Goal: Task Accomplishment & Management: Manage account settings

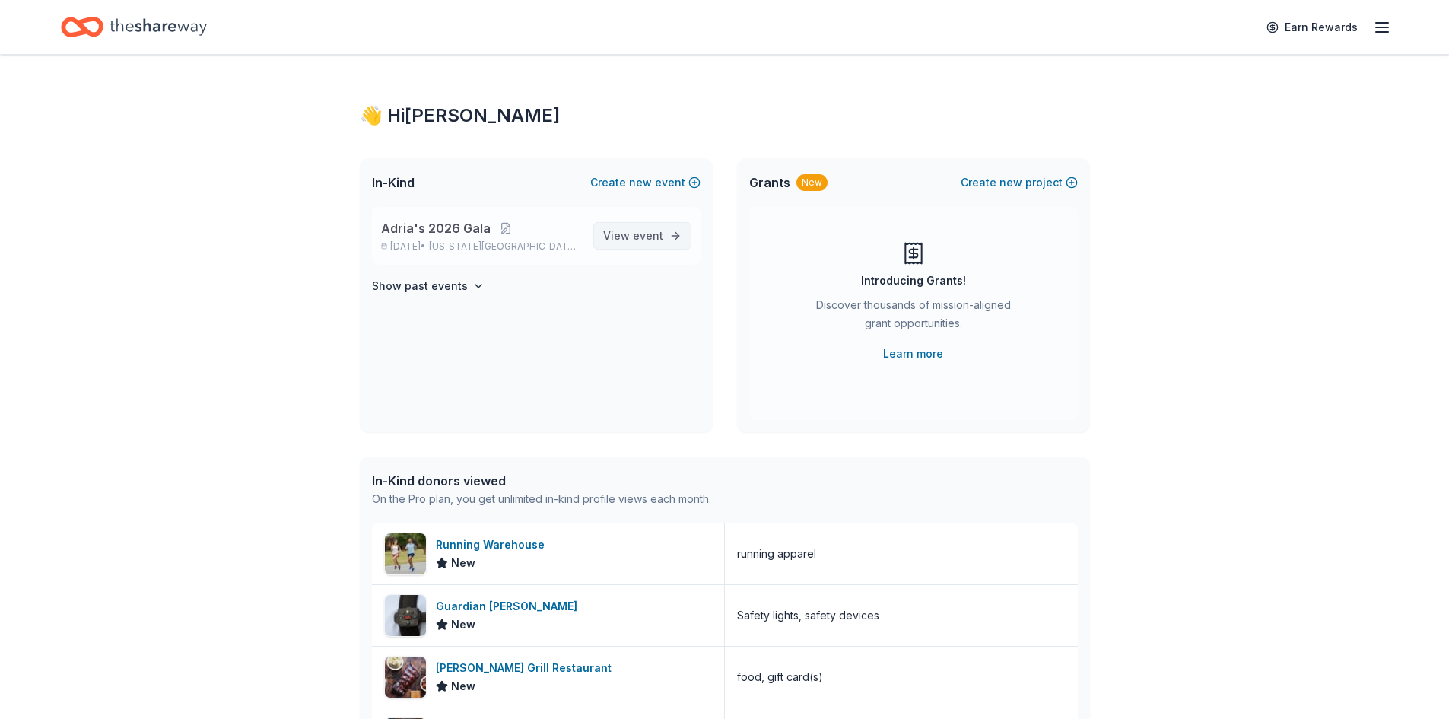
click at [612, 245] on link "View event" at bounding box center [642, 235] width 98 height 27
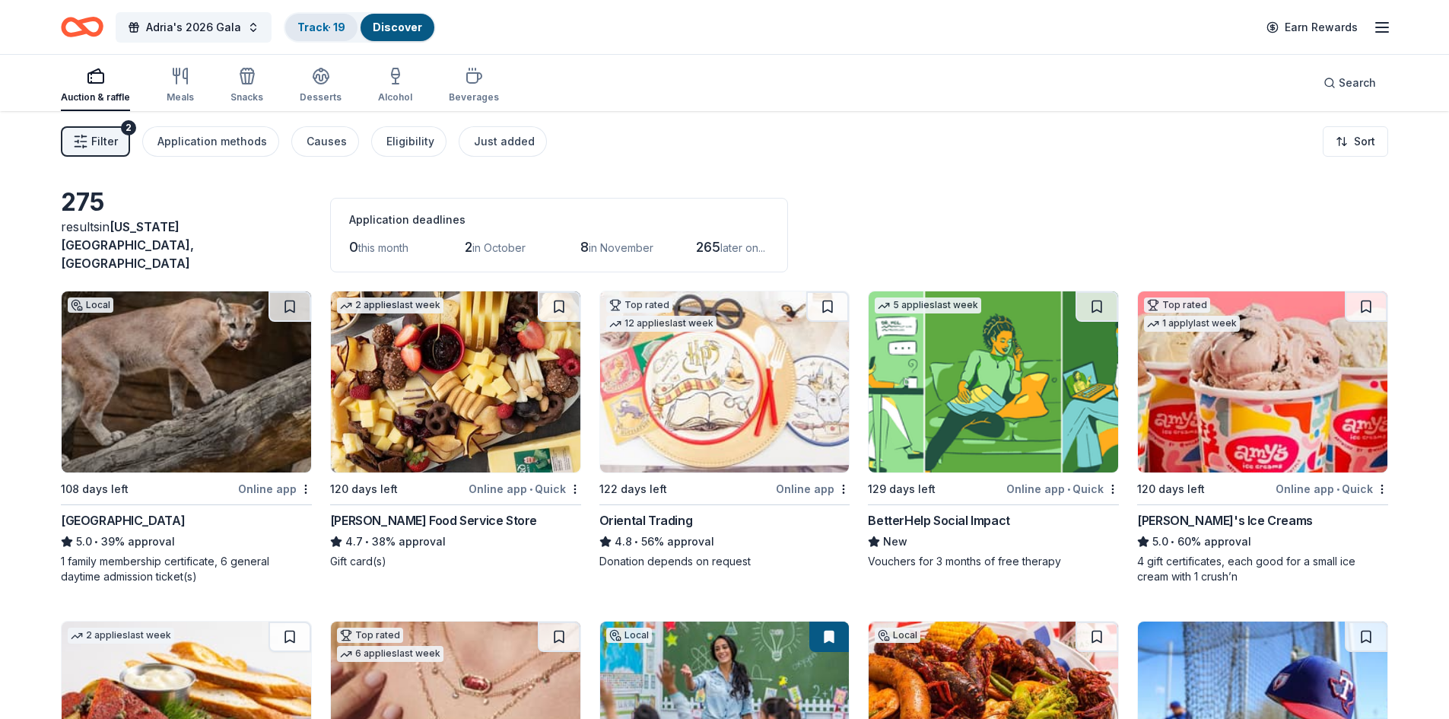
click at [345, 27] on div "Track · 19" at bounding box center [321, 27] width 72 height 27
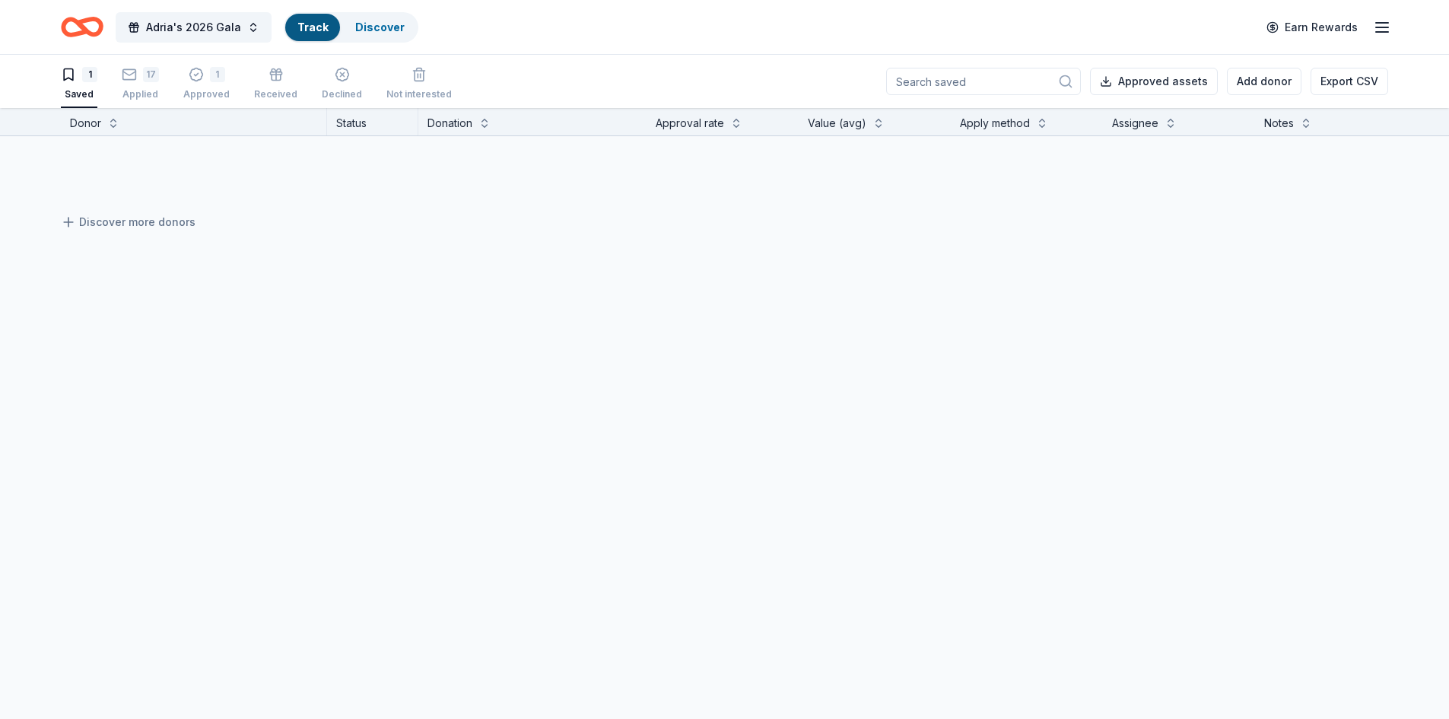
scroll to position [1, 0]
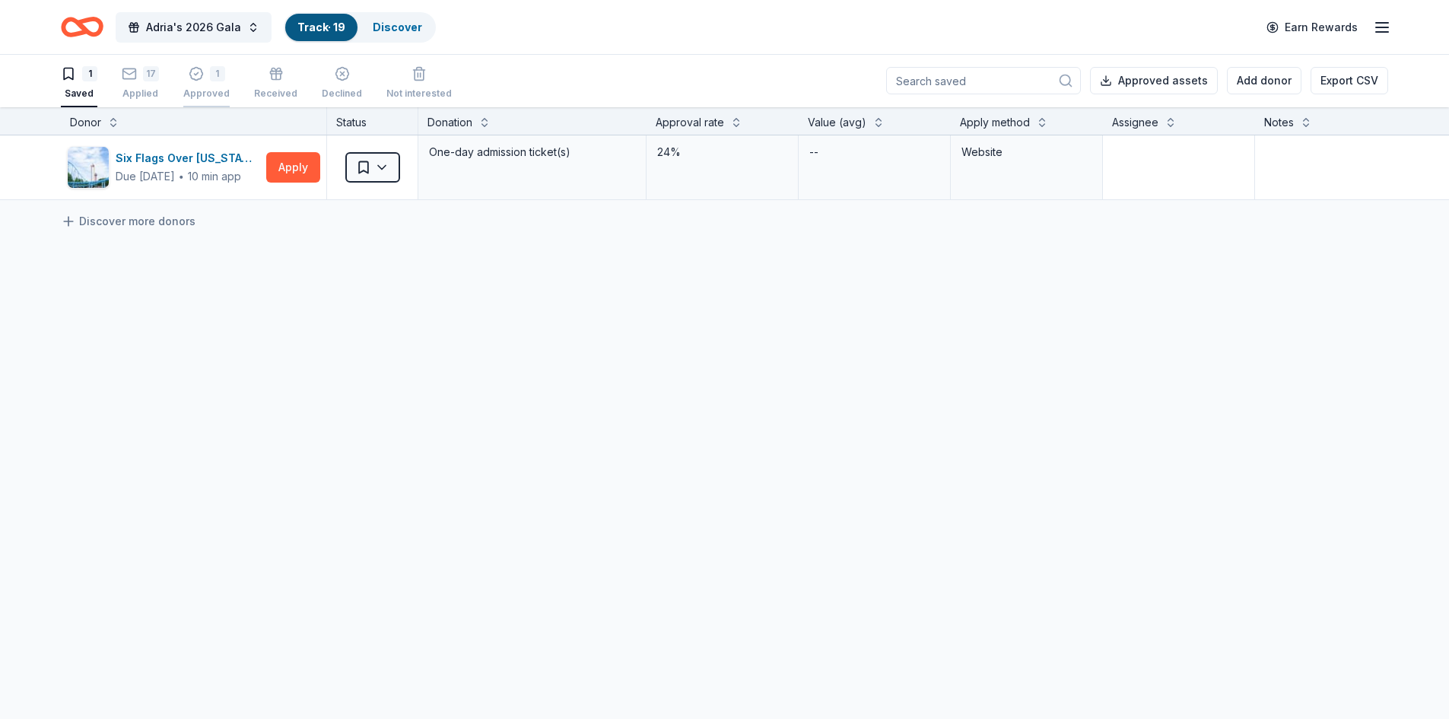
click at [202, 88] on div "Approved" at bounding box center [206, 93] width 46 height 12
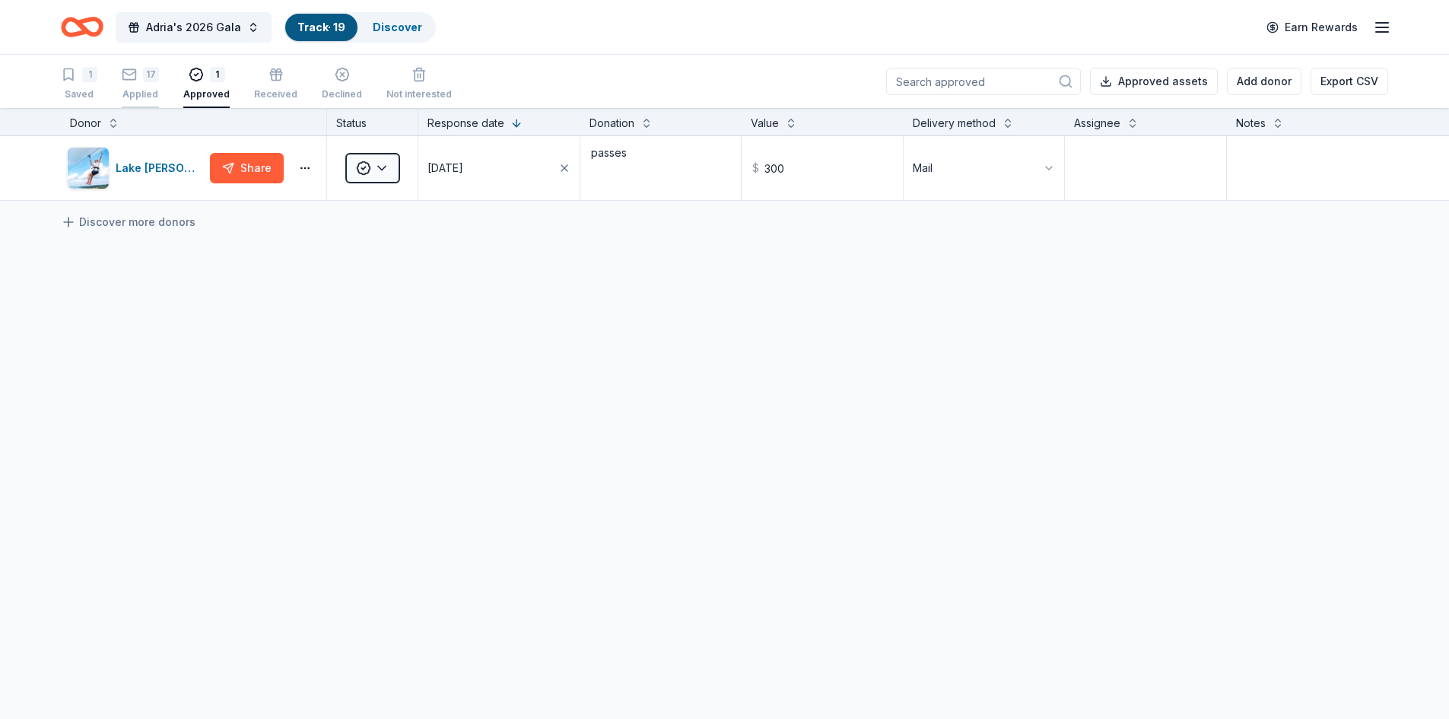
click at [145, 88] on div "Applied" at bounding box center [140, 94] width 37 height 12
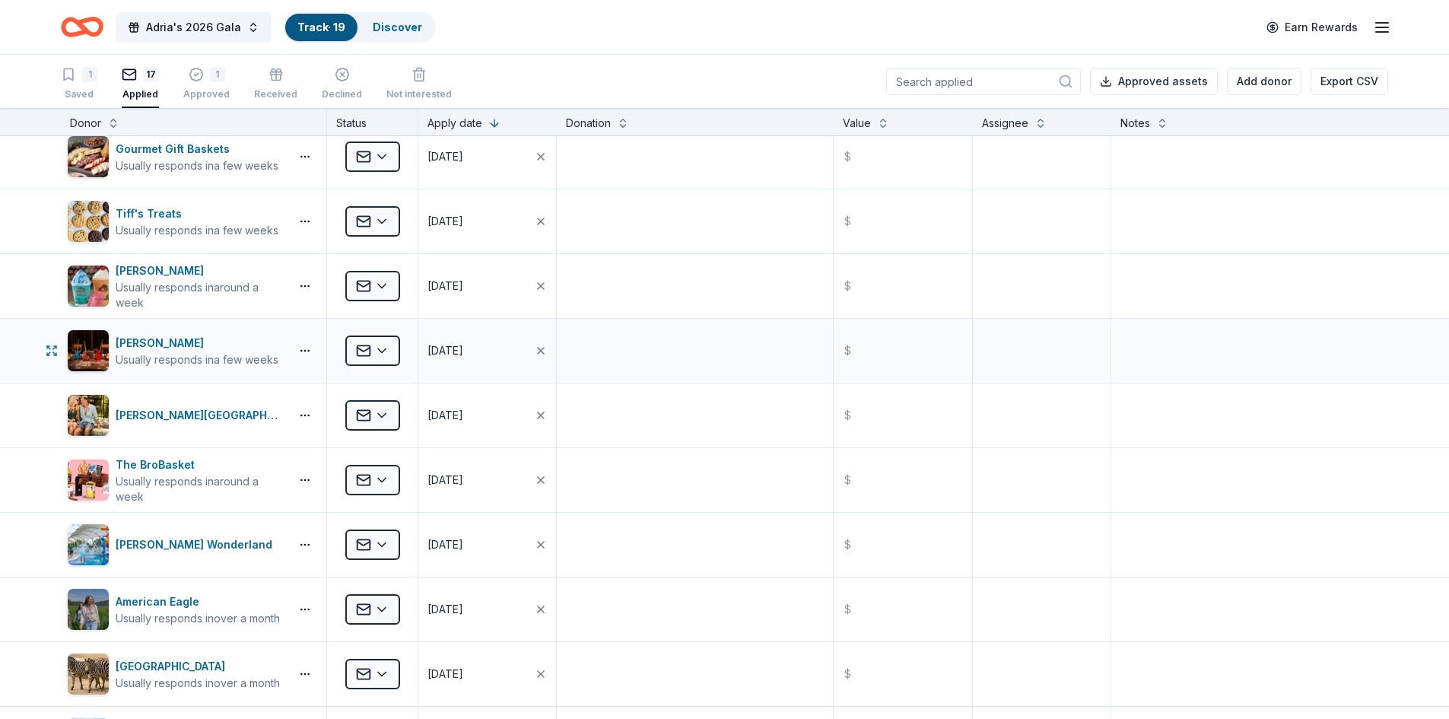
scroll to position [228, 0]
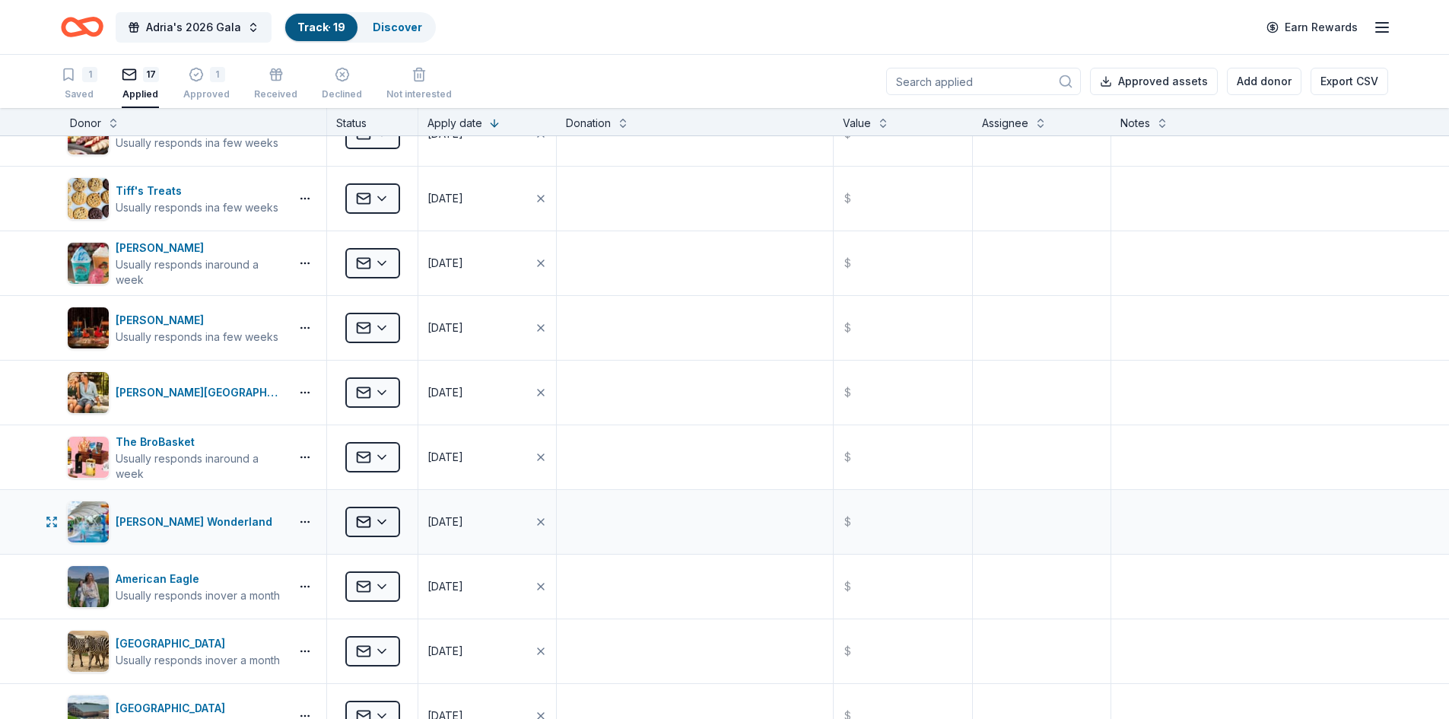
click at [387, 523] on html "Adria's 2026 Gala Track · 19 Discover Earn Rewards 1 Saved 17 Applied 1 Approve…" at bounding box center [724, 359] width 1449 height 719
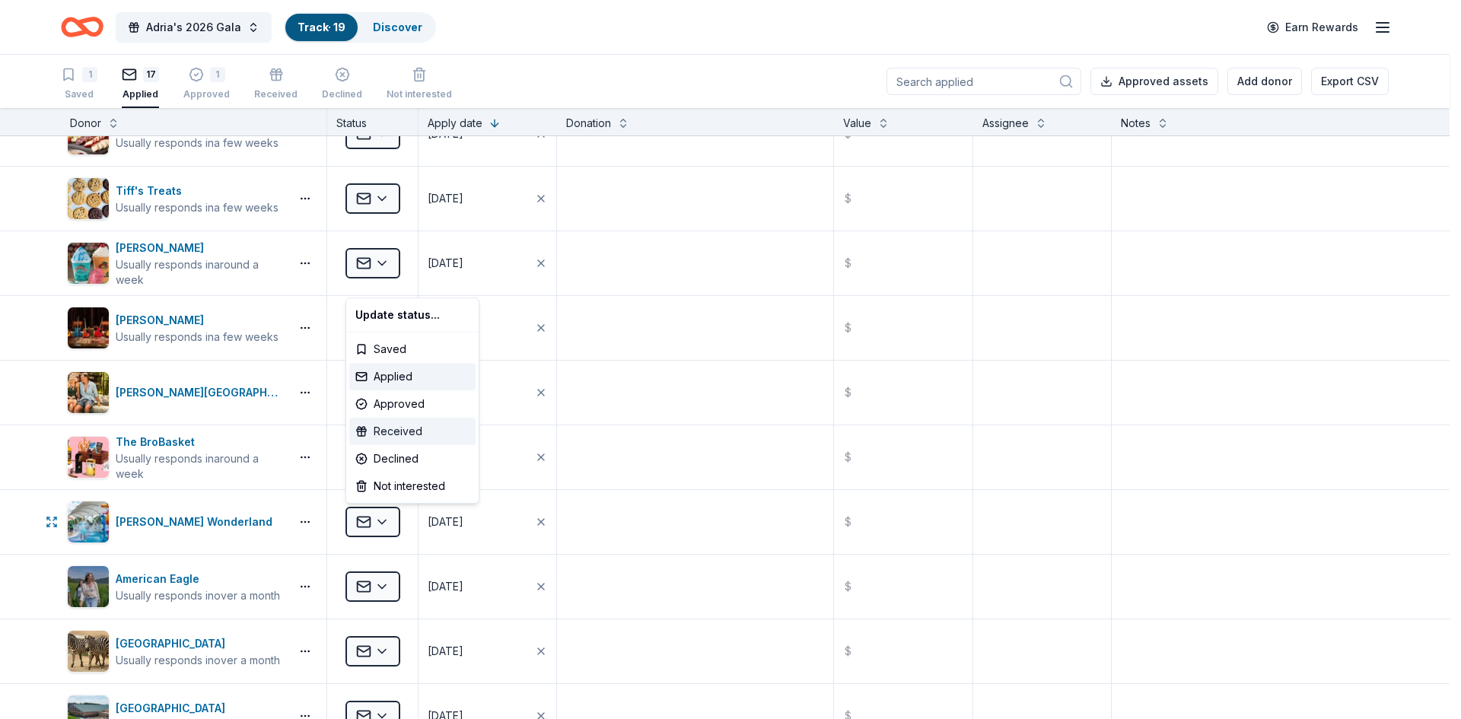
click at [399, 440] on div "Received" at bounding box center [412, 431] width 126 height 27
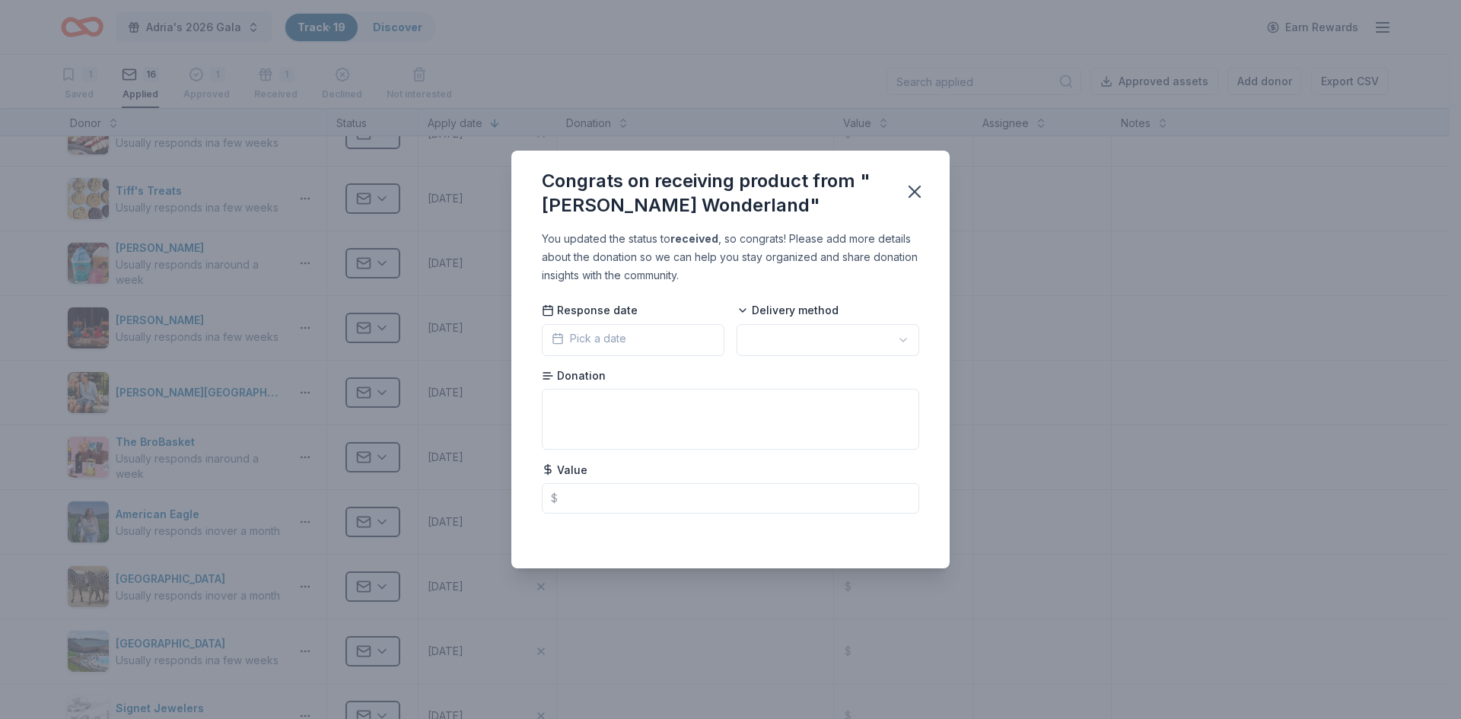
click at [616, 343] on span "Pick a date" at bounding box center [589, 338] width 75 height 18
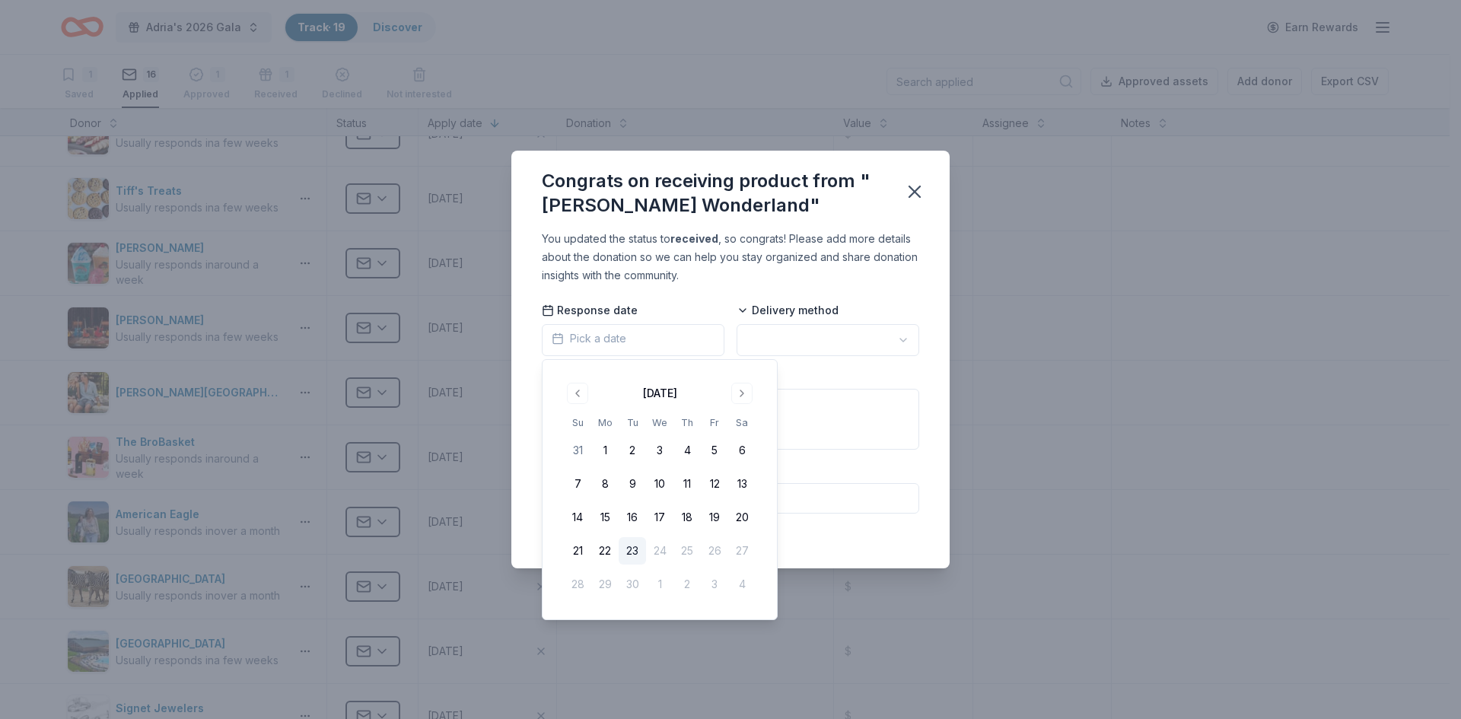
click at [616, 343] on span "Pick a date" at bounding box center [589, 338] width 75 height 18
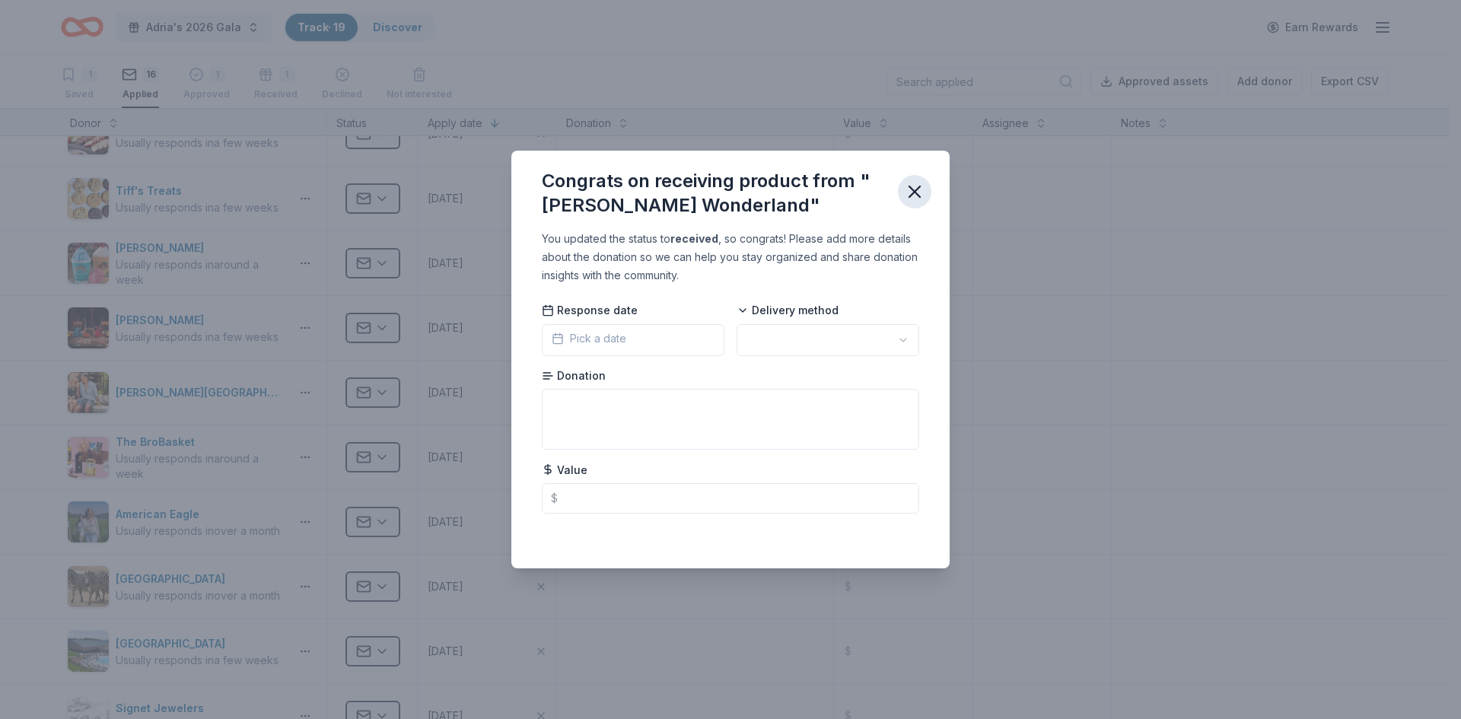
click at [917, 188] on icon "button" at bounding box center [914, 191] width 11 height 11
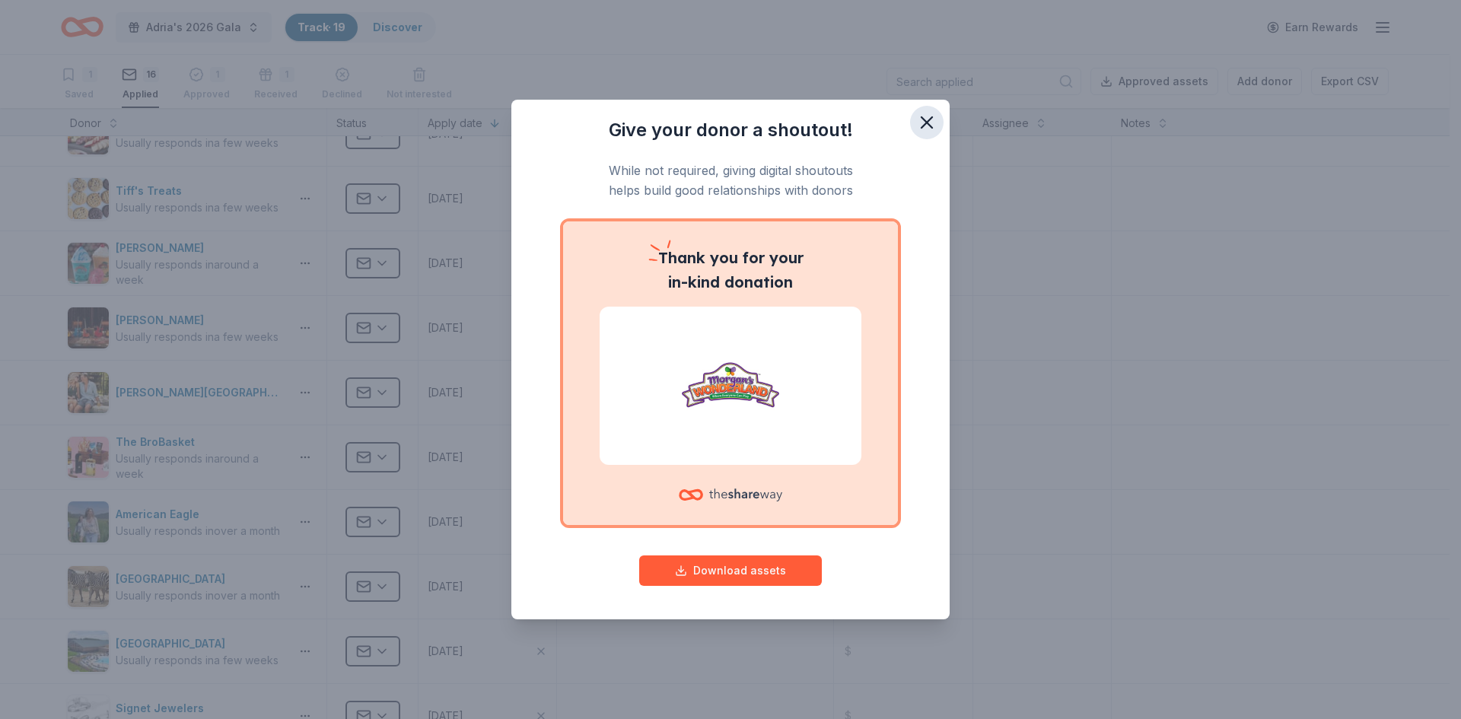
click at [924, 118] on icon "button" at bounding box center [926, 122] width 21 height 21
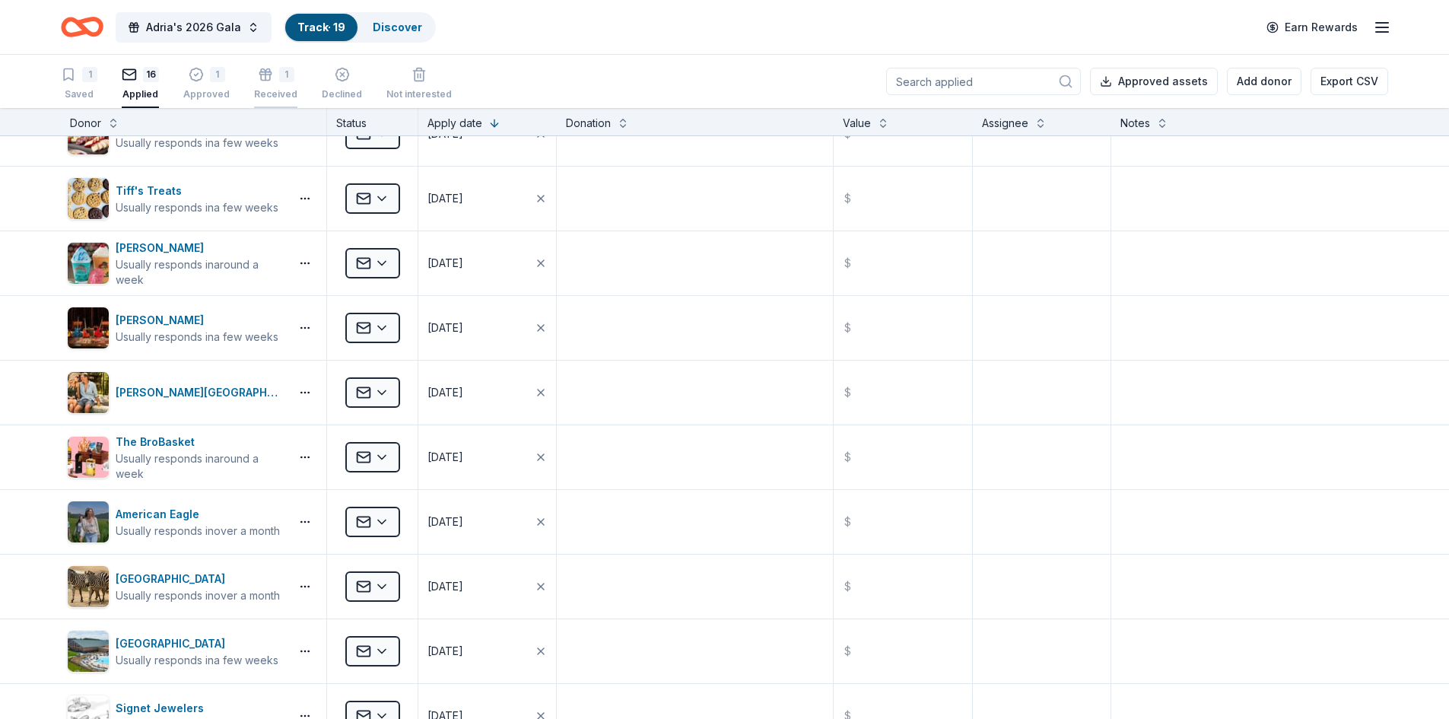
click at [273, 92] on div "Received" at bounding box center [275, 86] width 43 height 12
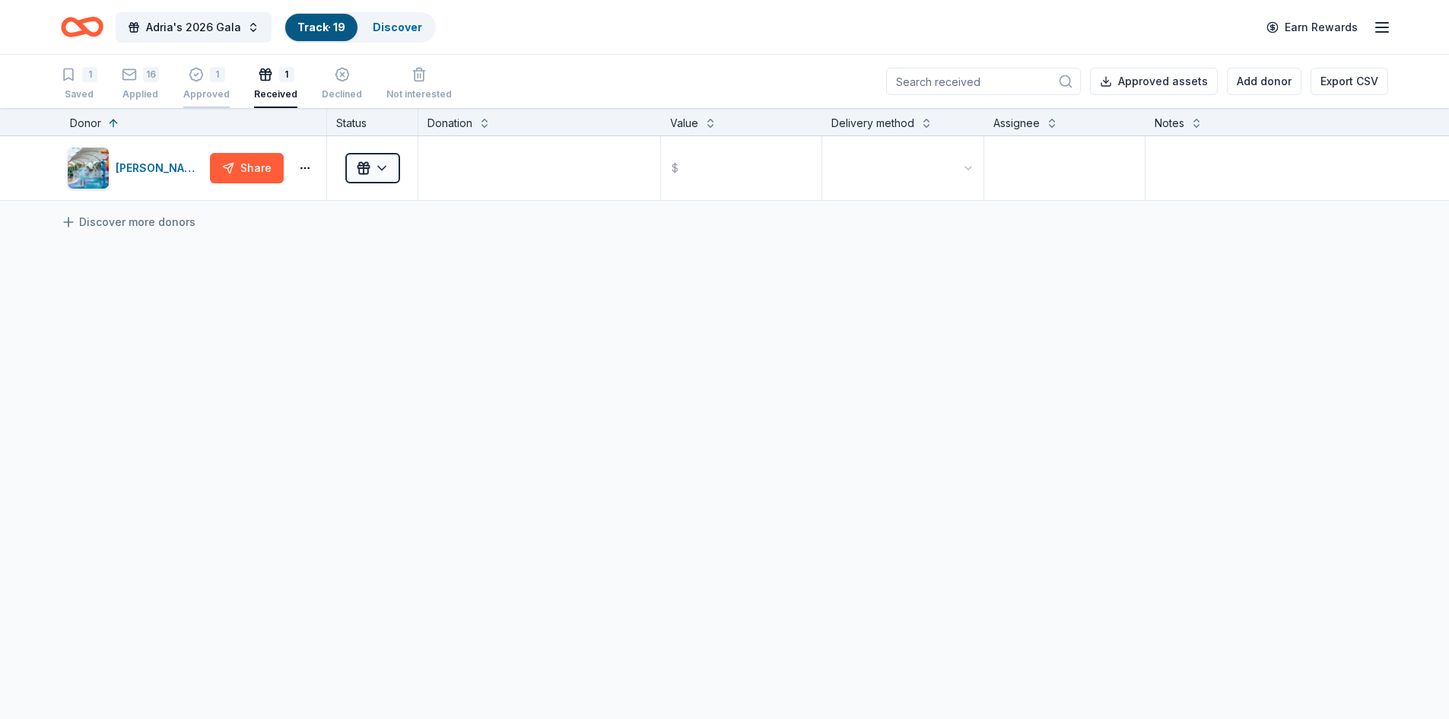
click at [208, 99] on div "Approved" at bounding box center [206, 94] width 46 height 12
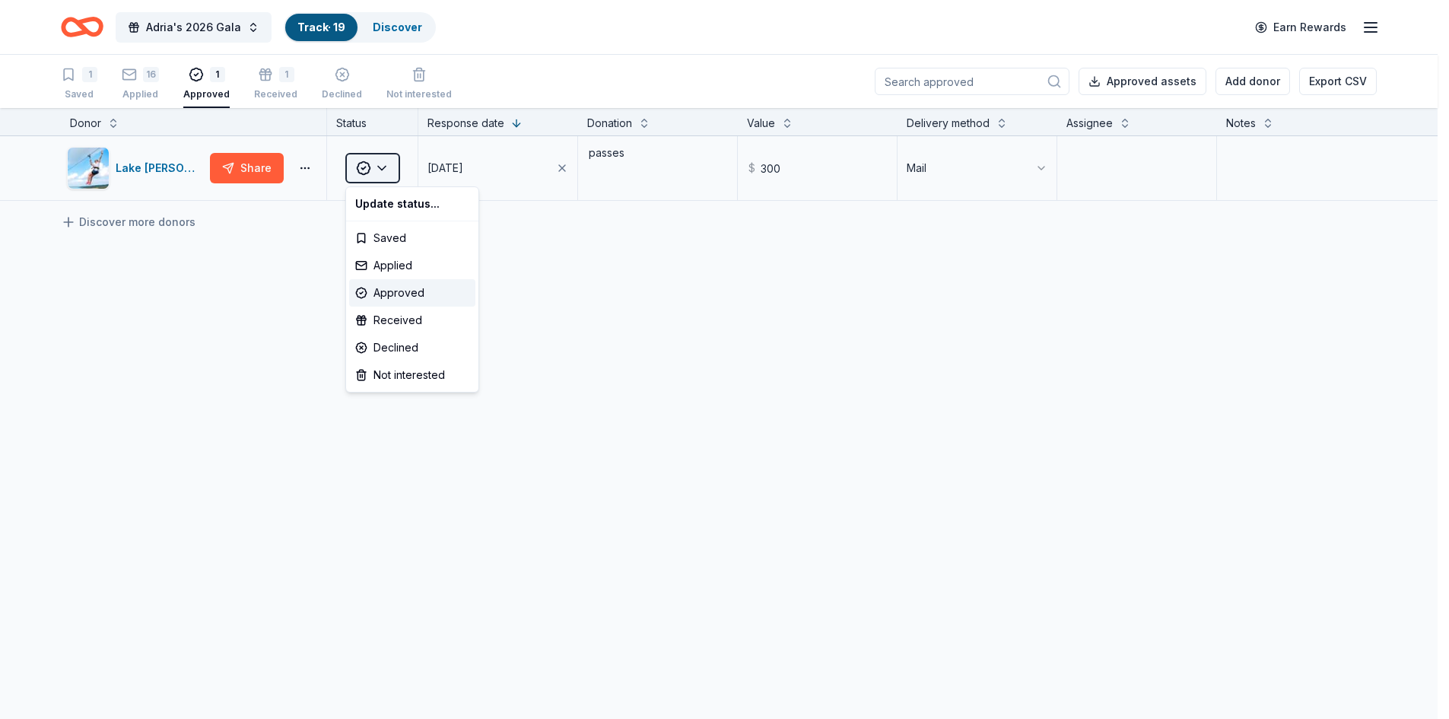
click at [385, 167] on html "Adria's 2026 Gala Track · 19 Discover Earn Rewards 1 Saved 16 Applied 1 Approve…" at bounding box center [724, 359] width 1449 height 719
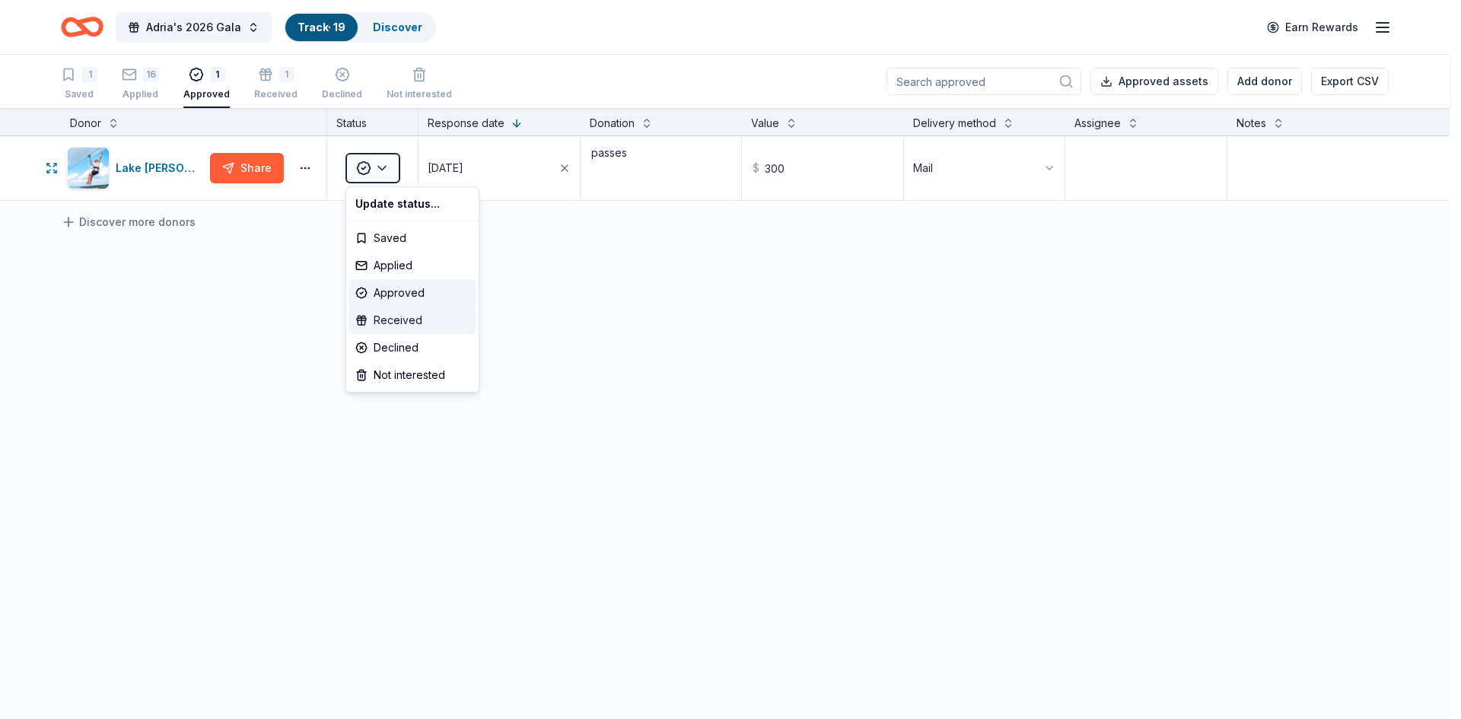
click at [407, 315] on div "Received" at bounding box center [412, 320] width 126 height 27
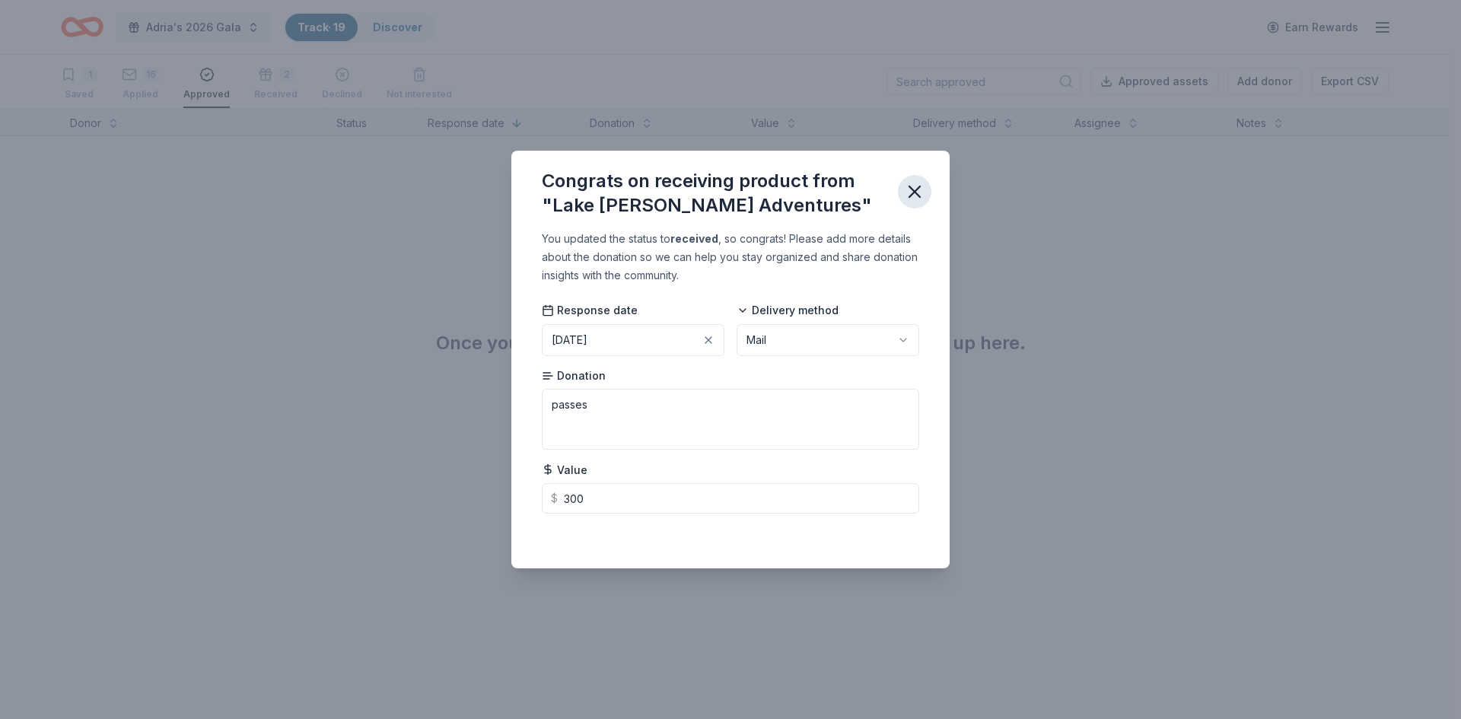
click at [912, 199] on icon "button" at bounding box center [914, 191] width 21 height 21
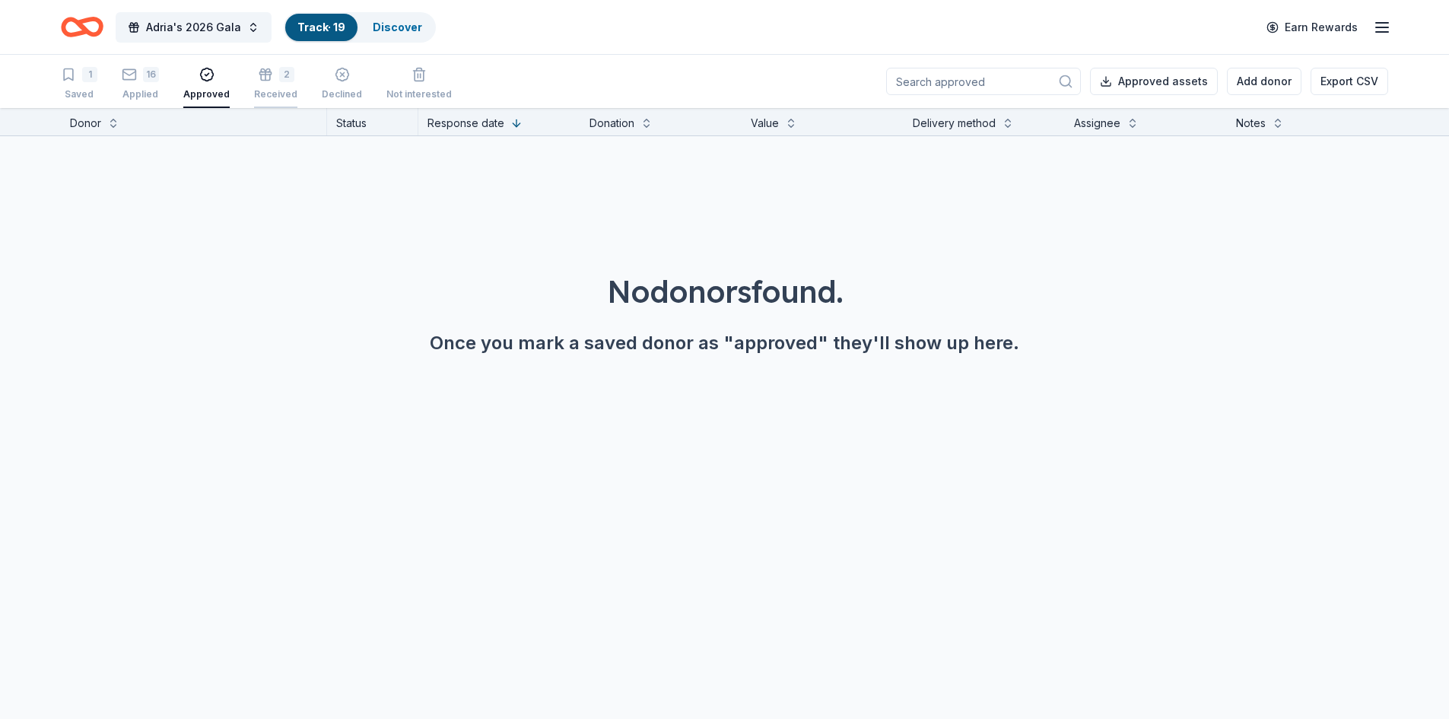
click at [275, 89] on div "Received" at bounding box center [275, 86] width 43 height 12
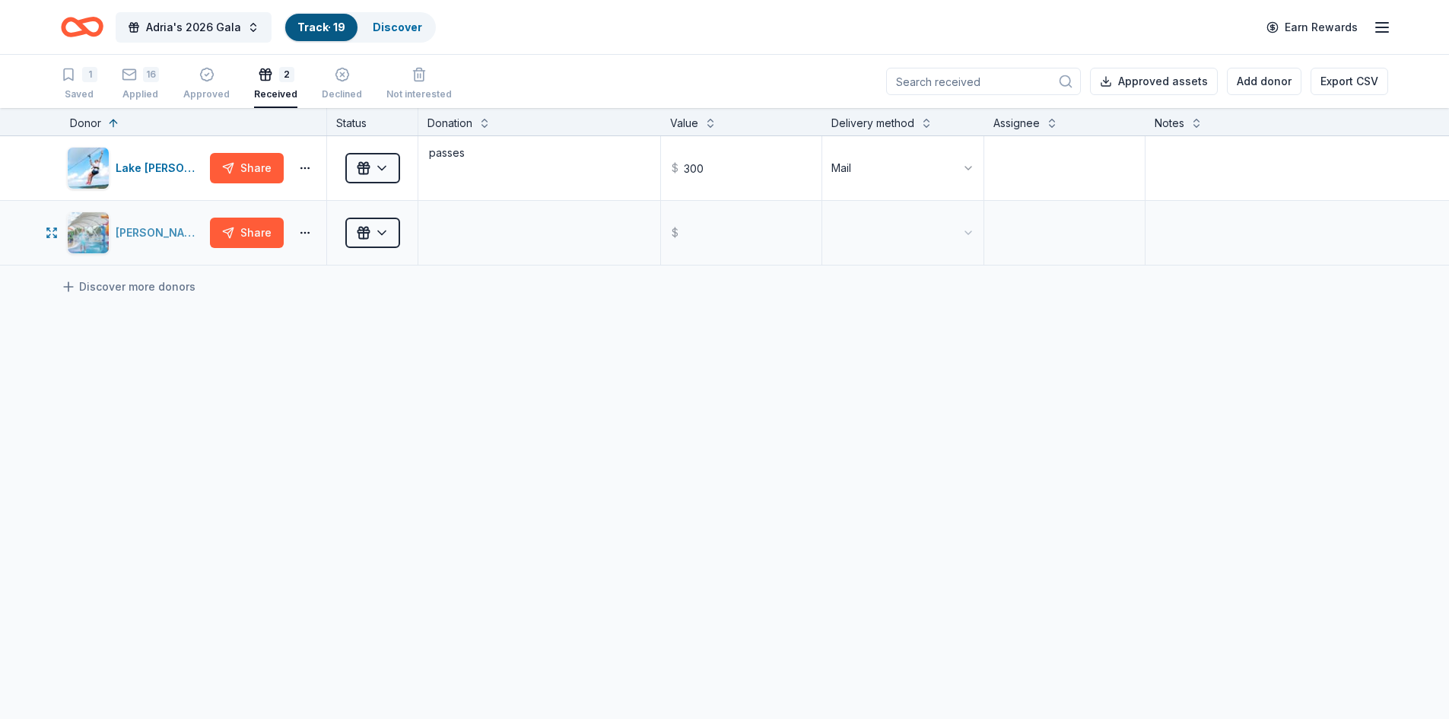
click at [97, 247] on img "button" at bounding box center [88, 232] width 41 height 41
click at [148, 231] on div "Morgan's Wonderland" at bounding box center [160, 233] width 88 height 18
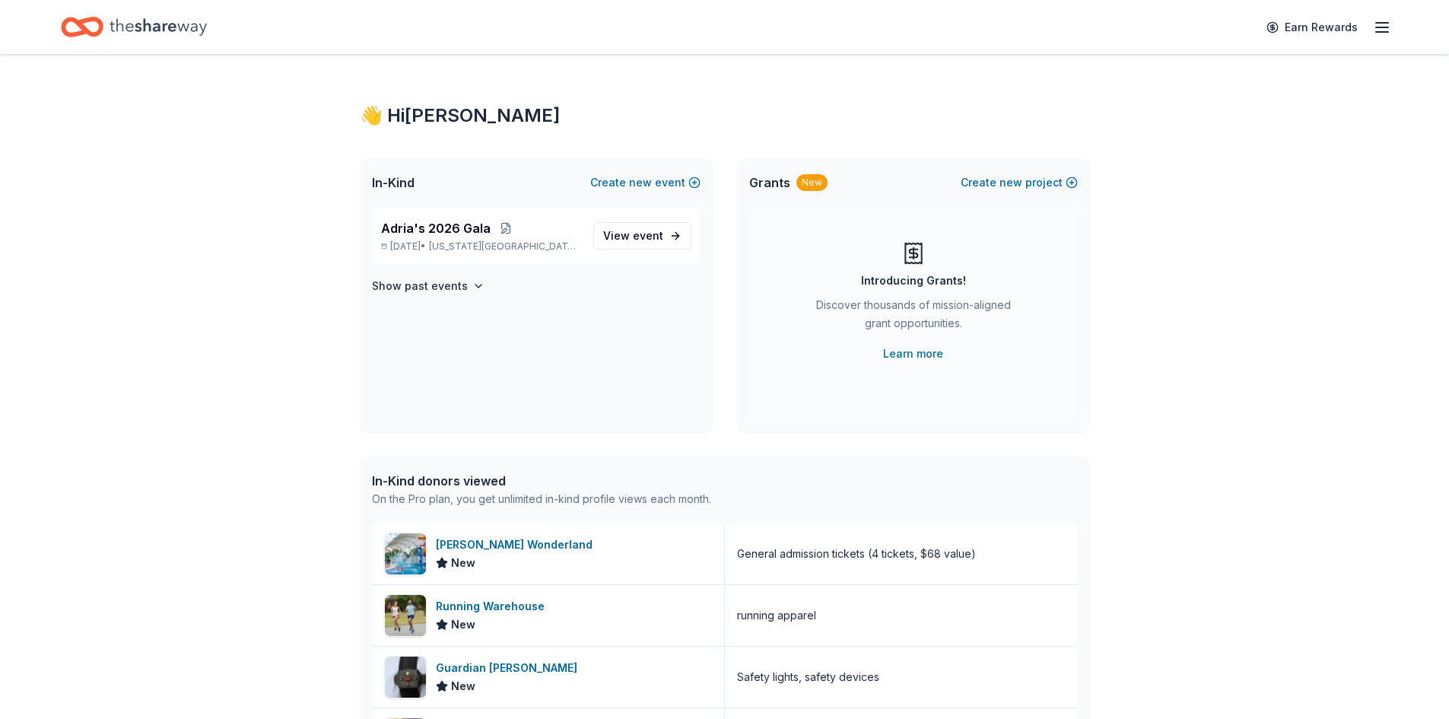
drag, startPoint x: 251, startPoint y: 481, endPoint x: 278, endPoint y: 435, distance: 53.2
click at [251, 481] on div "👋 Hi Alicia In-Kind Create new event Adria's 2026 Gala Feb 20, 2026 • Texas Cit…" at bounding box center [724, 586] width 1449 height 1062
click at [626, 231] on span "View event" at bounding box center [633, 236] width 60 height 18
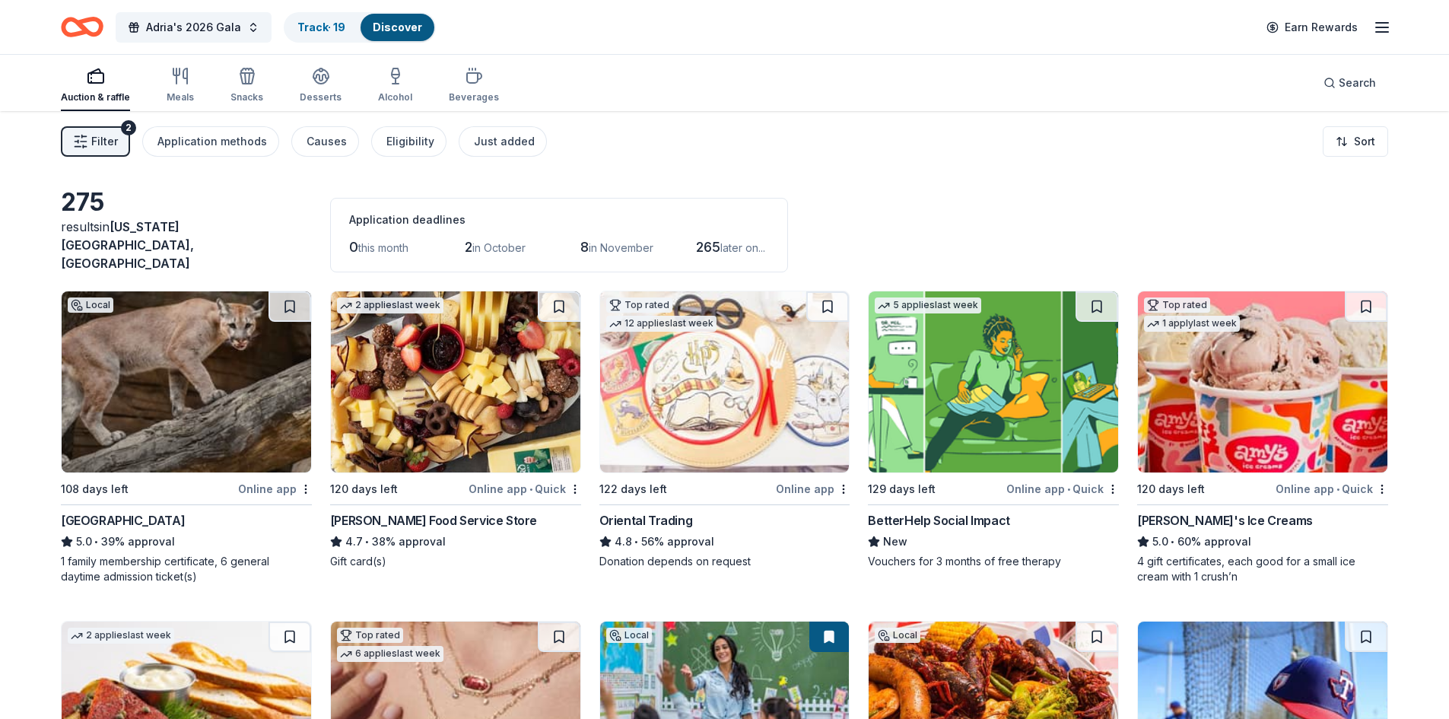
click at [80, 138] on icon "button" at bounding box center [80, 141] width 15 height 15
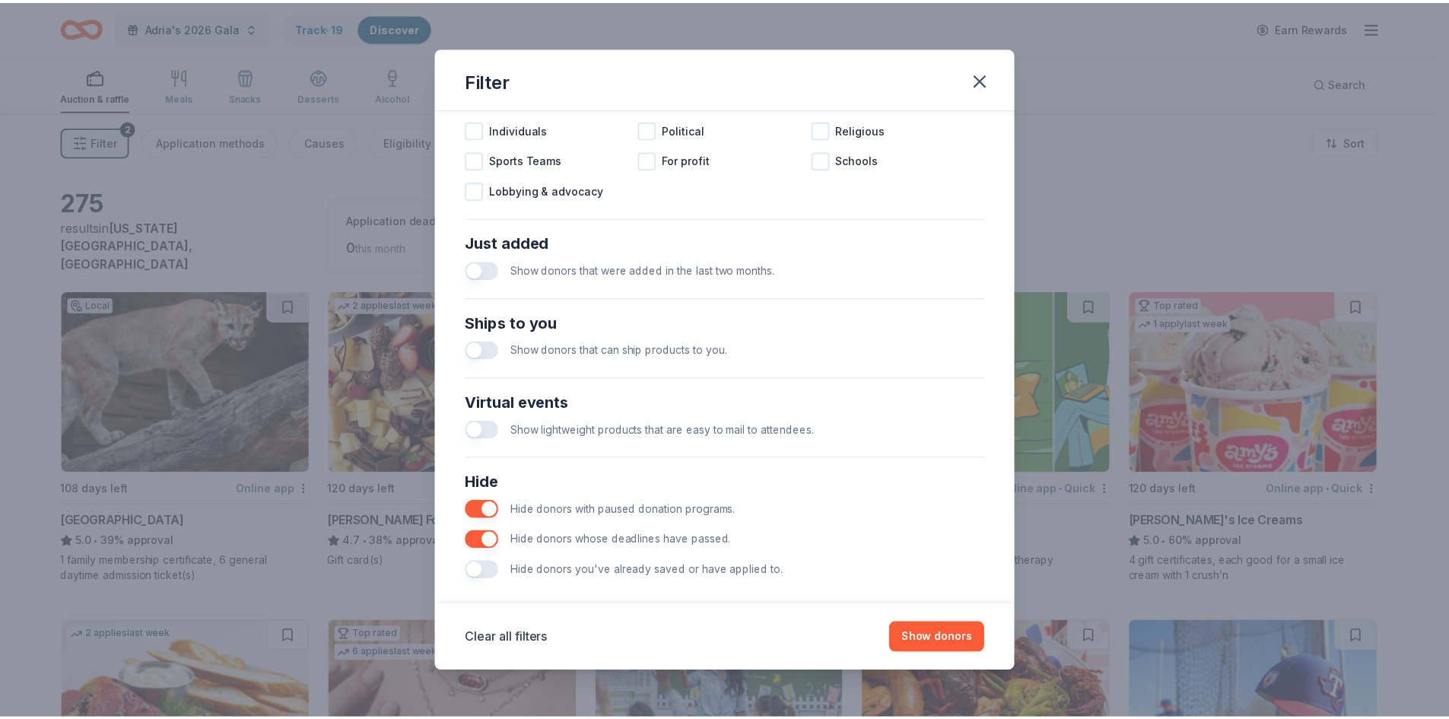
scroll to position [506, 0]
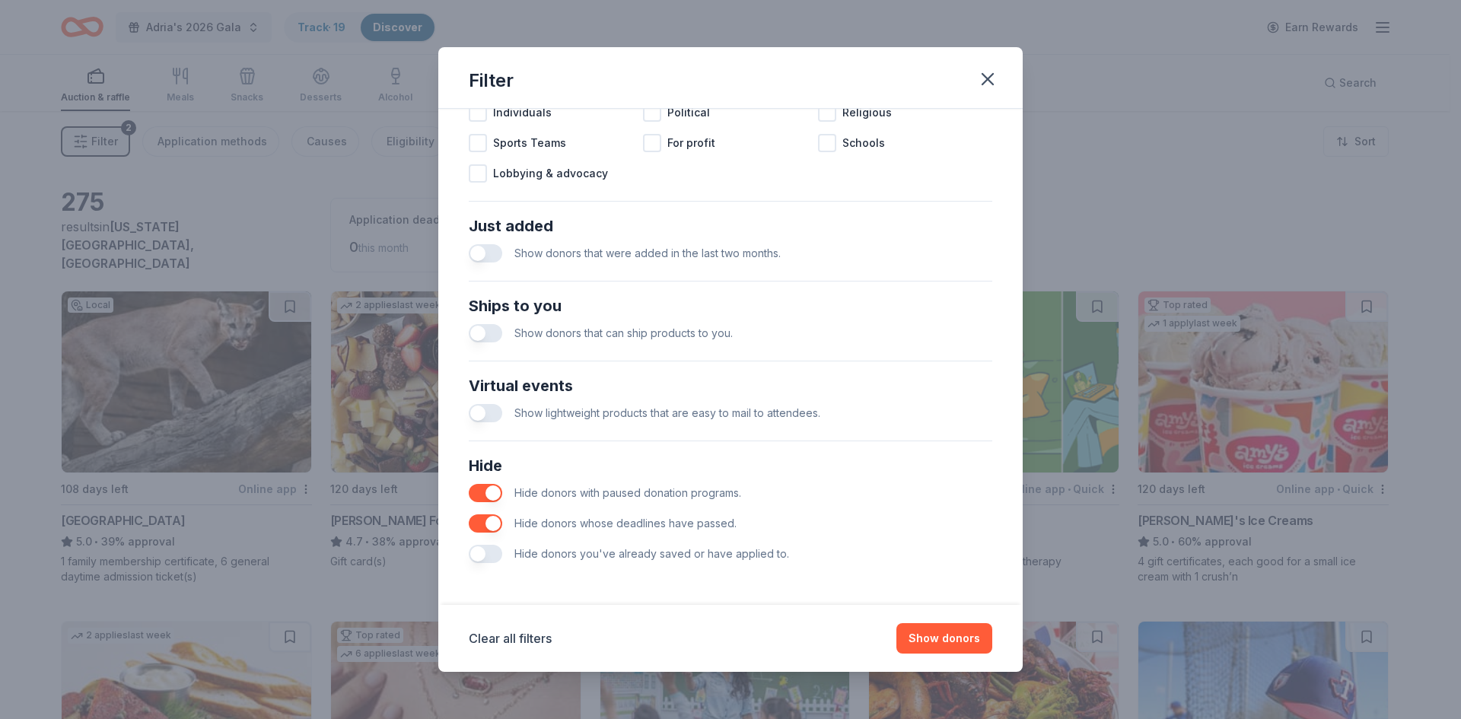
click at [483, 523] on button "button" at bounding box center [485, 523] width 33 height 18
click at [911, 634] on button "Show 275 donors" at bounding box center [934, 638] width 116 height 30
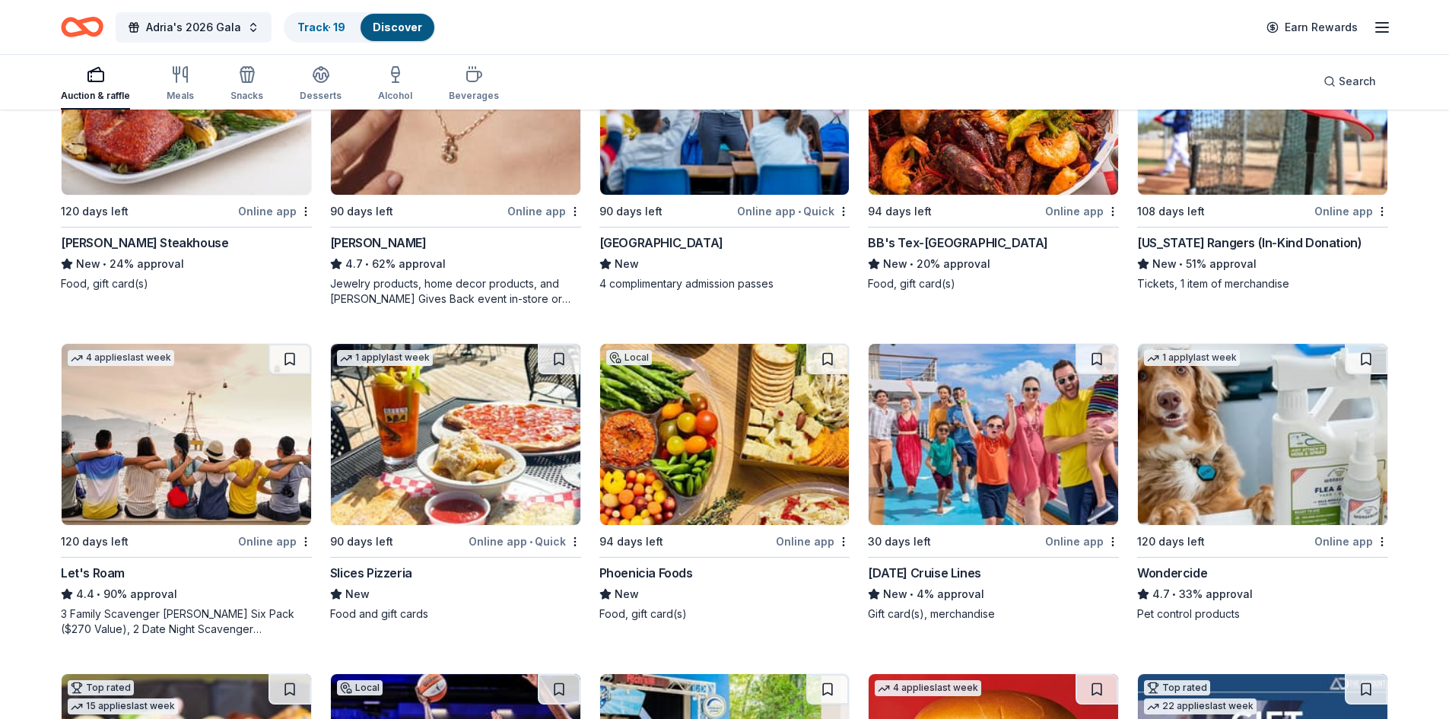
scroll to position [609, 0]
click at [985, 426] on img at bounding box center [994, 433] width 250 height 181
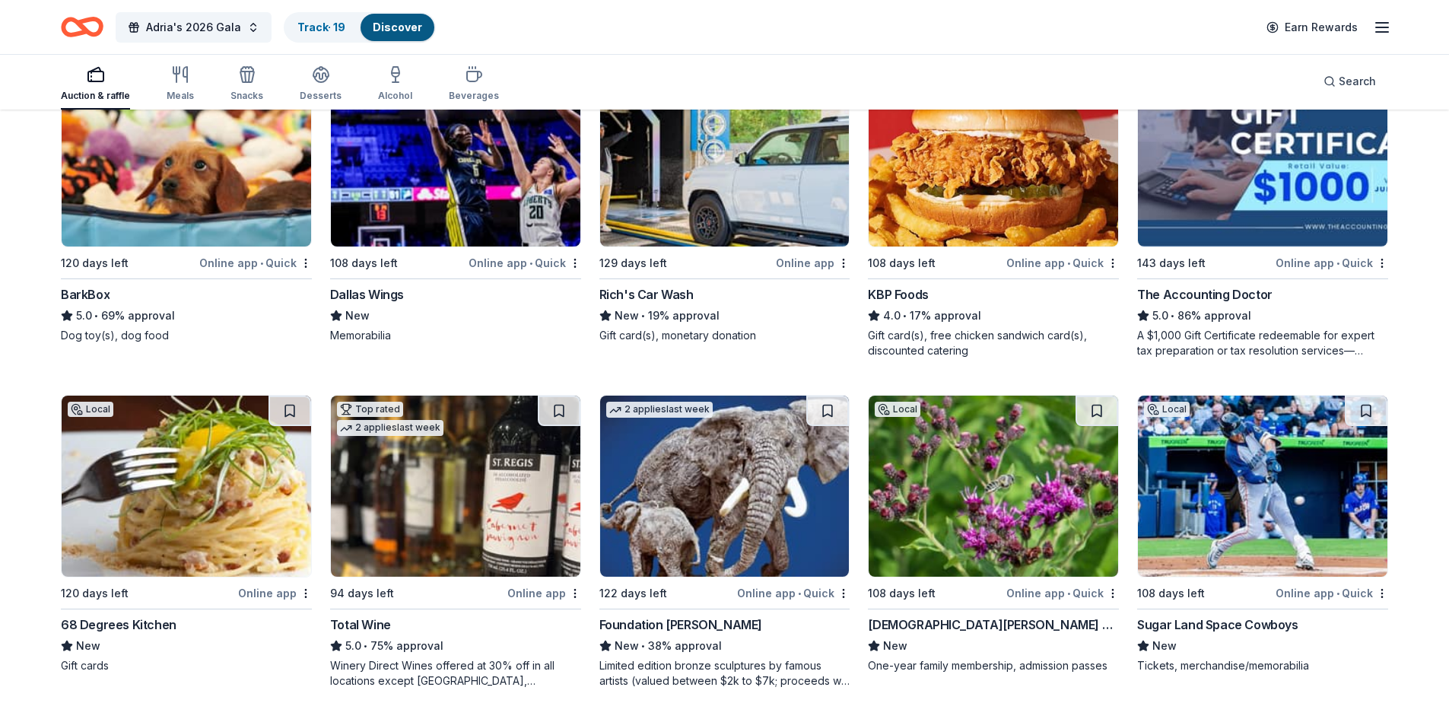
scroll to position [1217, 0]
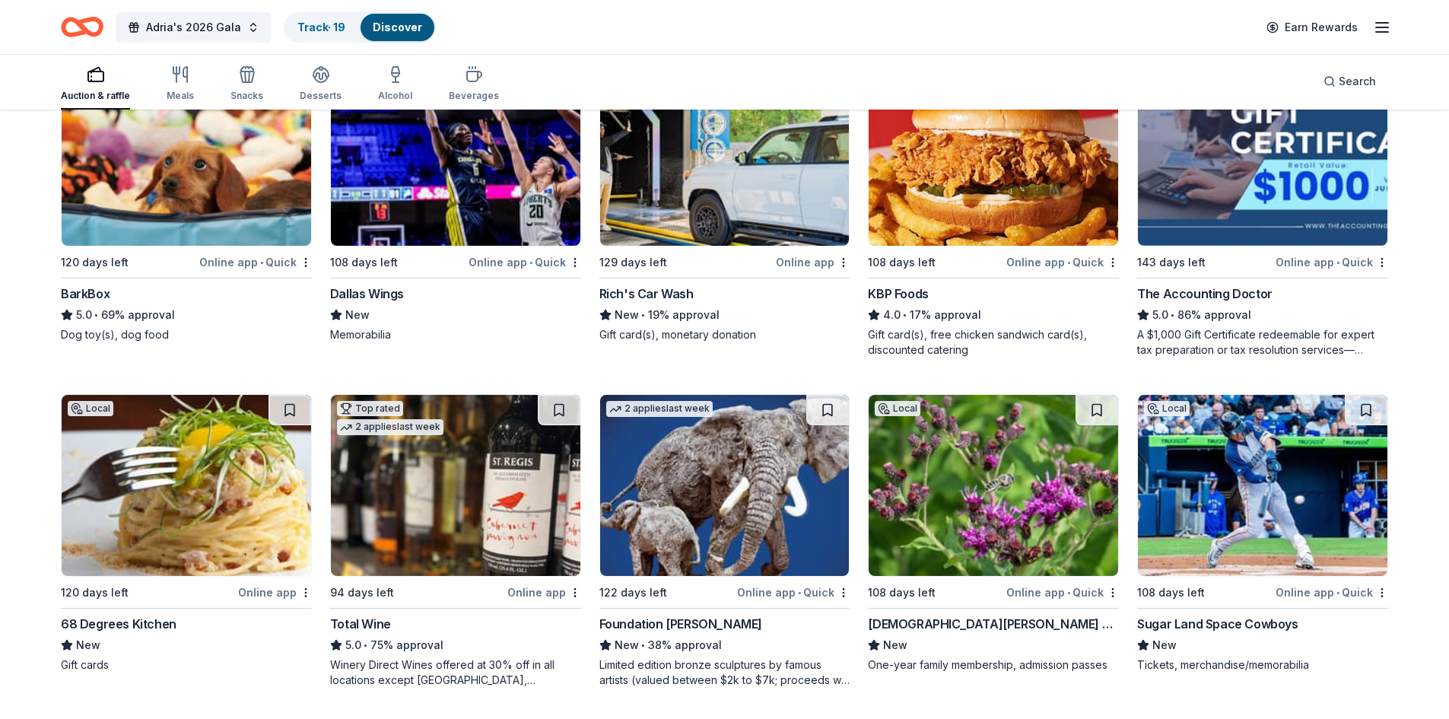
click at [1299, 493] on img at bounding box center [1263, 485] width 250 height 181
click at [1366, 401] on button at bounding box center [1366, 410] width 43 height 30
click at [336, 27] on link "Track · 20" at bounding box center [322, 27] width 50 height 13
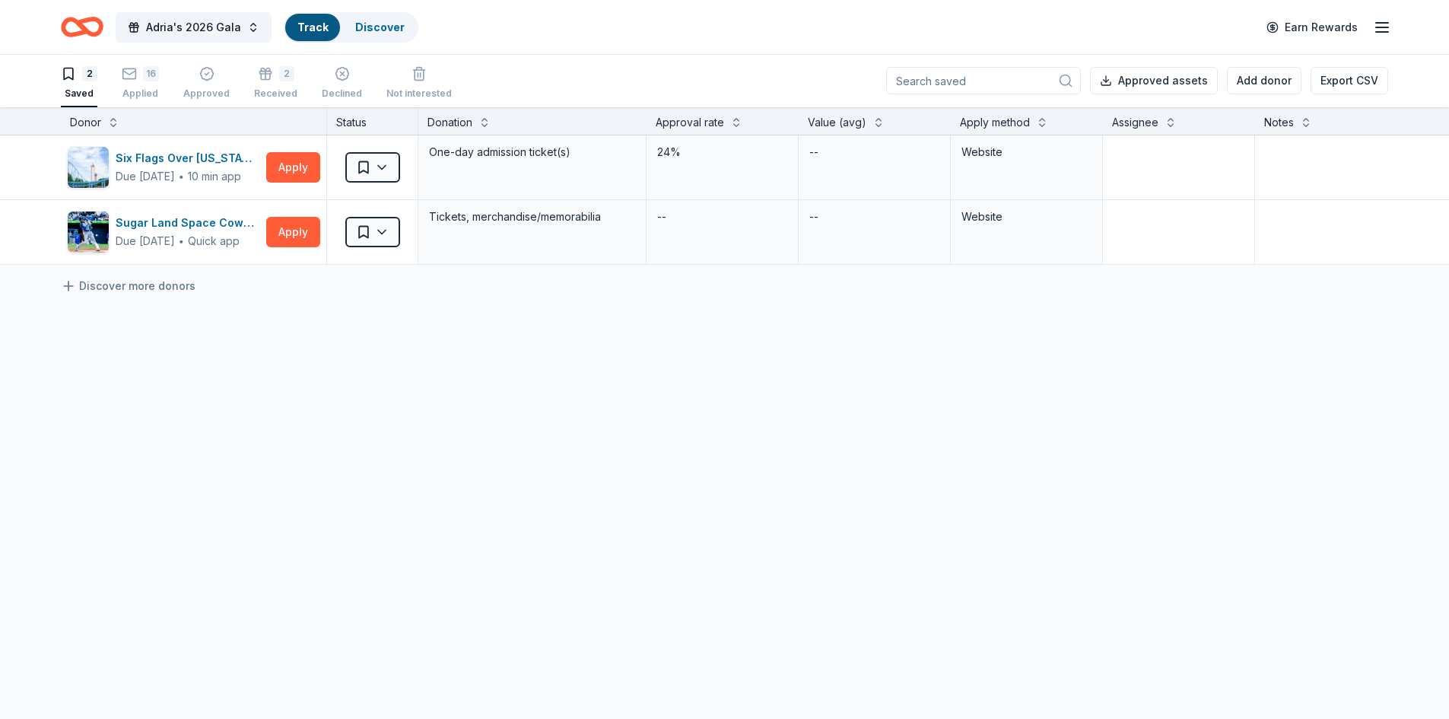
scroll to position [1, 0]
click at [388, 228] on html "Adria's 2026 Gala Track · 20 Discover Earn Rewards 2 Saved 16 Applied Approved …" at bounding box center [724, 358] width 1449 height 719
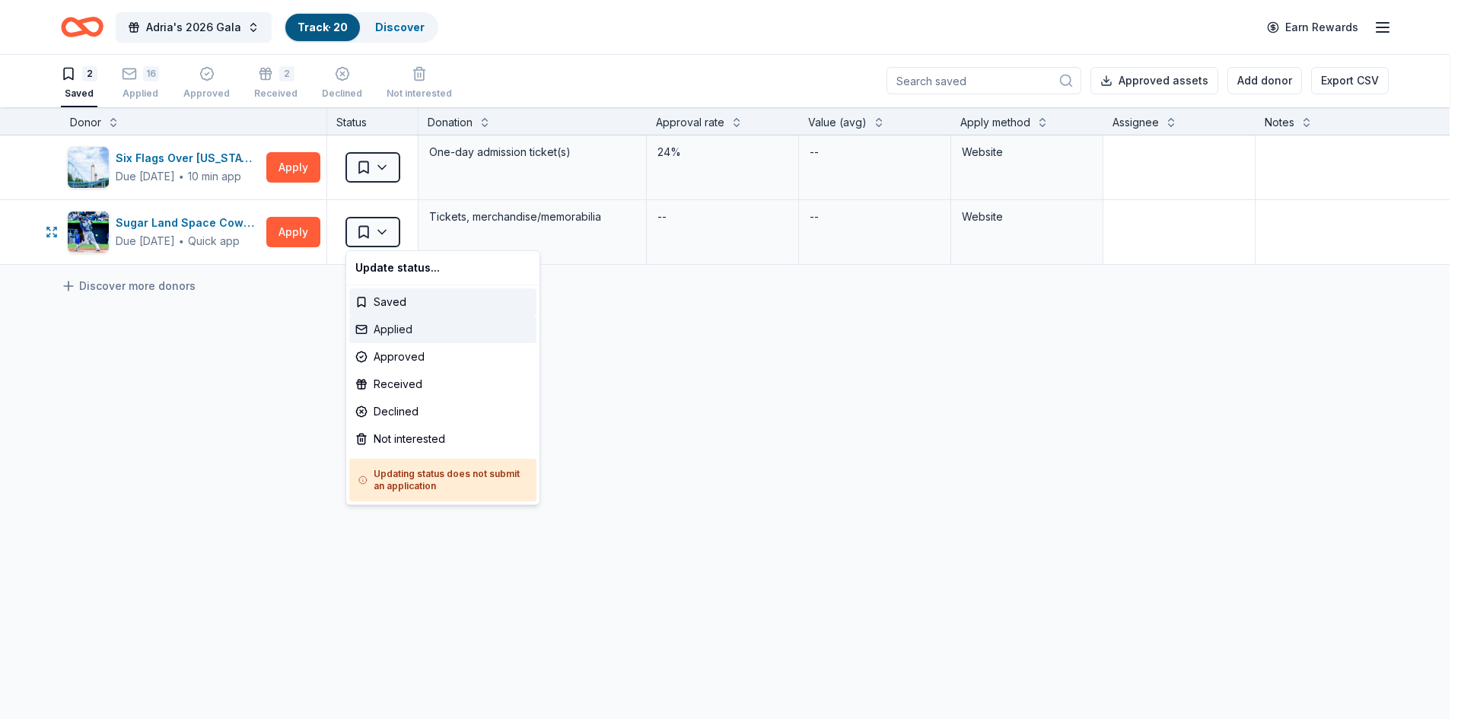
click at [396, 329] on div "Applied" at bounding box center [442, 329] width 187 height 27
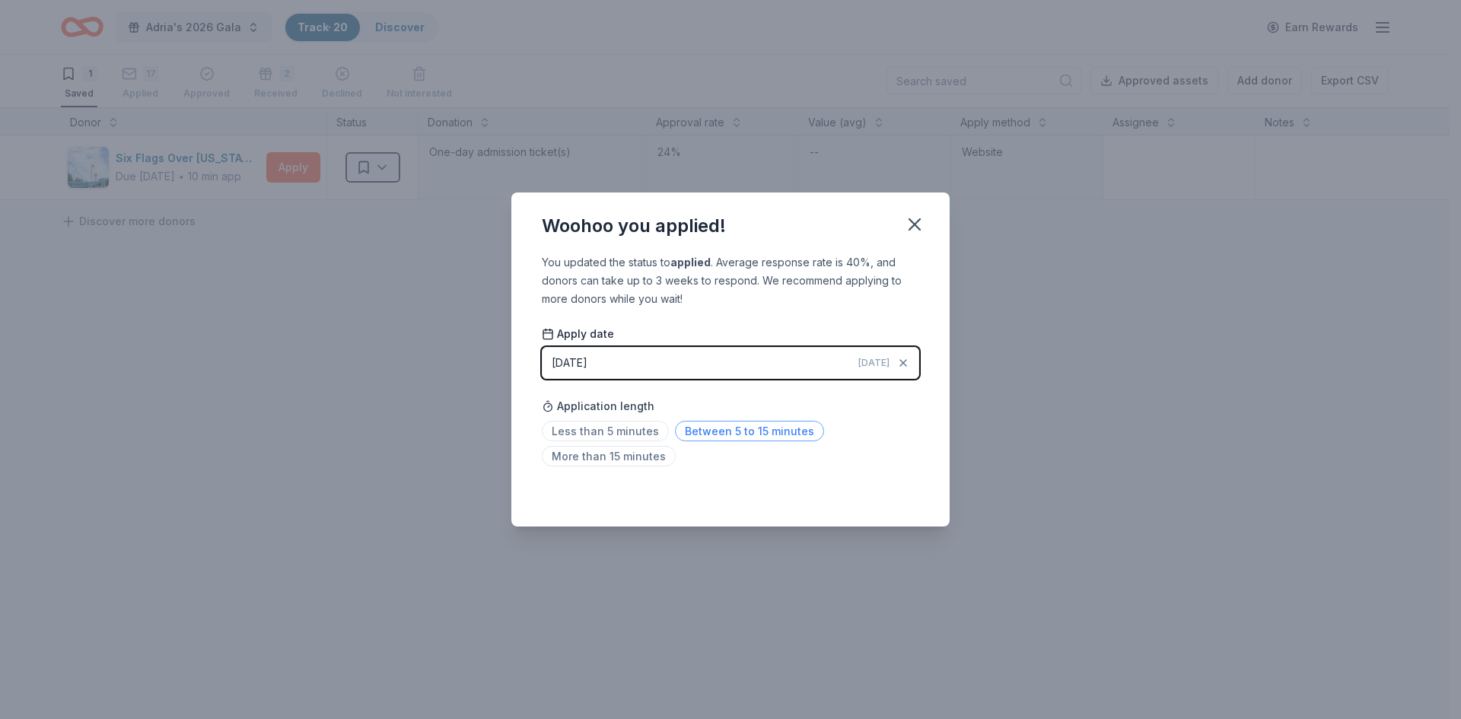
click at [748, 434] on span "Between 5 to 15 minutes" at bounding box center [749, 431] width 149 height 21
click at [922, 221] on icon "button" at bounding box center [914, 224] width 21 height 21
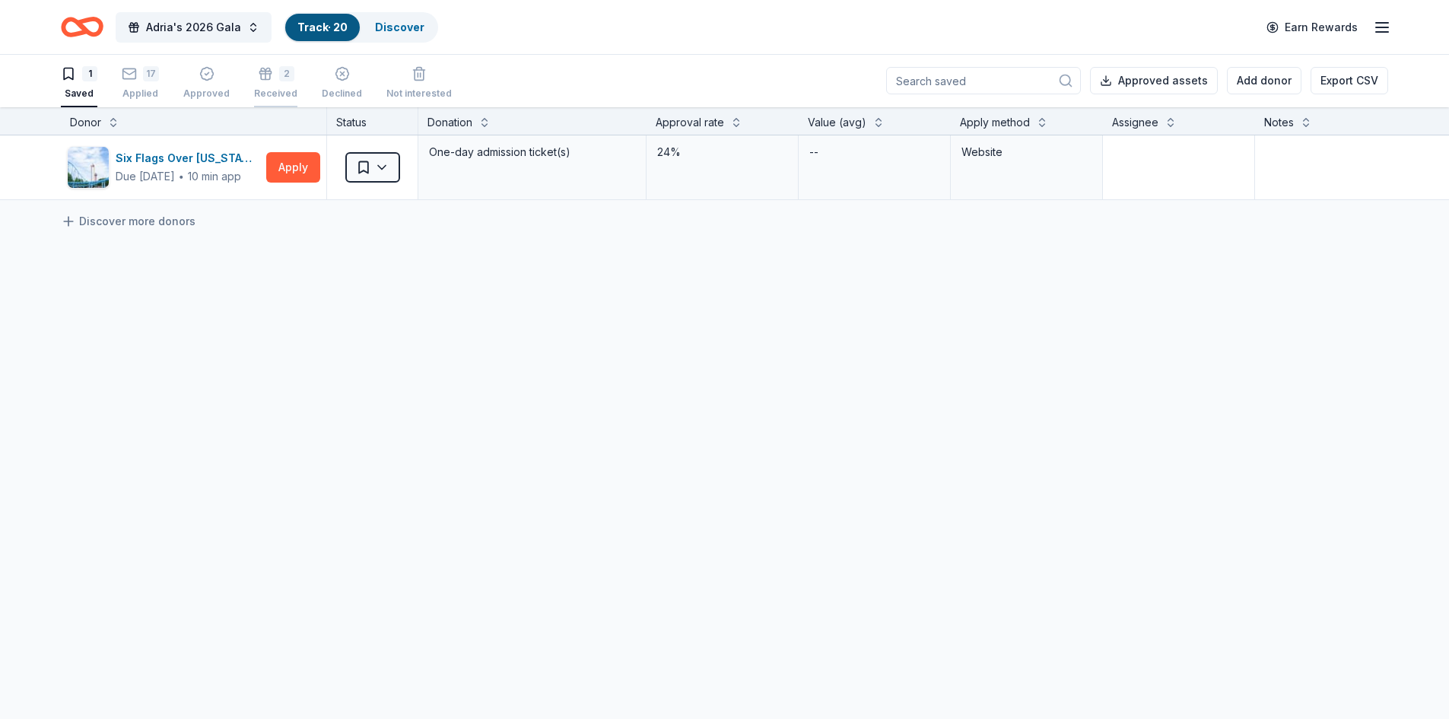
click at [266, 87] on div "Received" at bounding box center [275, 93] width 43 height 12
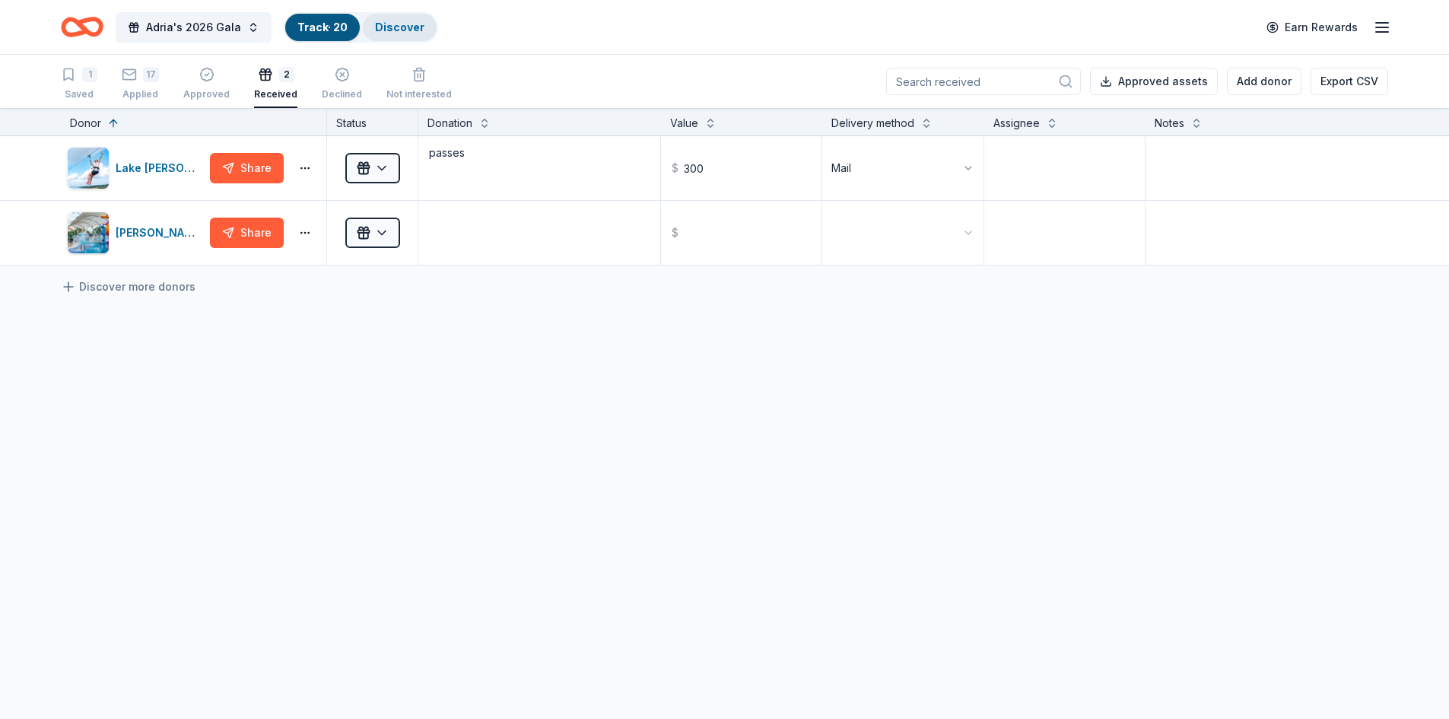
click at [409, 21] on link "Discover" at bounding box center [399, 27] width 49 height 13
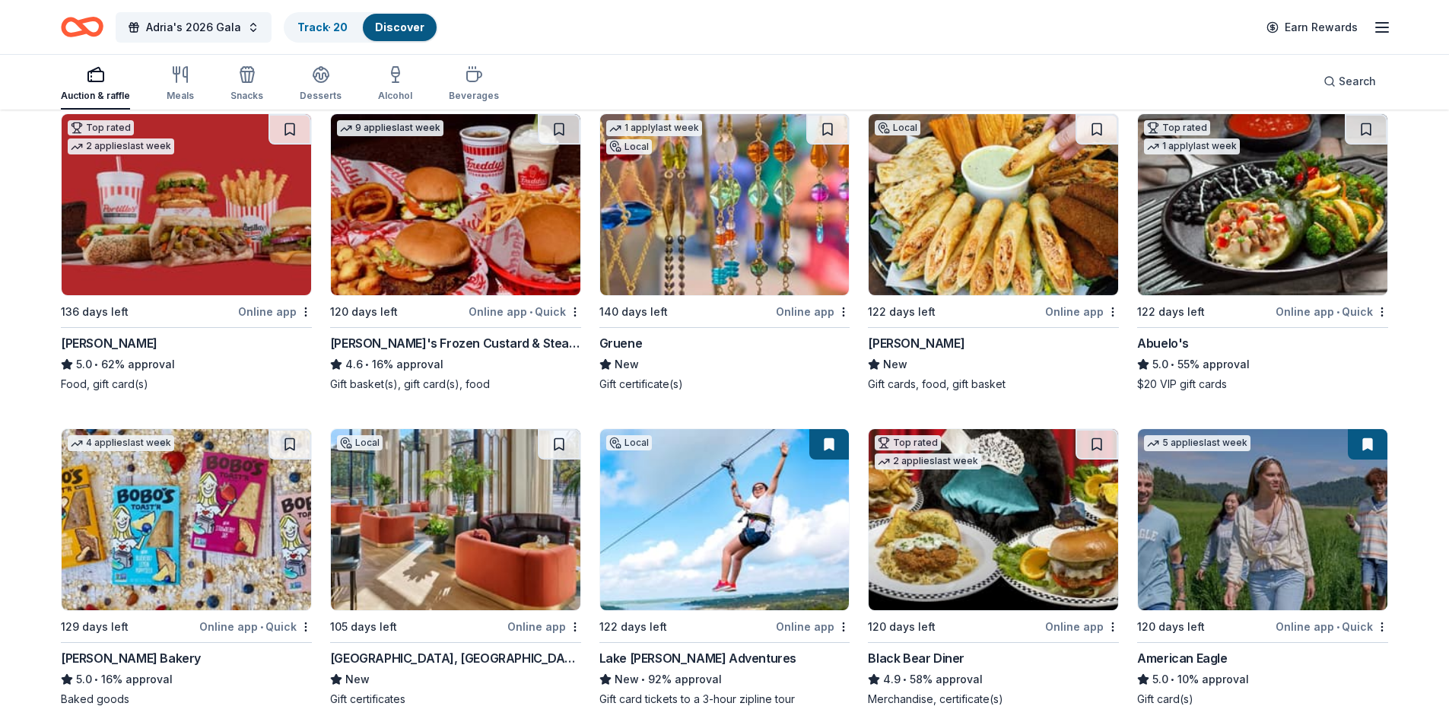
scroll to position [1612, 0]
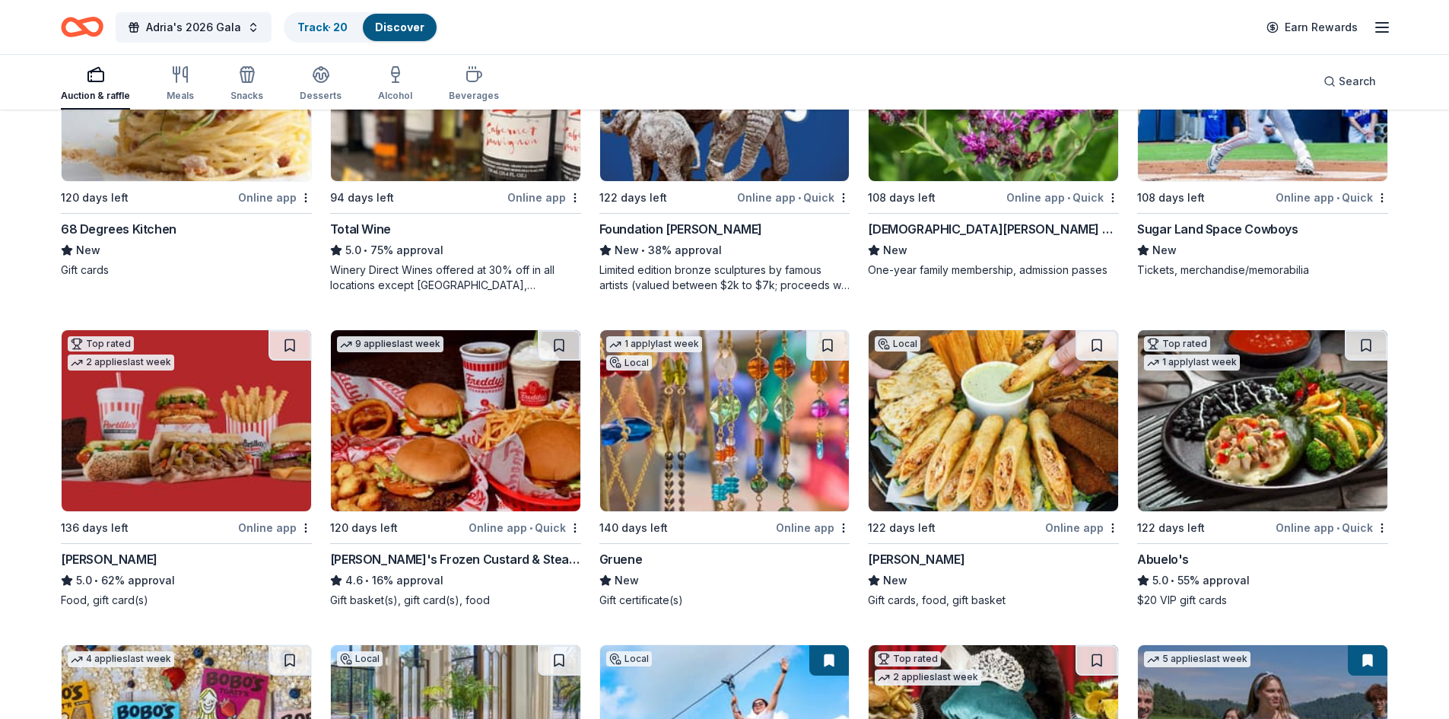
click at [1293, 395] on img at bounding box center [1263, 420] width 250 height 181
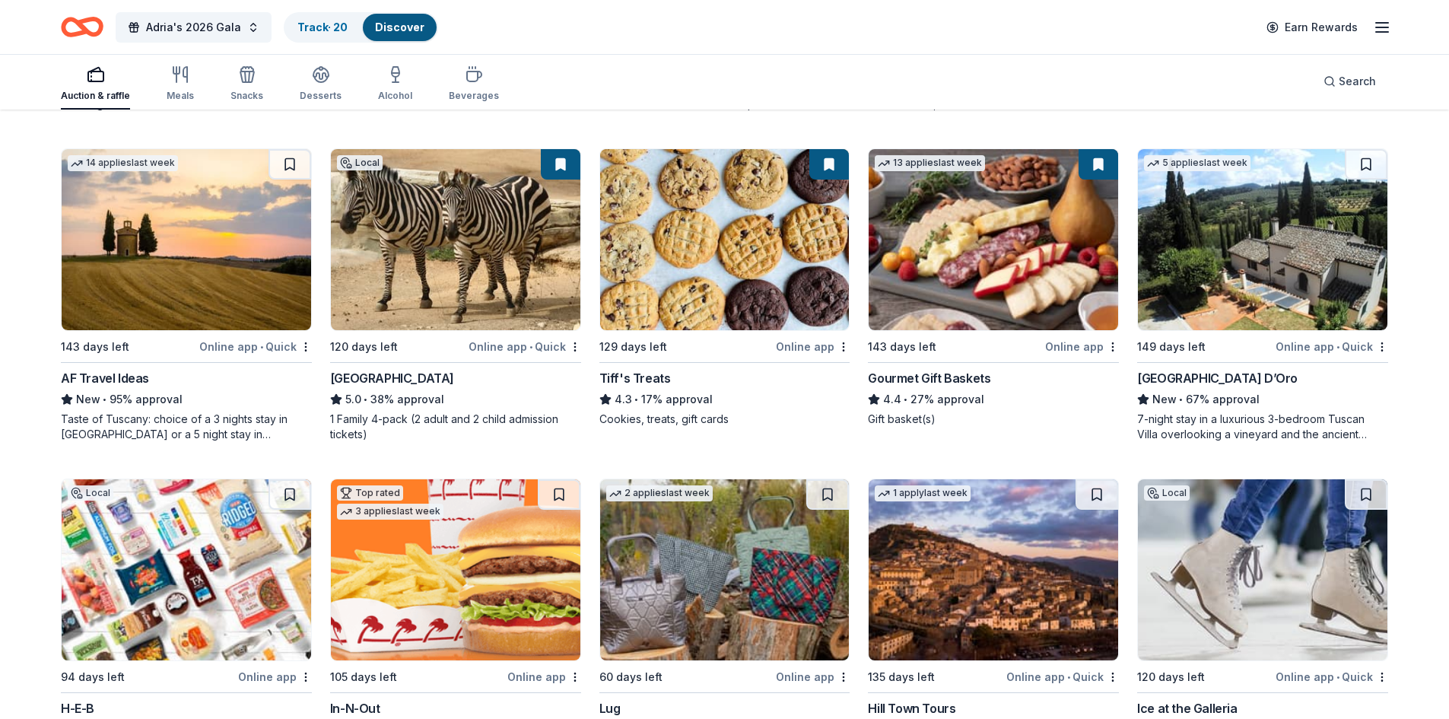
scroll to position [2449, 0]
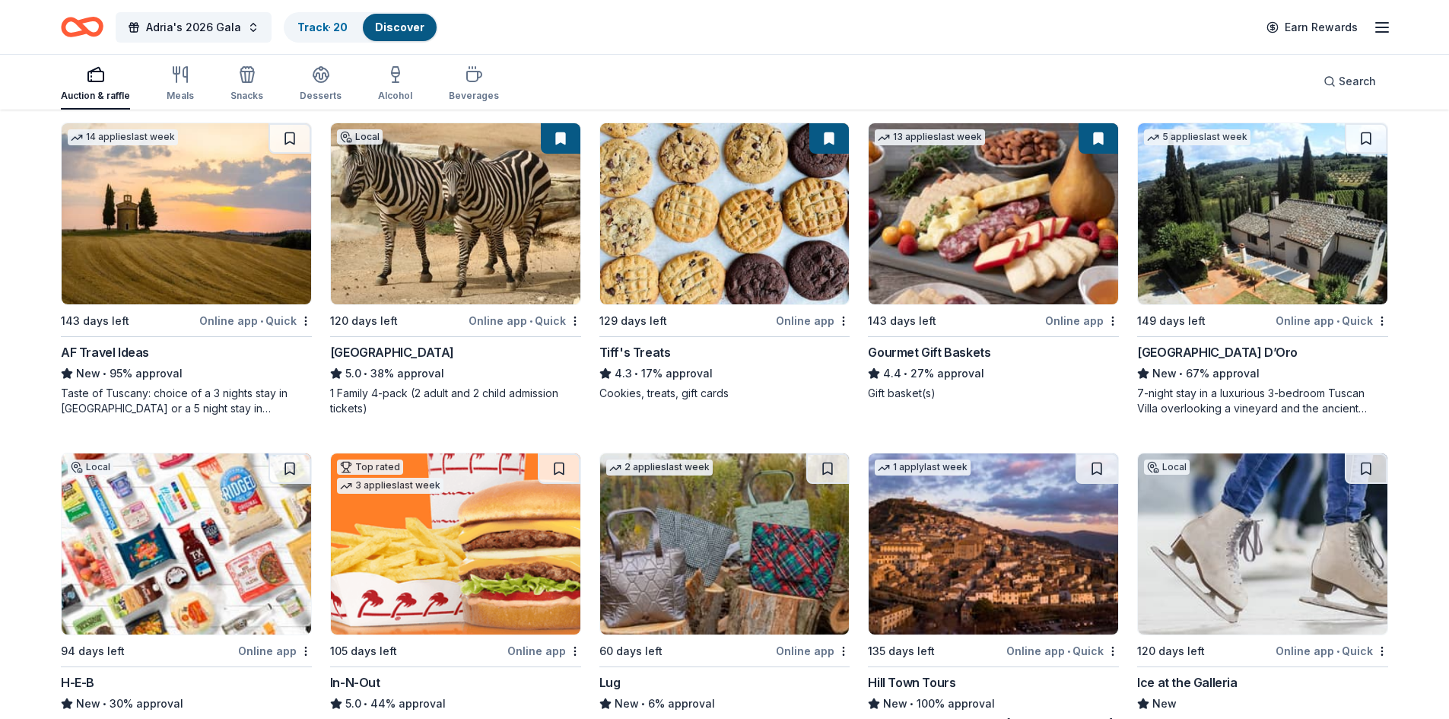
click at [769, 208] on img at bounding box center [725, 213] width 250 height 181
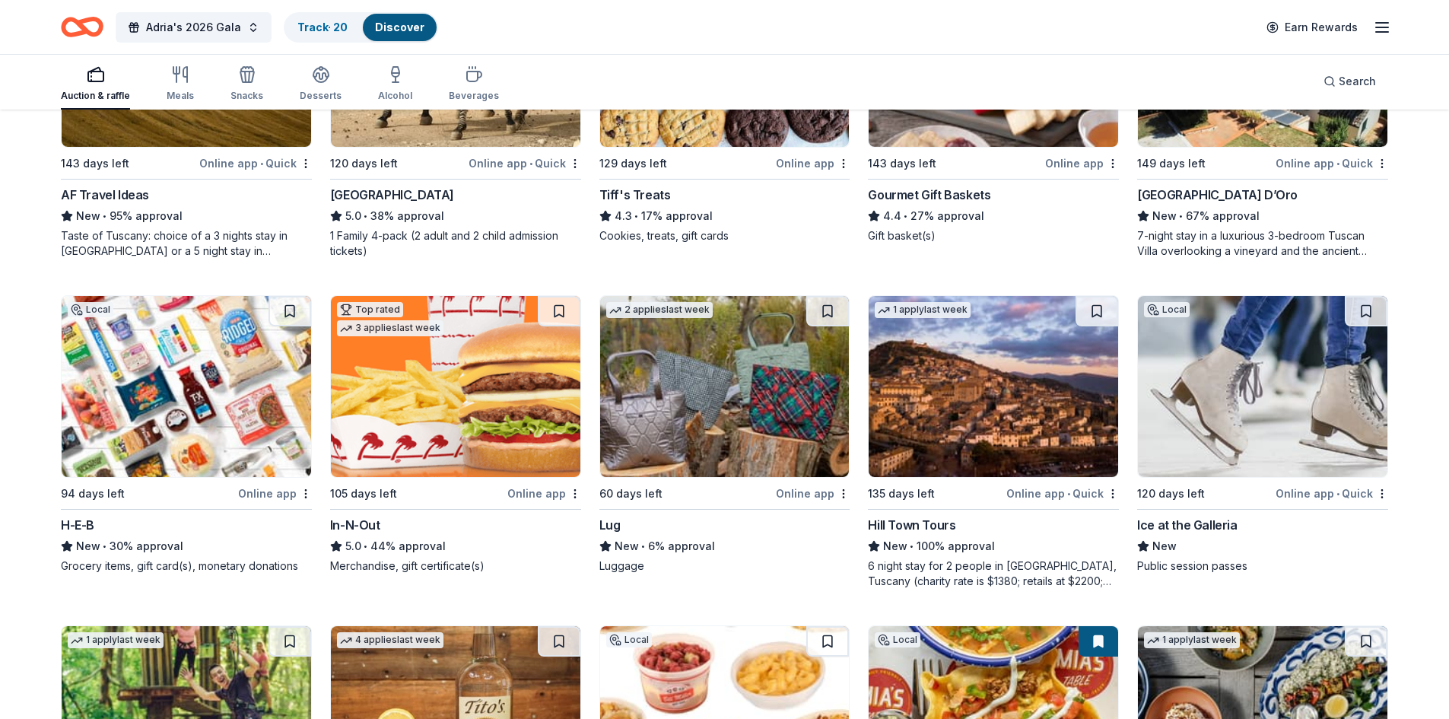
scroll to position [2373, 0]
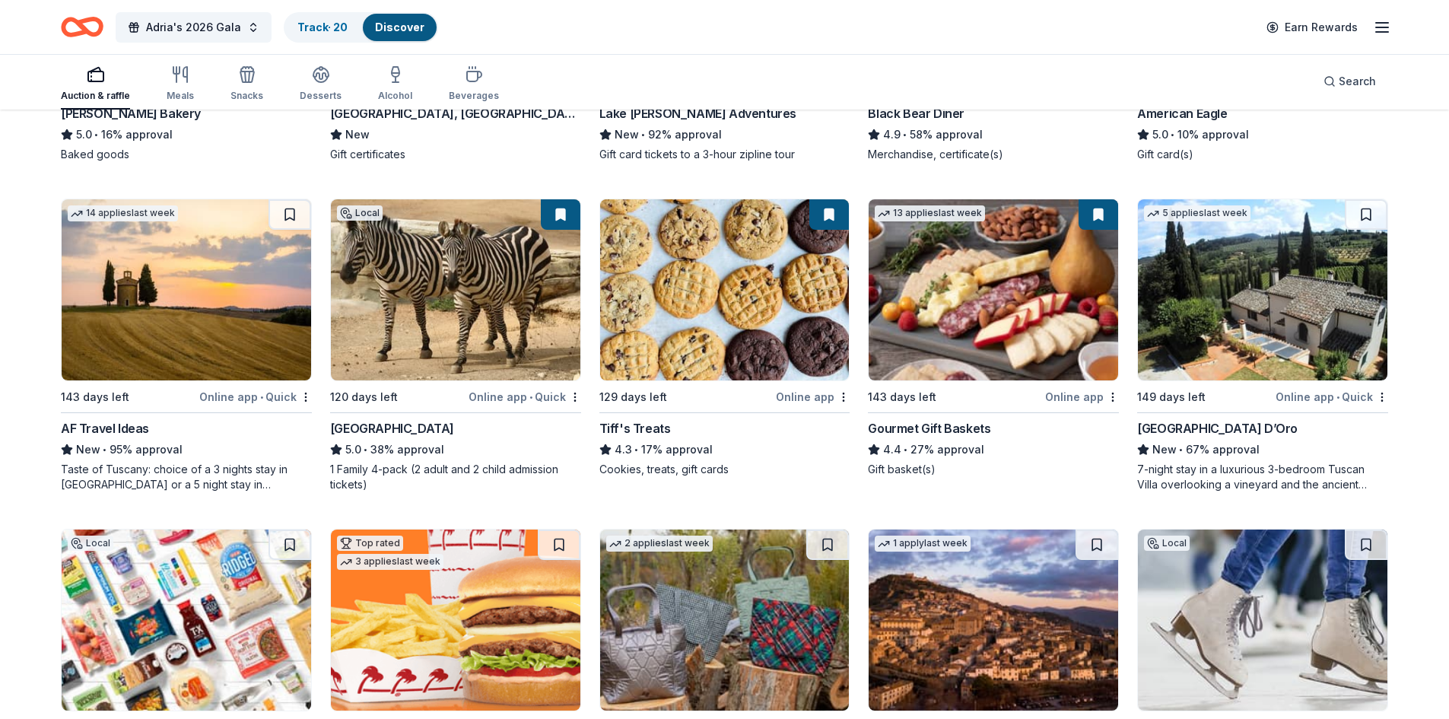
click at [498, 310] on img at bounding box center [456, 289] width 250 height 181
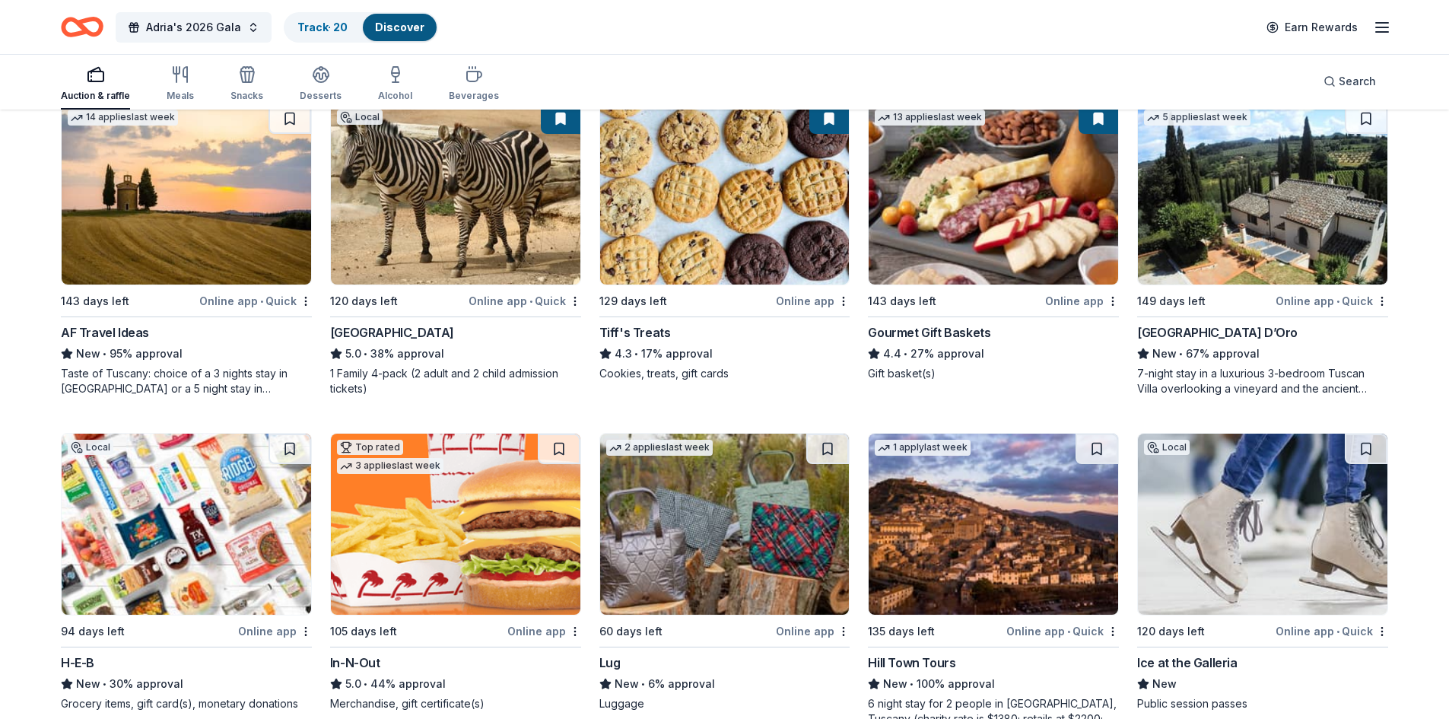
scroll to position [2601, 0]
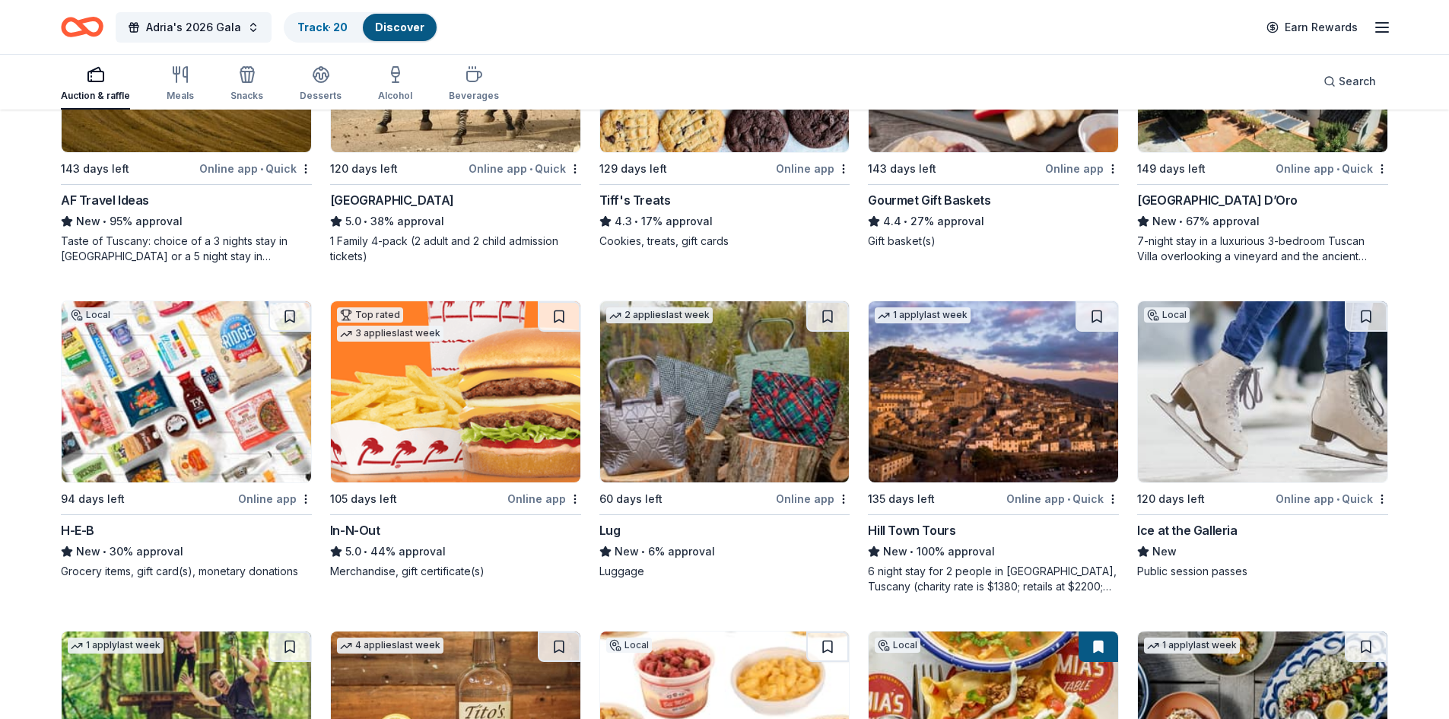
click at [1230, 386] on img at bounding box center [1263, 391] width 250 height 181
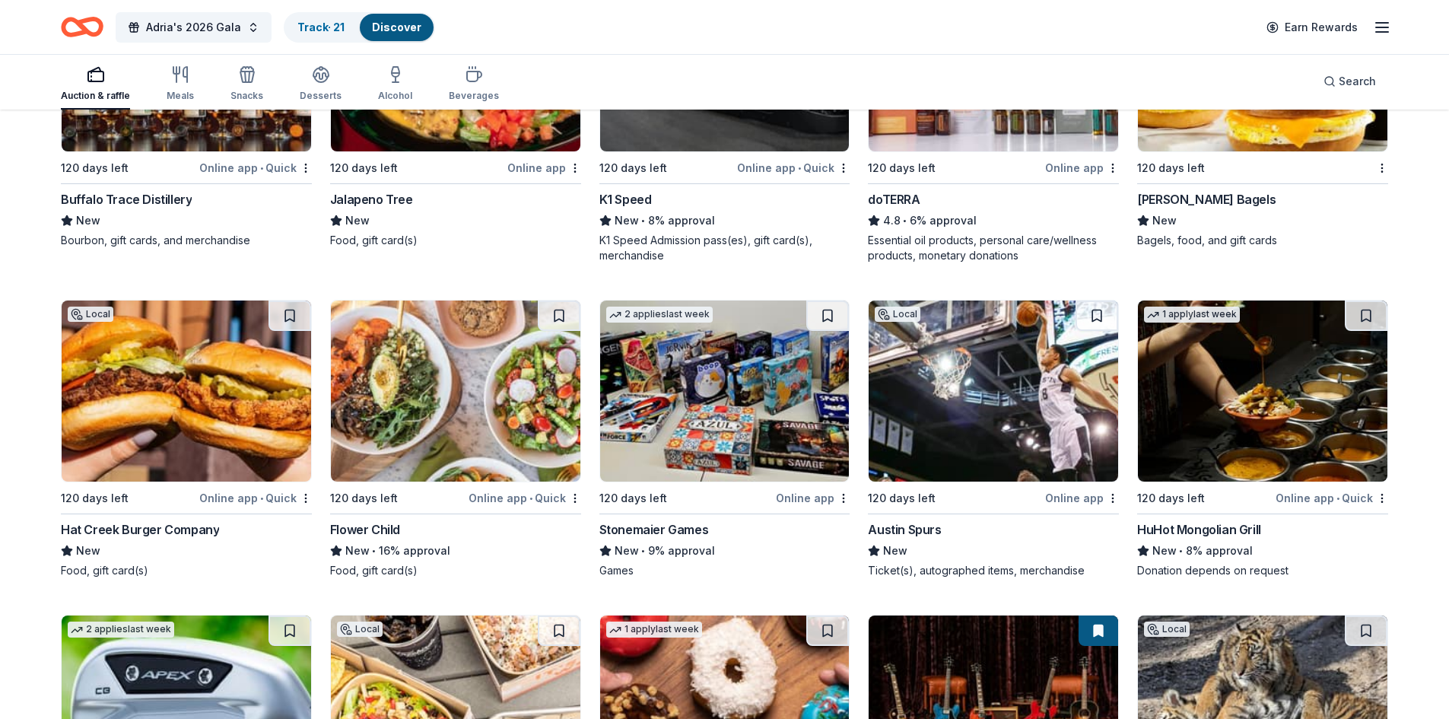
scroll to position [5449, 0]
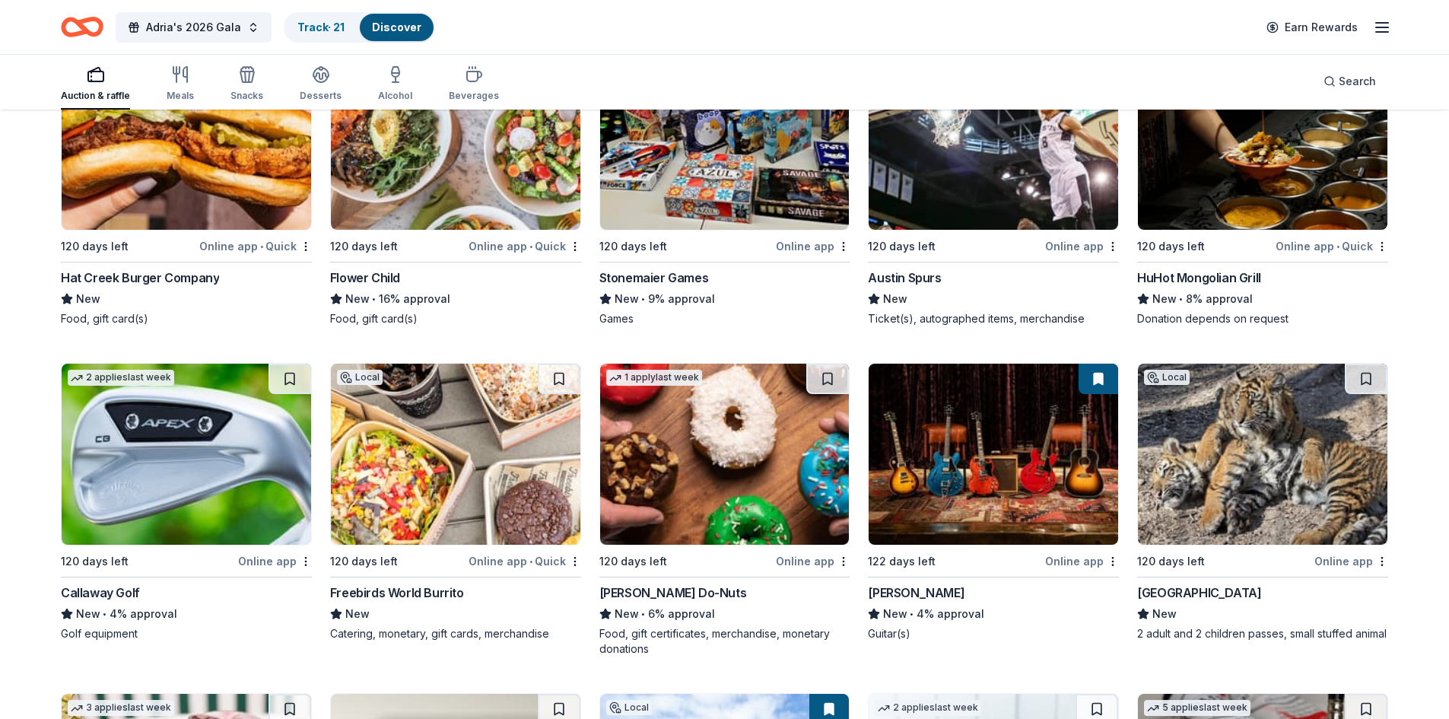
click at [171, 466] on img at bounding box center [187, 454] width 250 height 181
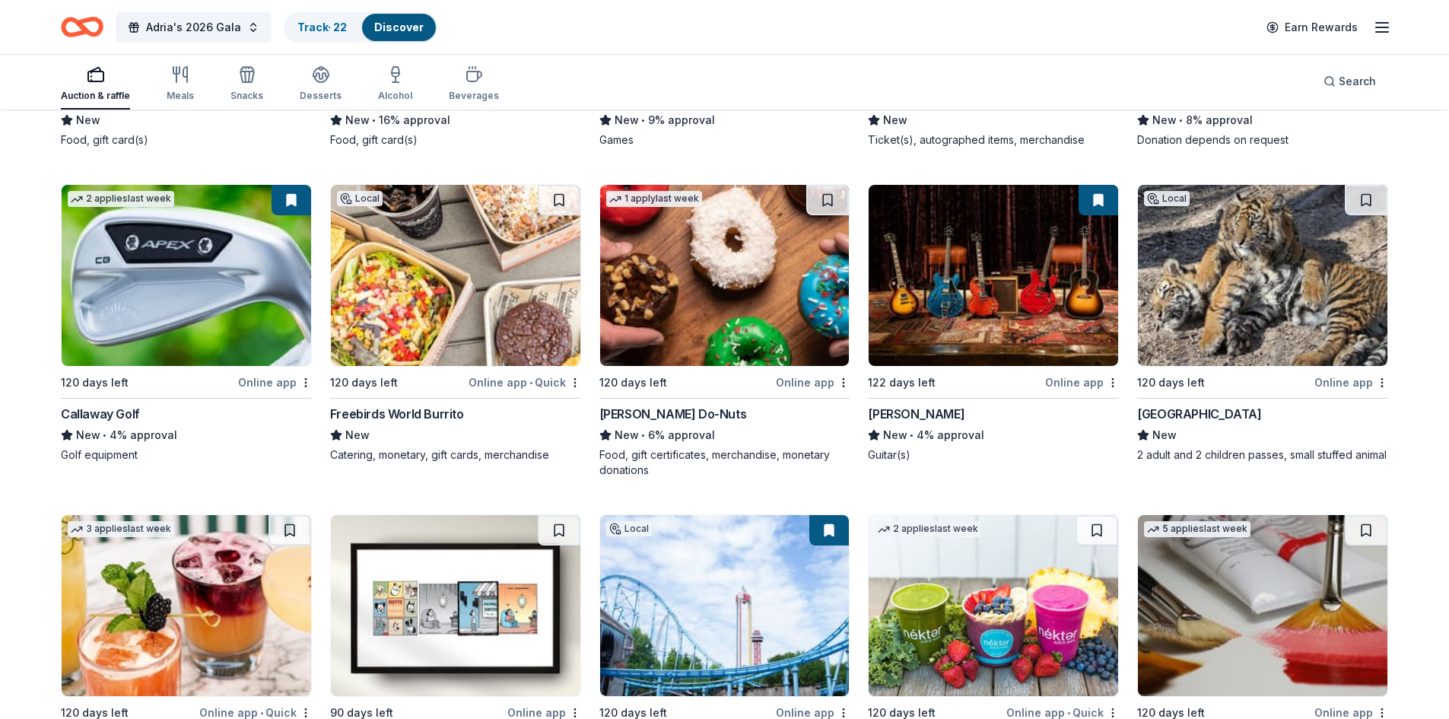
scroll to position [5677, 0]
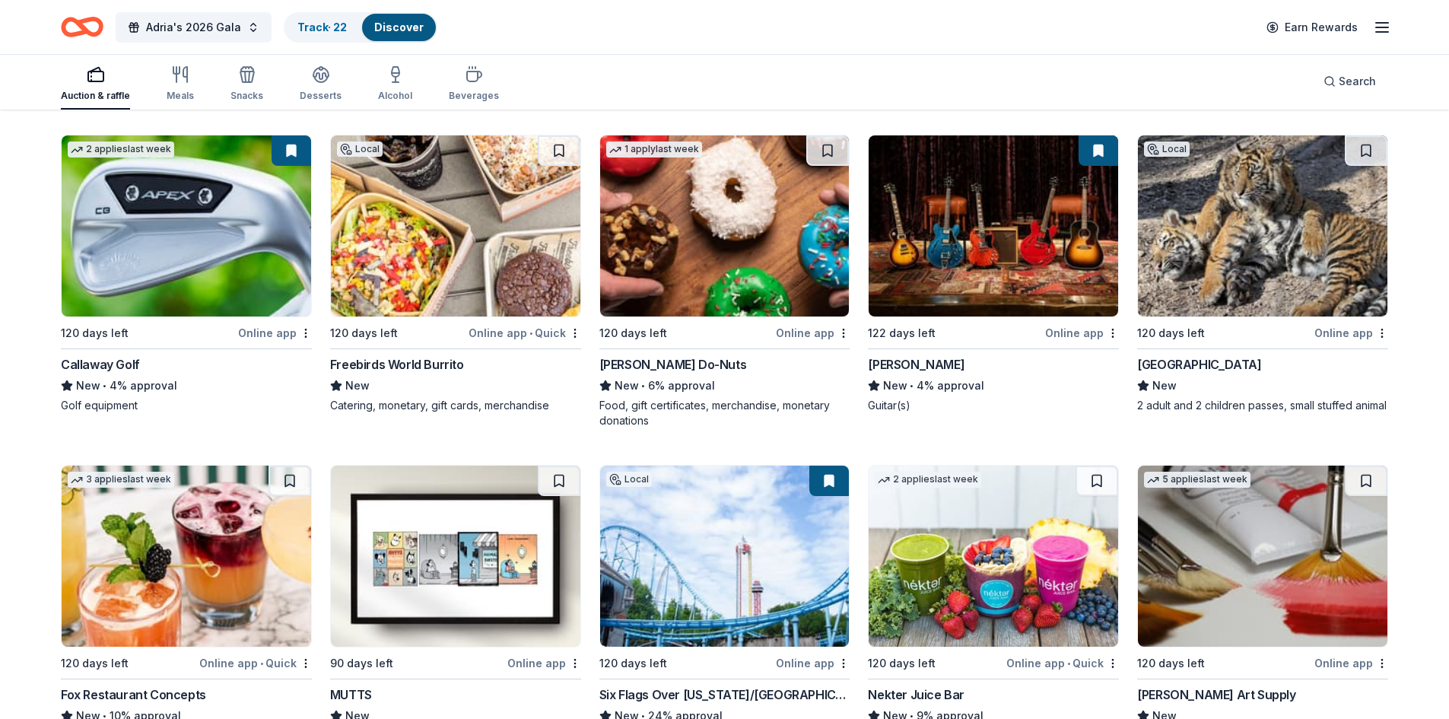
click at [459, 227] on img at bounding box center [456, 225] width 250 height 181
click at [796, 233] on img at bounding box center [725, 225] width 250 height 181
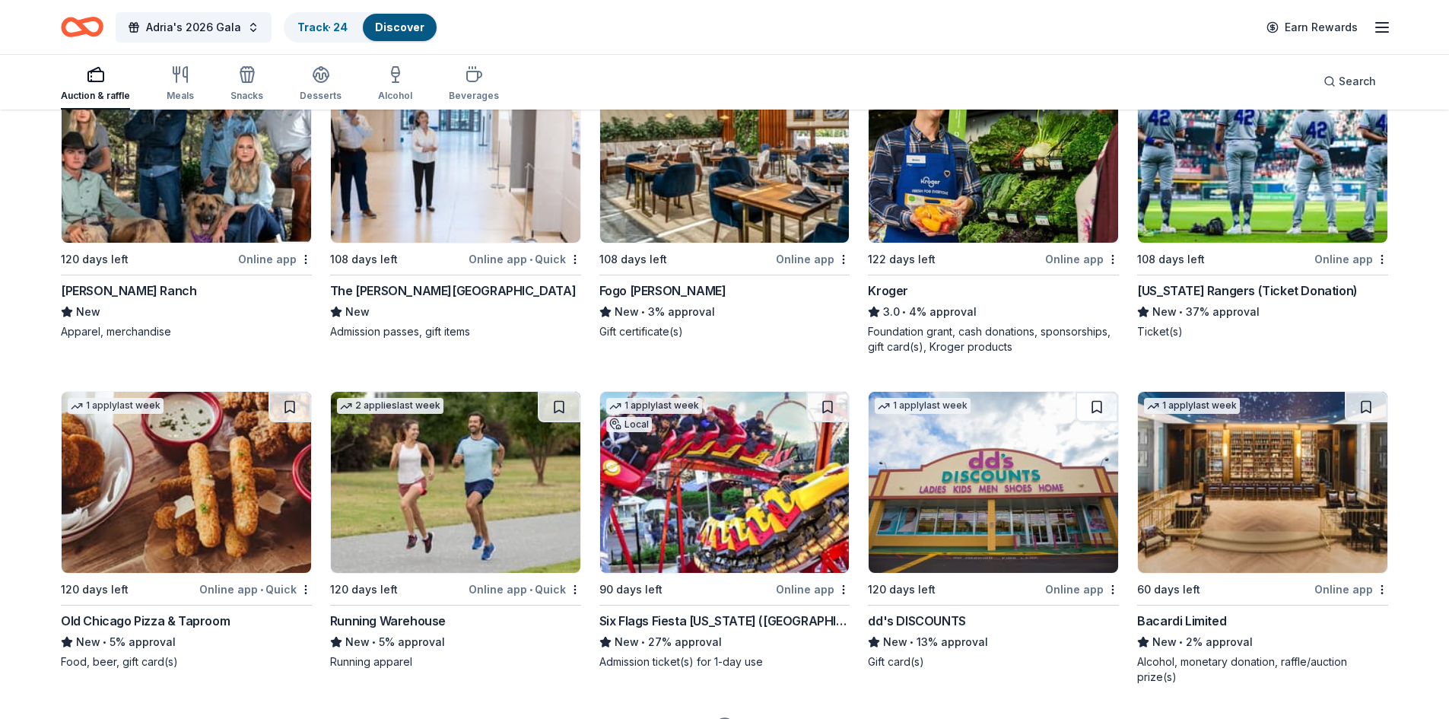
scroll to position [6803, 0]
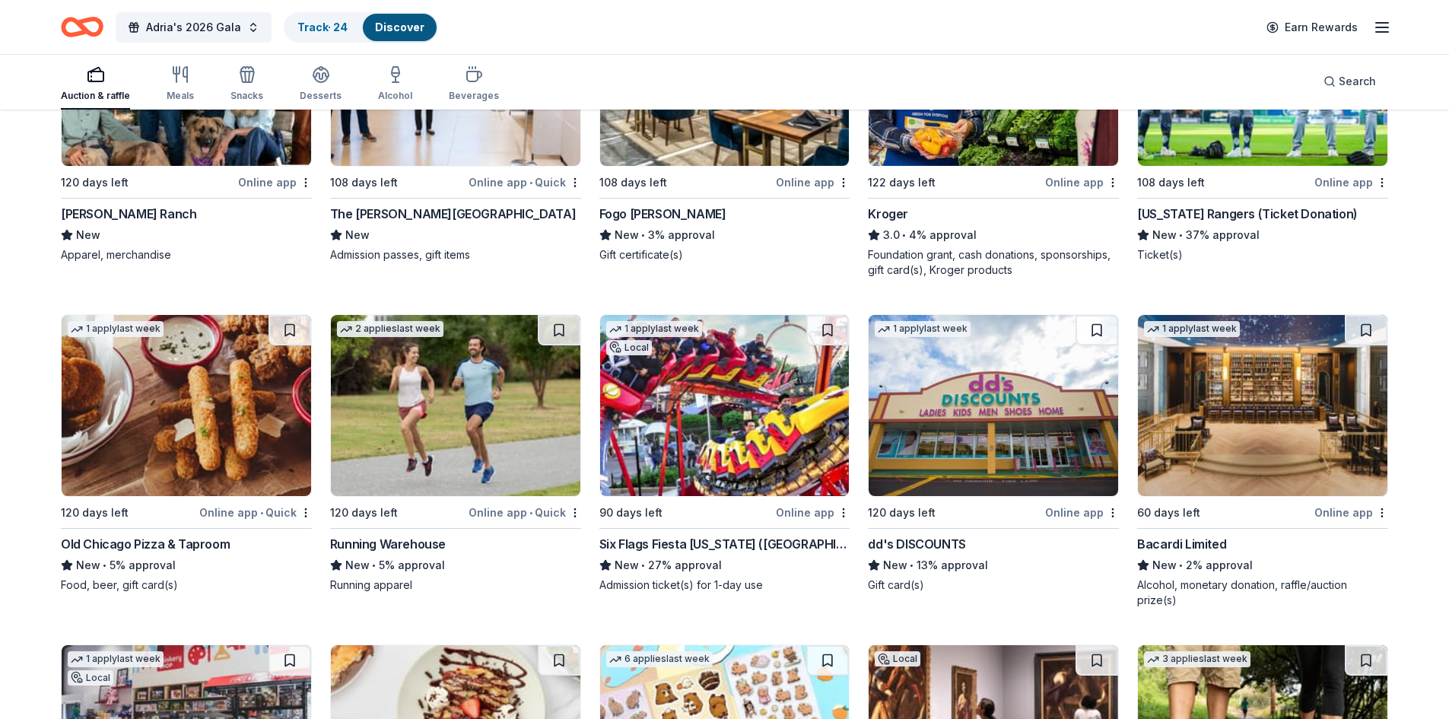
click at [754, 391] on img at bounding box center [725, 405] width 250 height 181
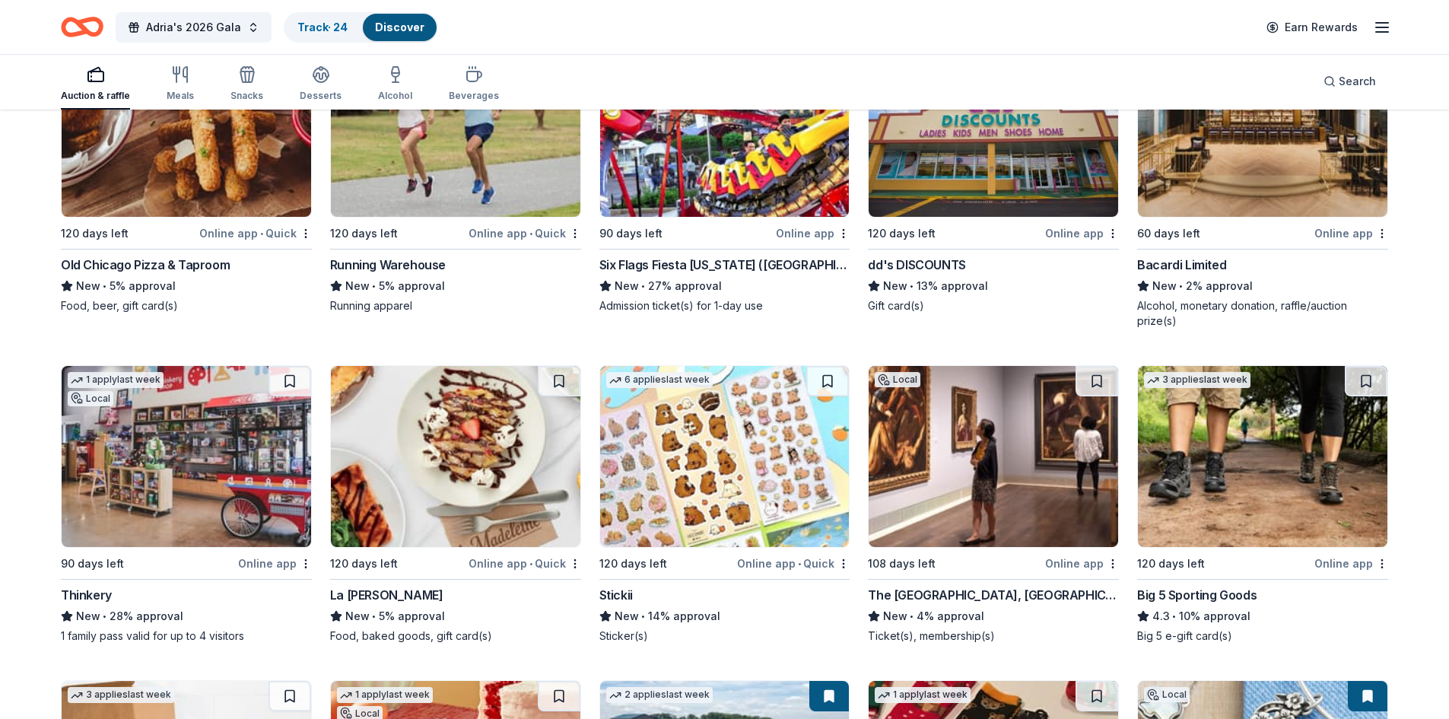
scroll to position [7184, 0]
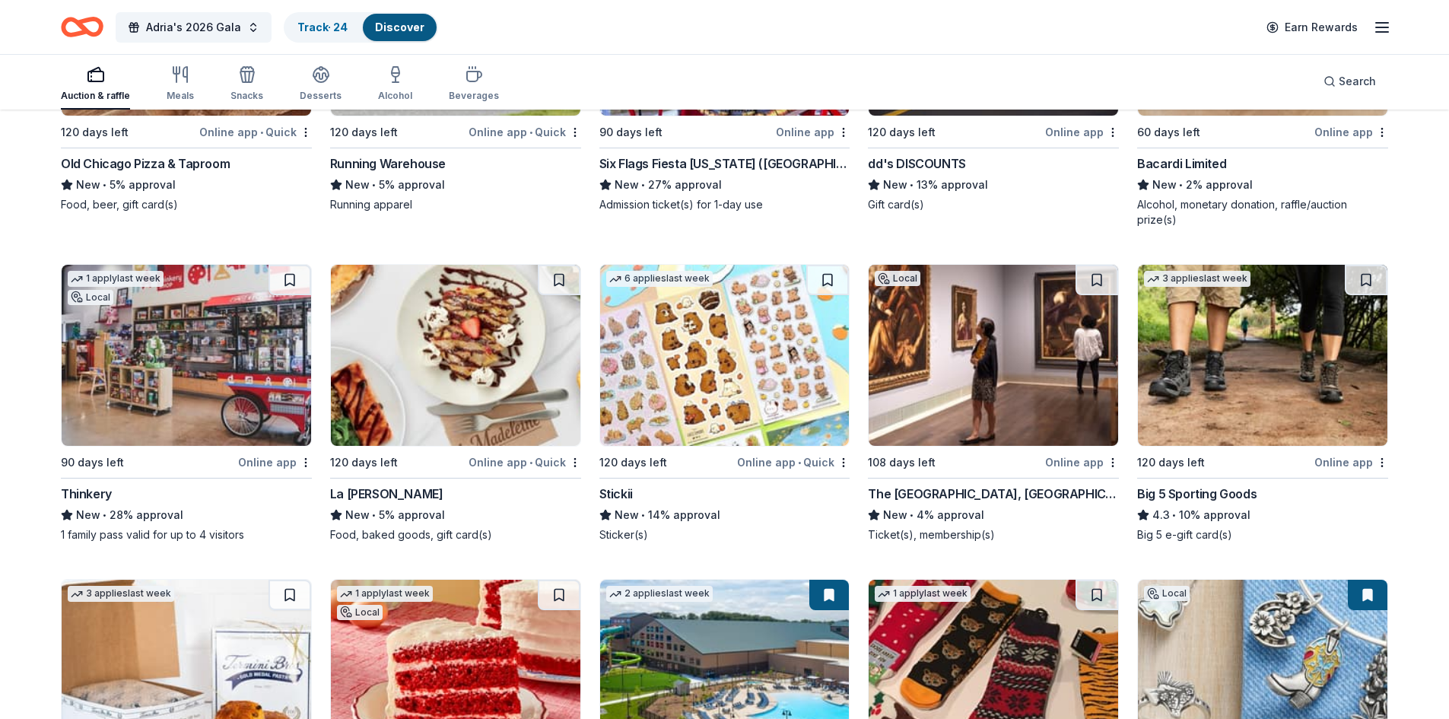
click at [153, 355] on img at bounding box center [187, 355] width 250 height 181
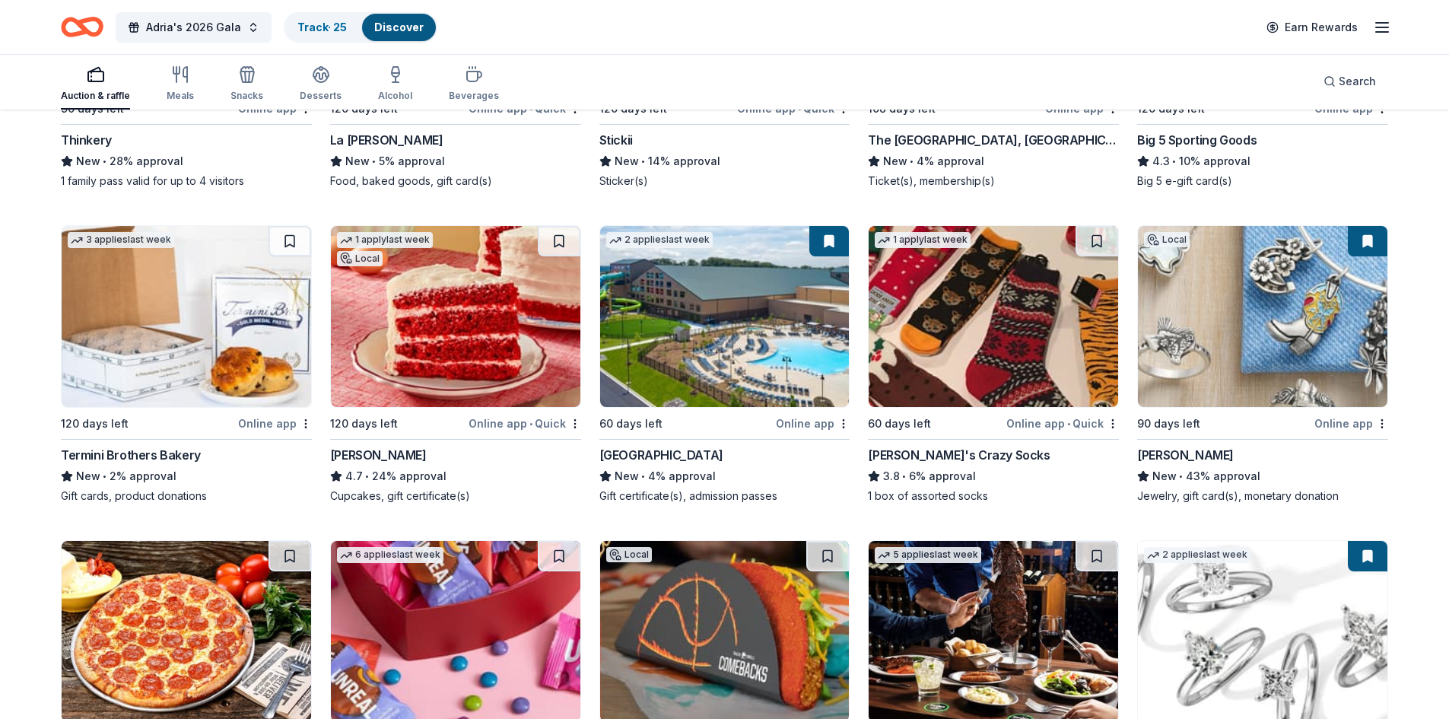
scroll to position [7564, 0]
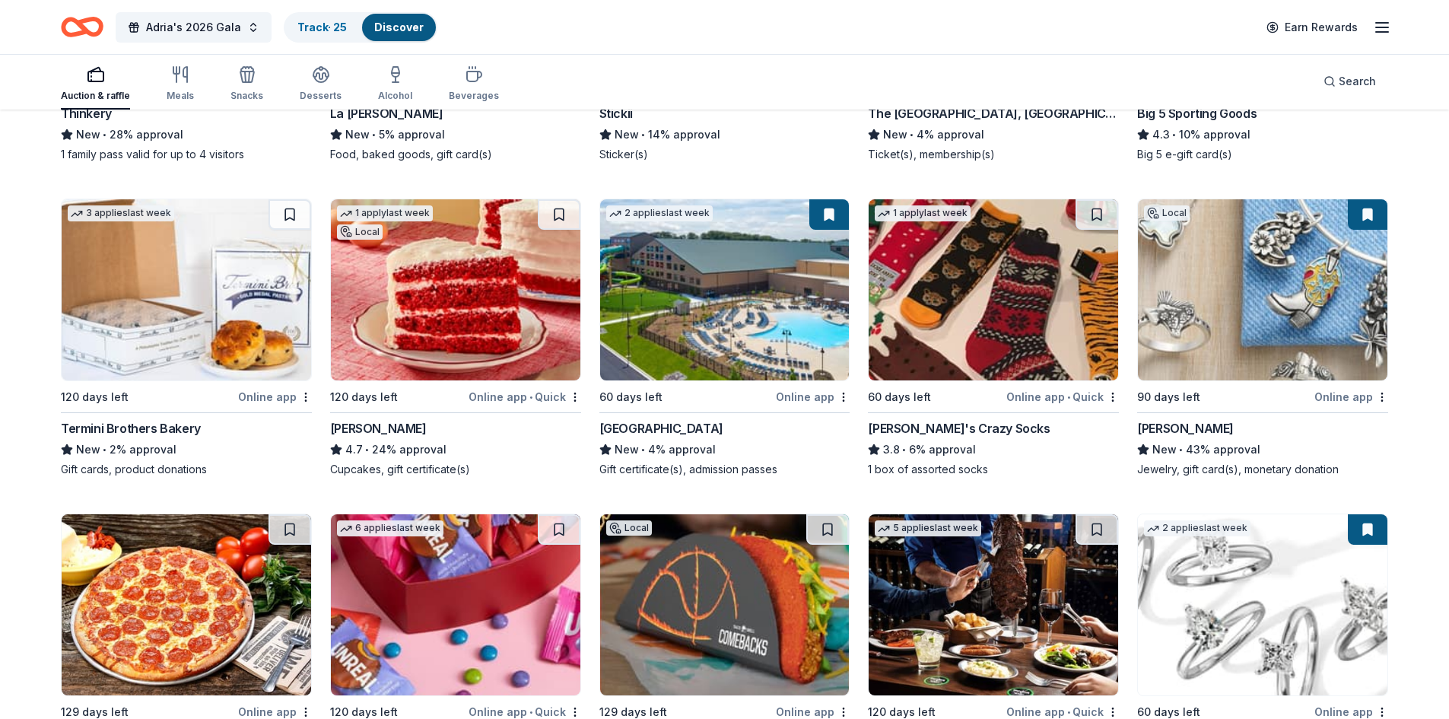
click at [1294, 278] on img at bounding box center [1263, 289] width 250 height 181
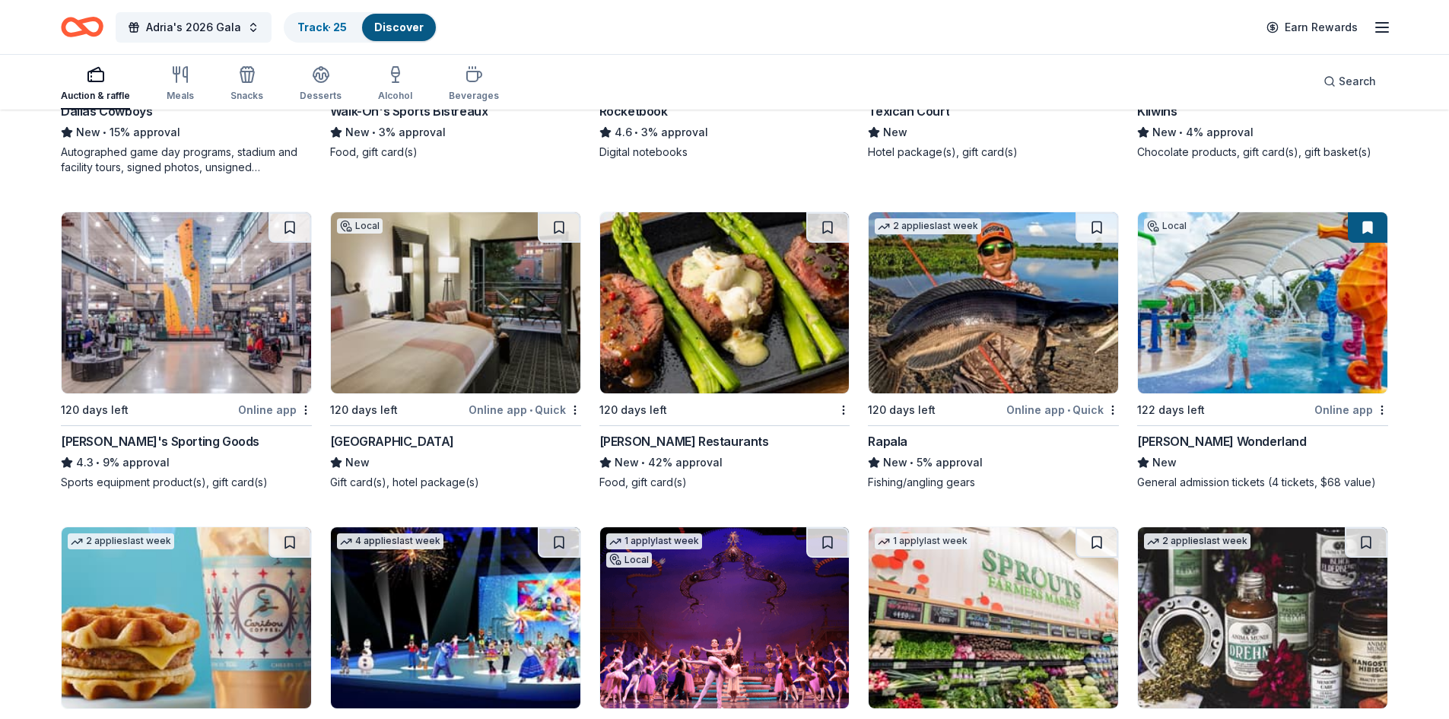
scroll to position [8553, 0]
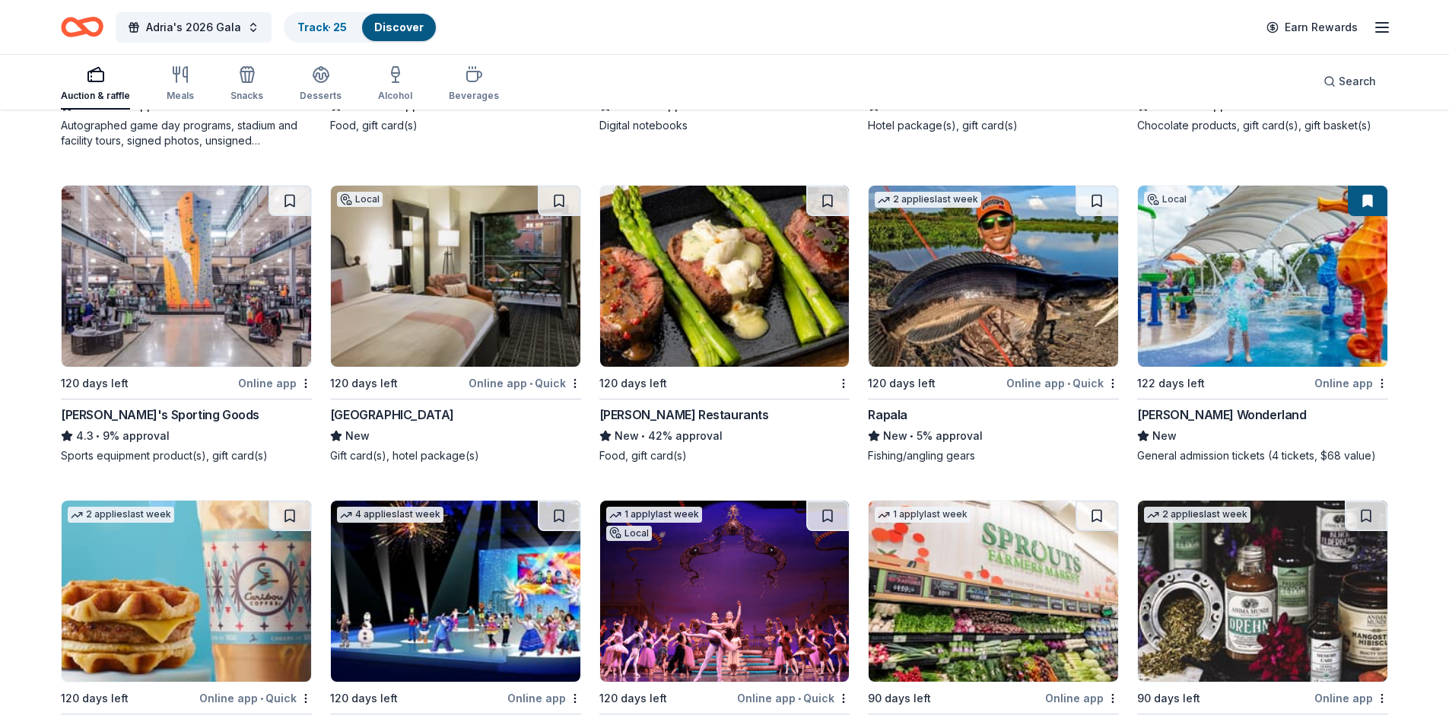
click at [458, 277] on img at bounding box center [456, 276] width 250 height 181
click at [559, 186] on button at bounding box center [559, 201] width 43 height 30
click at [562, 192] on button at bounding box center [561, 201] width 40 height 30
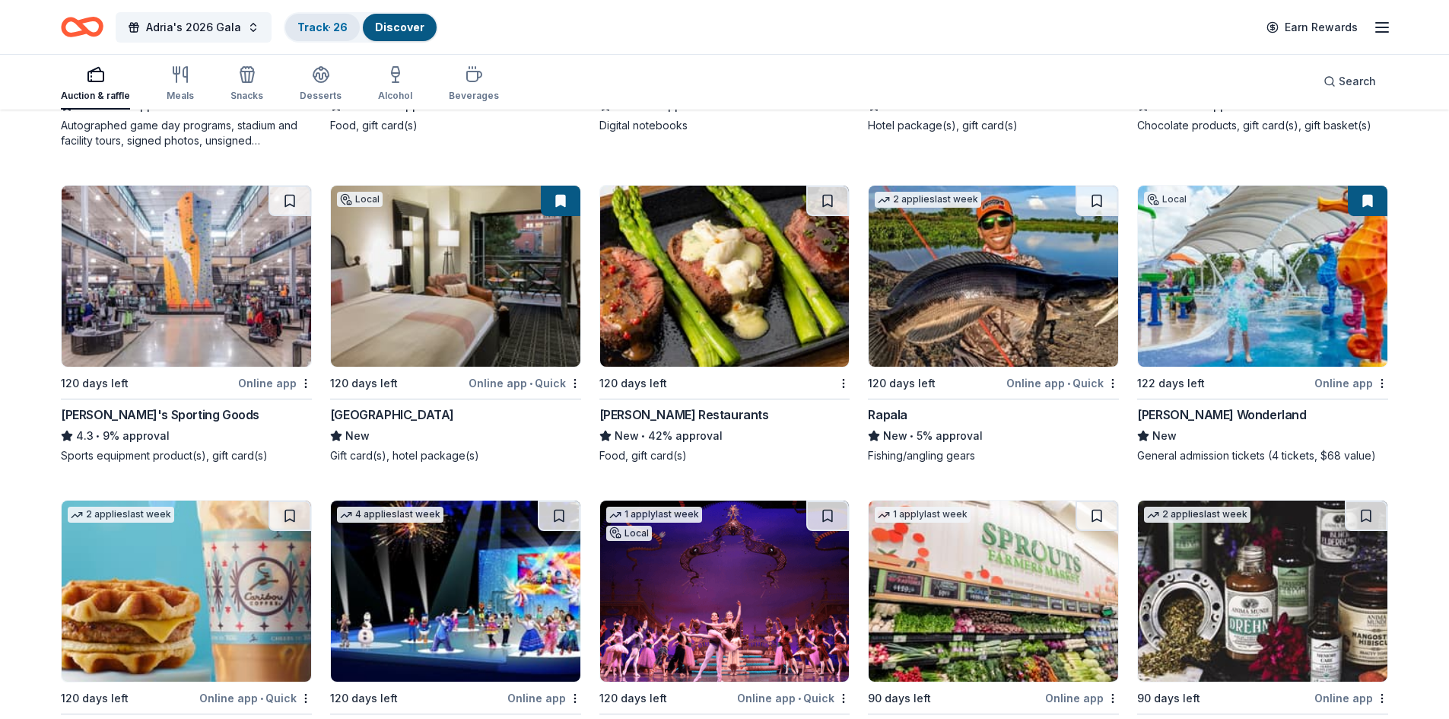
click at [307, 28] on link "Track · 26" at bounding box center [322, 27] width 50 height 13
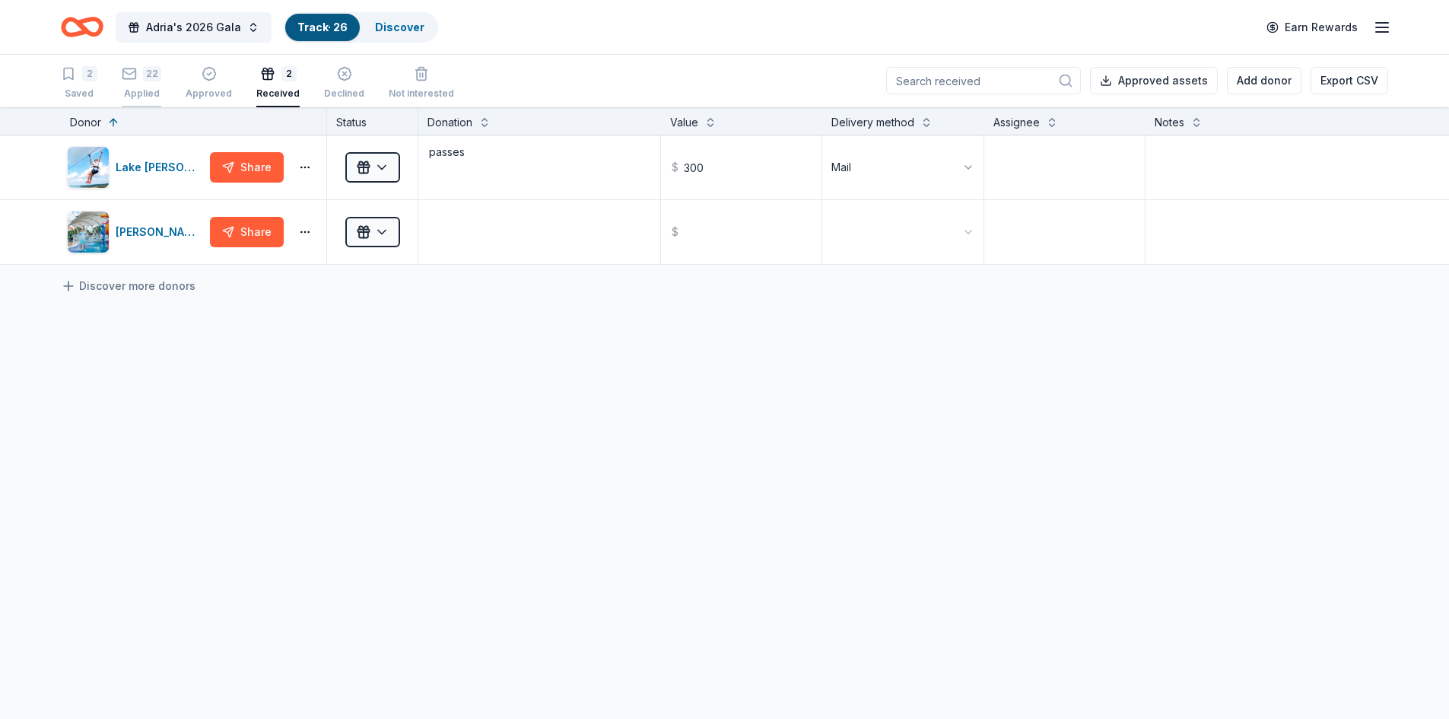
click at [137, 91] on div "Applied" at bounding box center [142, 93] width 40 height 12
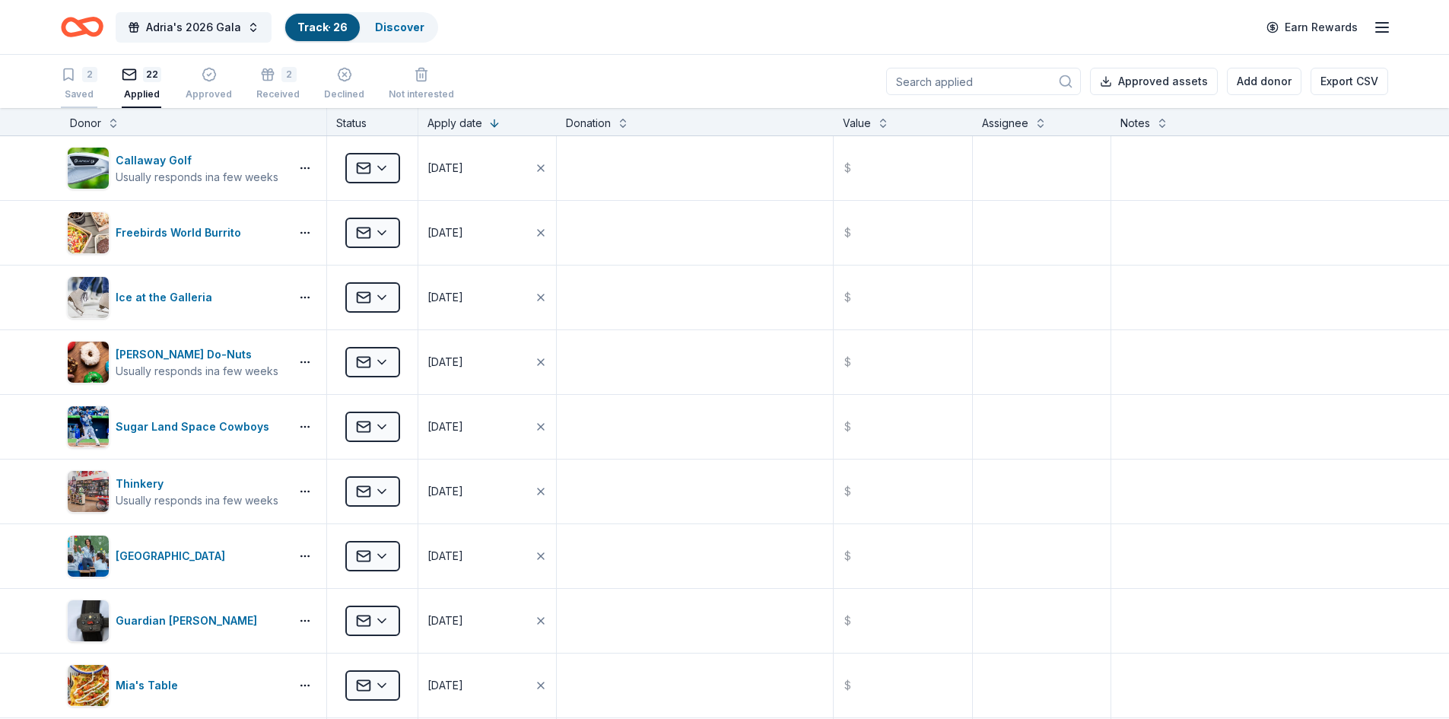
click at [77, 91] on div "Saved" at bounding box center [79, 94] width 37 height 12
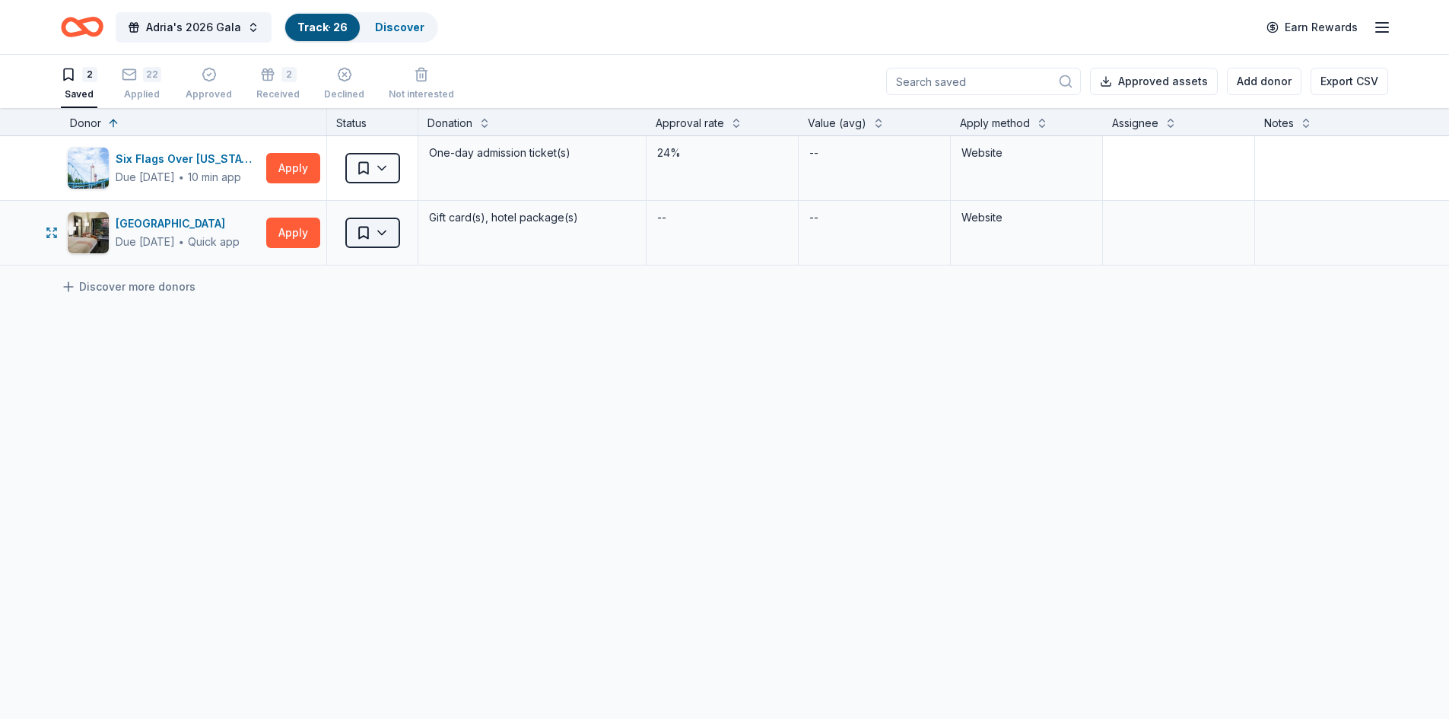
click at [374, 230] on html "Adria's 2026 Gala Track · 26 Discover Earn Rewards 2 Saved 22 Applied Approved …" at bounding box center [724, 359] width 1449 height 719
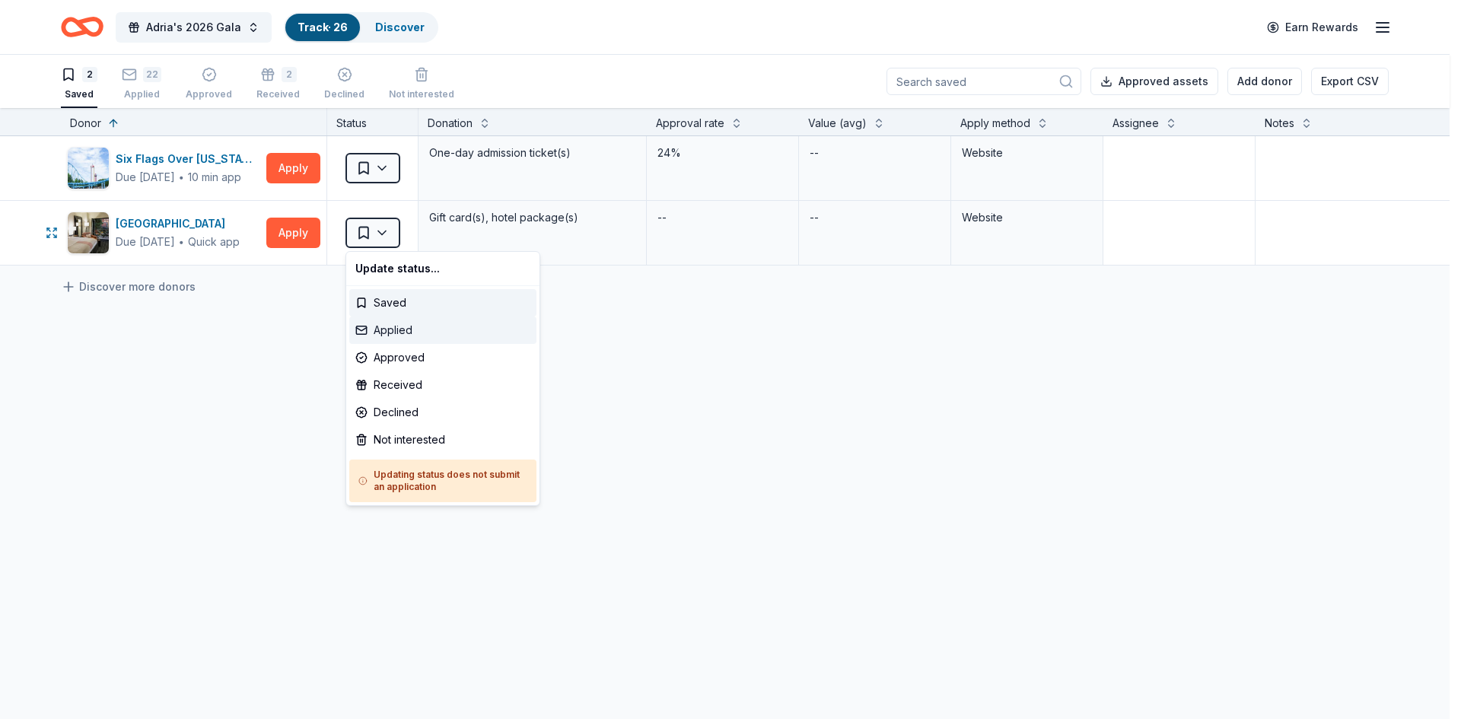
click at [399, 327] on div "Applied" at bounding box center [442, 329] width 187 height 27
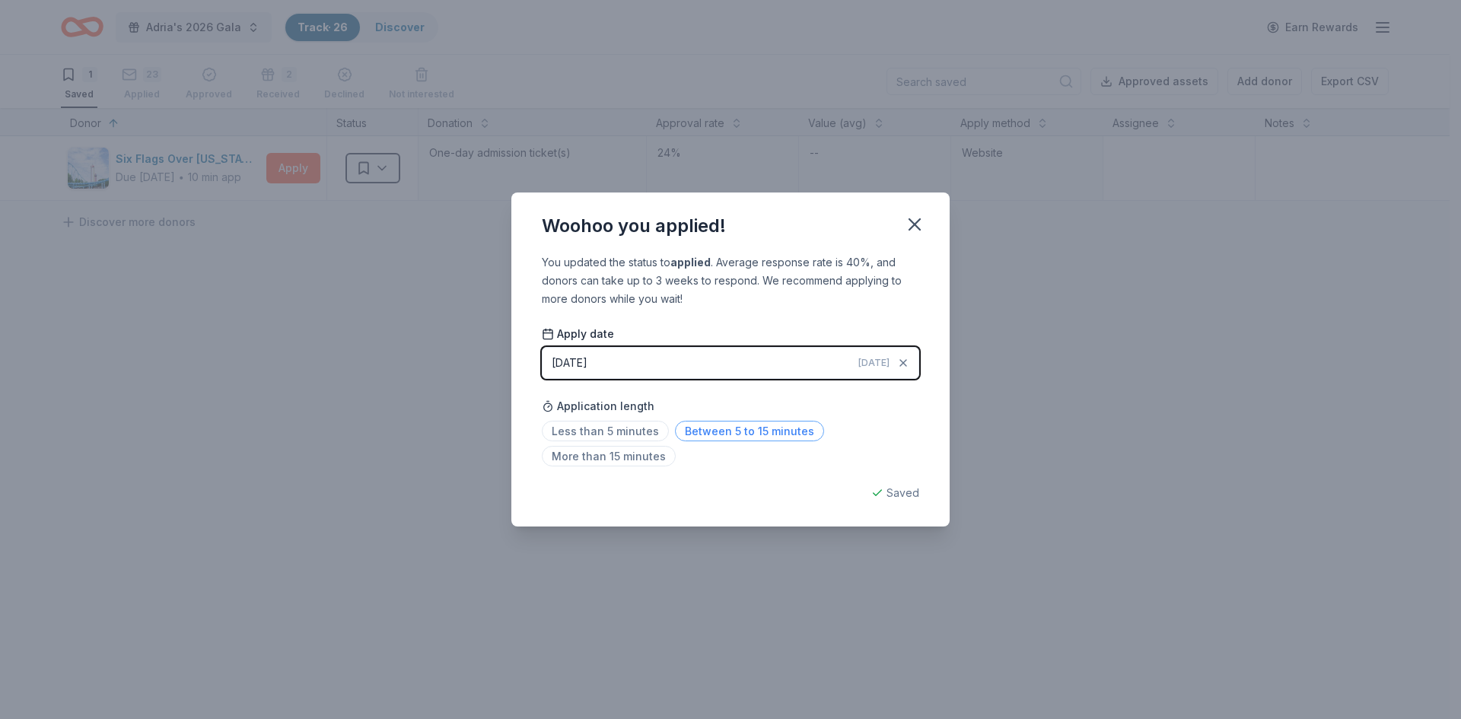
click at [714, 433] on span "Between 5 to 15 minutes" at bounding box center [749, 431] width 149 height 21
click at [921, 224] on icon "button" at bounding box center [914, 224] width 21 height 21
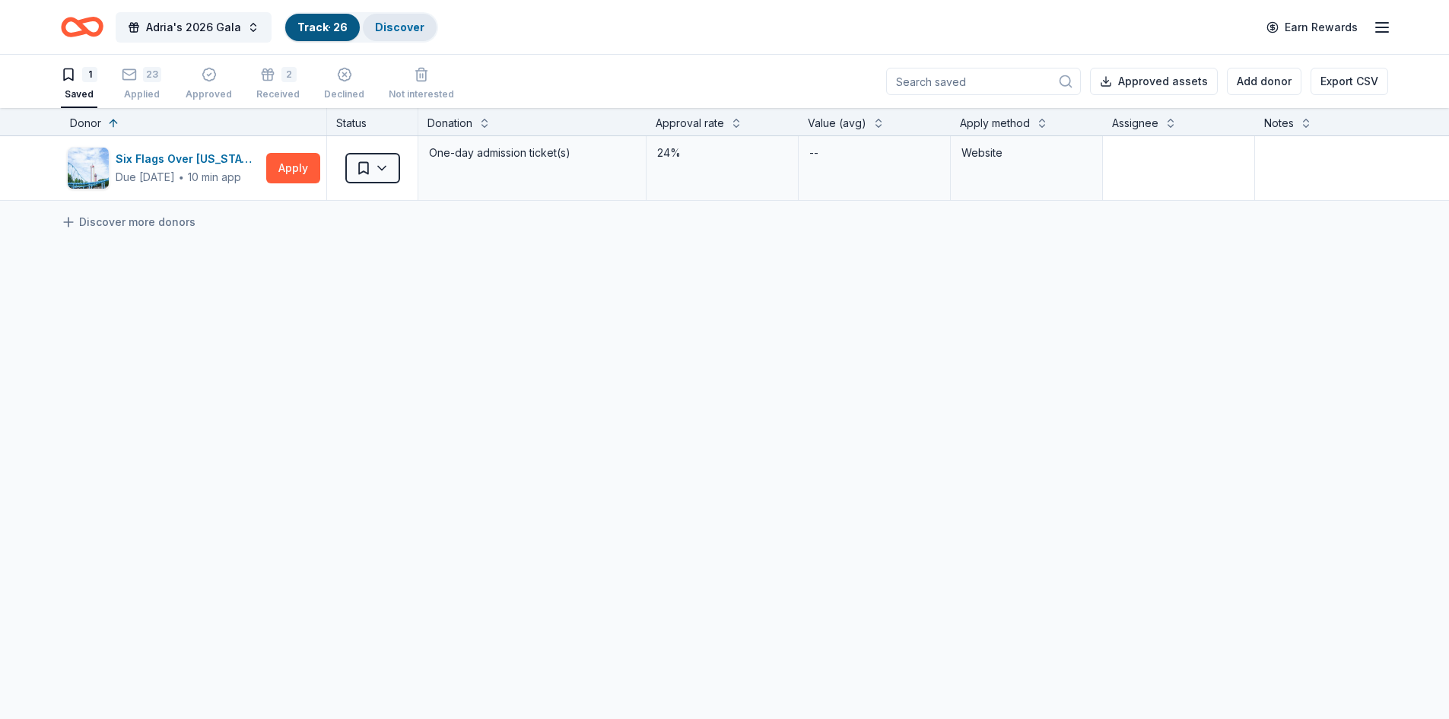
click at [406, 34] on div "Discover" at bounding box center [400, 27] width 74 height 27
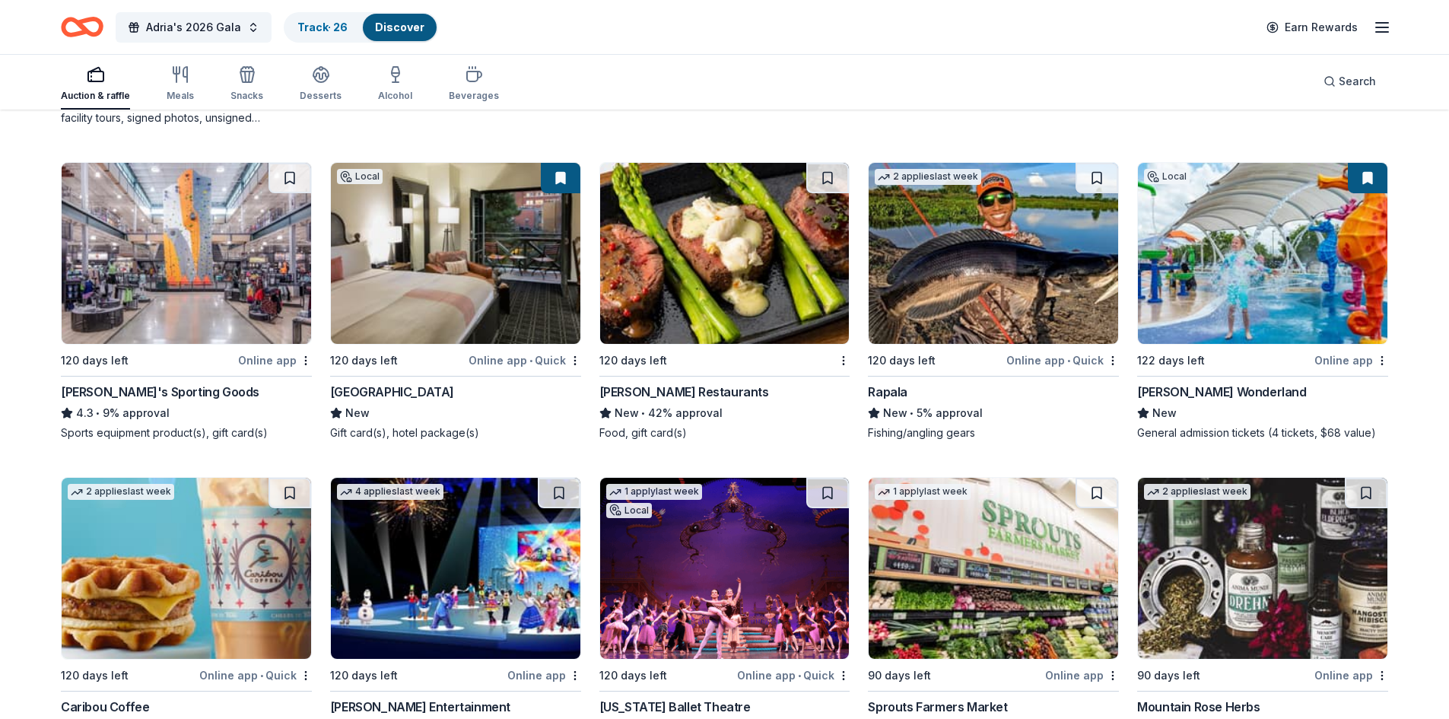
scroll to position [8739, 0]
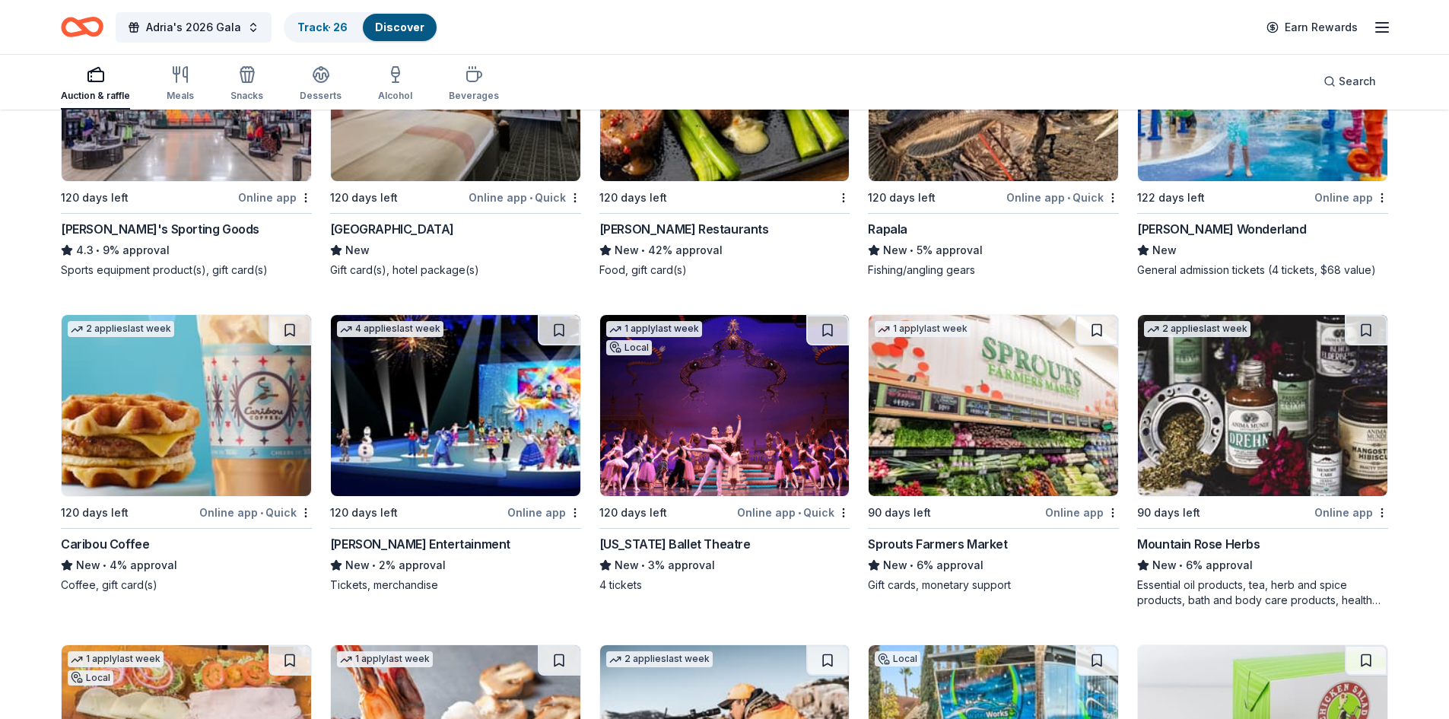
click at [765, 415] on img at bounding box center [725, 405] width 250 height 181
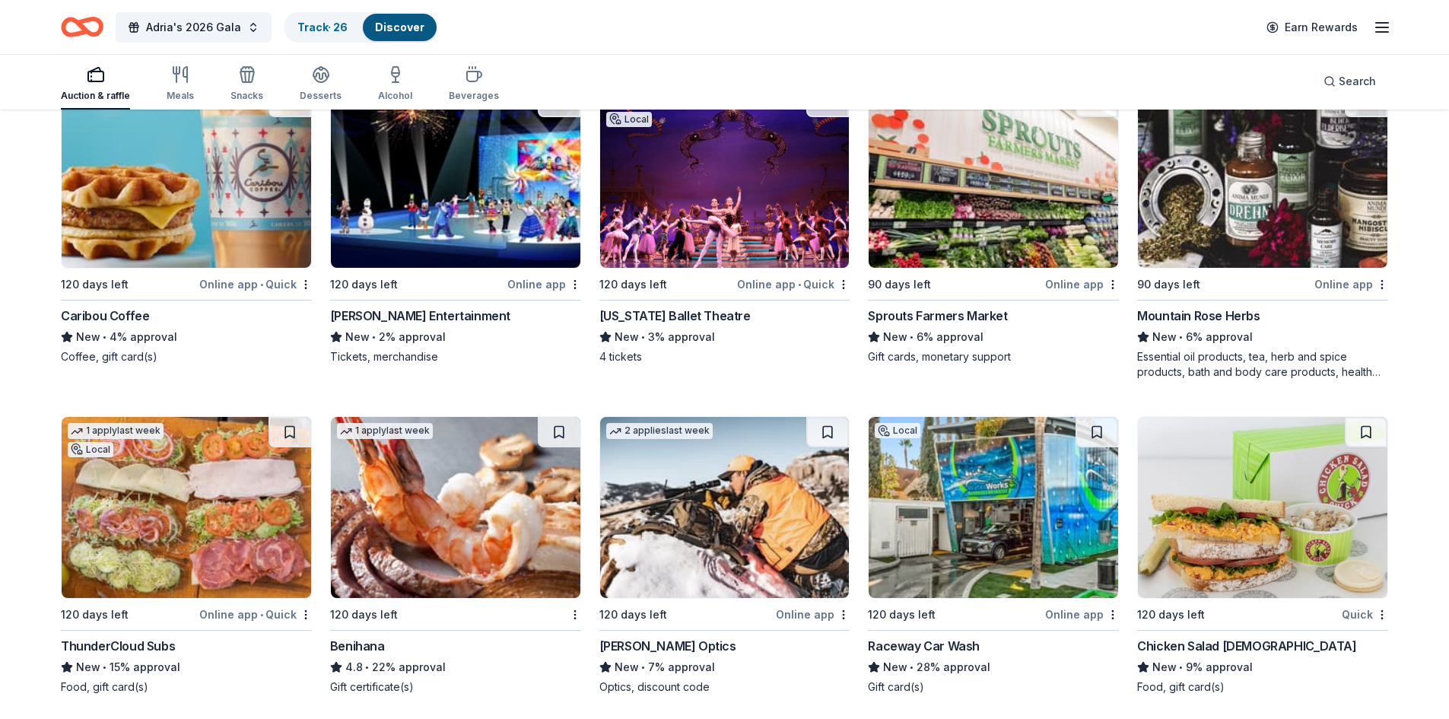
scroll to position [9043, 0]
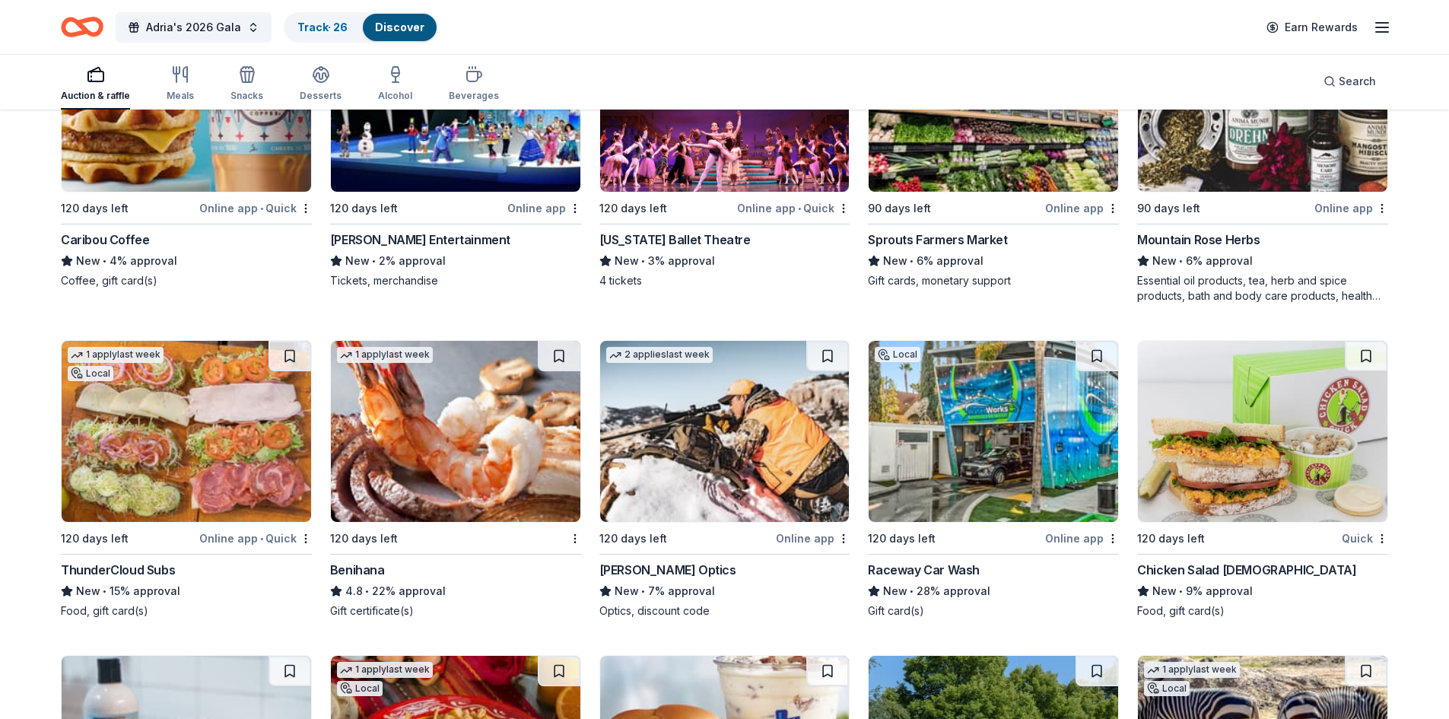
click at [542, 472] on img at bounding box center [456, 431] width 250 height 181
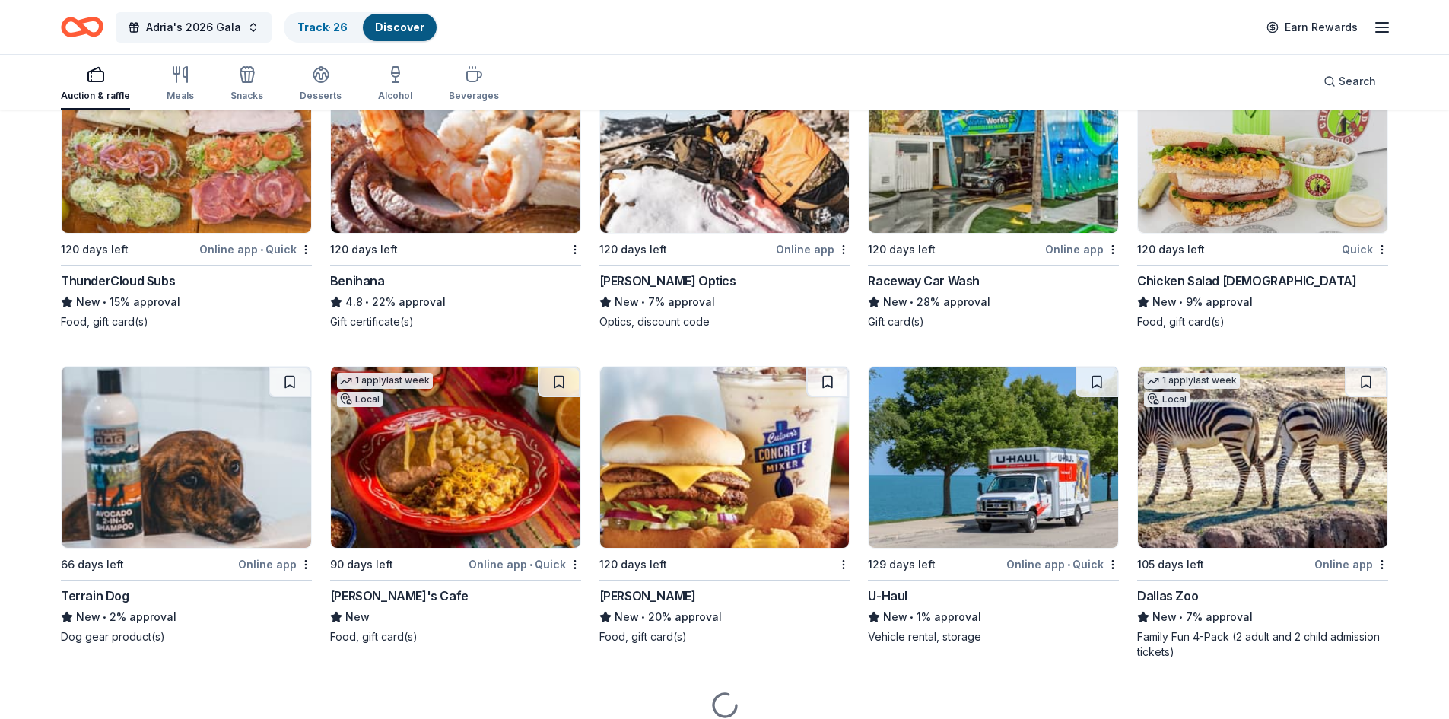
scroll to position [9347, 0]
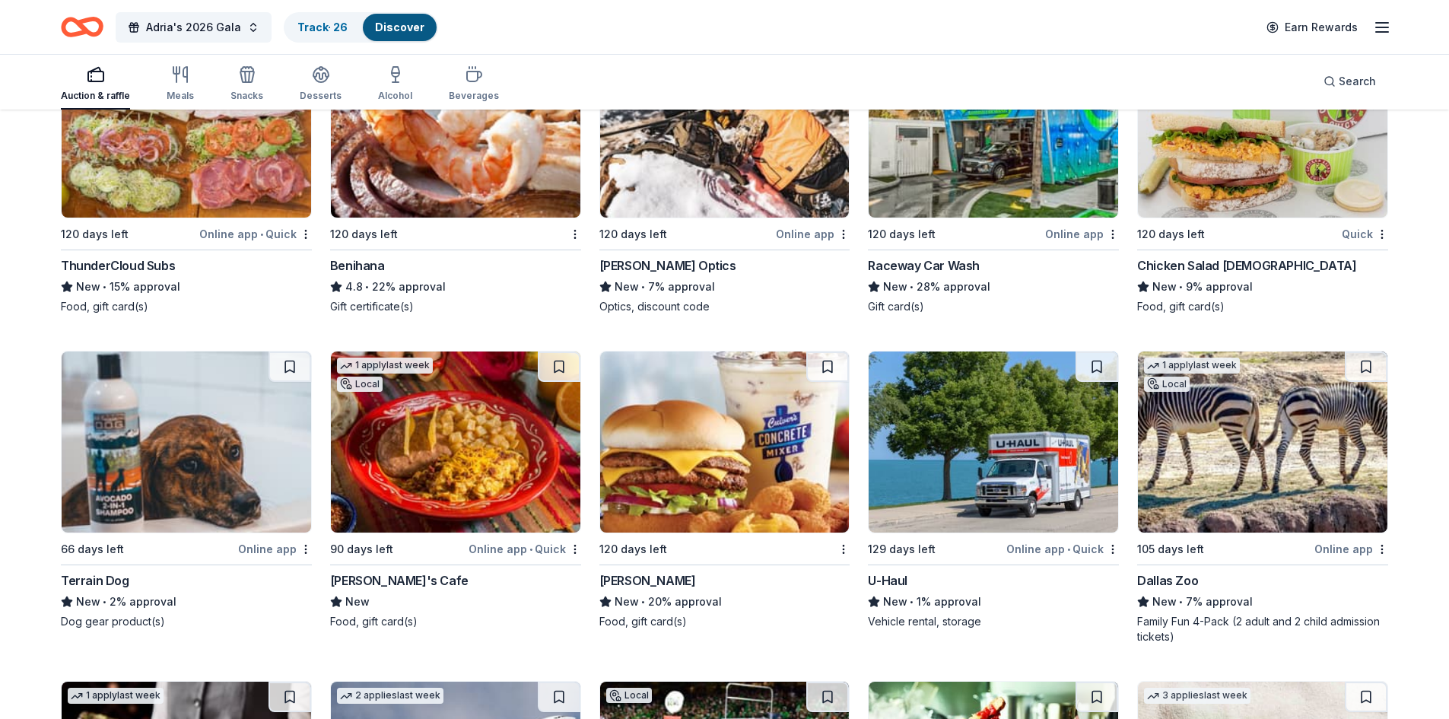
click at [1283, 138] on img at bounding box center [1263, 127] width 250 height 181
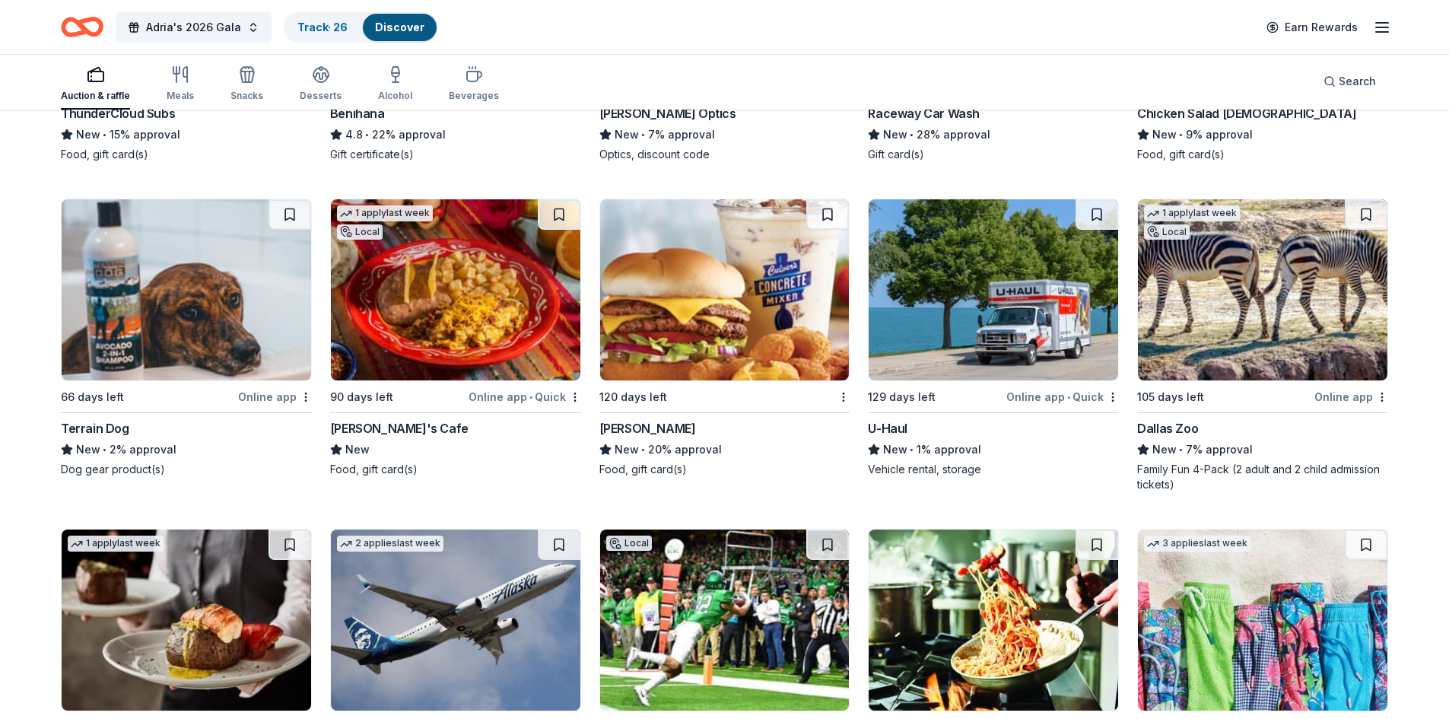
scroll to position [9575, 0]
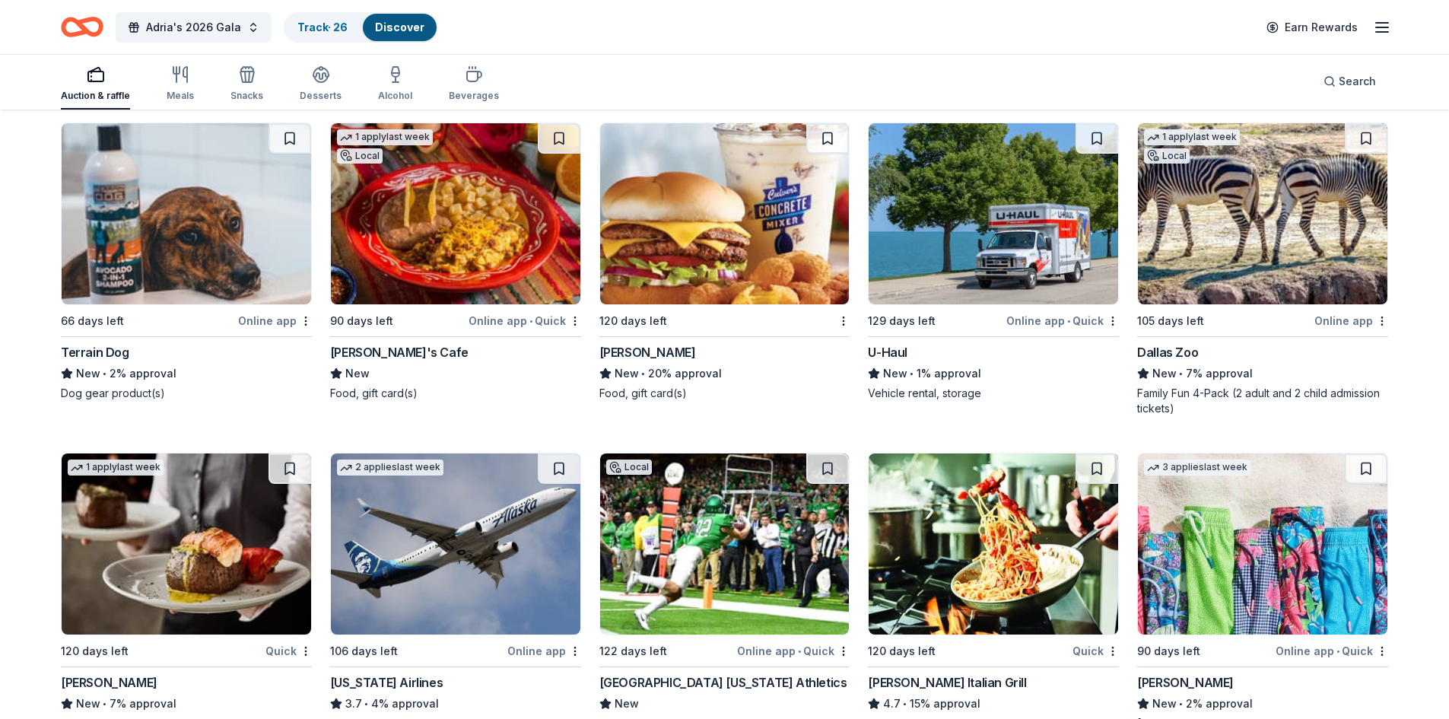
click at [138, 233] on img at bounding box center [187, 213] width 250 height 181
click at [1257, 234] on img at bounding box center [1263, 213] width 250 height 181
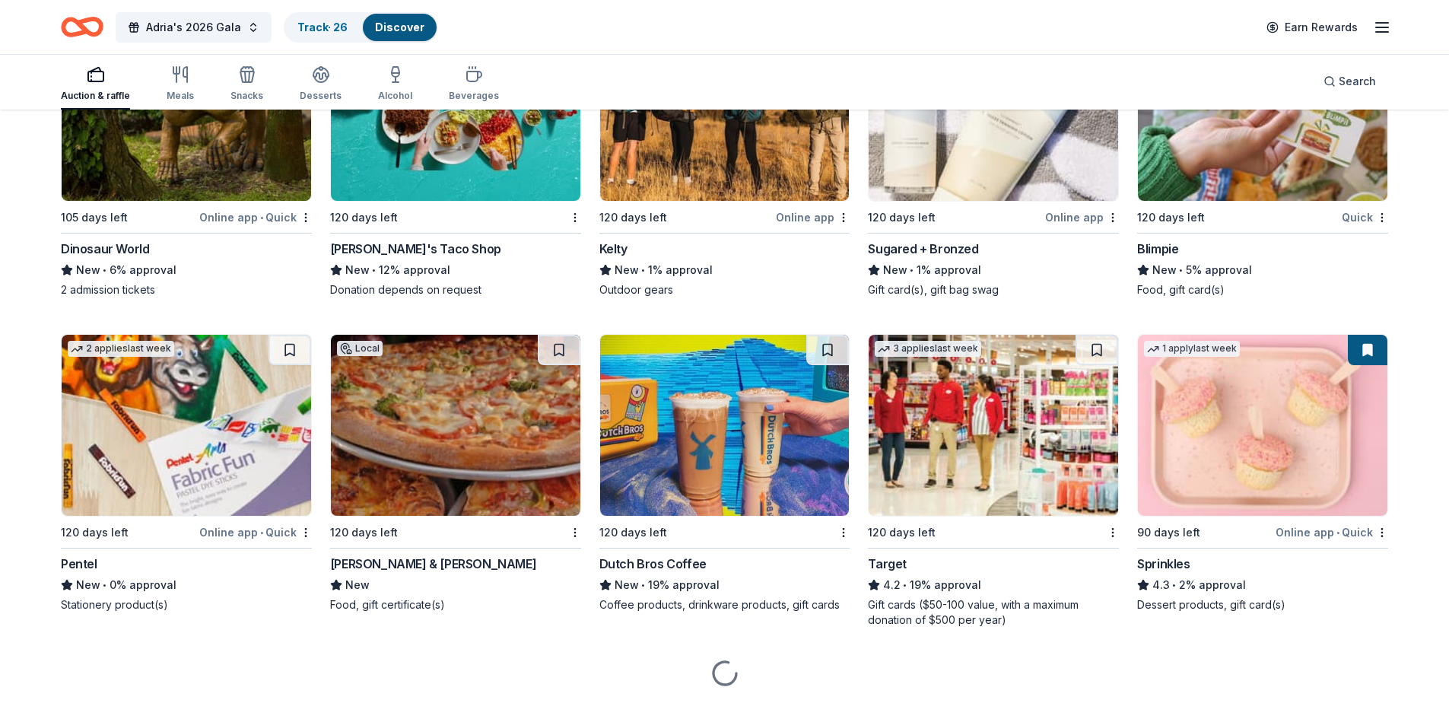
scroll to position [11319, 0]
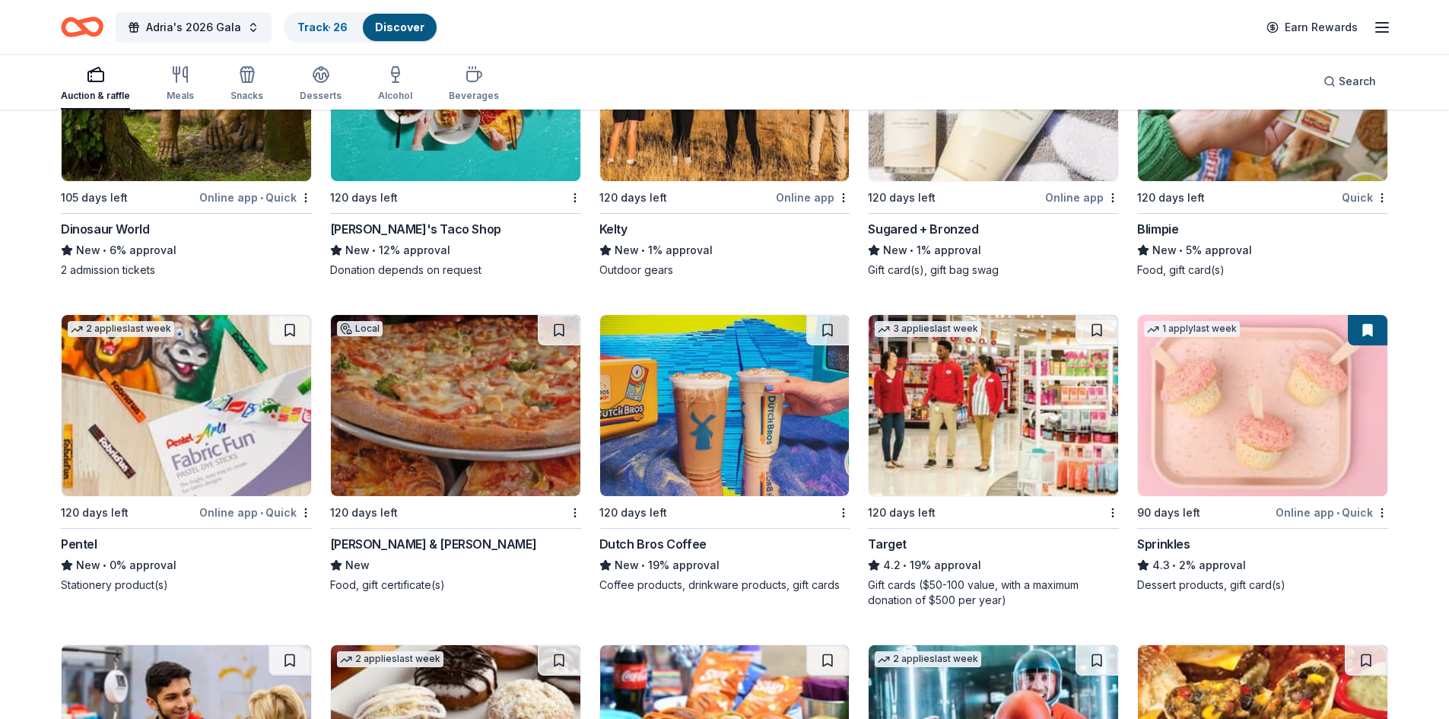
click at [792, 413] on img at bounding box center [725, 405] width 250 height 181
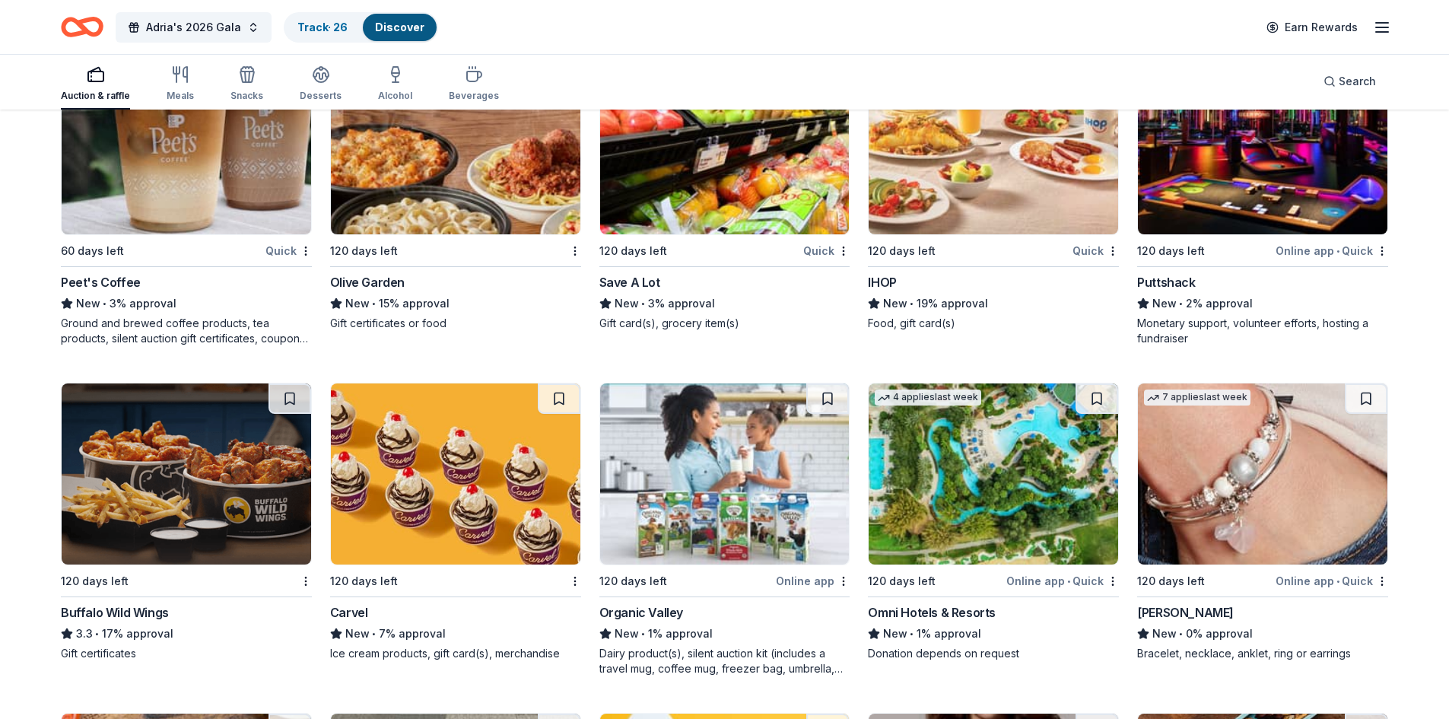
scroll to position [12232, 0]
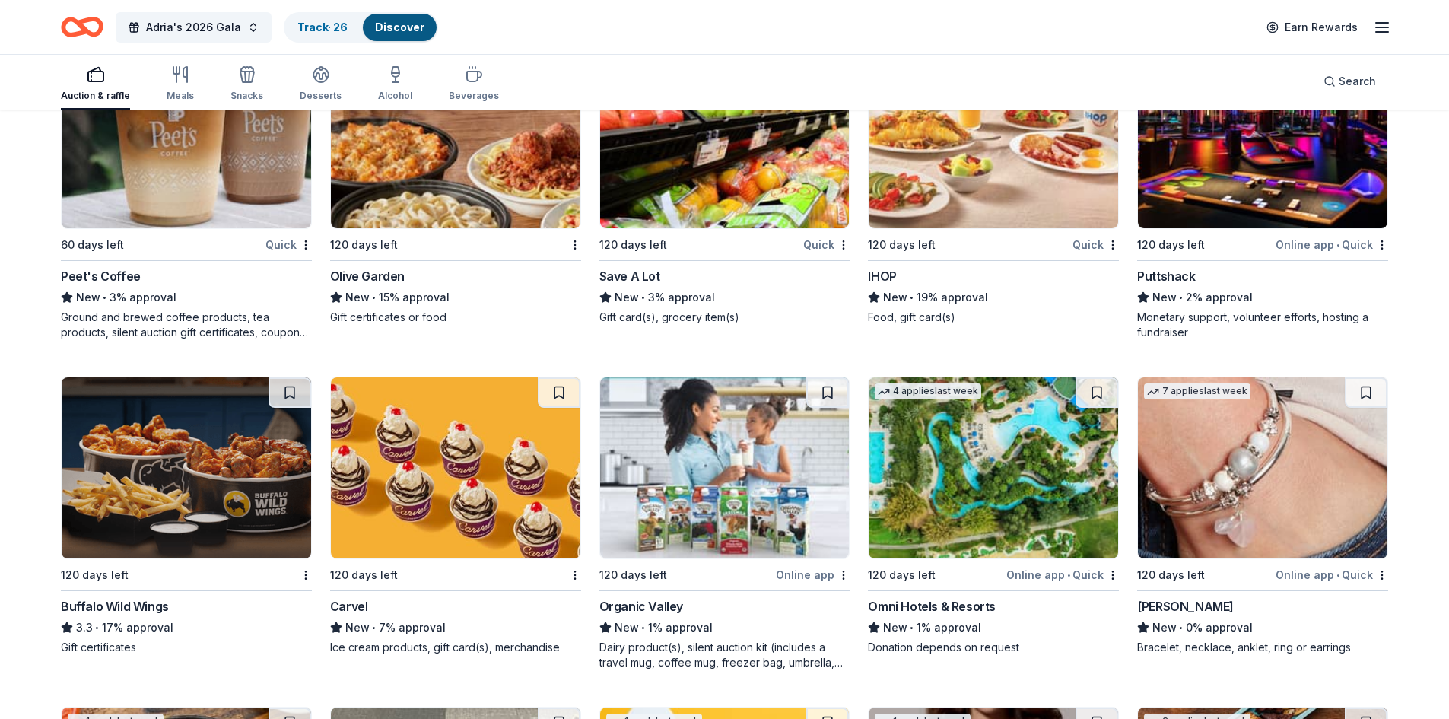
click at [944, 487] on img at bounding box center [994, 467] width 250 height 181
click at [1101, 384] on button at bounding box center [1097, 392] width 43 height 30
click at [323, 22] on link "Track · 27" at bounding box center [321, 27] width 49 height 13
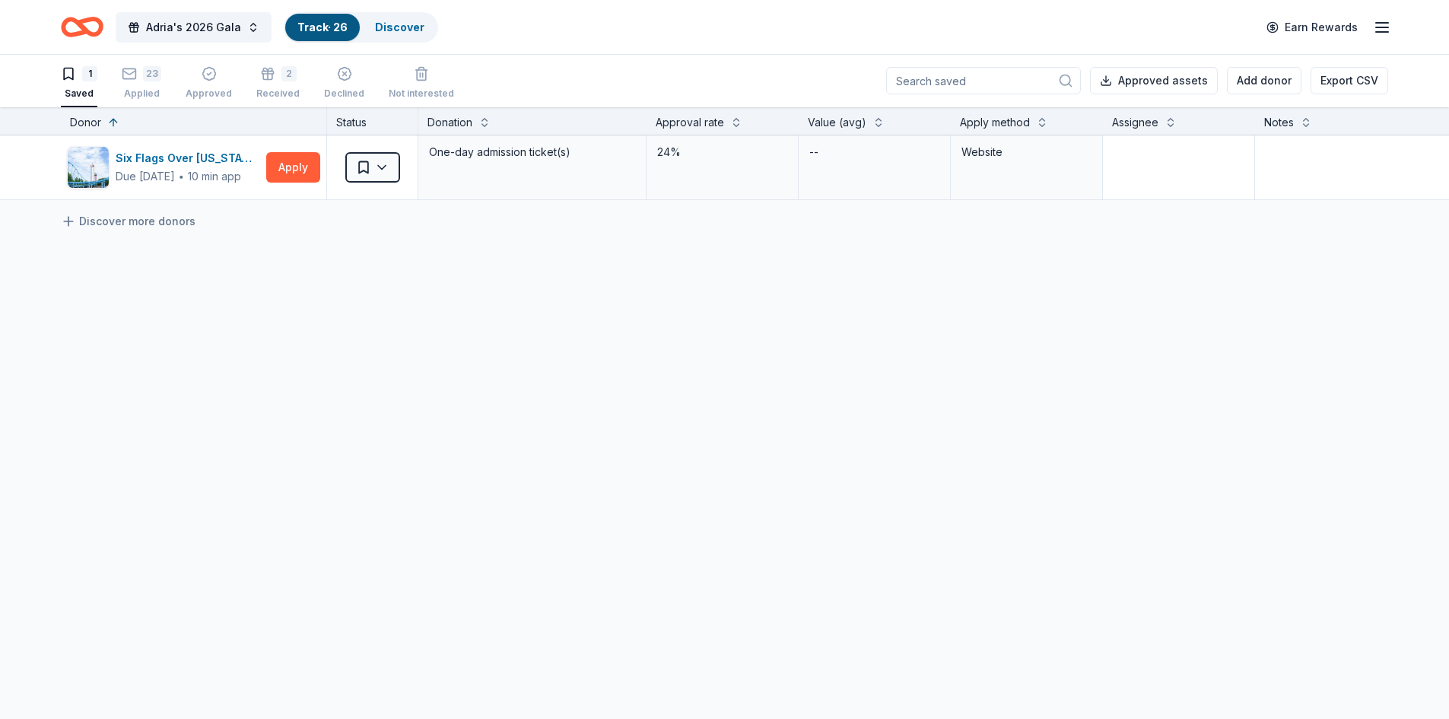
scroll to position [1, 0]
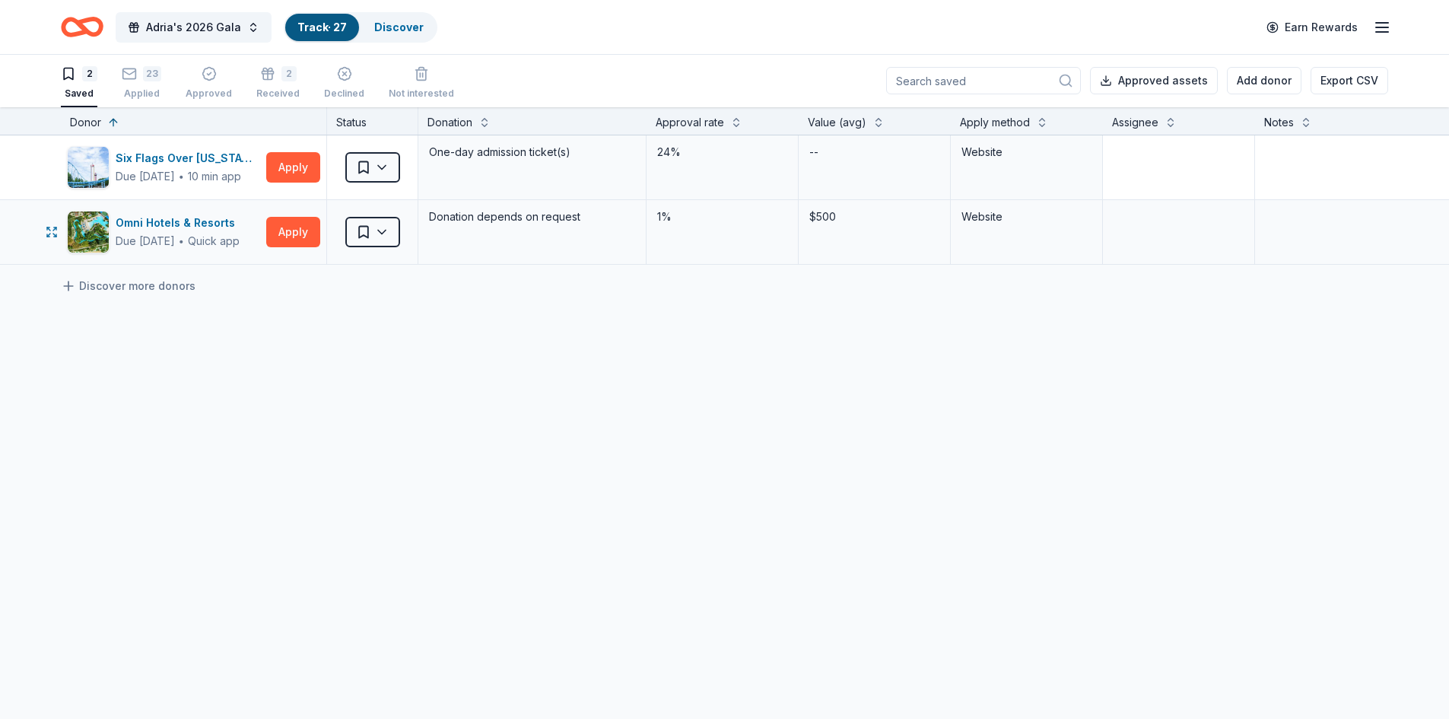
click at [400, 231] on div "Saved" at bounding box center [372, 232] width 91 height 64
click at [383, 236] on html "Adria's 2026 Gala Track · 27 Discover Earn Rewards 2 Saved 23 Applied Approved …" at bounding box center [724, 358] width 1449 height 719
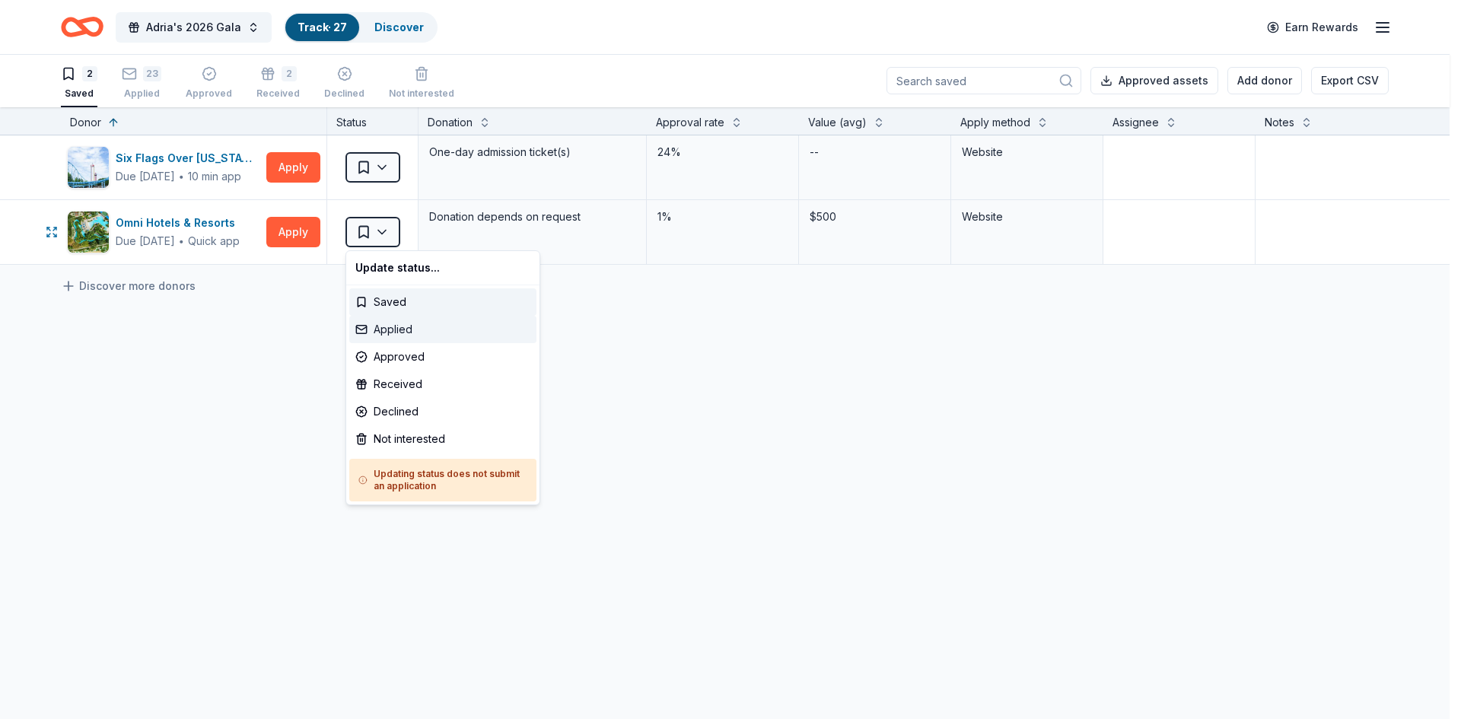
click at [385, 331] on div "Applied" at bounding box center [442, 329] width 187 height 27
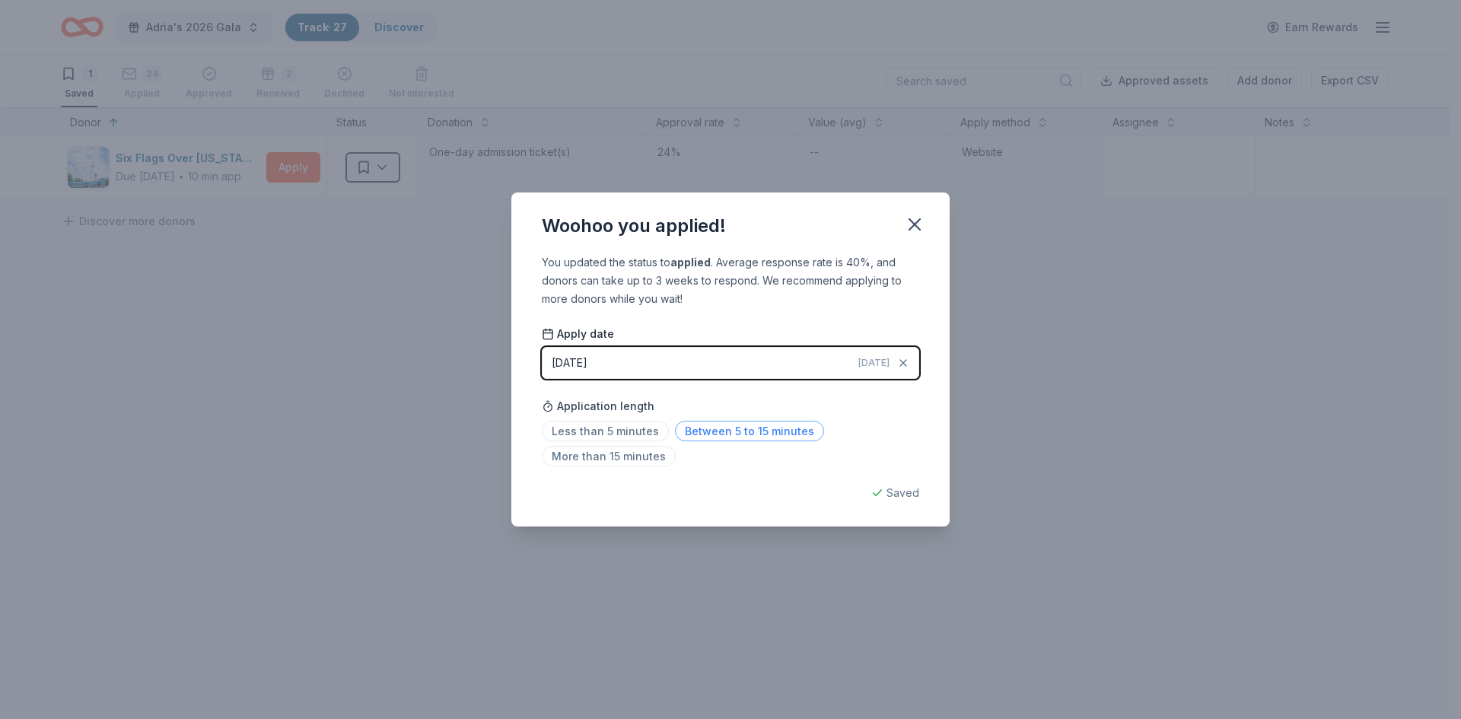
click at [712, 432] on span "Between 5 to 15 minutes" at bounding box center [749, 431] width 149 height 21
click at [917, 232] on icon "button" at bounding box center [914, 224] width 21 height 21
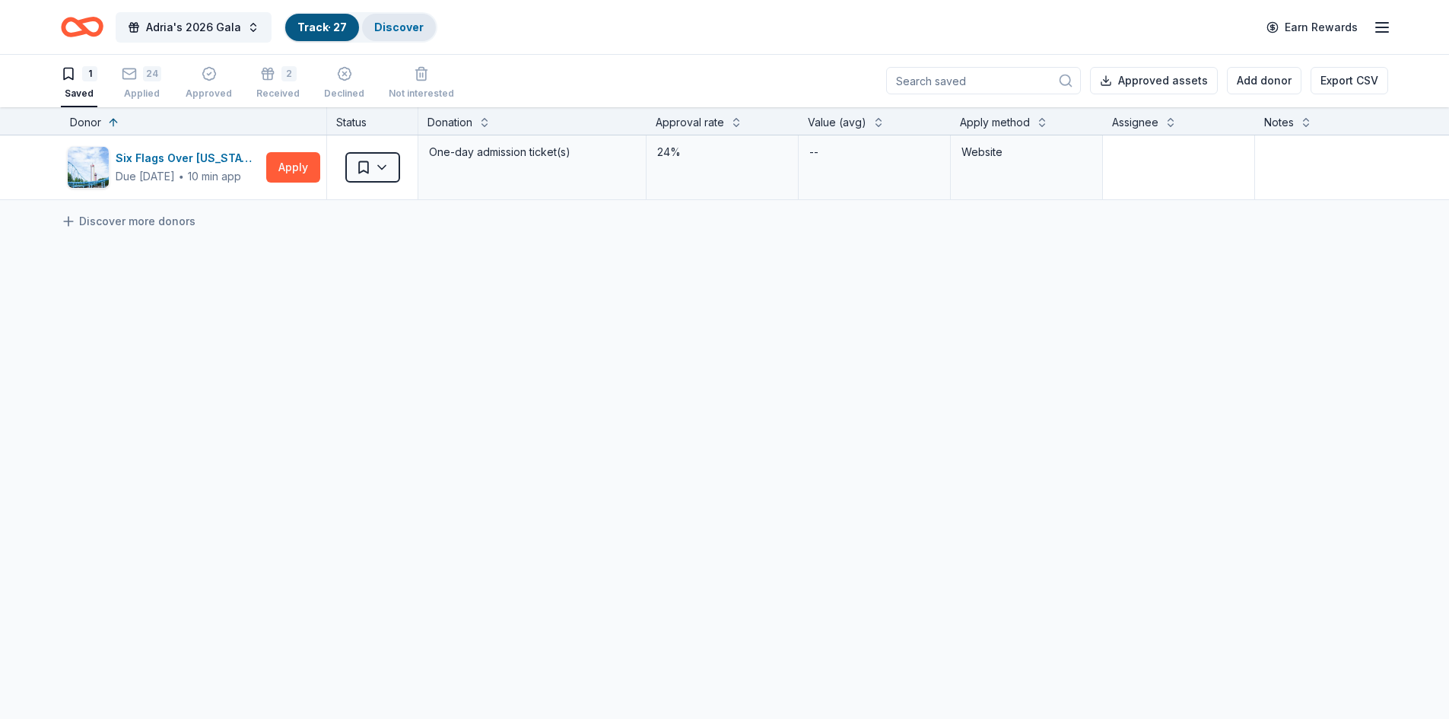
click at [409, 31] on link "Discover" at bounding box center [398, 27] width 49 height 13
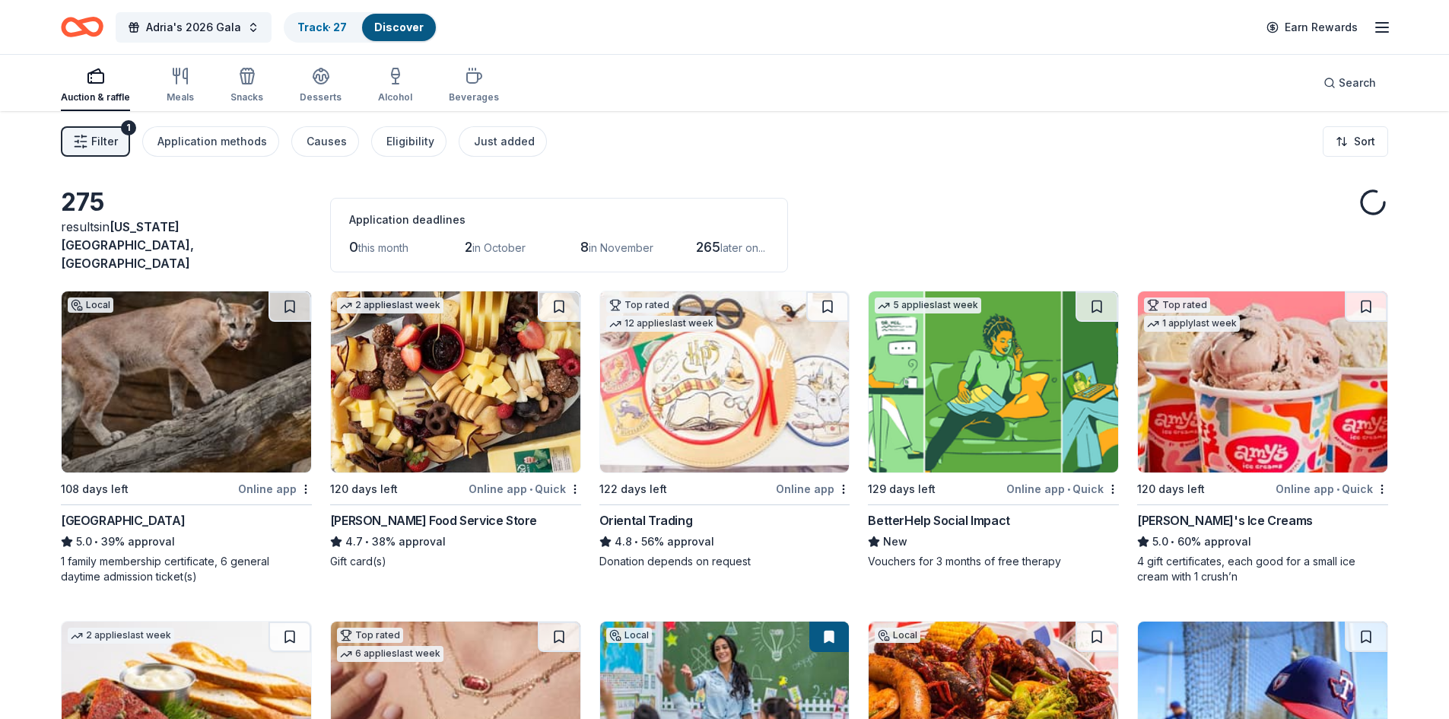
click at [230, 431] on img at bounding box center [187, 381] width 250 height 181
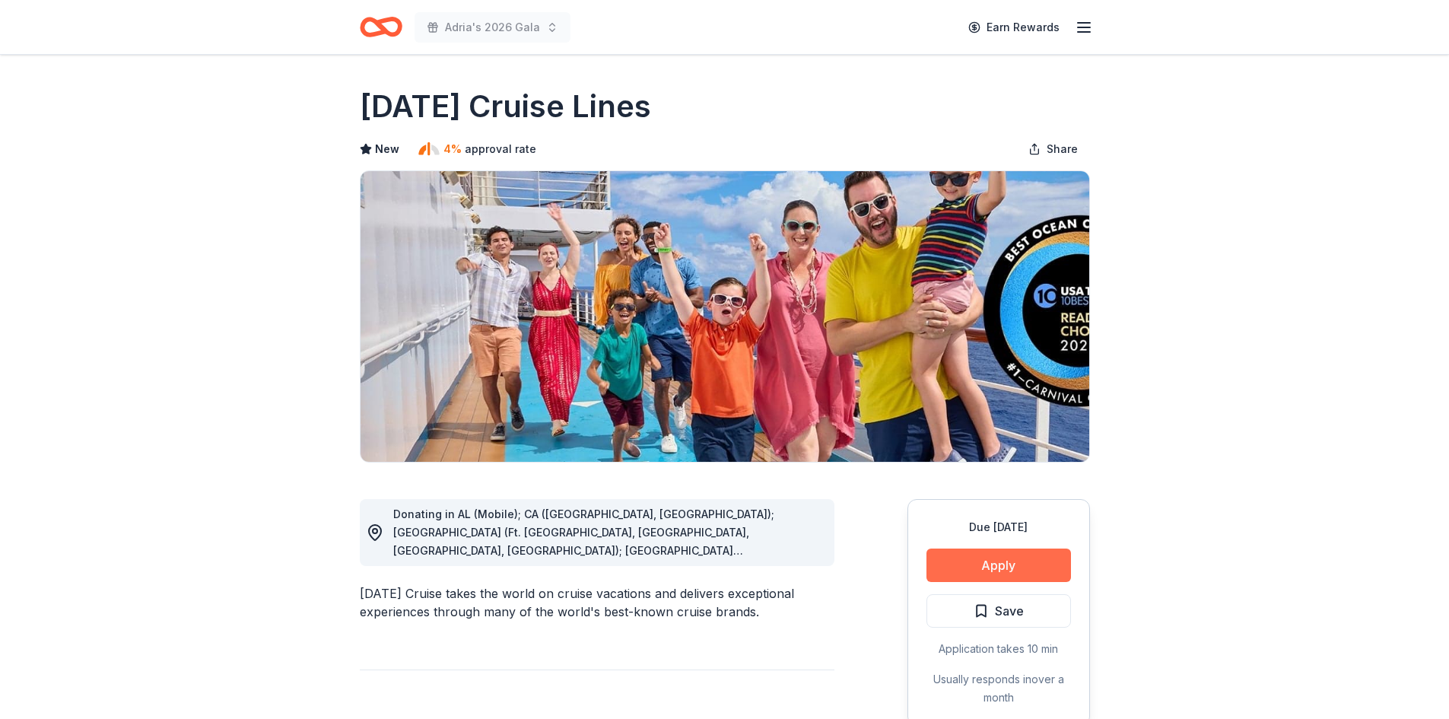
click at [1038, 567] on button "Apply" at bounding box center [999, 564] width 145 height 33
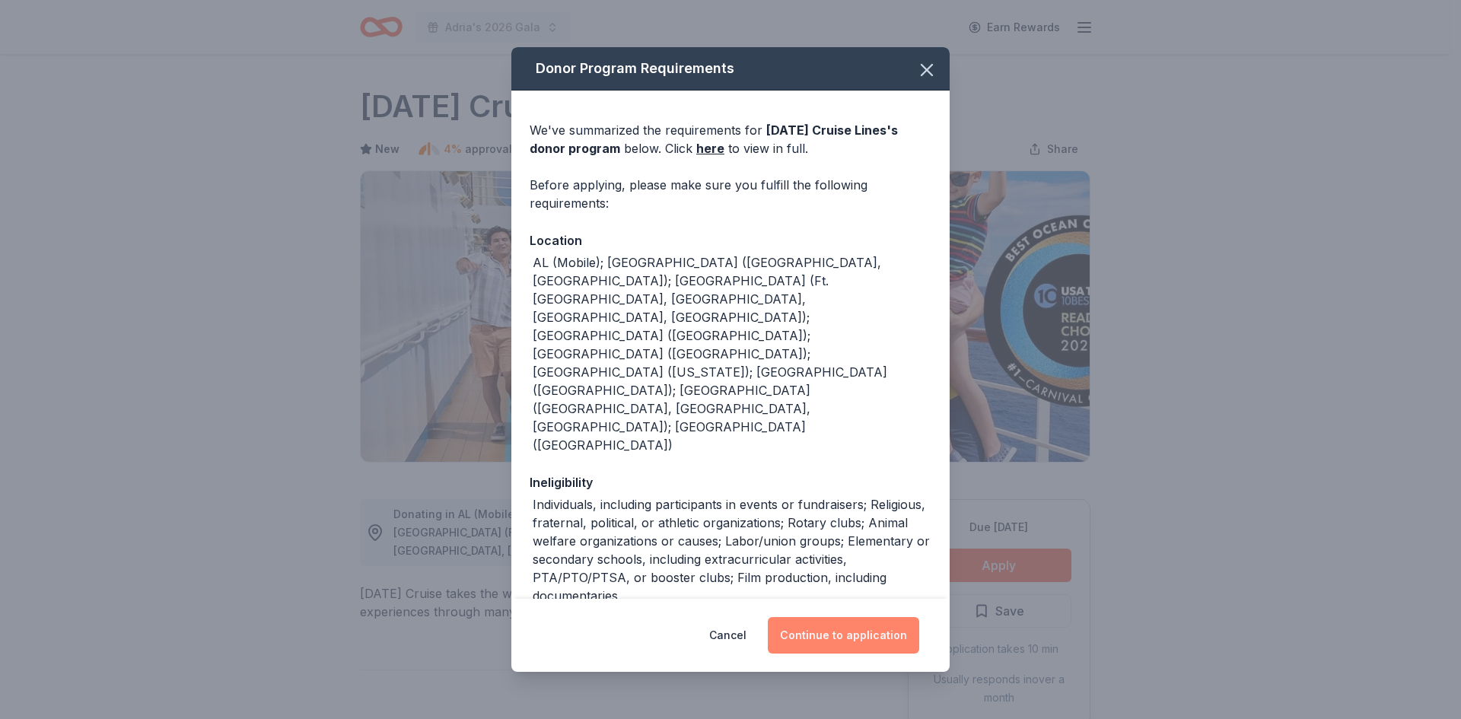
click at [847, 638] on button "Continue to application" at bounding box center [843, 635] width 151 height 37
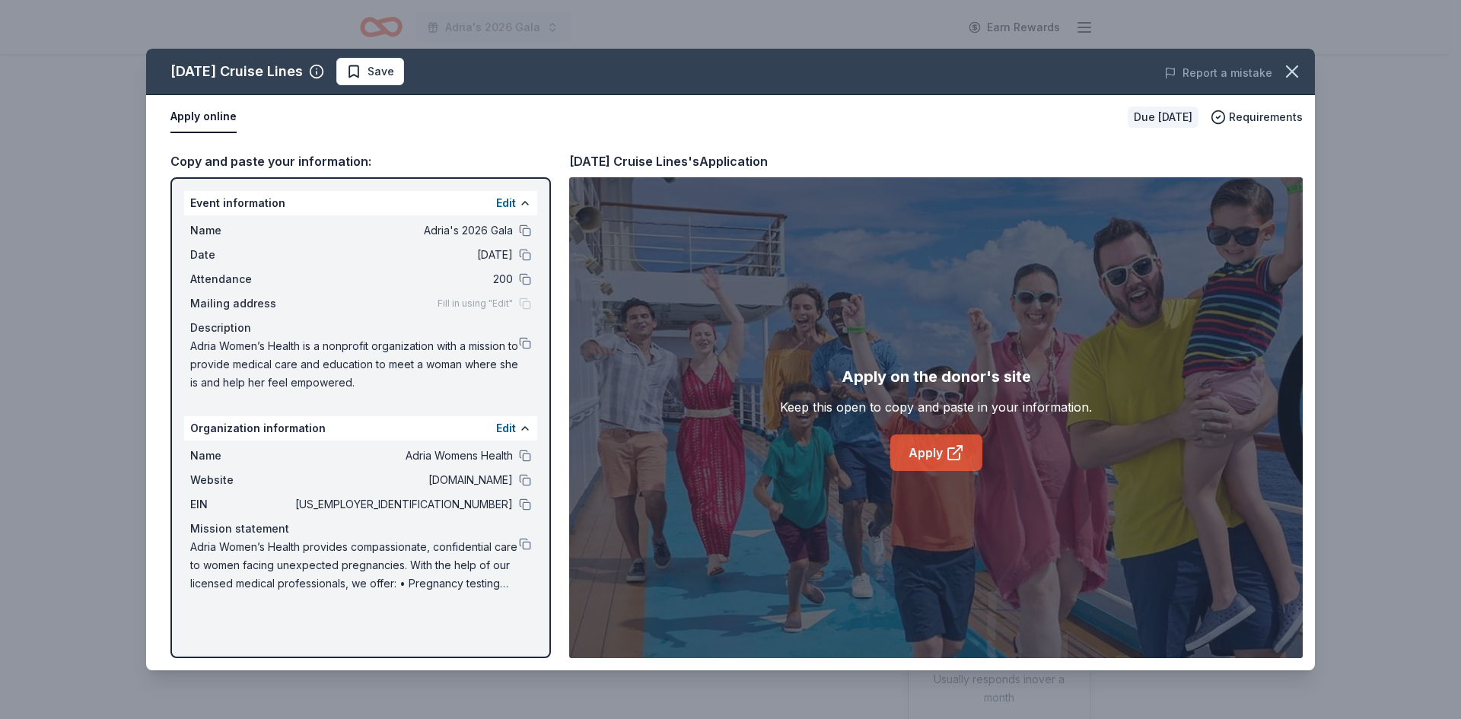
click at [946, 456] on icon at bounding box center [955, 453] width 18 height 18
click at [527, 340] on button at bounding box center [525, 343] width 12 height 12
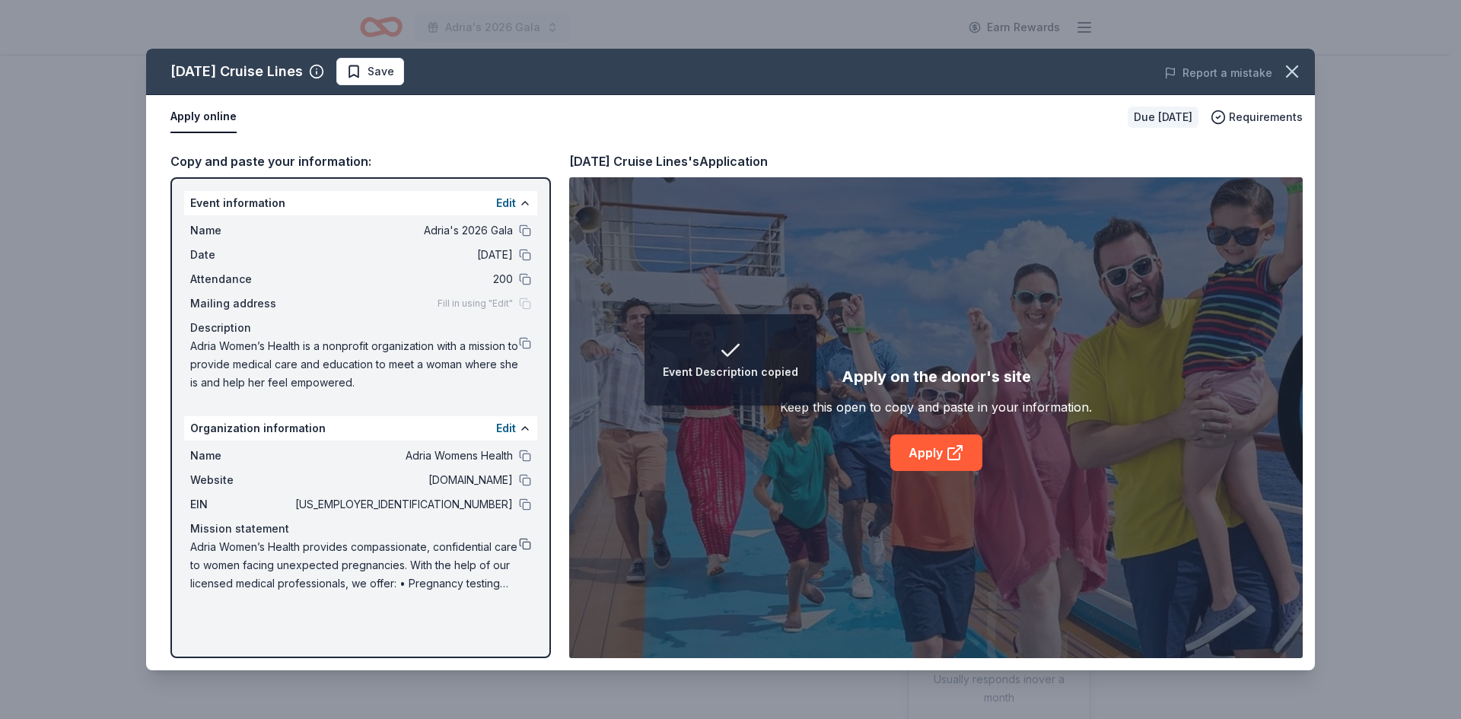
click at [523, 545] on button at bounding box center [525, 544] width 12 height 12
click at [527, 480] on button at bounding box center [525, 480] width 12 height 12
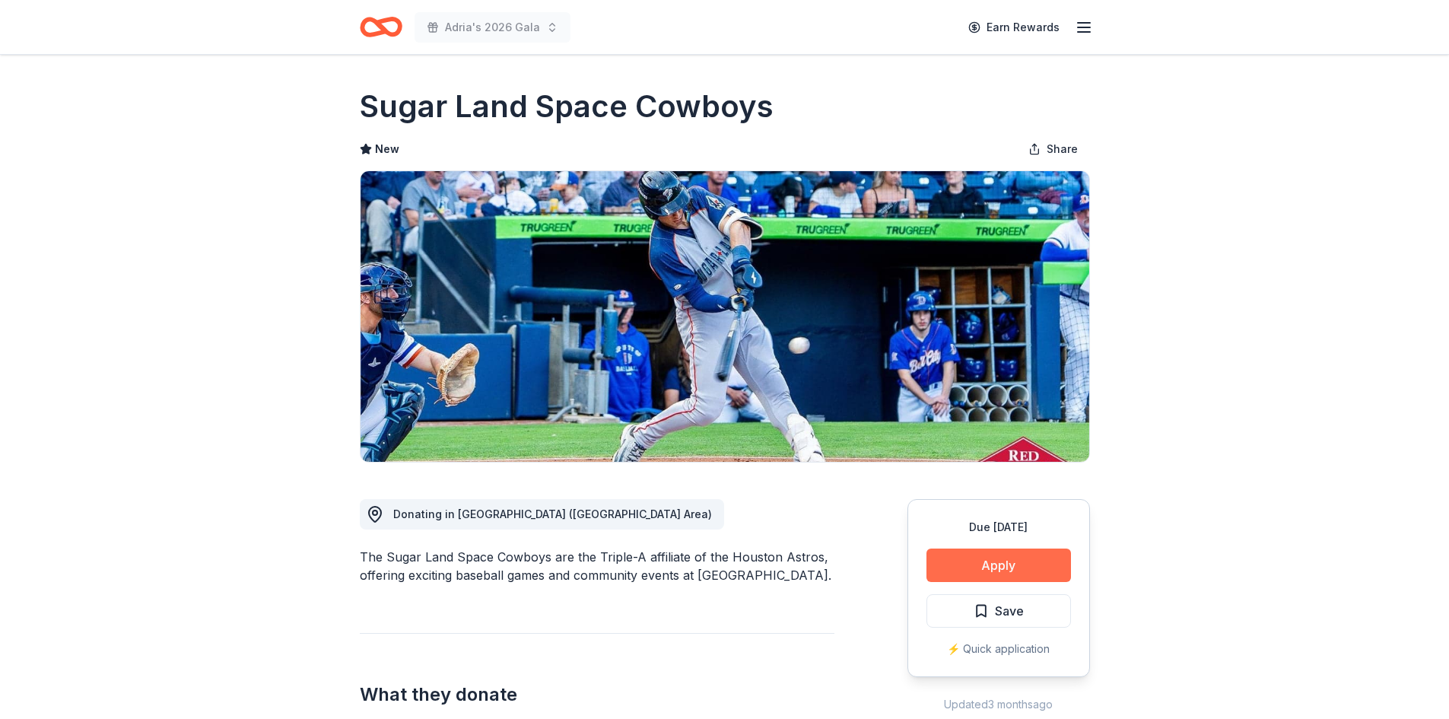
click at [1044, 561] on button "Apply" at bounding box center [999, 564] width 145 height 33
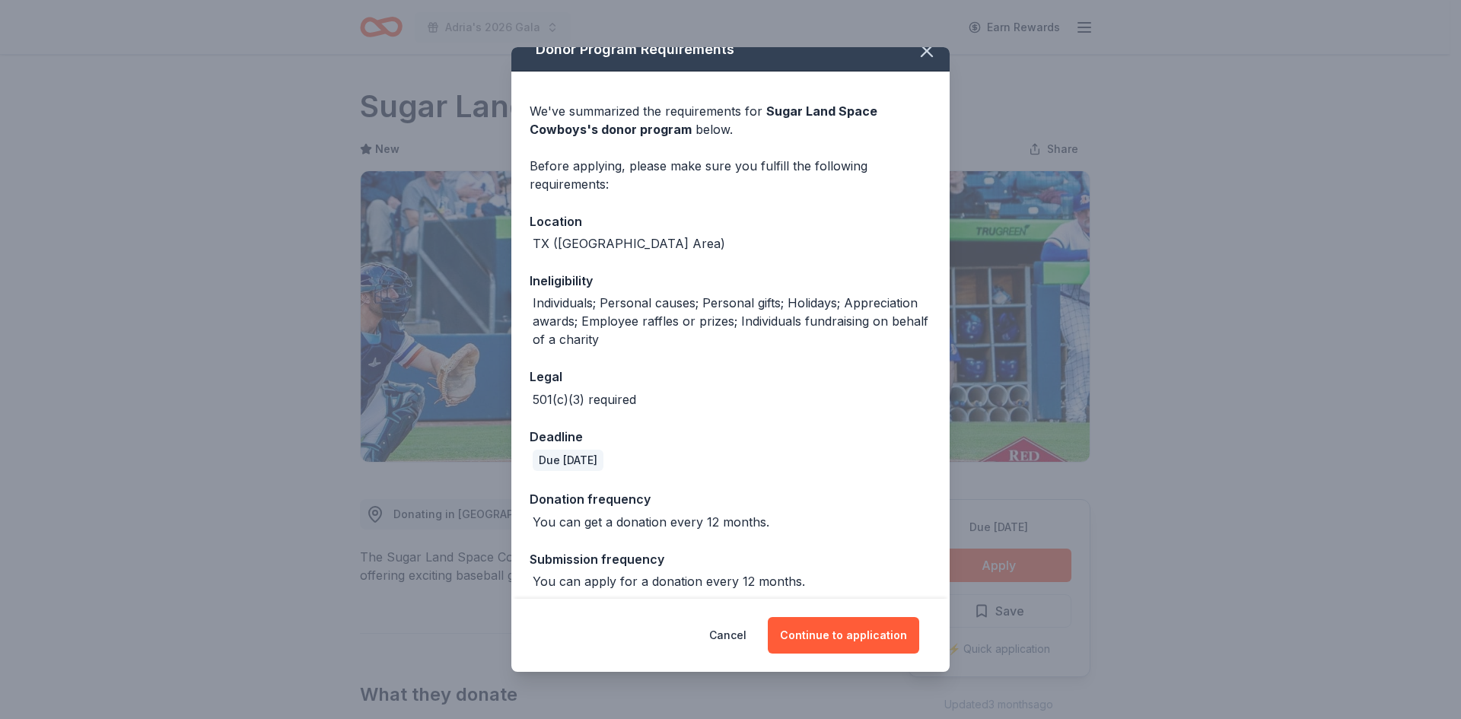
scroll to position [28, 0]
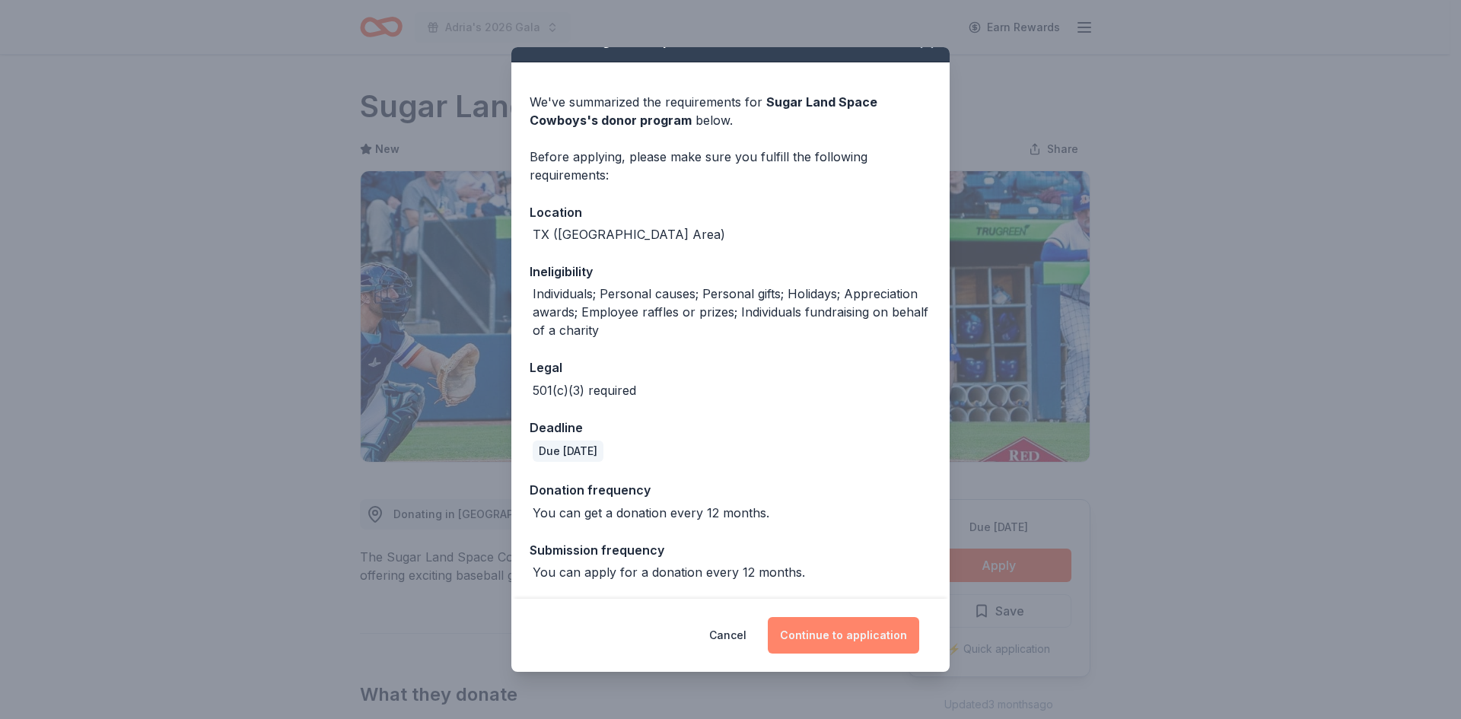
click at [842, 641] on button "Continue to application" at bounding box center [843, 635] width 151 height 37
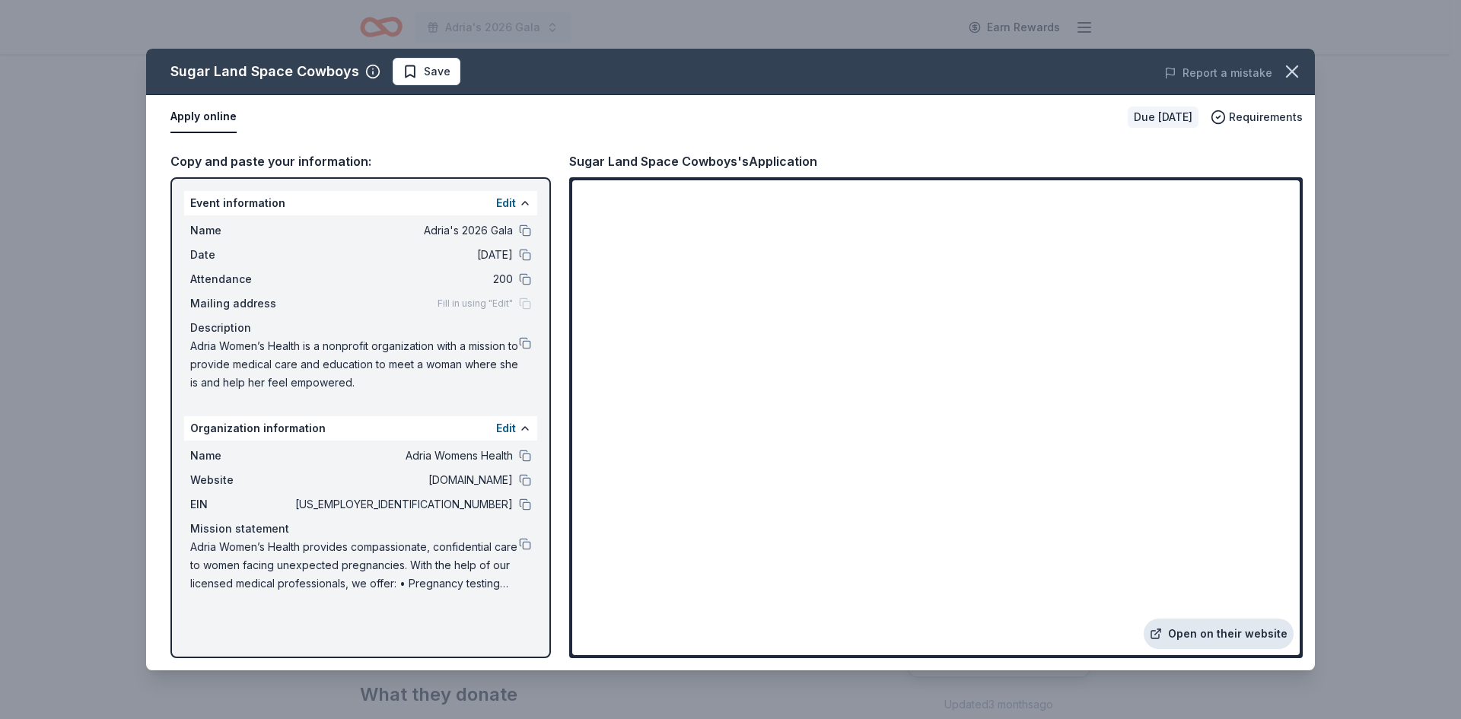
click at [1184, 633] on link "Open on their website" at bounding box center [1218, 633] width 150 height 30
click at [521, 496] on div "EIN [US_EMPLOYER_IDENTIFICATION_NUMBER]" at bounding box center [360, 504] width 341 height 18
click at [525, 504] on button at bounding box center [525, 504] width 12 height 12
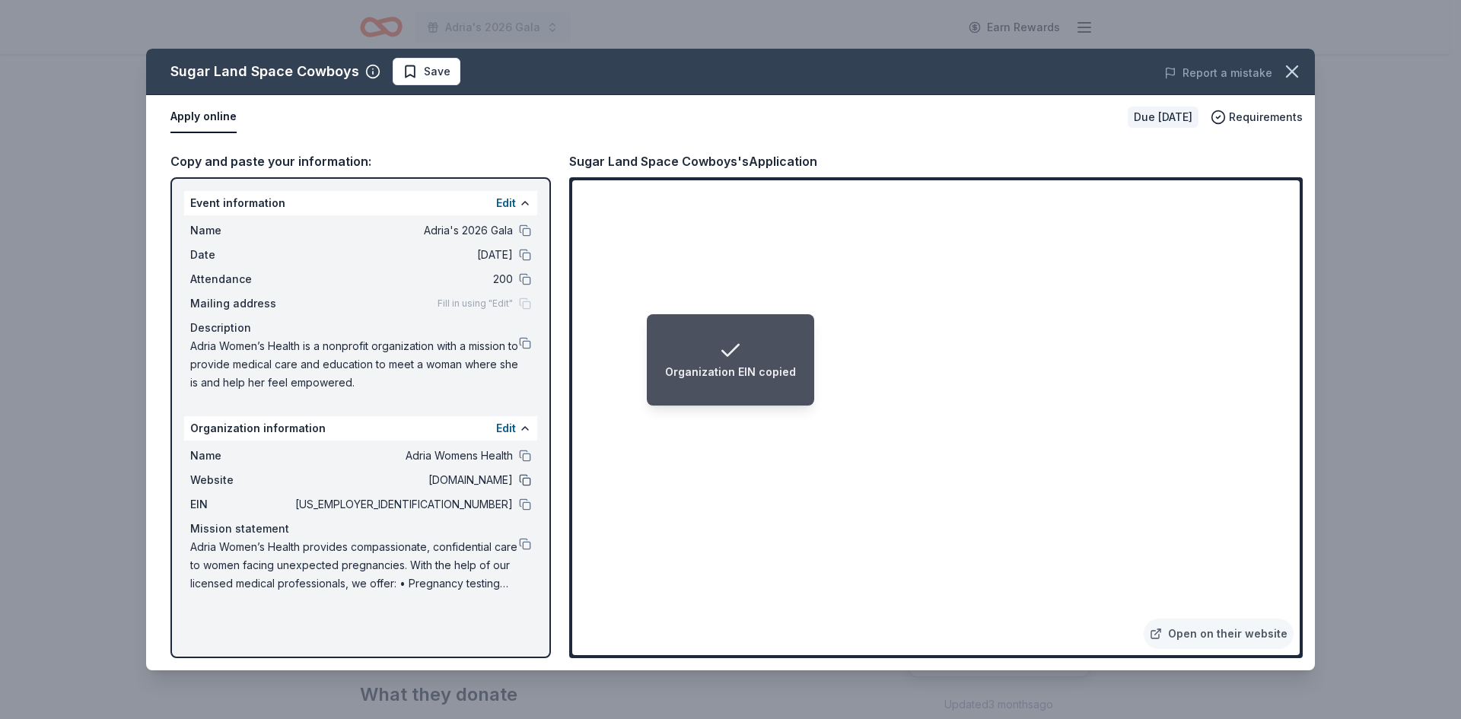
click at [521, 482] on button at bounding box center [525, 480] width 12 height 12
click at [523, 345] on button at bounding box center [525, 343] width 12 height 12
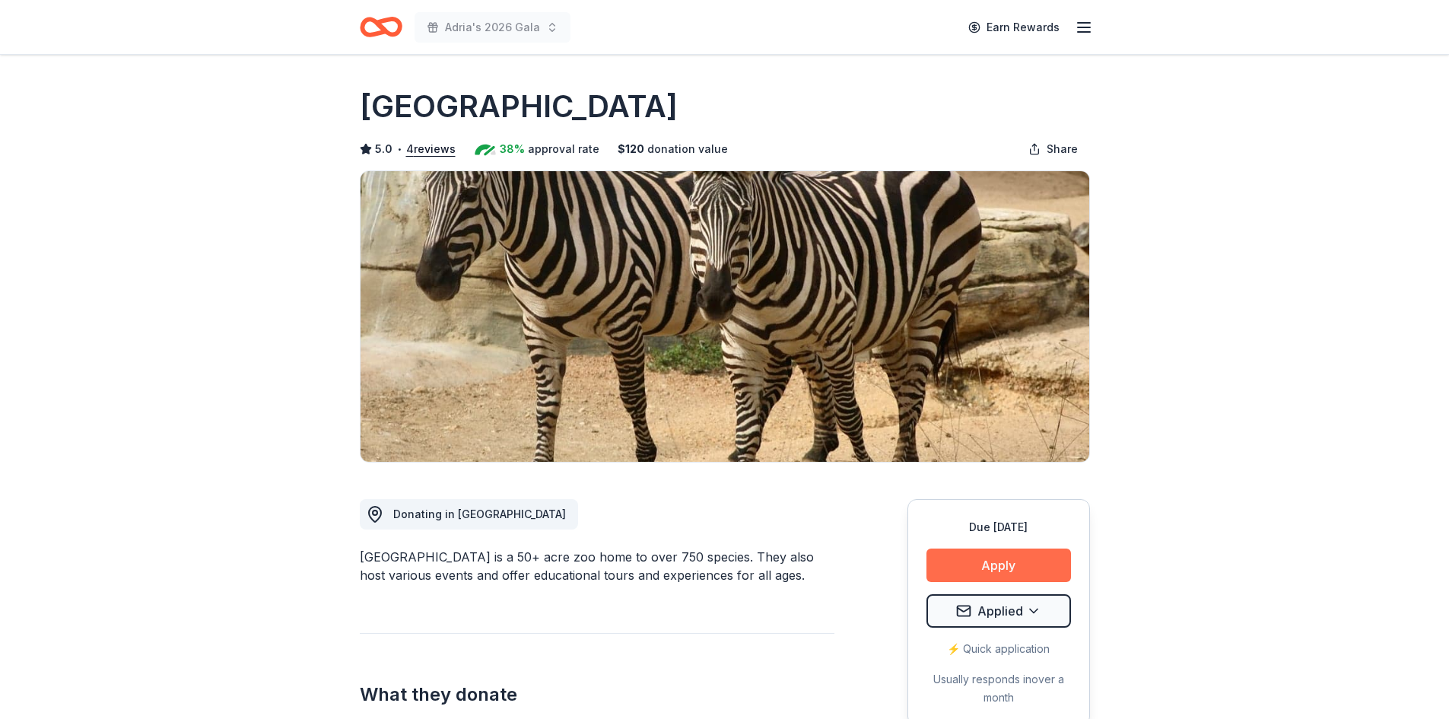
click at [1007, 576] on button "Apply" at bounding box center [999, 564] width 145 height 33
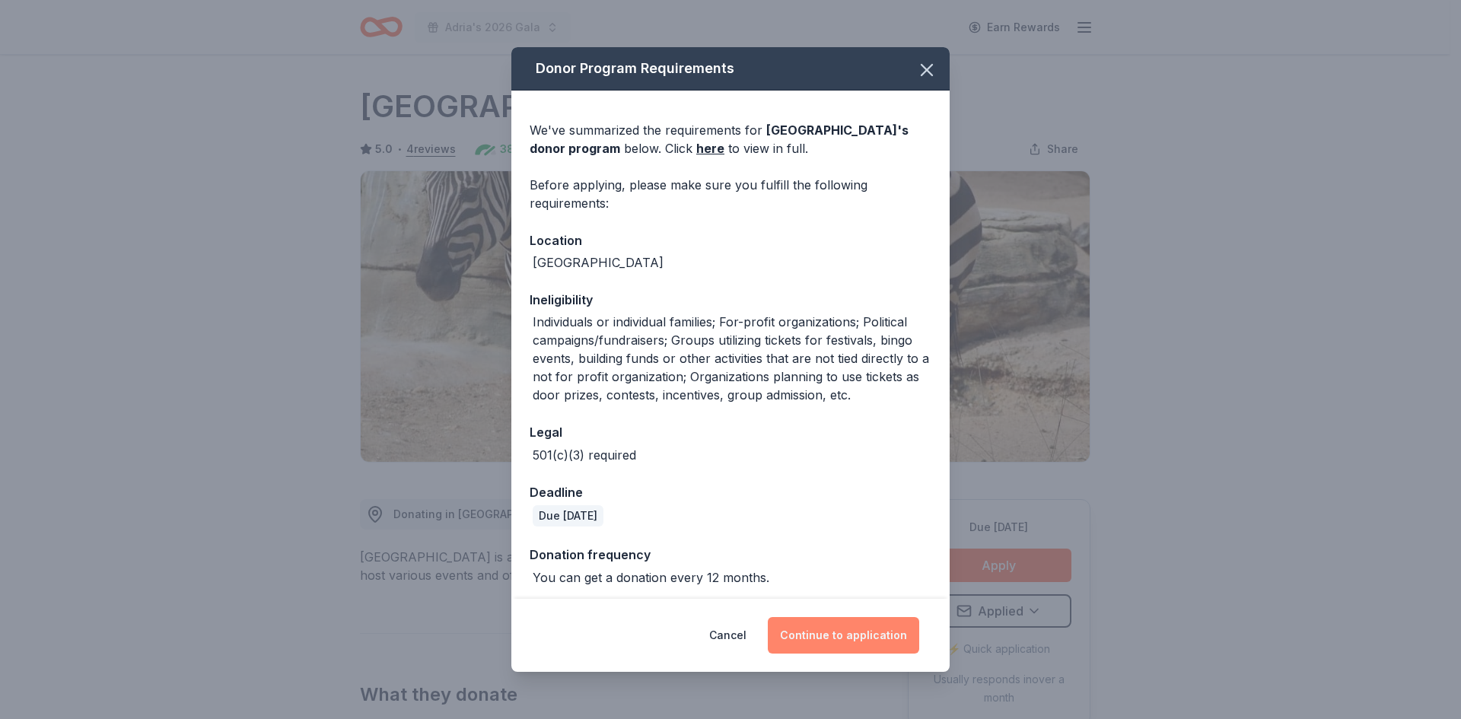
click at [833, 642] on button "Continue to application" at bounding box center [843, 635] width 151 height 37
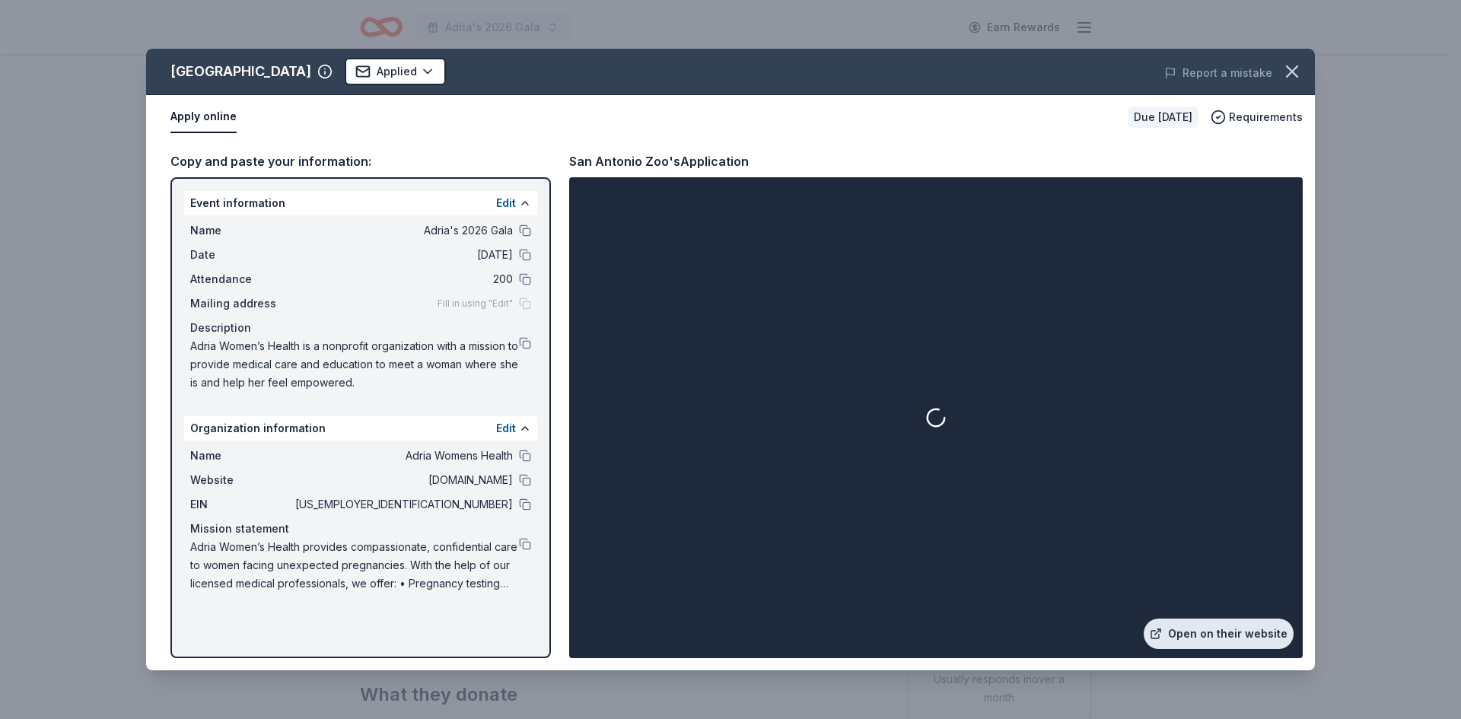
click at [1194, 630] on link "Open on their website" at bounding box center [1218, 633] width 150 height 30
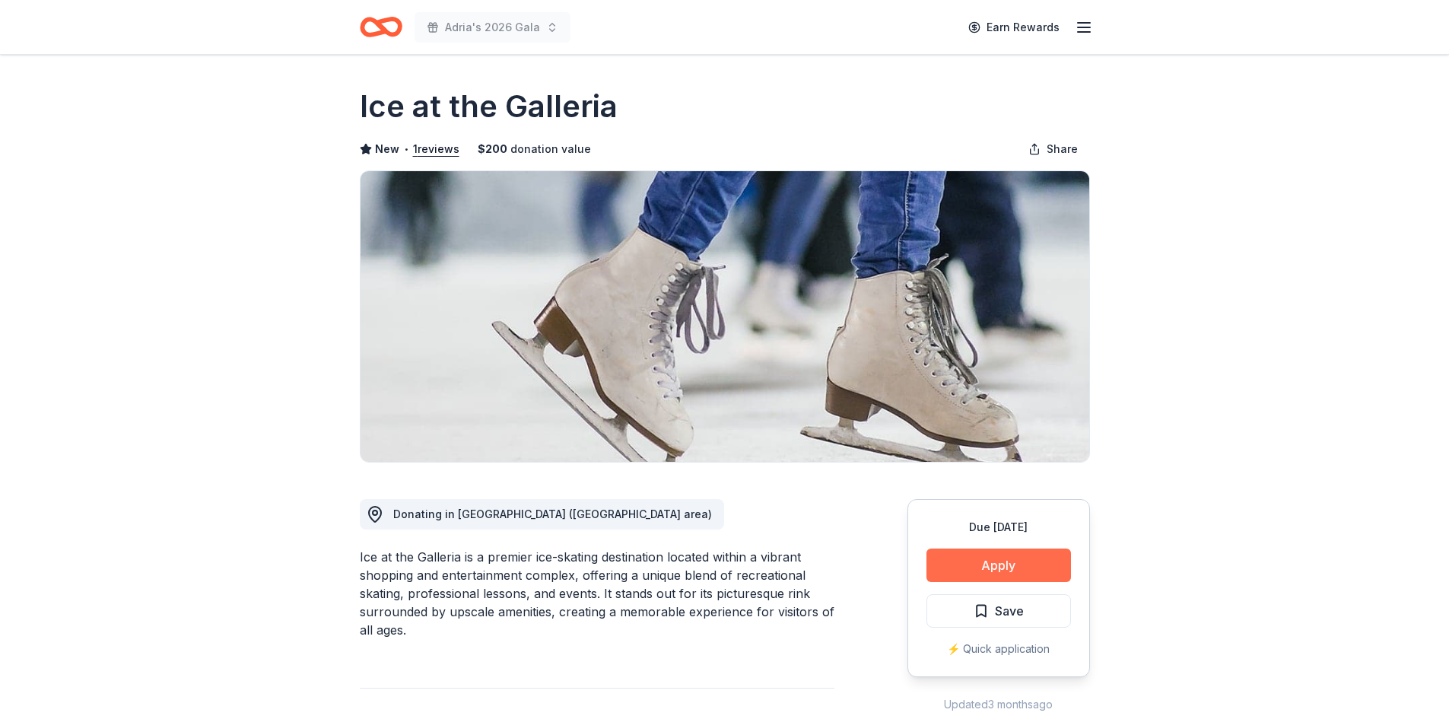
click at [1033, 565] on button "Apply" at bounding box center [999, 564] width 145 height 33
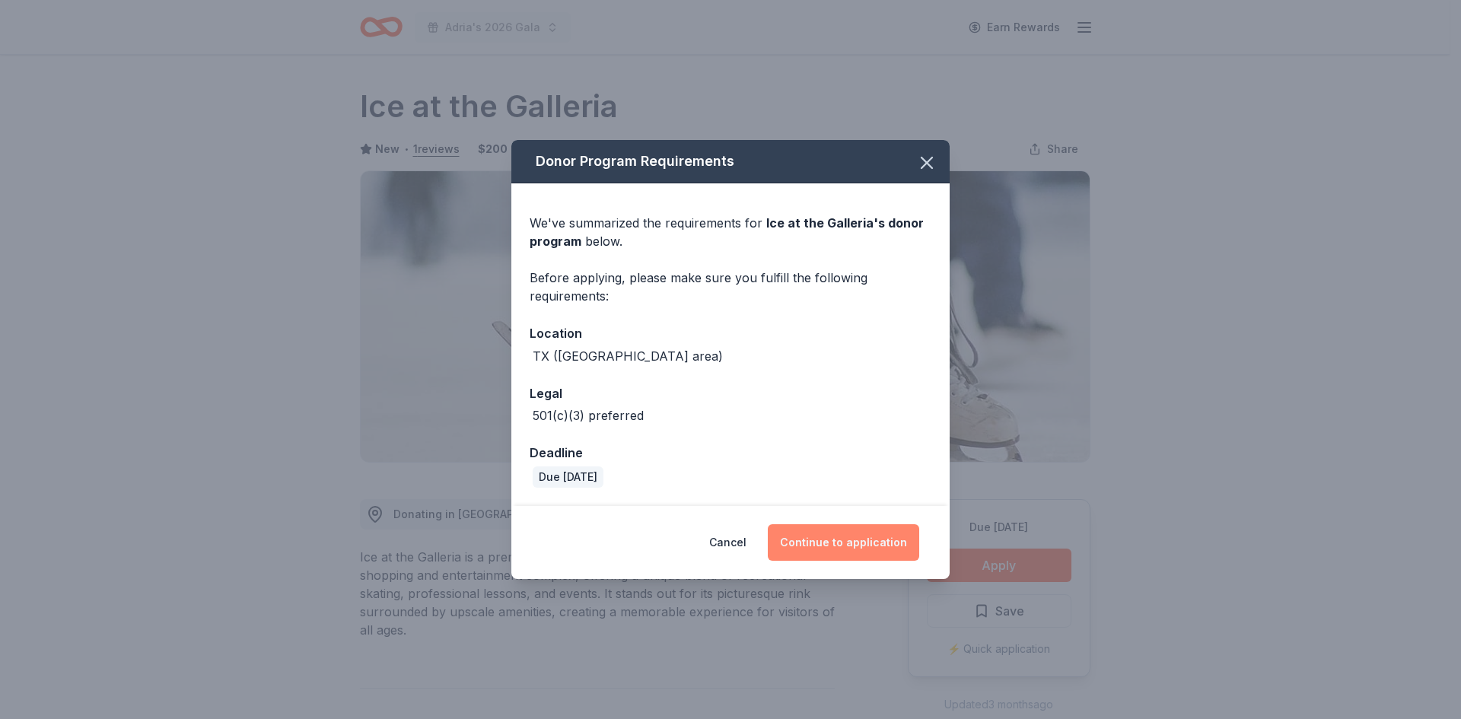
click at [841, 543] on button "Continue to application" at bounding box center [843, 542] width 151 height 37
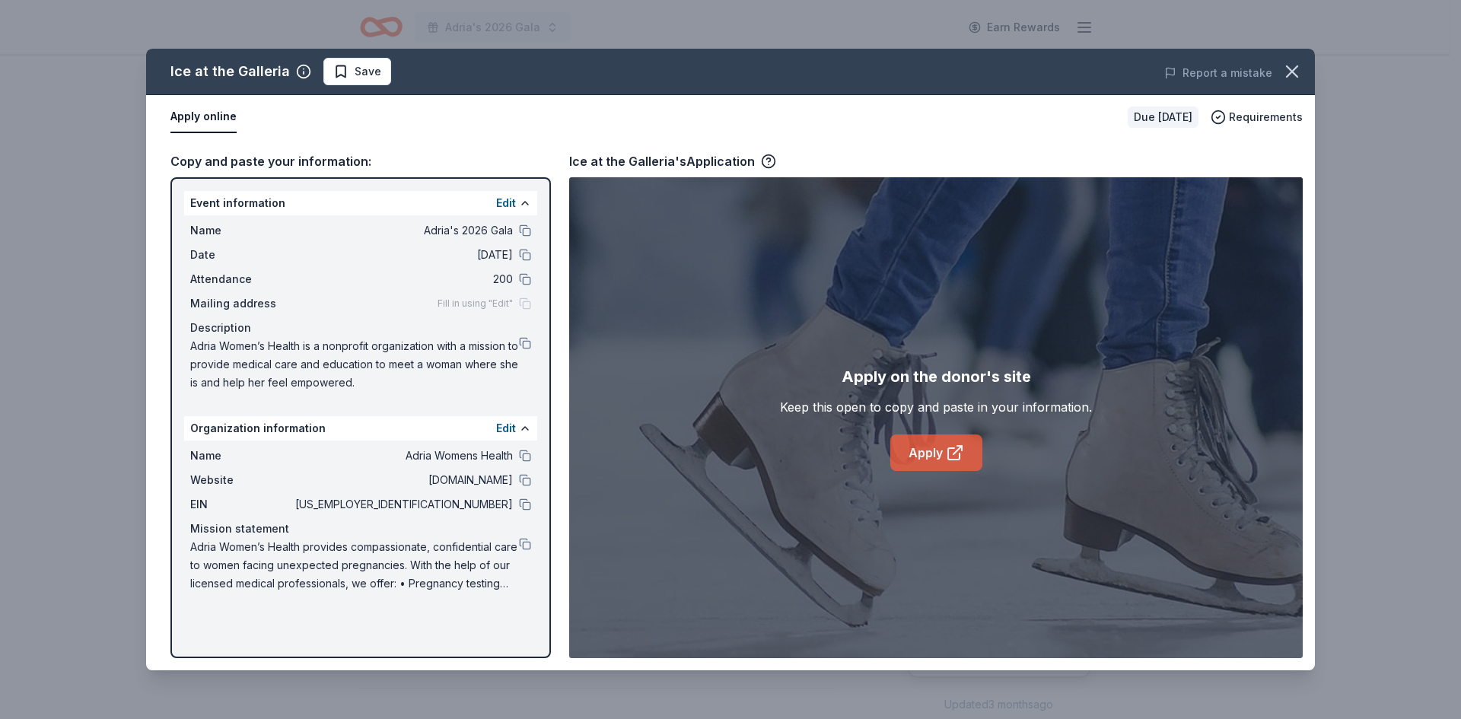
click at [920, 455] on link "Apply" at bounding box center [936, 452] width 92 height 37
click at [355, 69] on span "Save" at bounding box center [368, 71] width 27 height 18
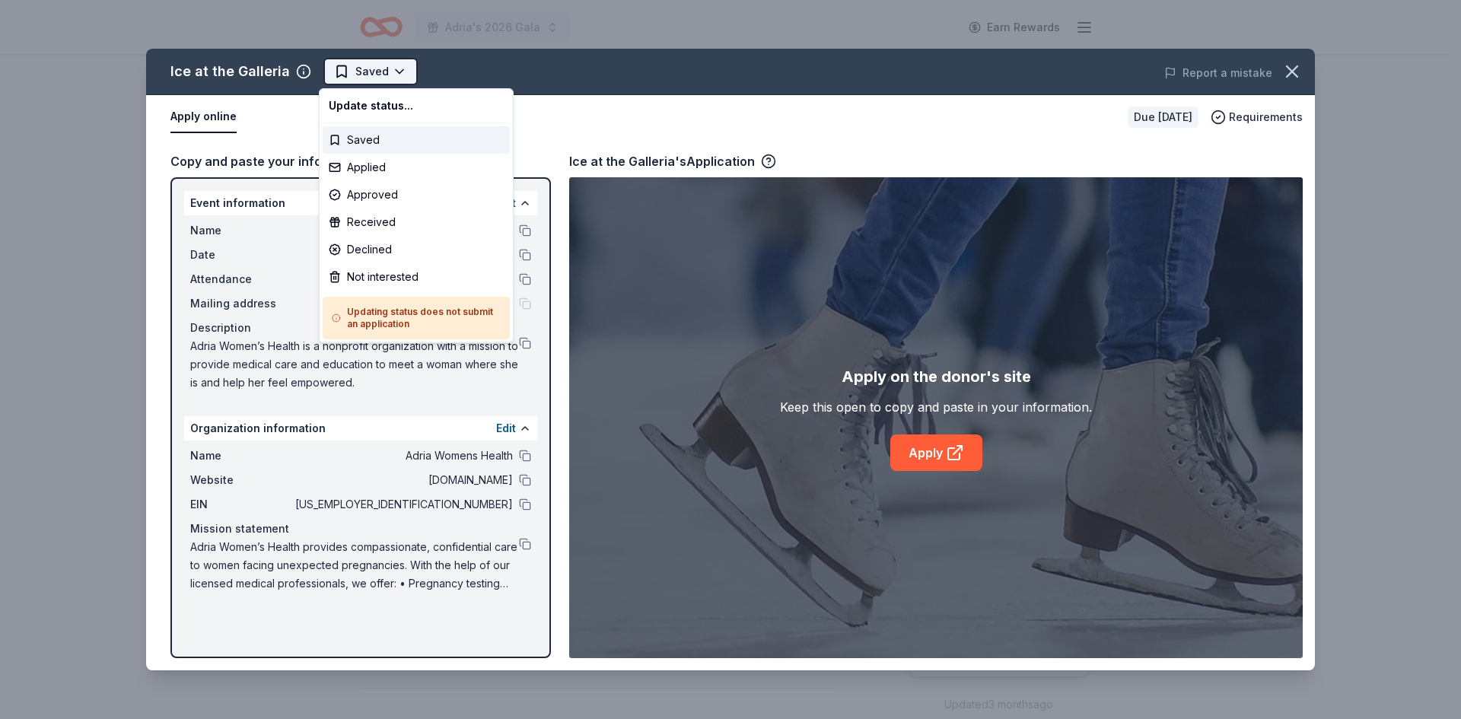
click at [397, 73] on html "Adria's 2026 Gala Earn Rewards Due in 120 days Share Ice at the Galleria New • …" at bounding box center [730, 359] width 1461 height 719
click at [387, 165] on div "Applied" at bounding box center [416, 167] width 187 height 27
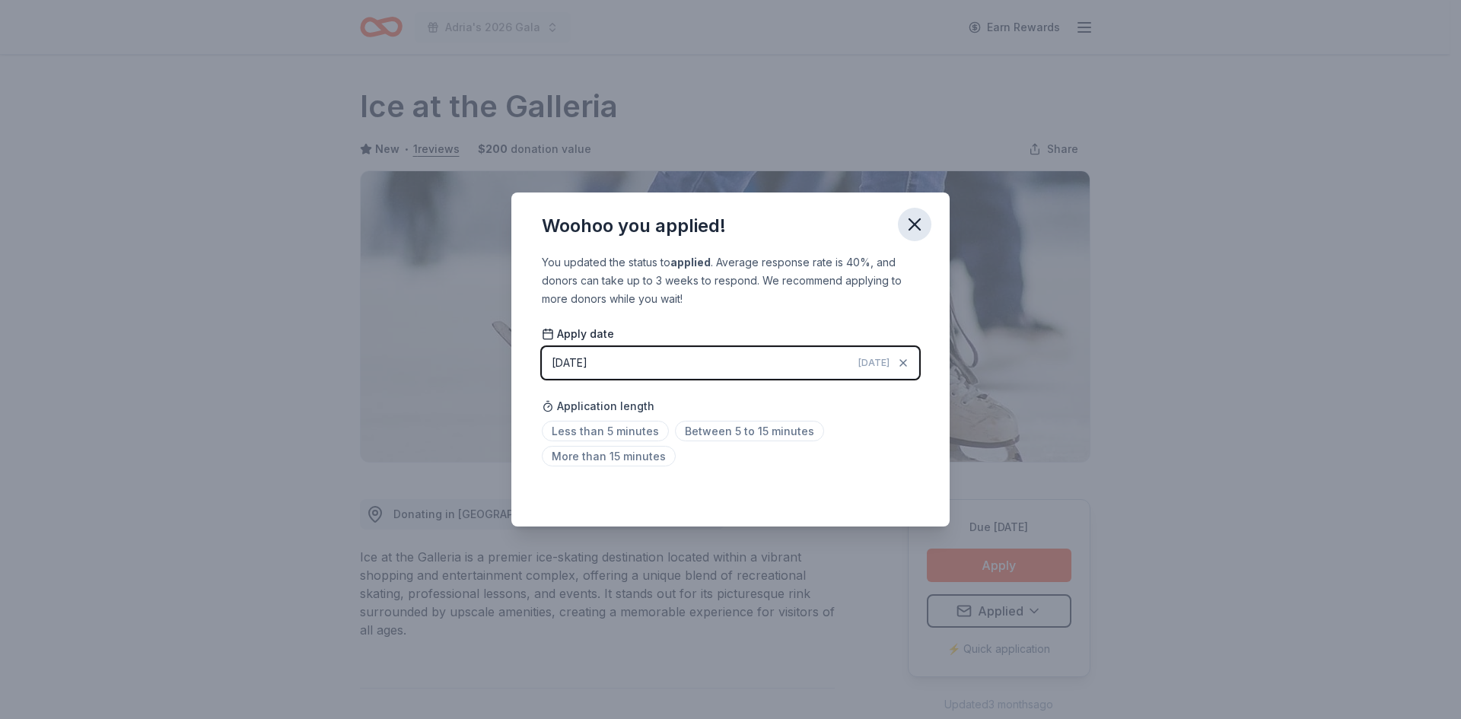
click at [908, 225] on icon "button" at bounding box center [914, 224] width 21 height 21
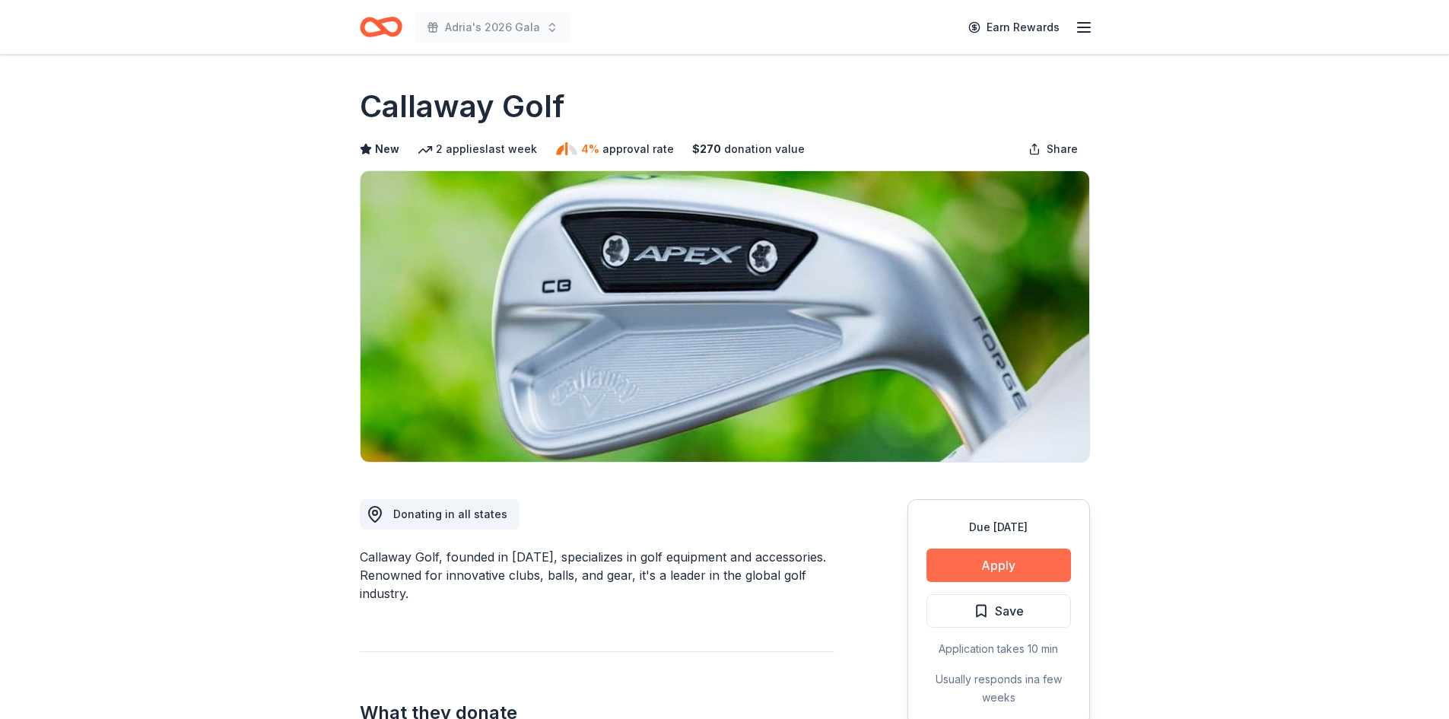
click at [1027, 570] on button "Apply" at bounding box center [999, 564] width 145 height 33
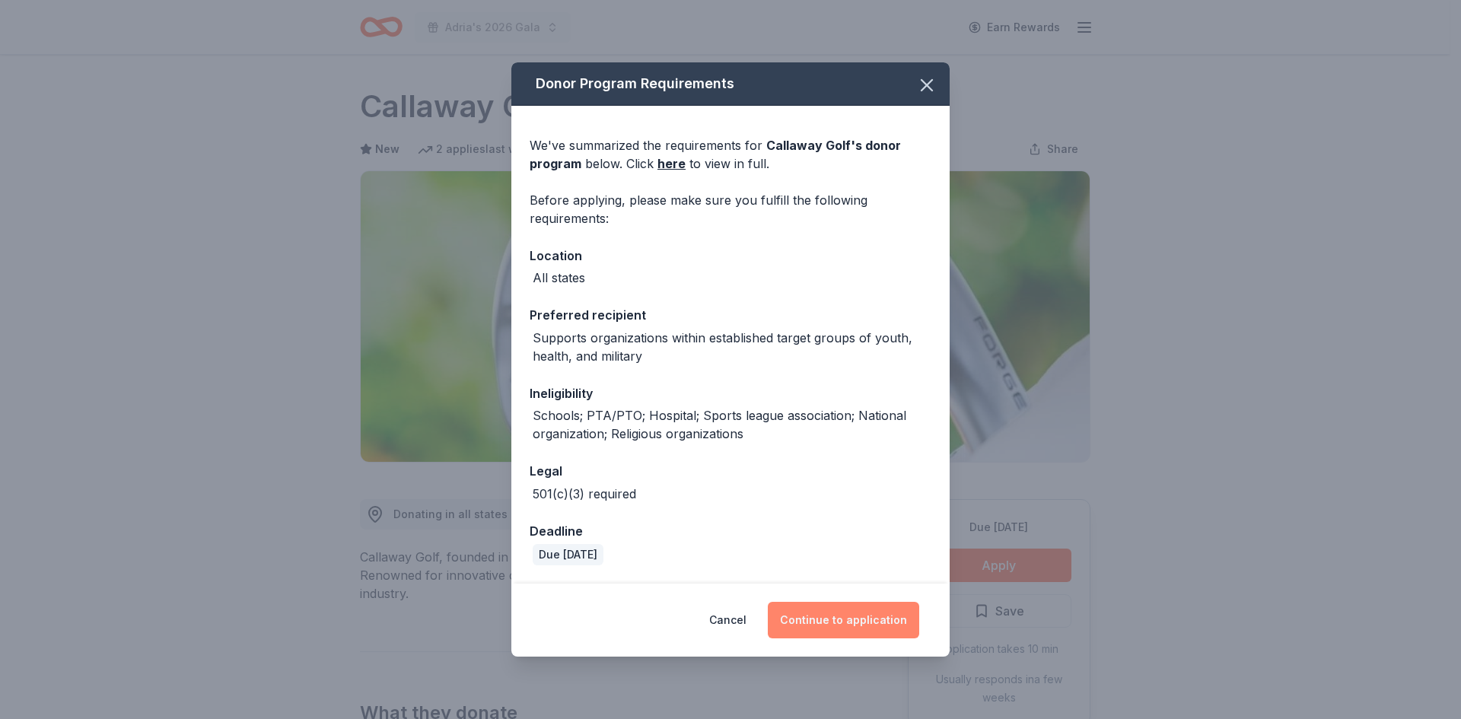
click at [825, 626] on button "Continue to application" at bounding box center [843, 620] width 151 height 37
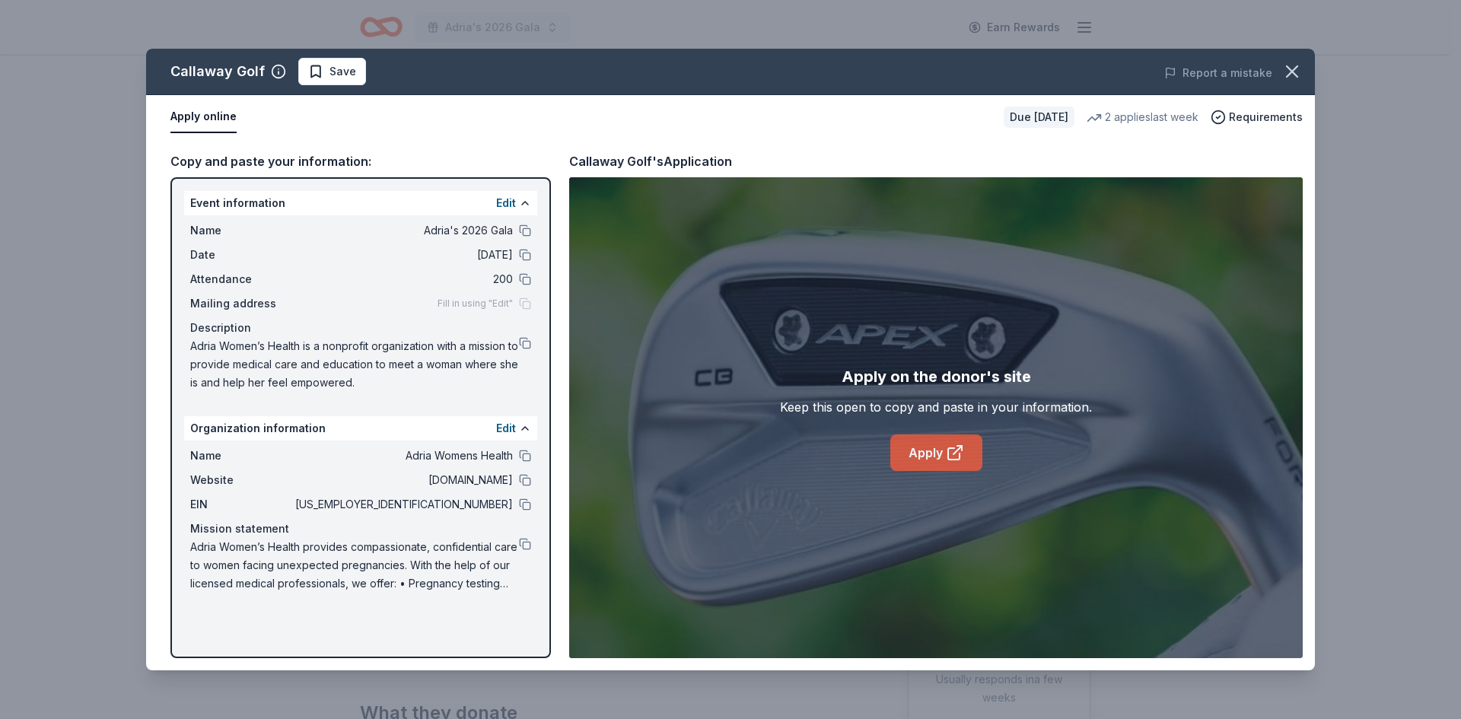
click at [937, 448] on link "Apply" at bounding box center [936, 452] width 92 height 37
click at [523, 503] on button at bounding box center [525, 504] width 12 height 12
click at [529, 545] on button at bounding box center [525, 544] width 12 height 12
click at [348, 72] on span "Save" at bounding box center [342, 71] width 27 height 18
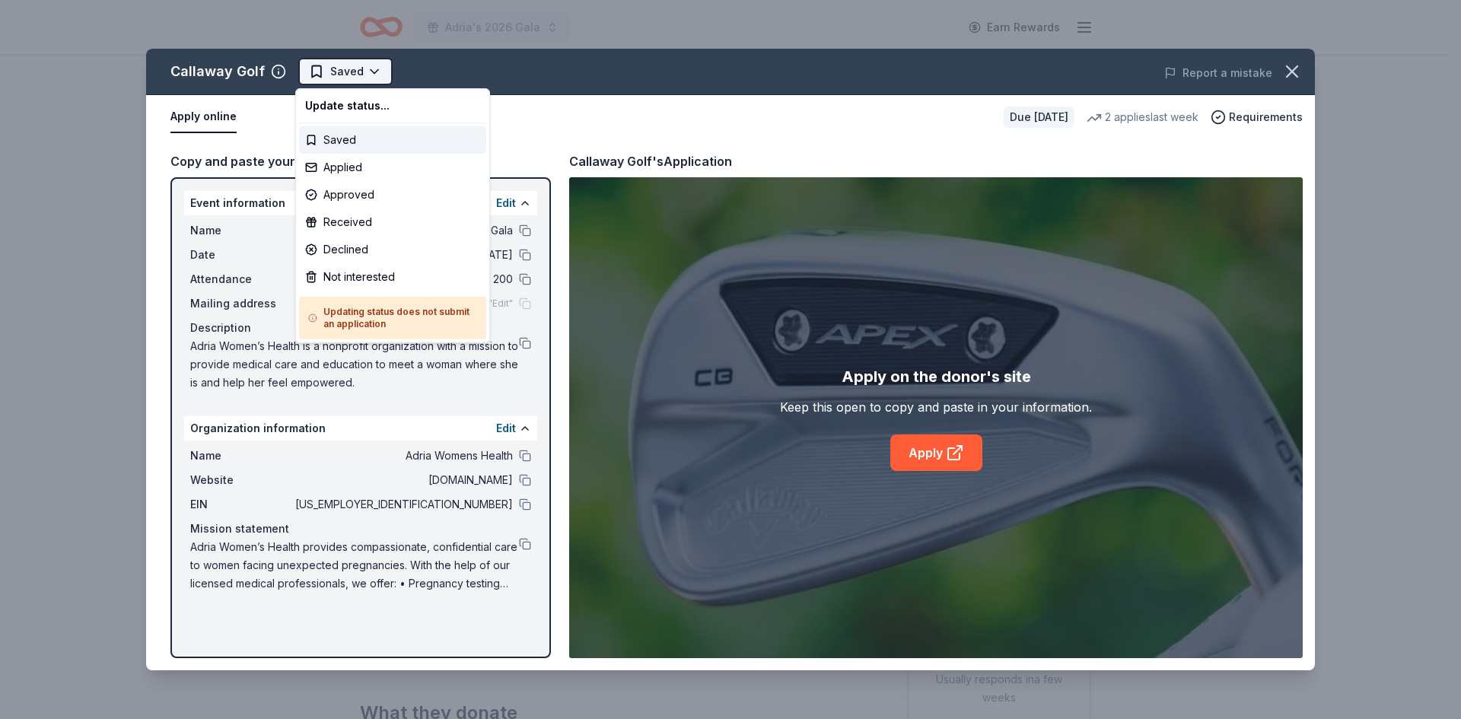
click at [380, 73] on html "Adria's 2026 Gala Earn Rewards Due in 120 days Share Callaway Golf New 2 applie…" at bounding box center [730, 359] width 1461 height 719
click at [367, 173] on div "Applied" at bounding box center [392, 167] width 187 height 27
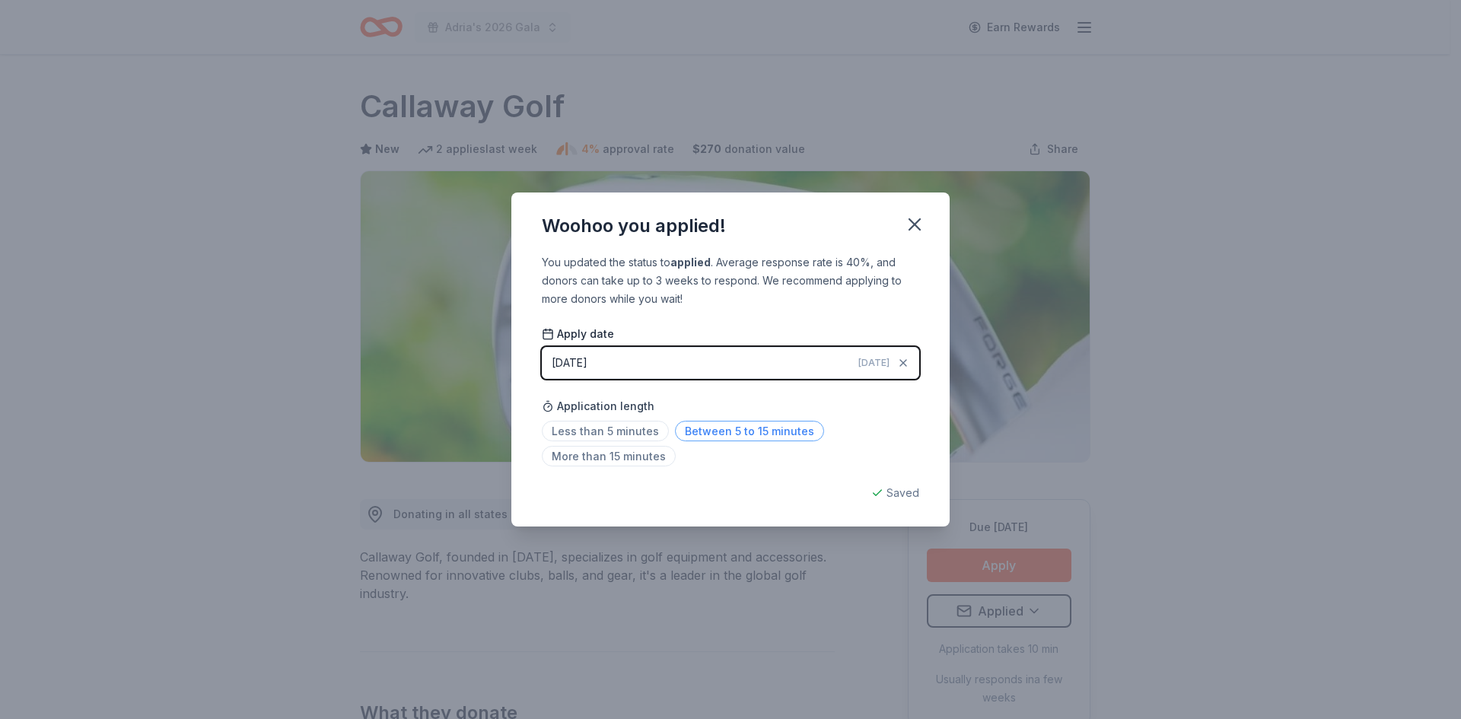
click at [733, 434] on span "Between 5 to 15 minutes" at bounding box center [749, 431] width 149 height 21
click at [912, 219] on icon "button" at bounding box center [914, 224] width 21 height 21
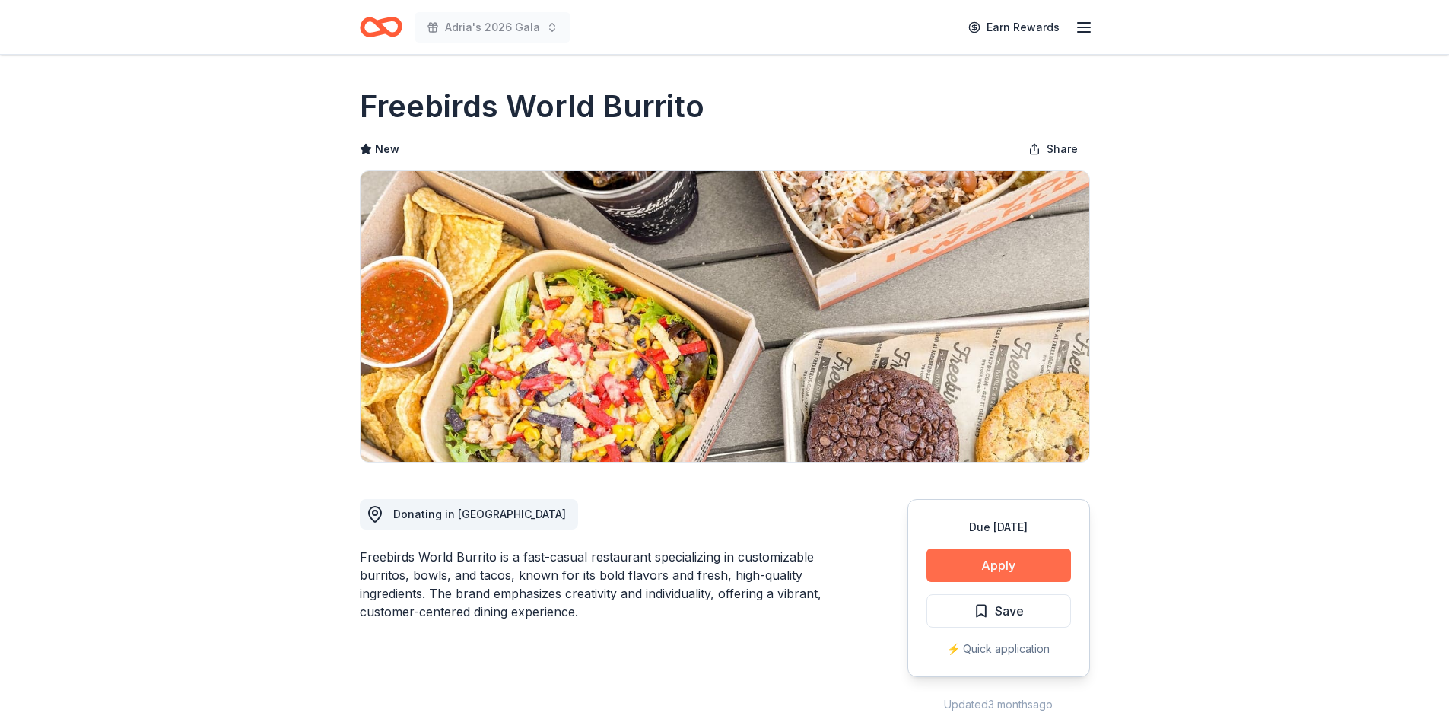
click at [963, 568] on button "Apply" at bounding box center [999, 564] width 145 height 33
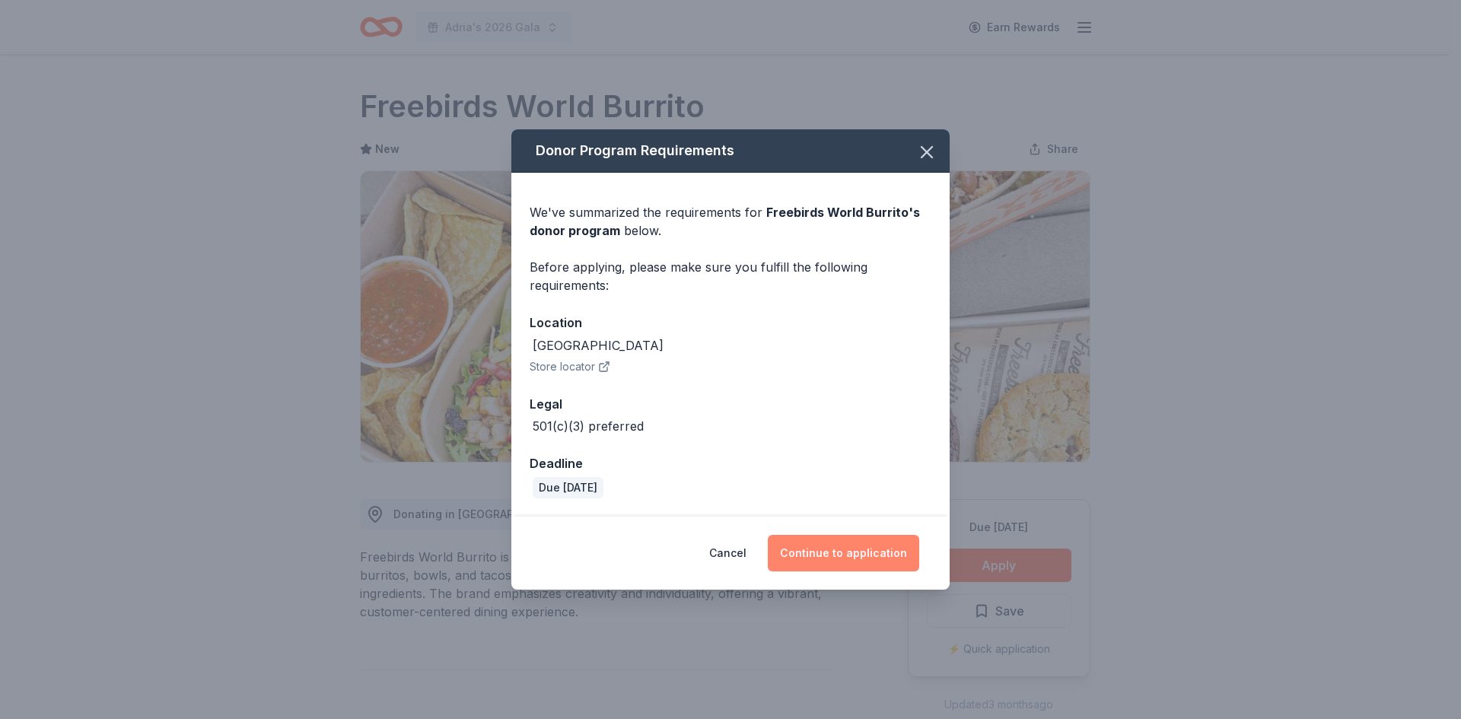
click at [836, 557] on button "Continue to application" at bounding box center [843, 553] width 151 height 37
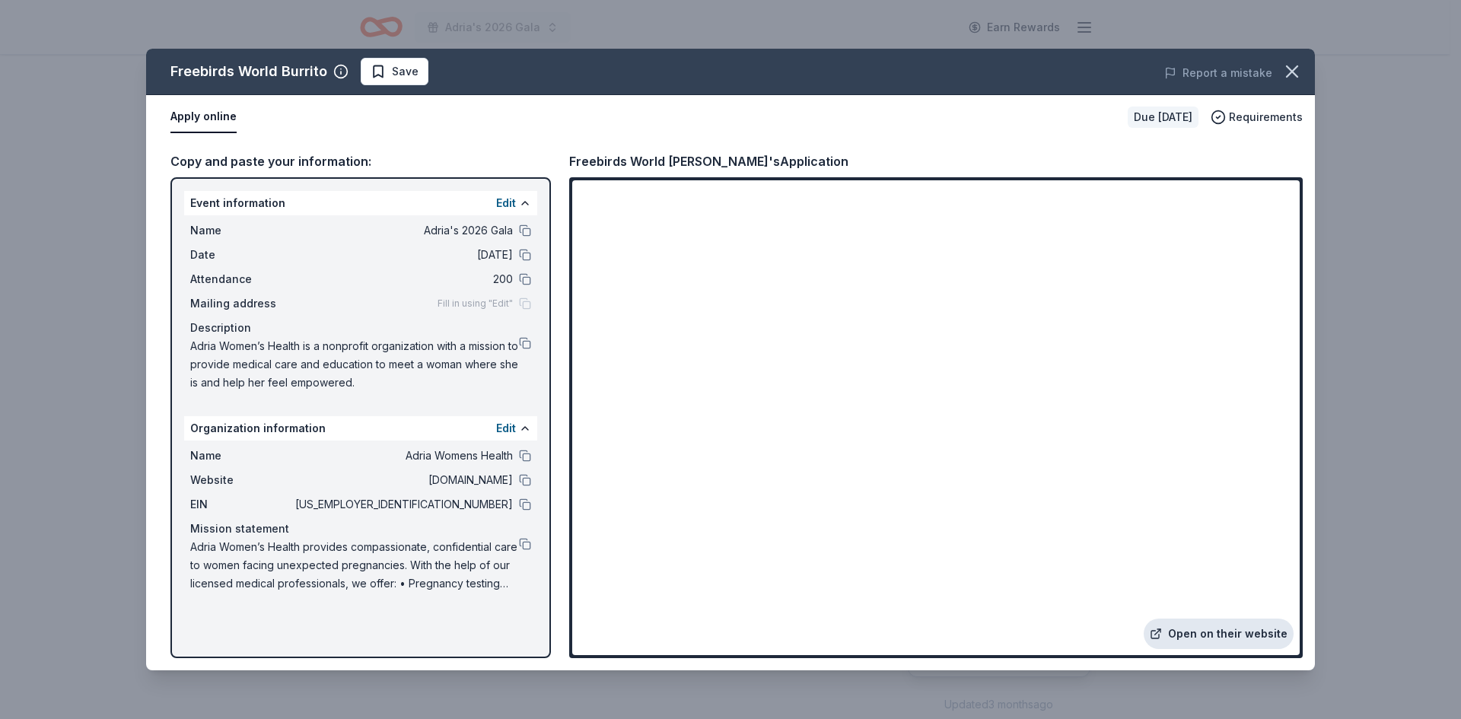
click at [1250, 638] on link "Open on their website" at bounding box center [1218, 633] width 150 height 30
click at [525, 504] on button at bounding box center [525, 504] width 12 height 12
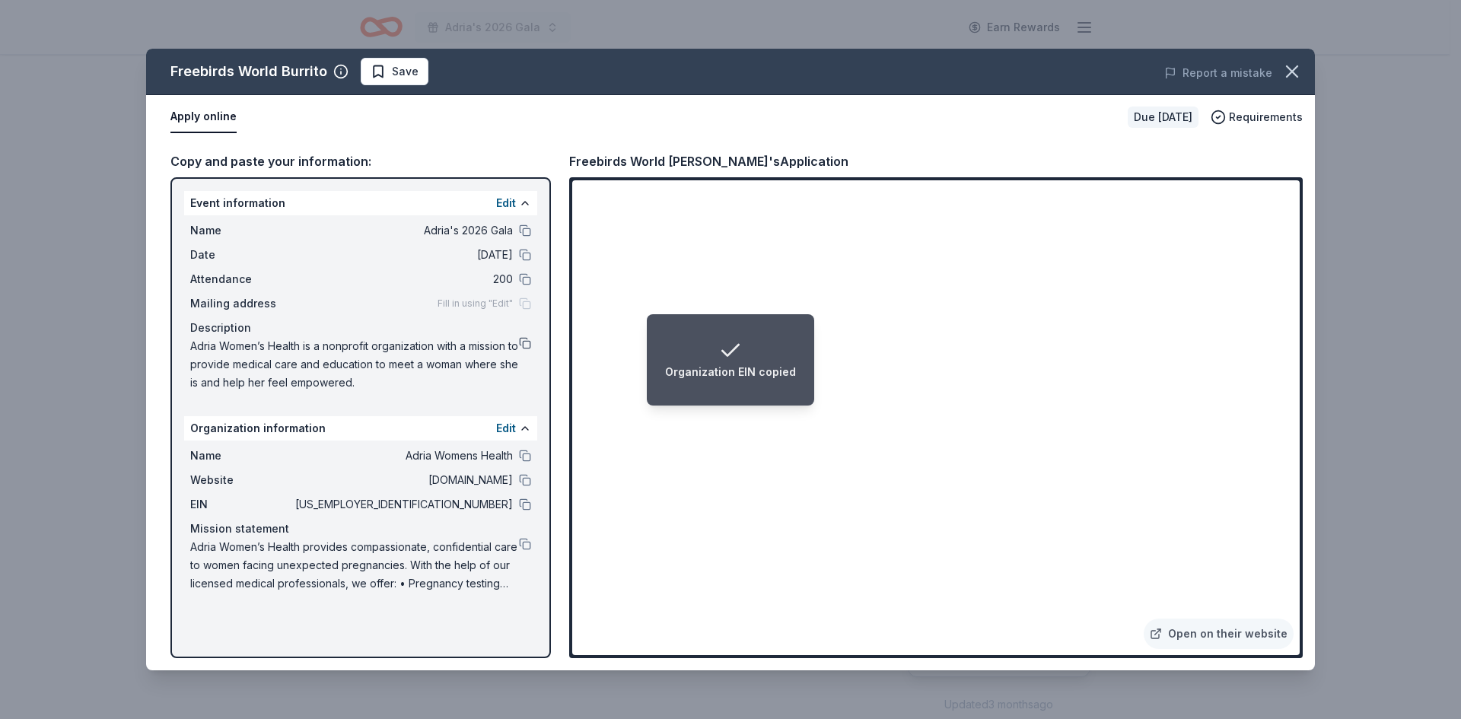
click at [527, 338] on button at bounding box center [525, 343] width 12 height 12
click at [418, 69] on button "Save" at bounding box center [395, 71] width 68 height 27
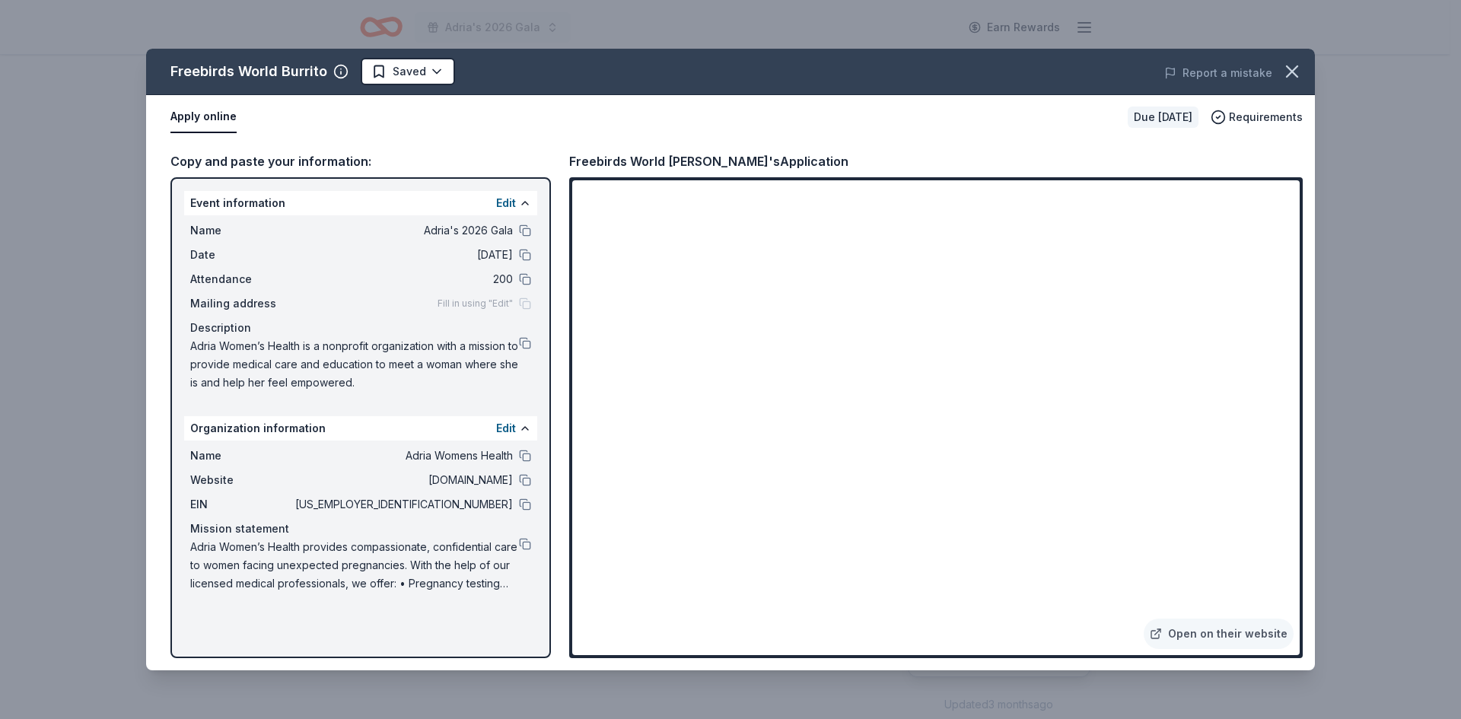
click at [439, 73] on html "Adria's 2026 Gala Earn Rewards Due in 120 days Share Freebirds World Burrito Ne…" at bounding box center [730, 359] width 1461 height 719
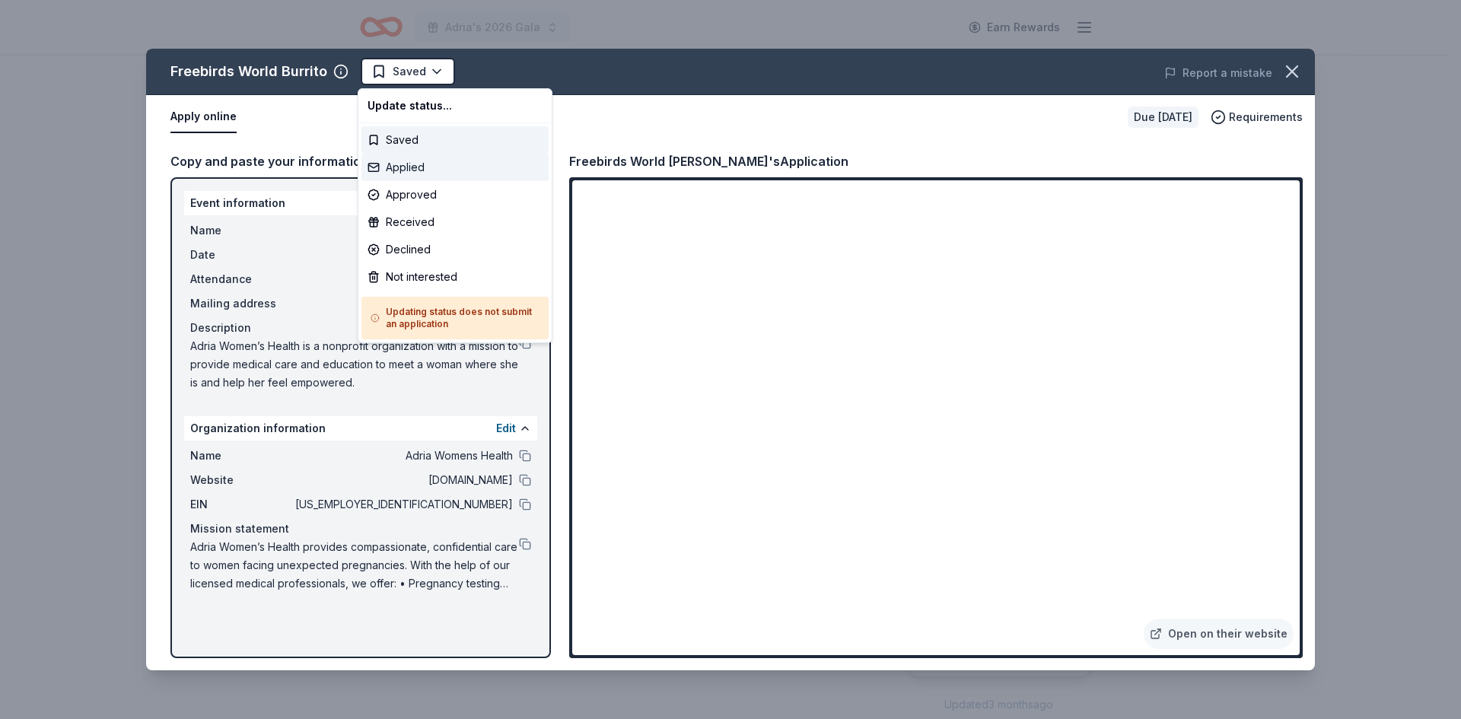
click at [425, 165] on div "Applied" at bounding box center [454, 167] width 187 height 27
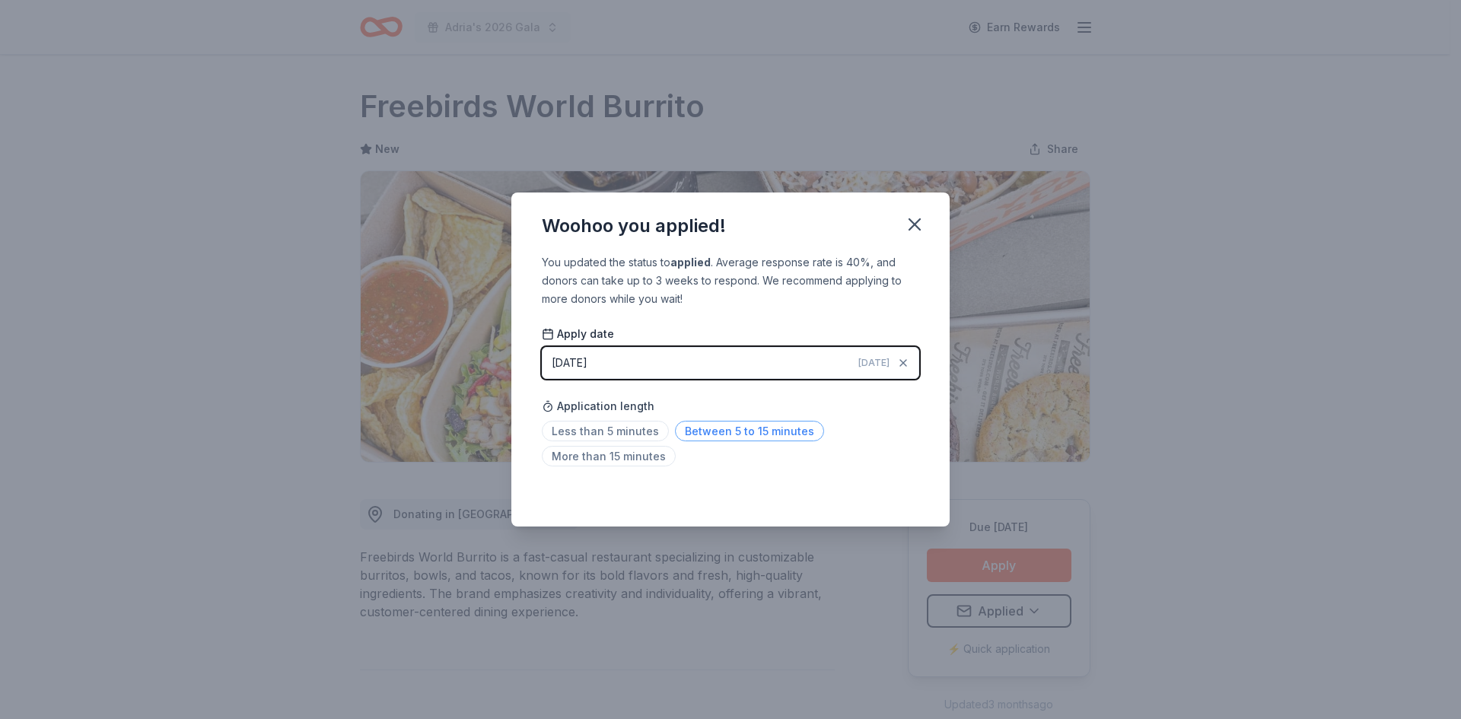
click at [741, 438] on span "Between 5 to 15 minutes" at bounding box center [749, 431] width 149 height 21
click at [914, 218] on icon "button" at bounding box center [914, 224] width 21 height 21
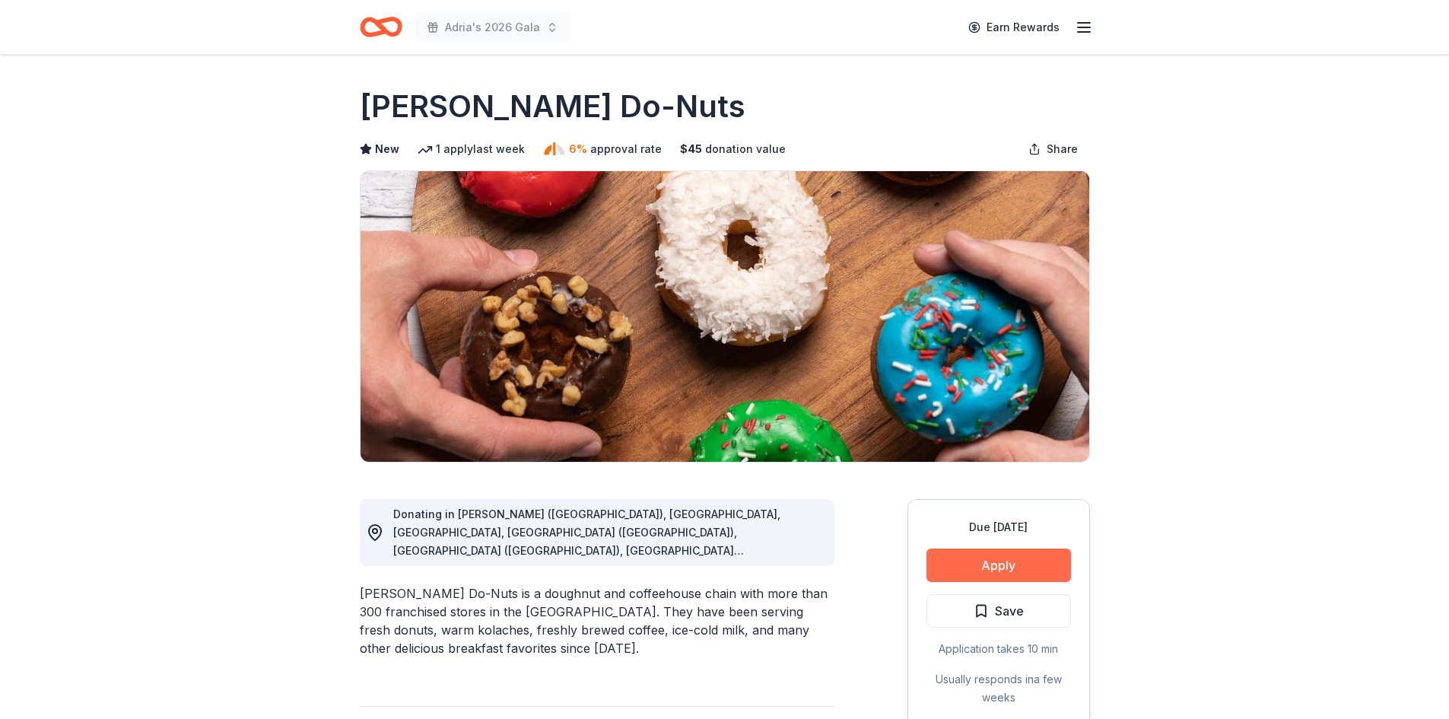
click at [953, 563] on button "Apply" at bounding box center [999, 564] width 145 height 33
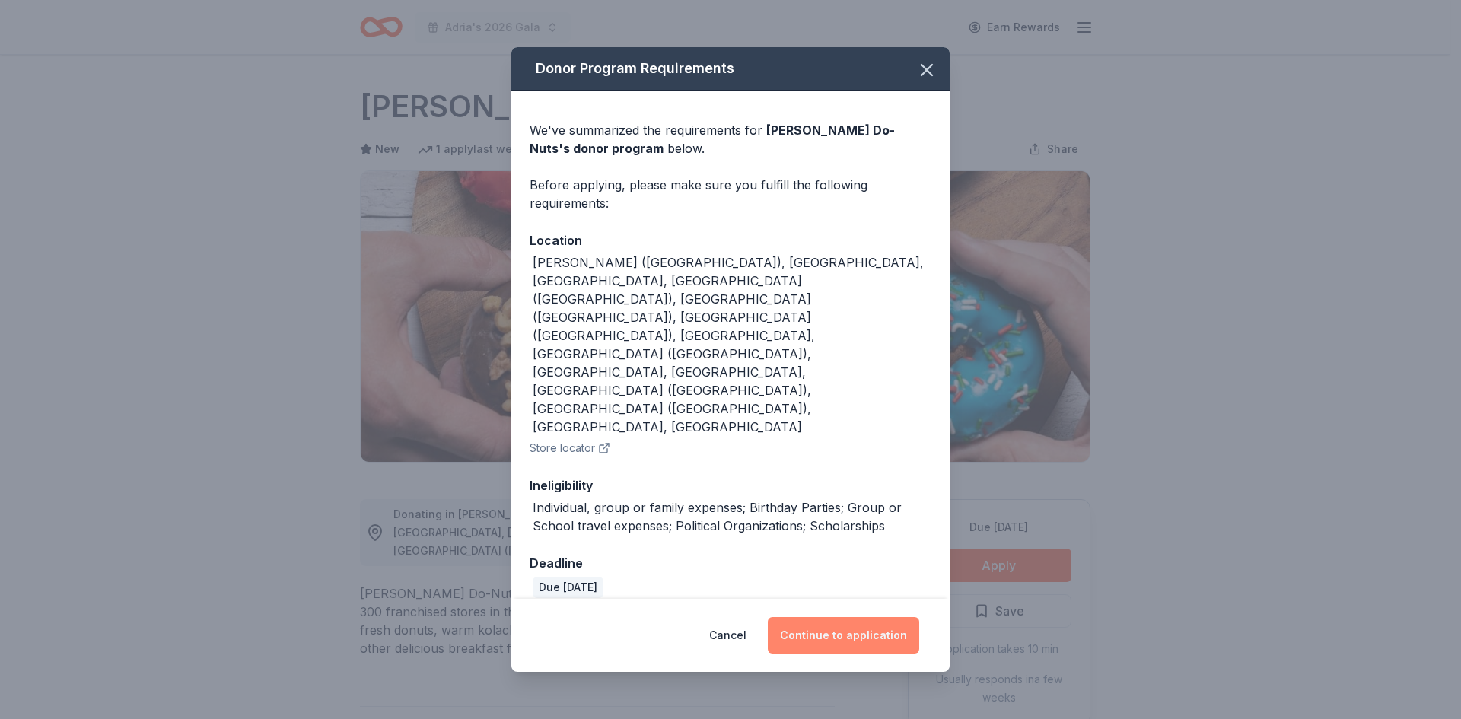
click at [845, 617] on button "Continue to application" at bounding box center [843, 635] width 151 height 37
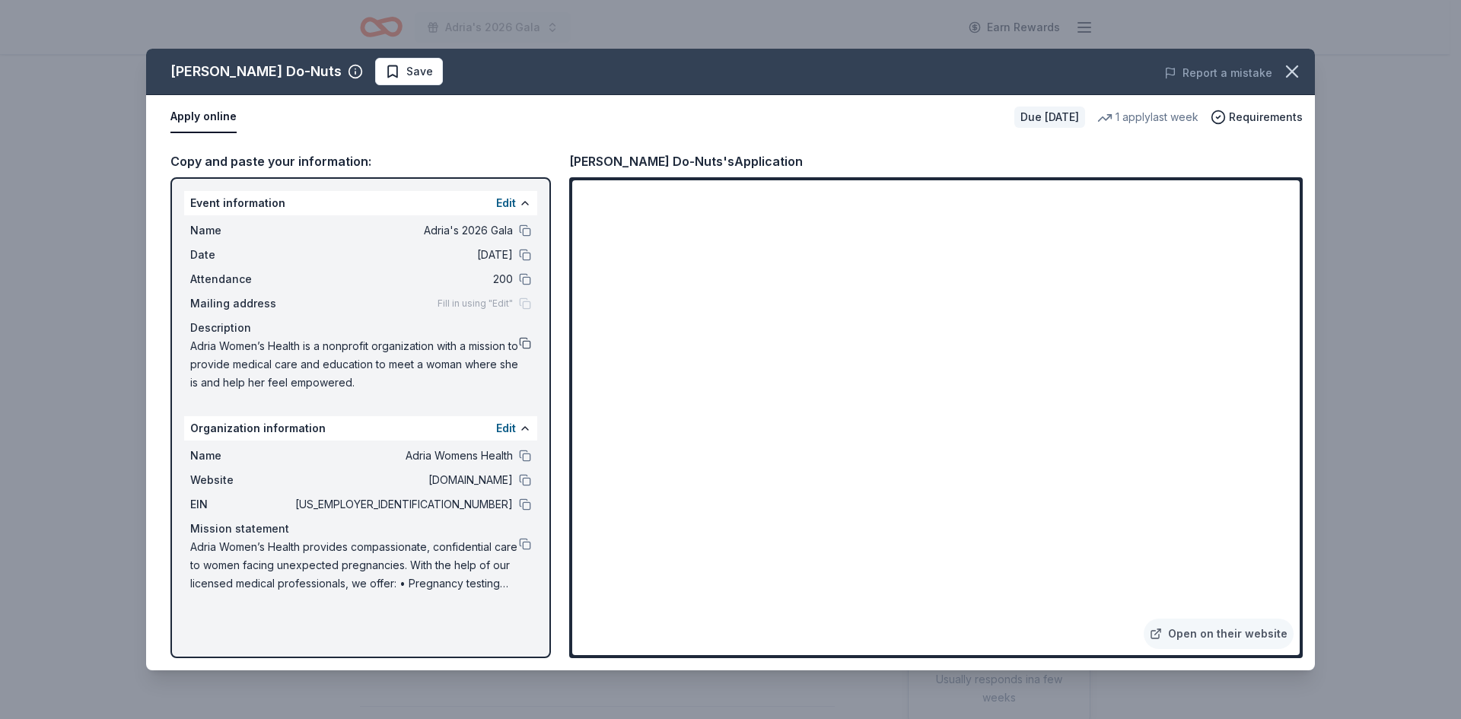
click at [528, 345] on button at bounding box center [525, 343] width 12 height 12
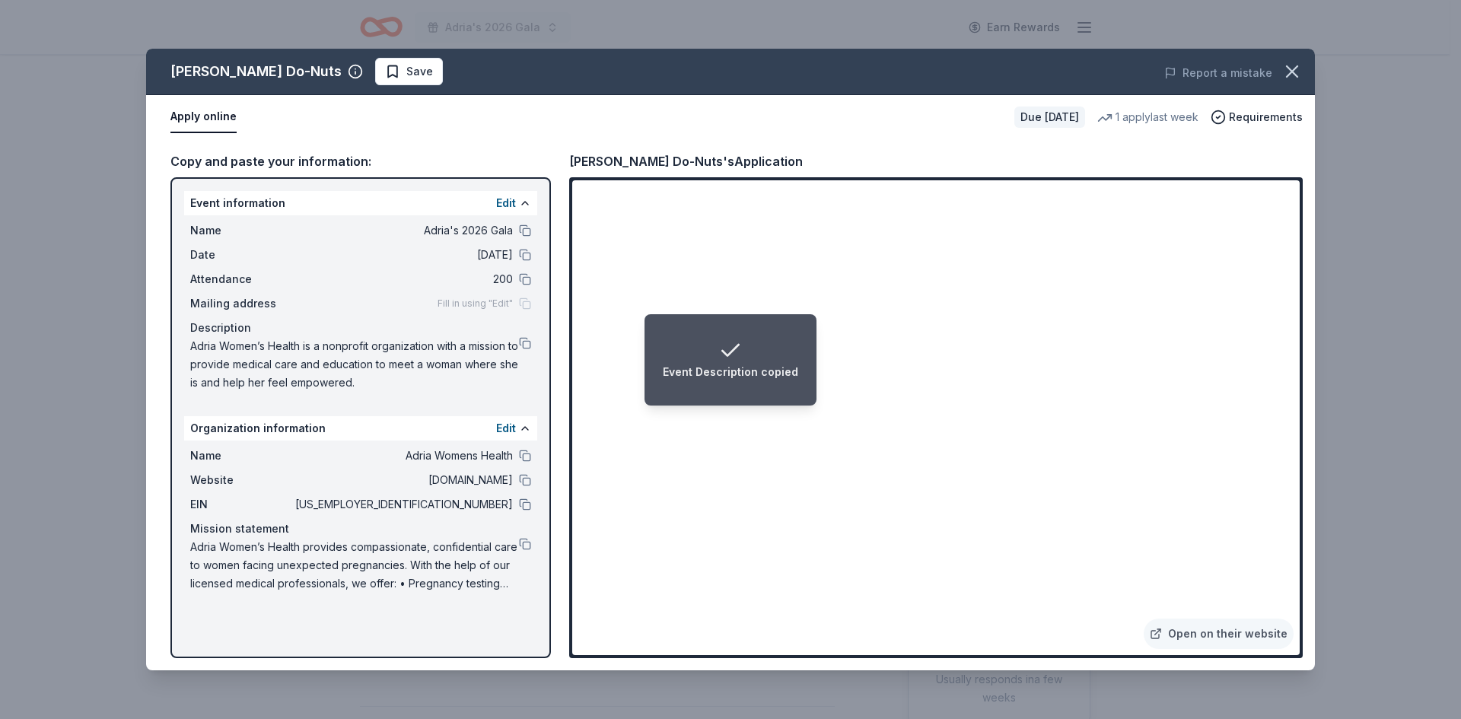
drag, startPoint x: 521, startPoint y: 542, endPoint x: 561, endPoint y: 521, distance: 44.6
click at [522, 542] on button at bounding box center [525, 544] width 12 height 12
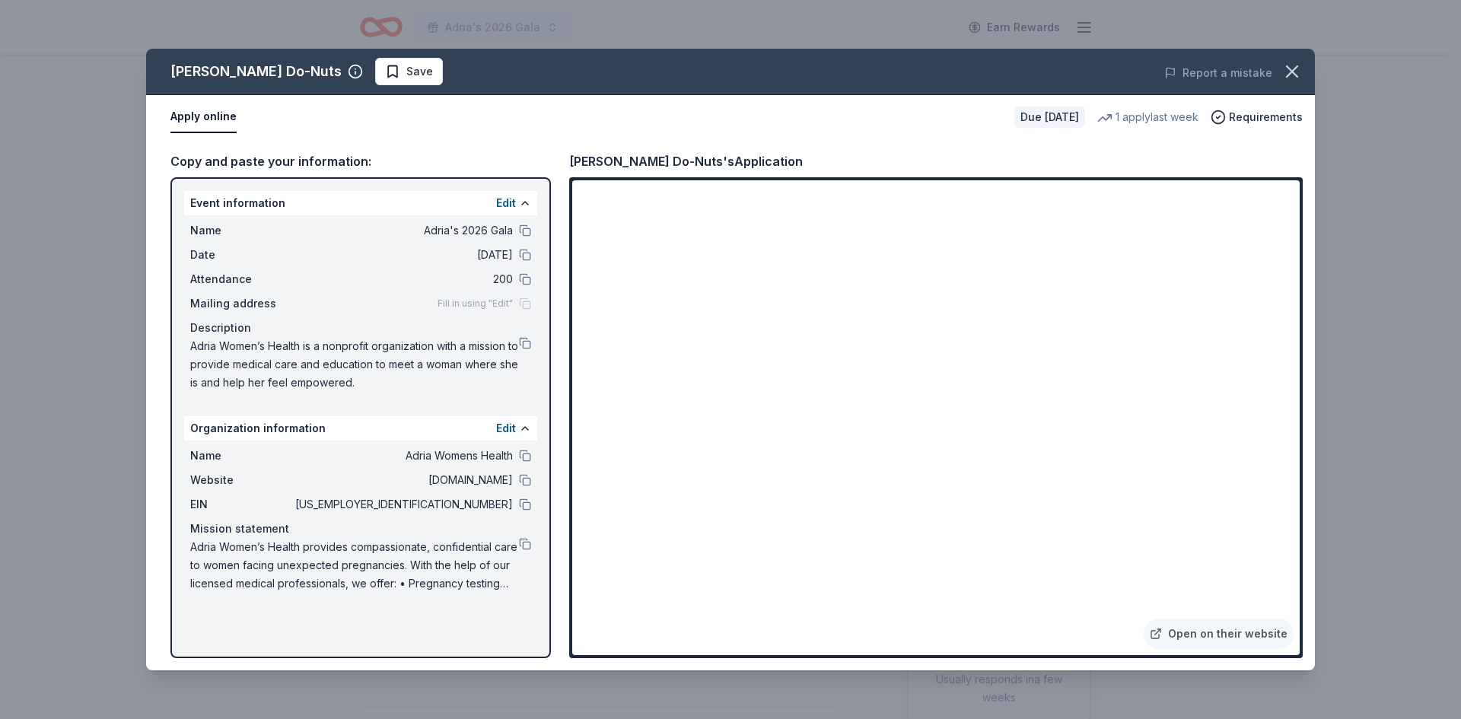
click at [373, 52] on div "[PERSON_NAME] Do-Nuts Save Report a mistake" at bounding box center [730, 72] width 1168 height 46
click at [406, 77] on span "Save" at bounding box center [419, 71] width 27 height 18
click at [394, 77] on html "Adria's 2026 Gala Earn Rewards Due in 120 days Share Shipley Do-Nuts New 1 appl…" at bounding box center [730, 359] width 1461 height 719
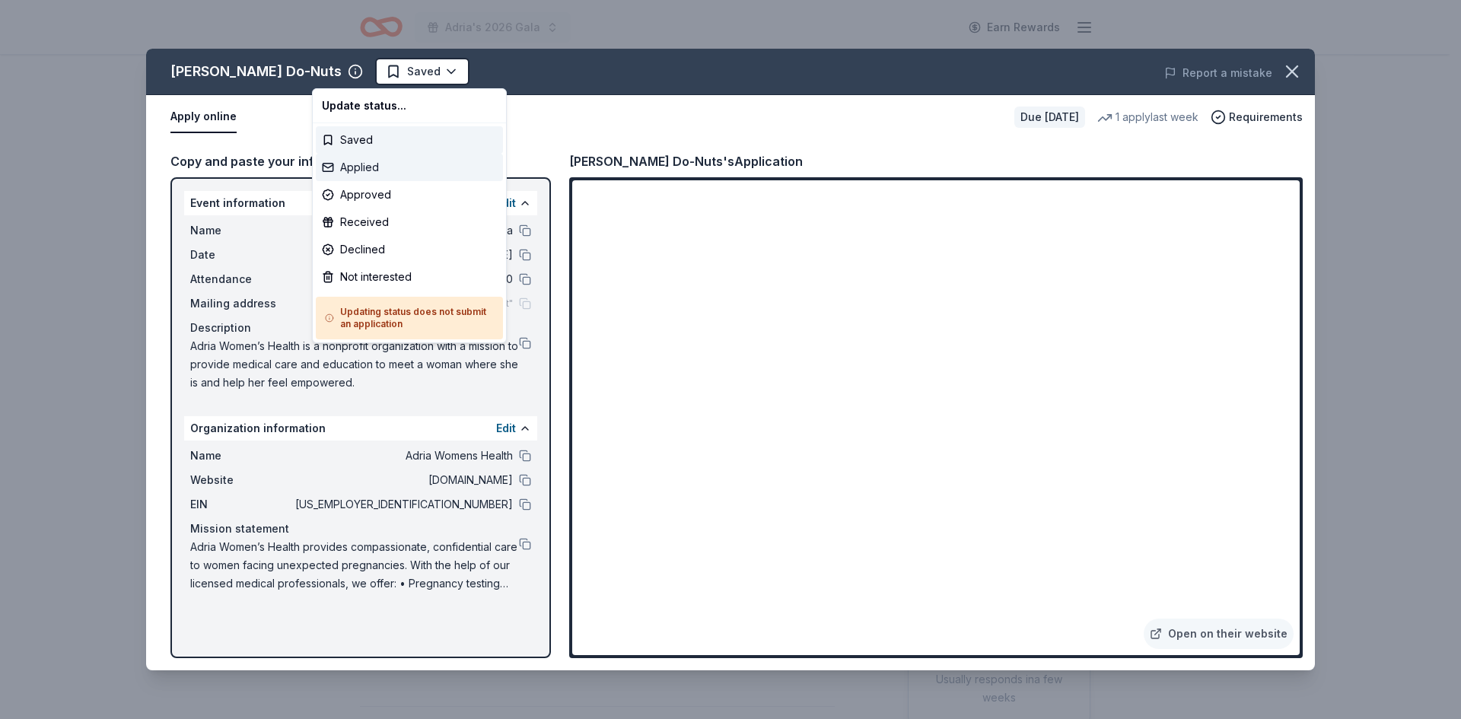
click at [381, 170] on div "Applied" at bounding box center [409, 167] width 187 height 27
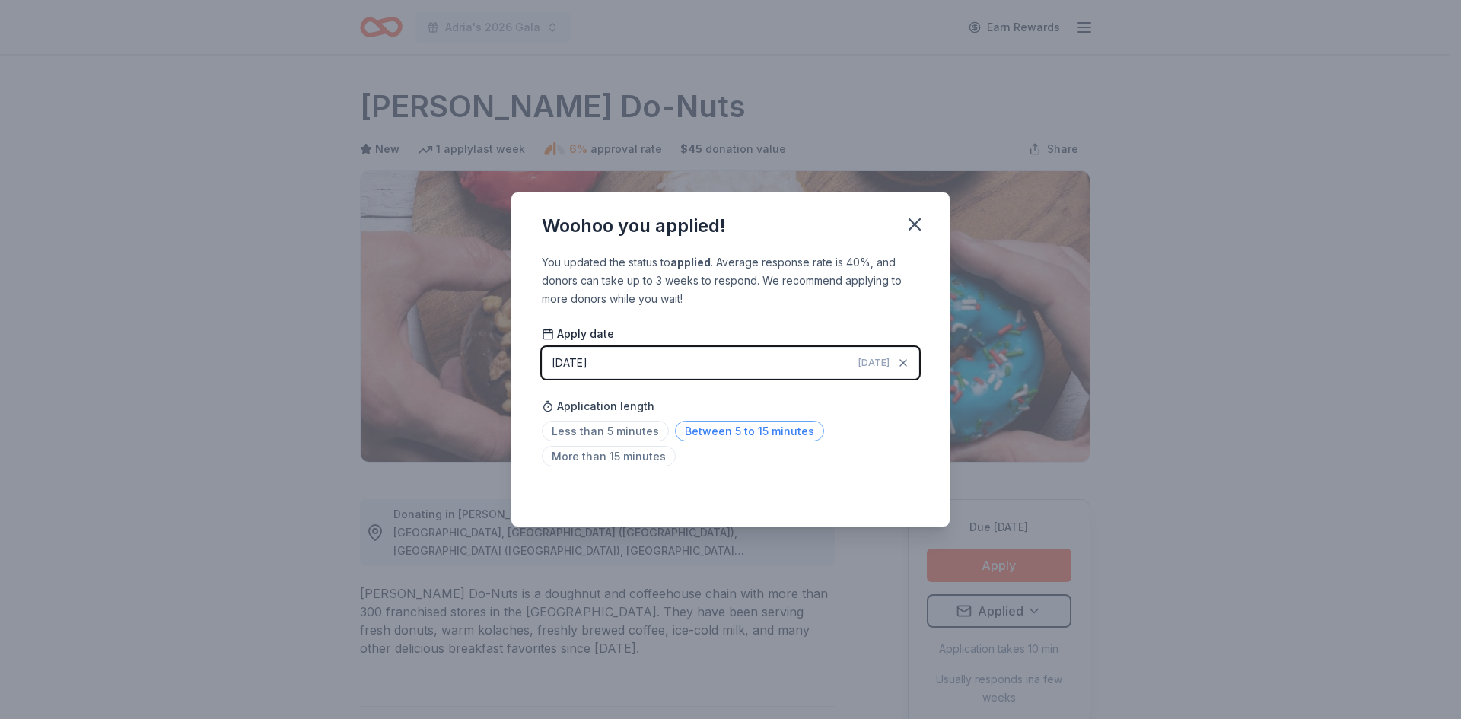
click at [718, 427] on span "Between 5 to 15 minutes" at bounding box center [749, 431] width 149 height 21
click at [918, 219] on icon "button" at bounding box center [914, 224] width 11 height 11
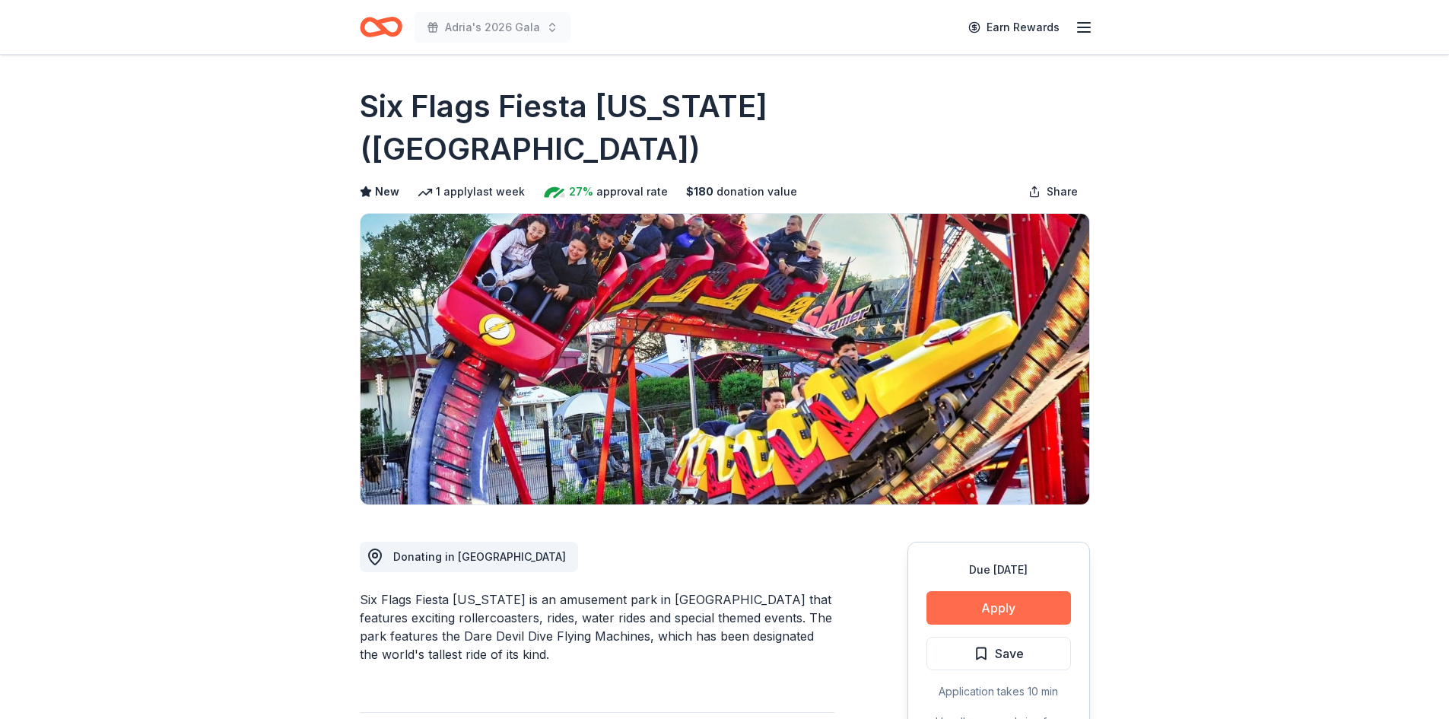
click at [977, 591] on button "Apply" at bounding box center [999, 607] width 145 height 33
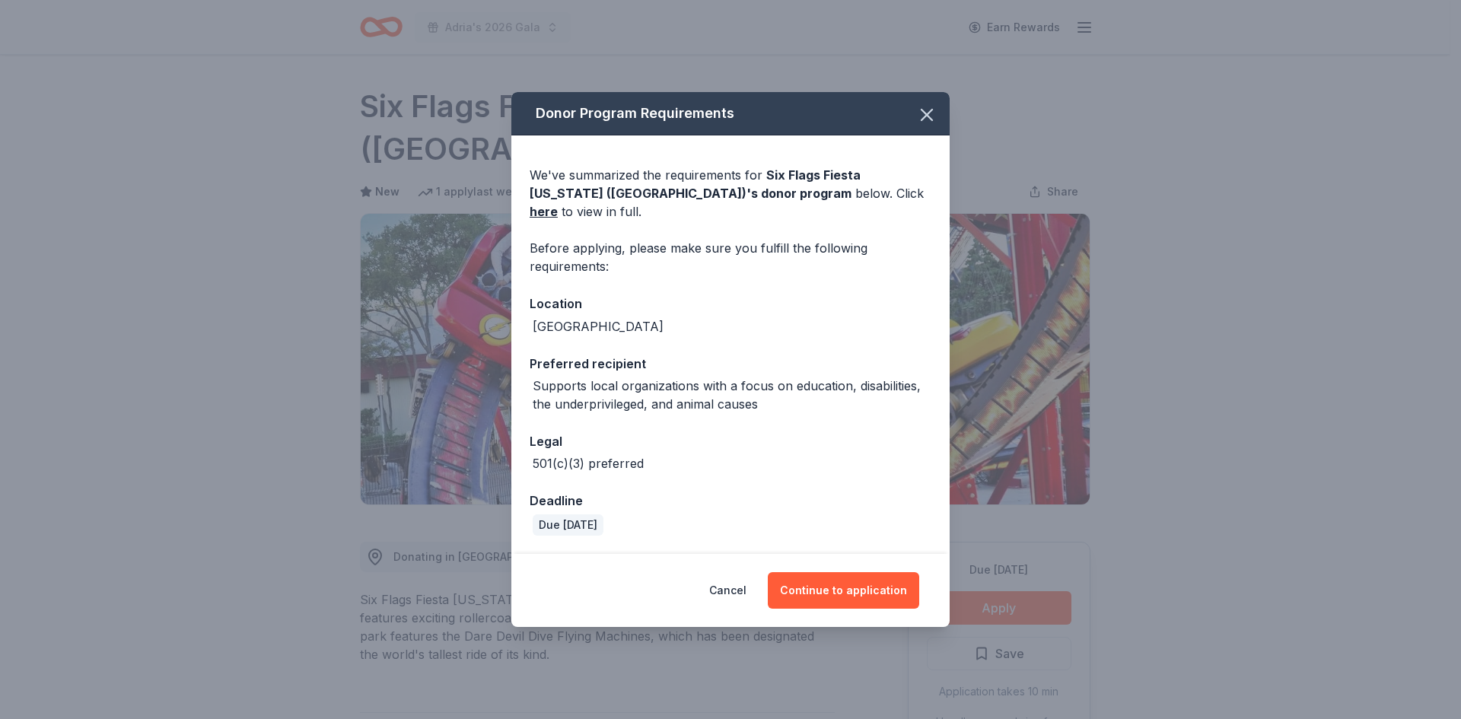
click at [854, 603] on div "Cancel Continue to application" at bounding box center [730, 590] width 438 height 73
click at [854, 587] on button "Continue to application" at bounding box center [843, 590] width 151 height 37
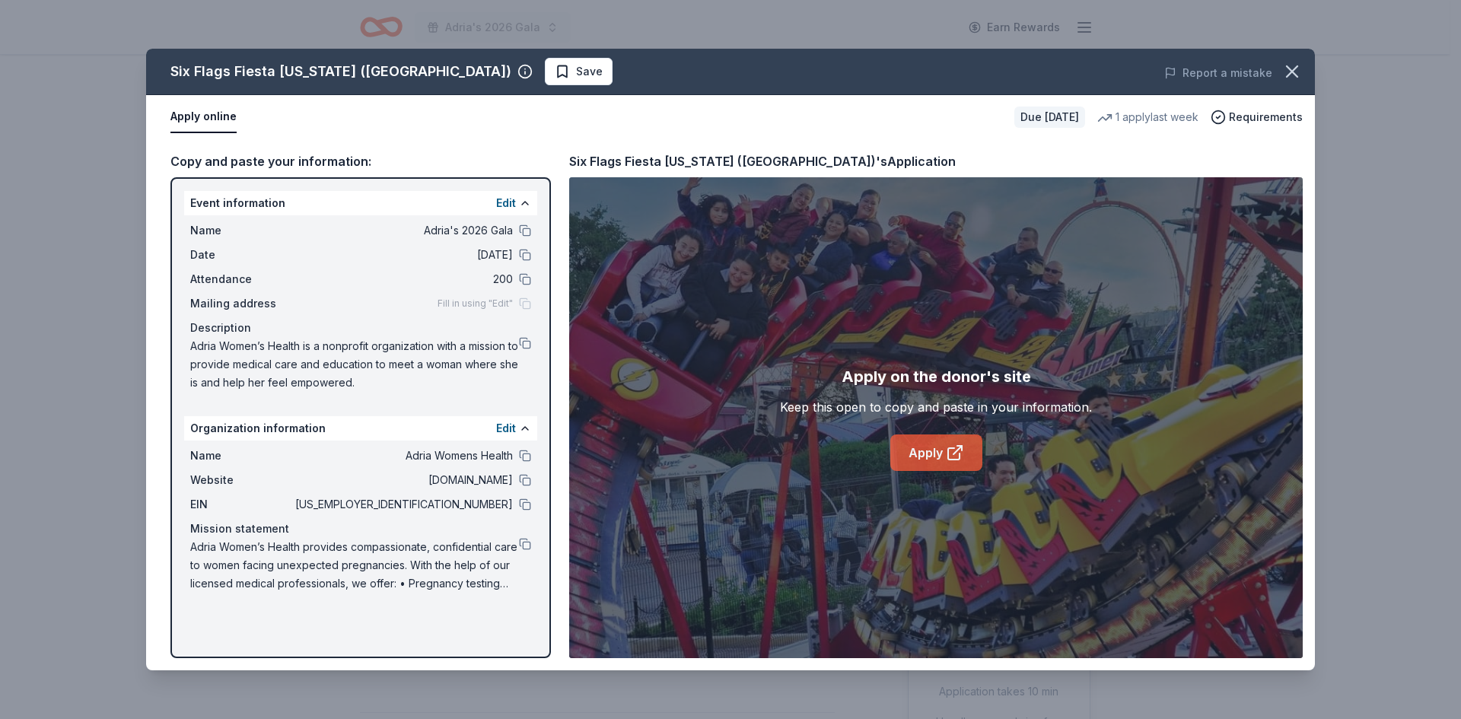
click at [916, 446] on link "Apply" at bounding box center [936, 452] width 92 height 37
click at [943, 451] on link "Apply" at bounding box center [936, 452] width 92 height 37
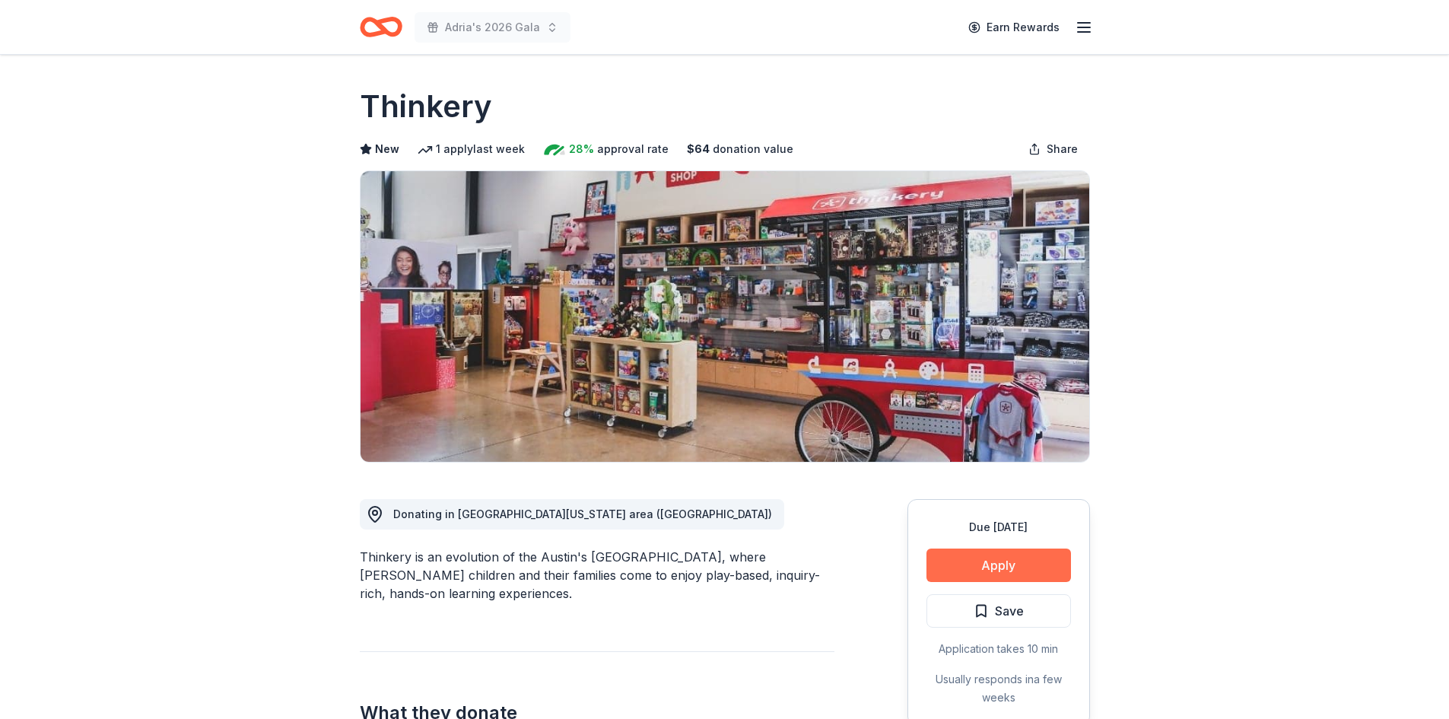
click at [1026, 568] on button "Apply" at bounding box center [999, 564] width 145 height 33
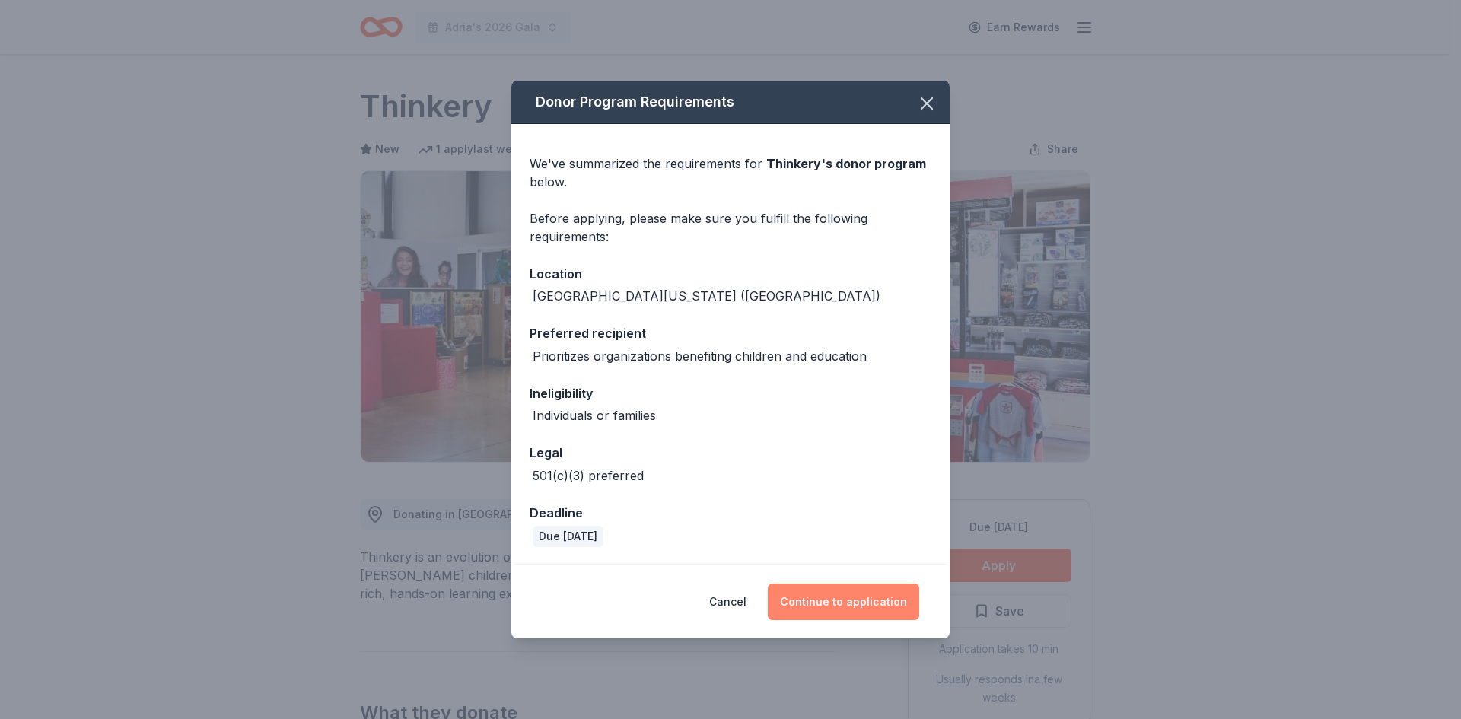
click at [834, 602] on button "Continue to application" at bounding box center [843, 601] width 151 height 37
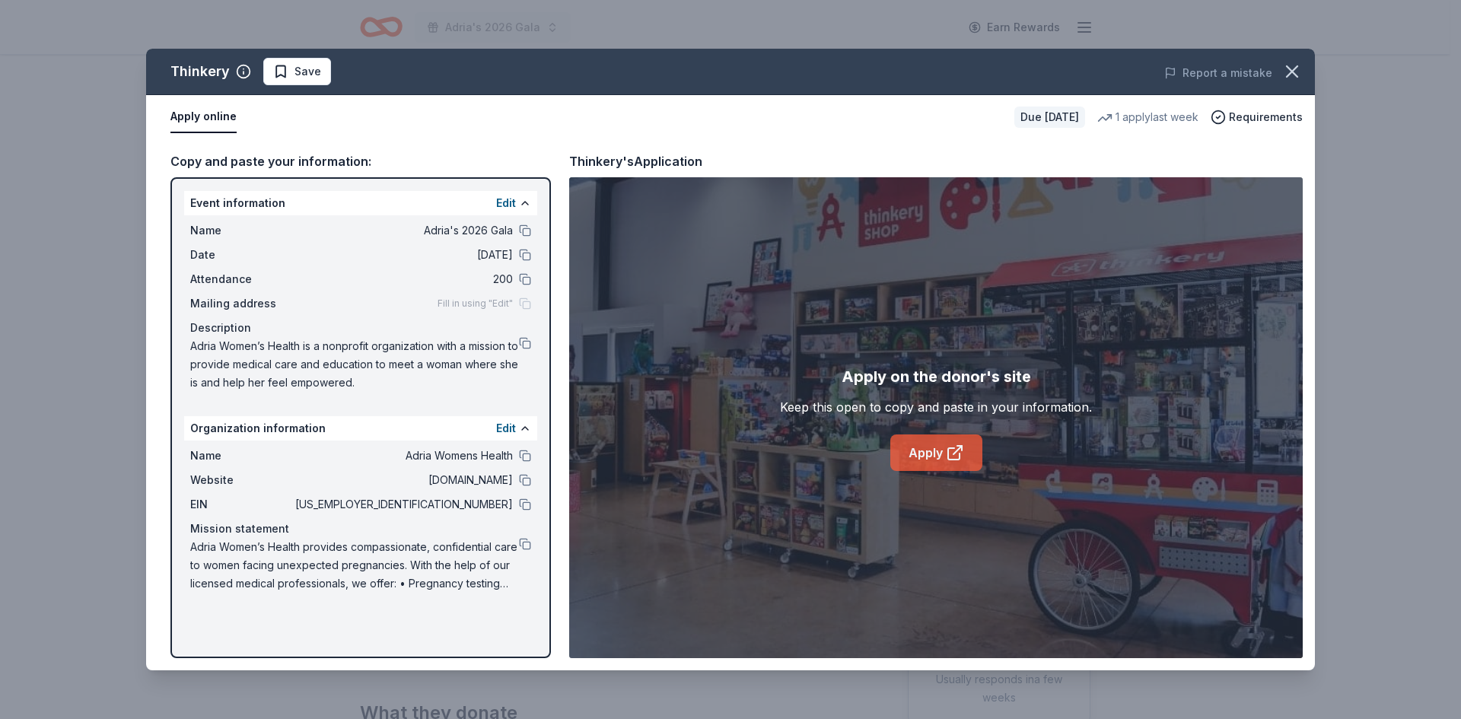
click at [949, 437] on link "Apply" at bounding box center [936, 452] width 92 height 37
click at [527, 345] on button at bounding box center [525, 343] width 12 height 12
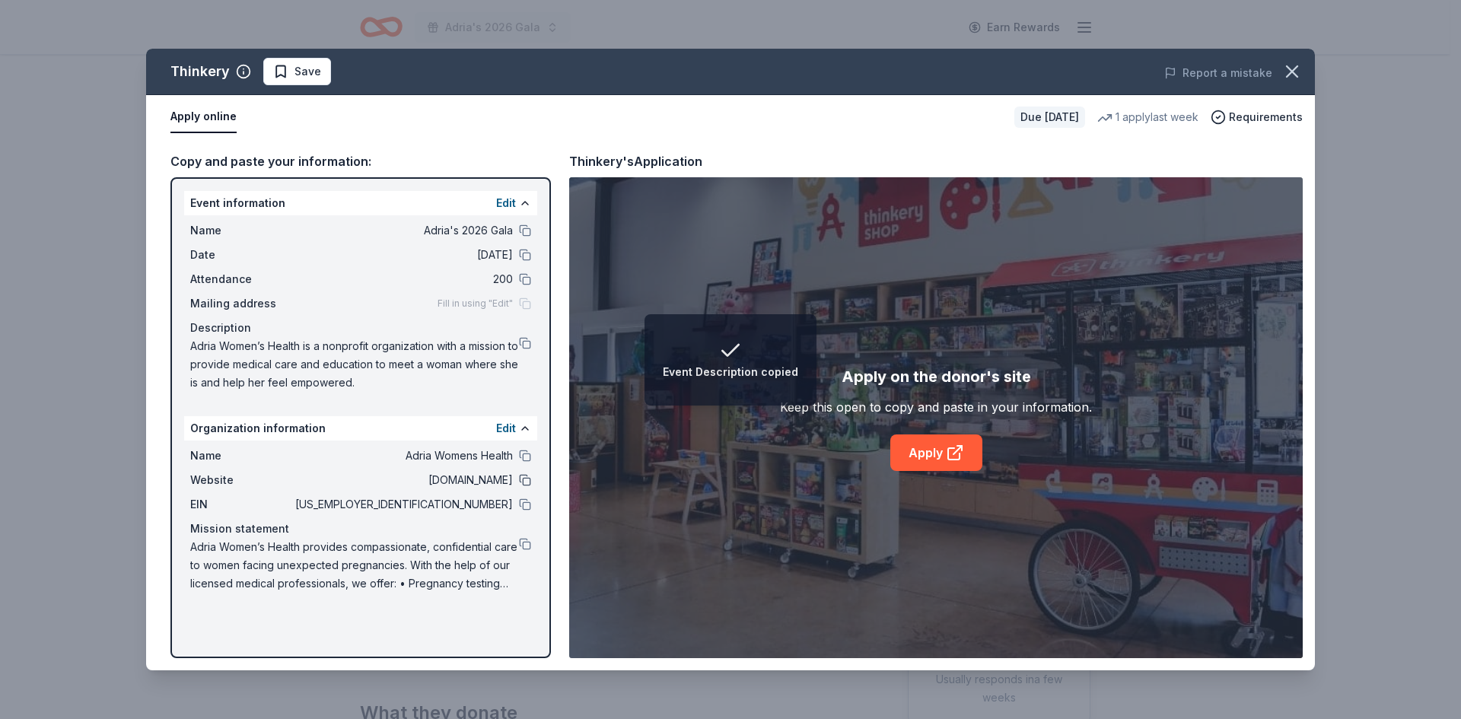
click at [520, 481] on button at bounding box center [525, 480] width 12 height 12
click at [297, 65] on span "Save" at bounding box center [307, 71] width 27 height 18
click at [336, 72] on html "Organization Website copied Adria's 2026 Gala Earn Rewards Due in 90 days Share…" at bounding box center [730, 359] width 1461 height 719
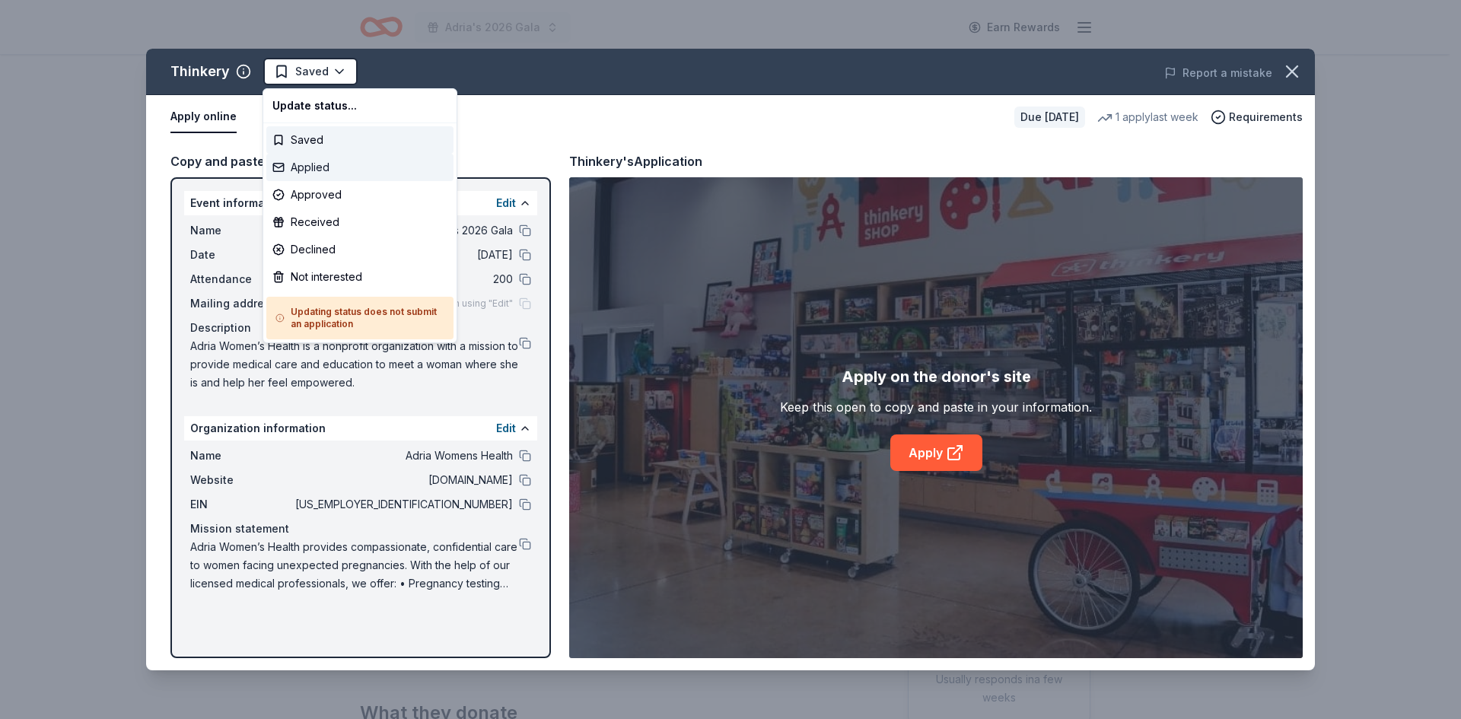
click at [333, 164] on div "Applied" at bounding box center [359, 167] width 187 height 27
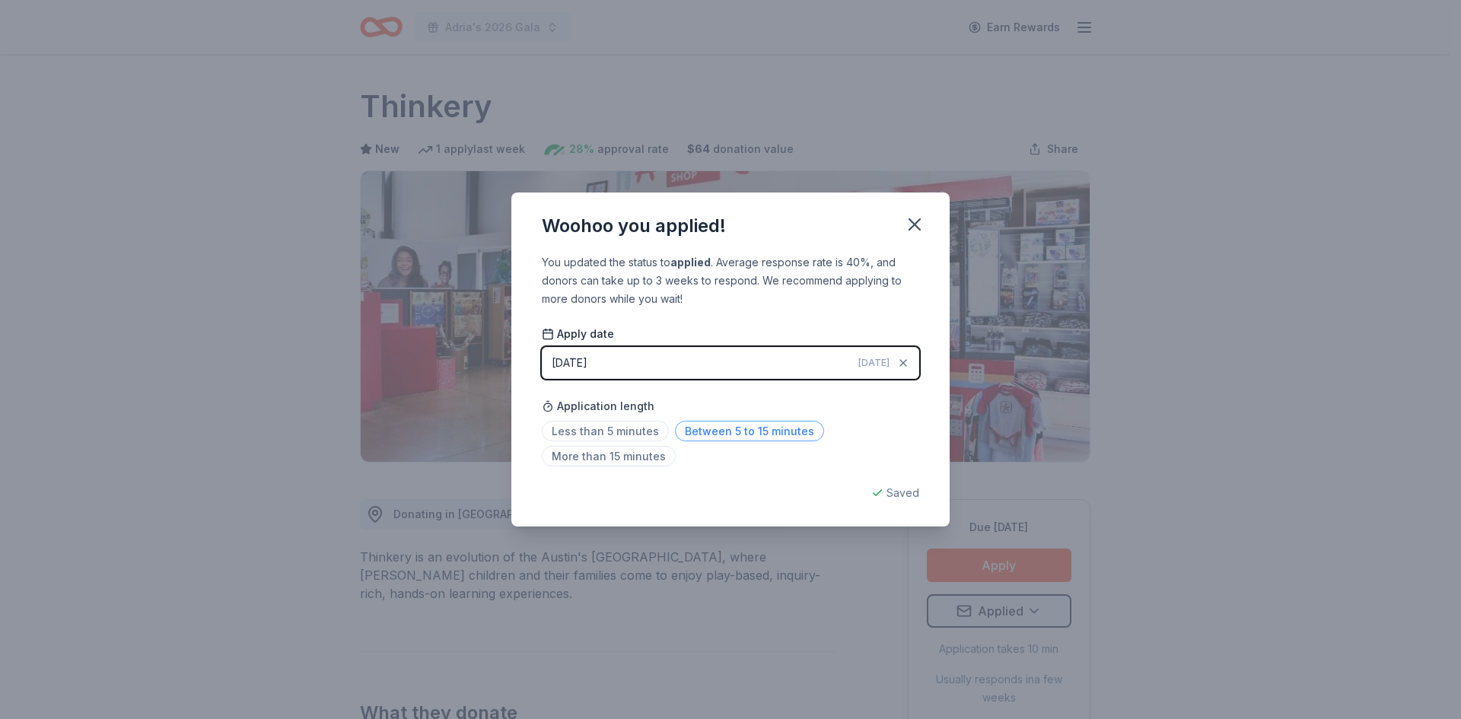
click at [763, 434] on span "Between 5 to 15 minutes" at bounding box center [749, 431] width 149 height 21
click at [919, 223] on icon "button" at bounding box center [914, 224] width 21 height 21
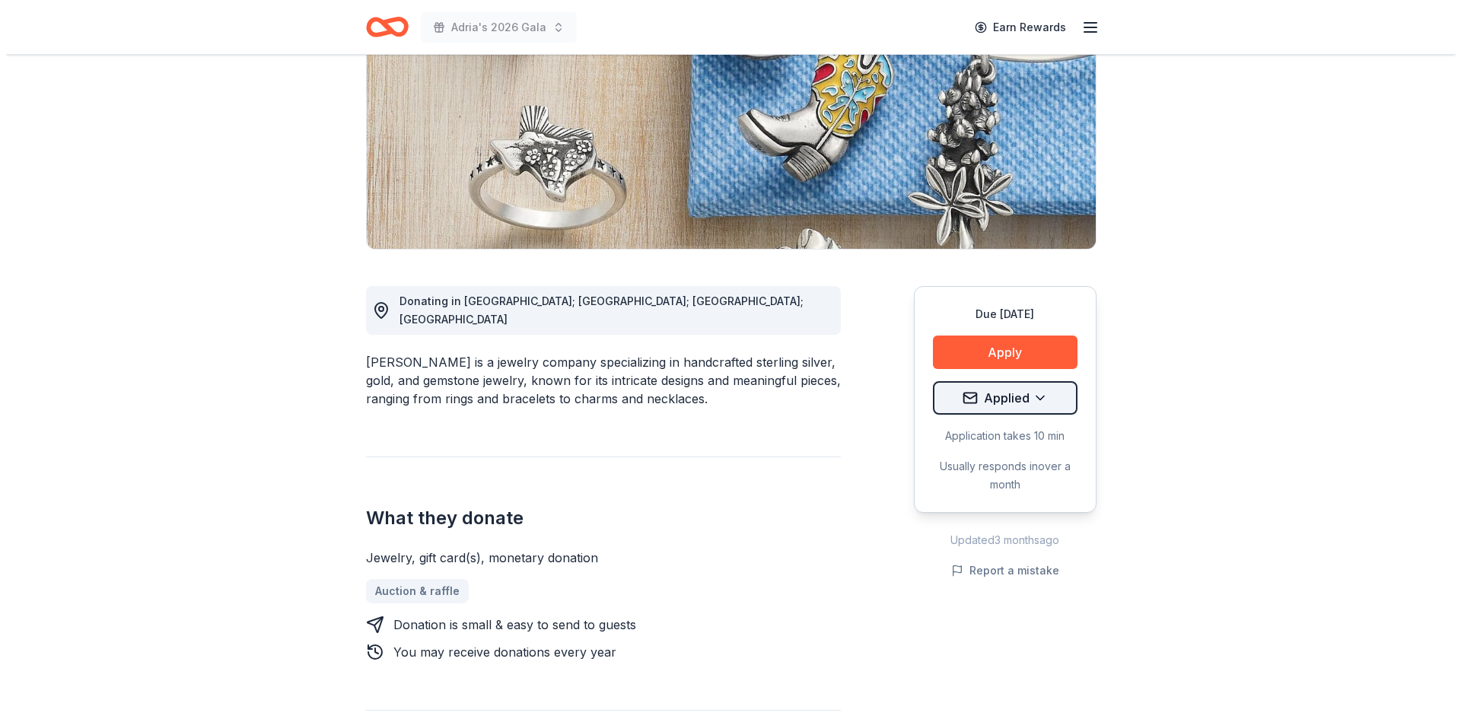
scroll to position [228, 0]
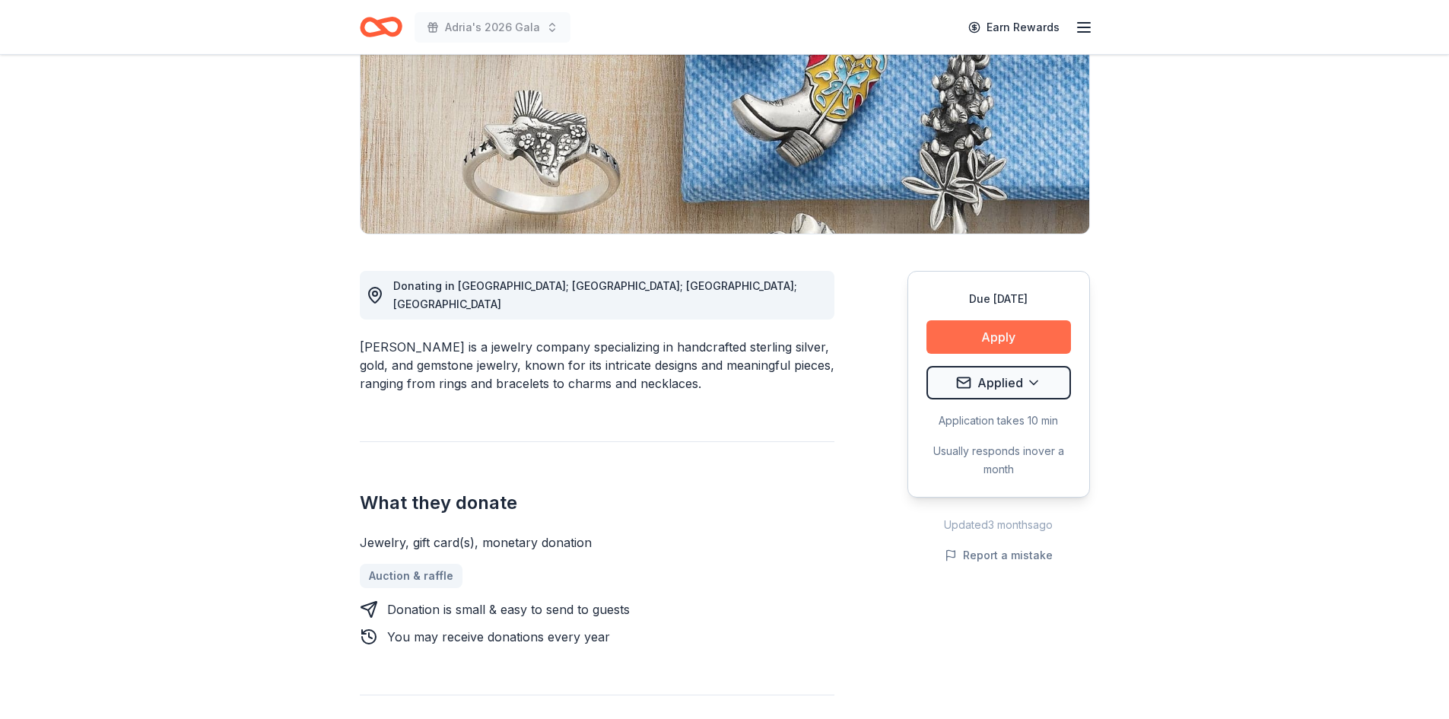
click at [1022, 323] on button "Apply" at bounding box center [999, 336] width 145 height 33
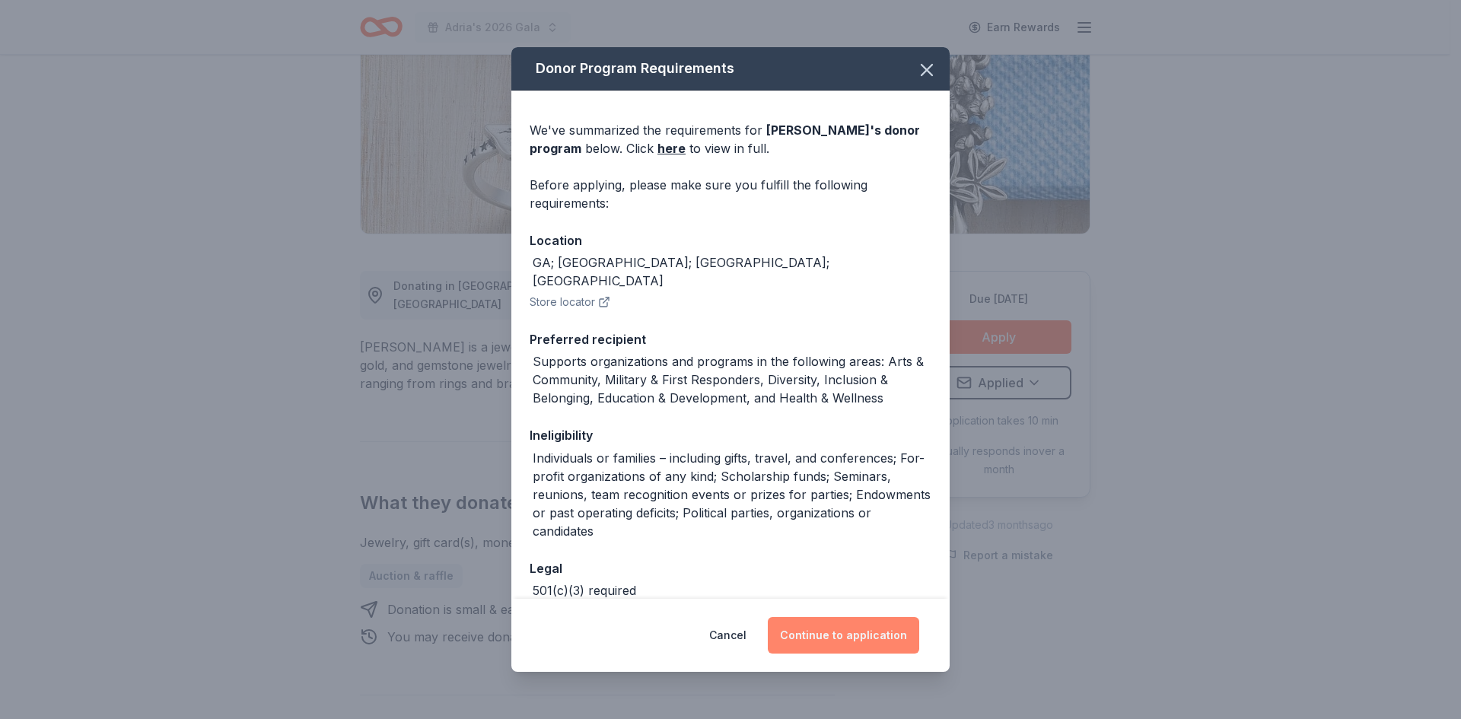
click at [852, 637] on button "Continue to application" at bounding box center [843, 635] width 151 height 37
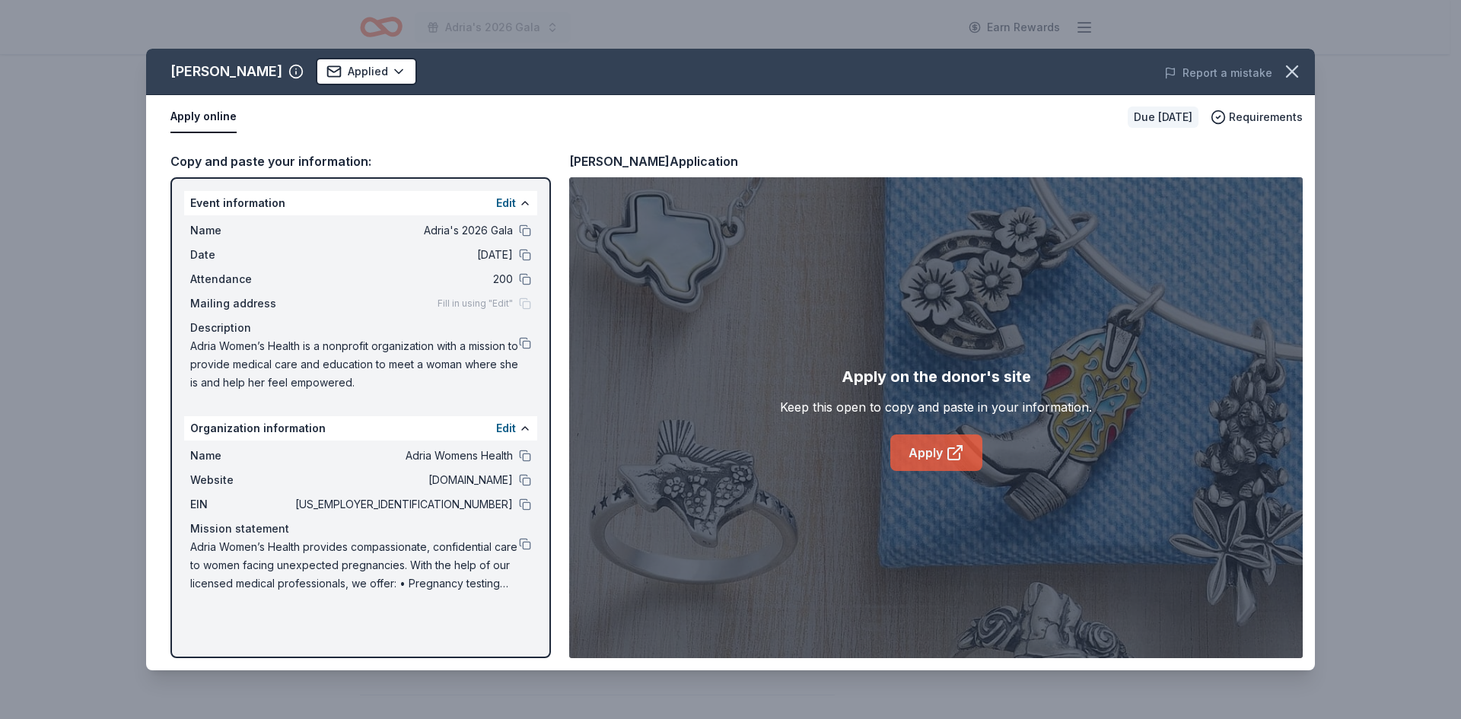
click at [964, 457] on link "Apply" at bounding box center [936, 452] width 92 height 37
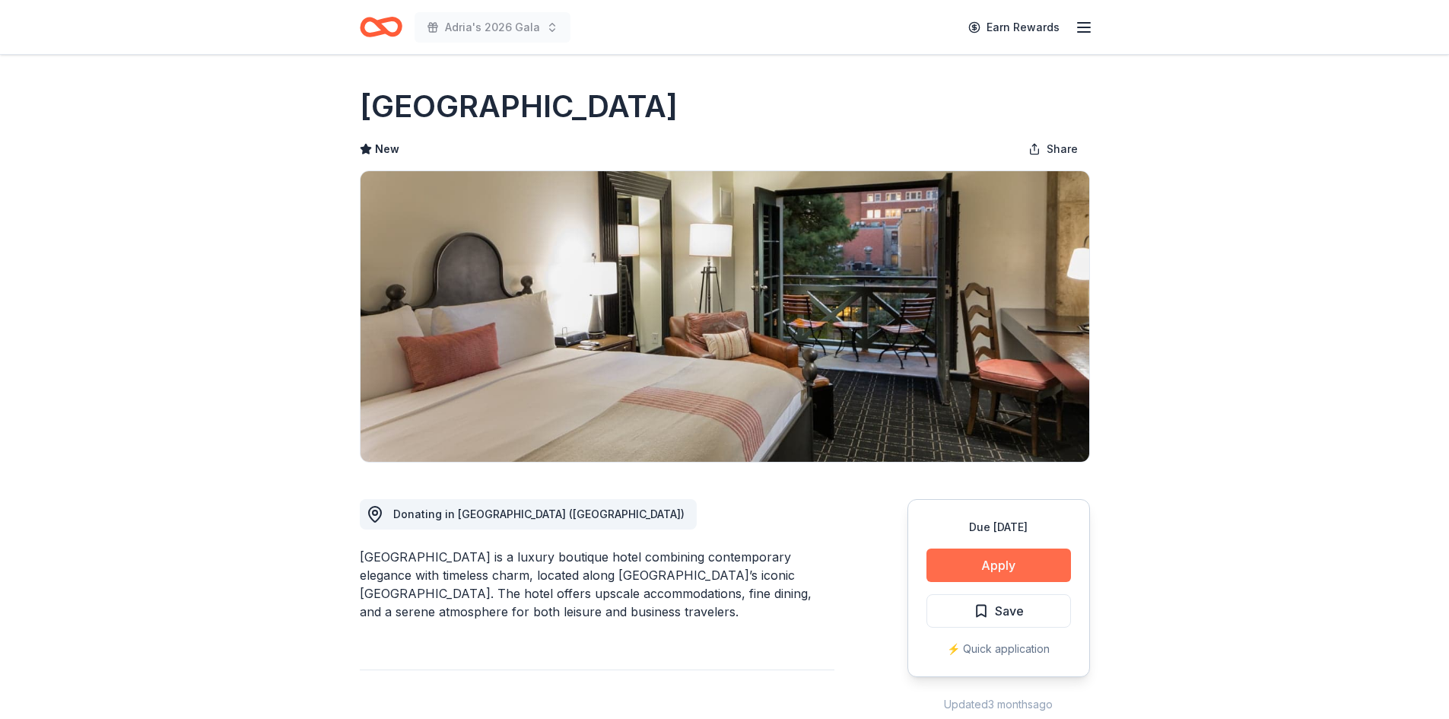
click at [994, 575] on button "Apply" at bounding box center [999, 564] width 145 height 33
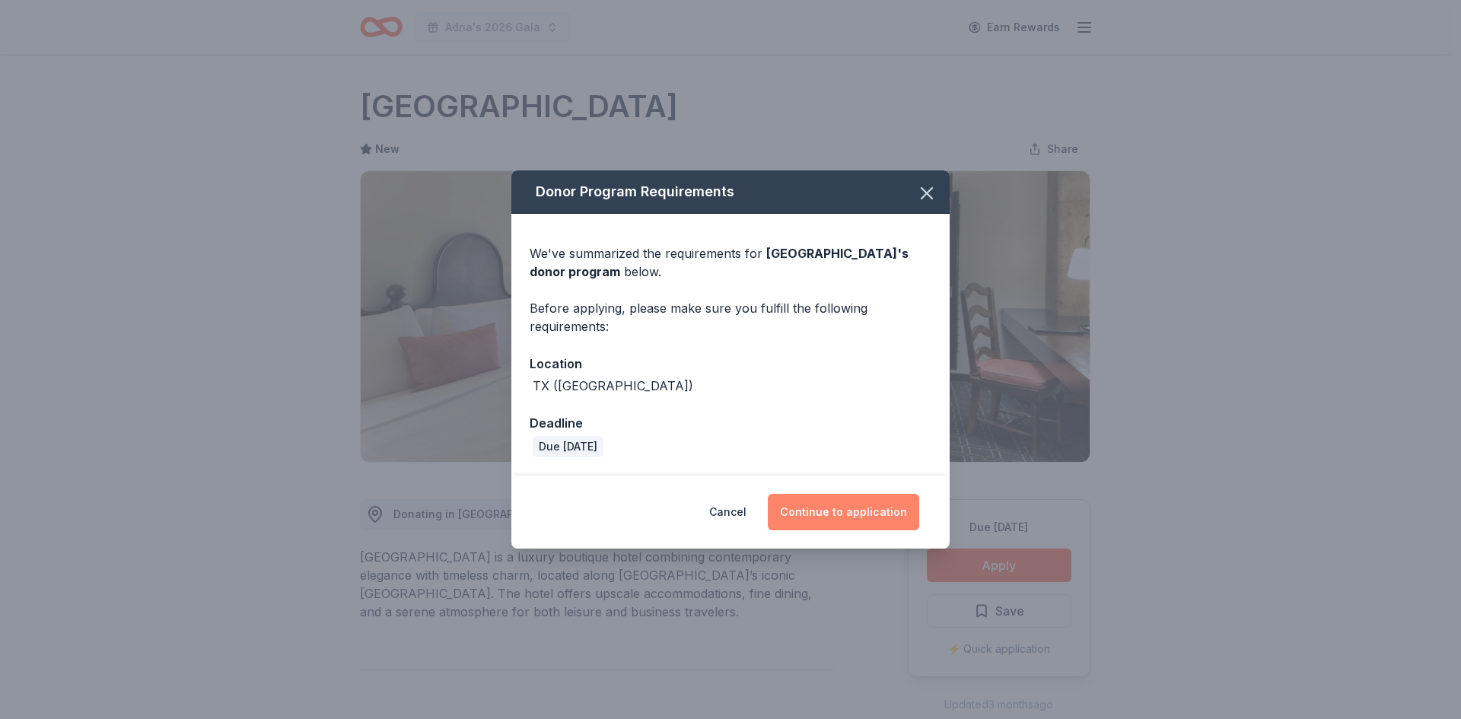
click at [837, 515] on button "Continue to application" at bounding box center [843, 512] width 151 height 37
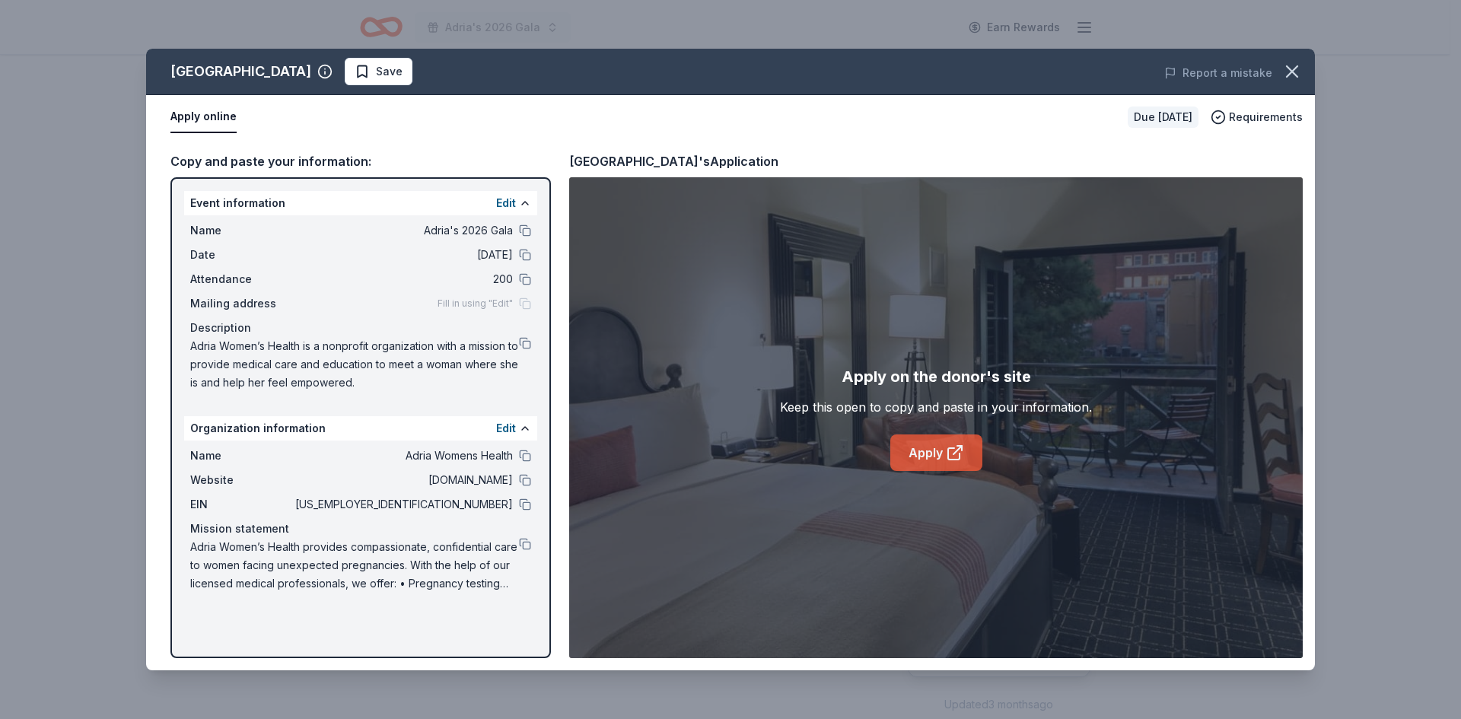
click at [911, 458] on link "Apply" at bounding box center [936, 452] width 92 height 37
click at [523, 482] on button at bounding box center [525, 480] width 12 height 12
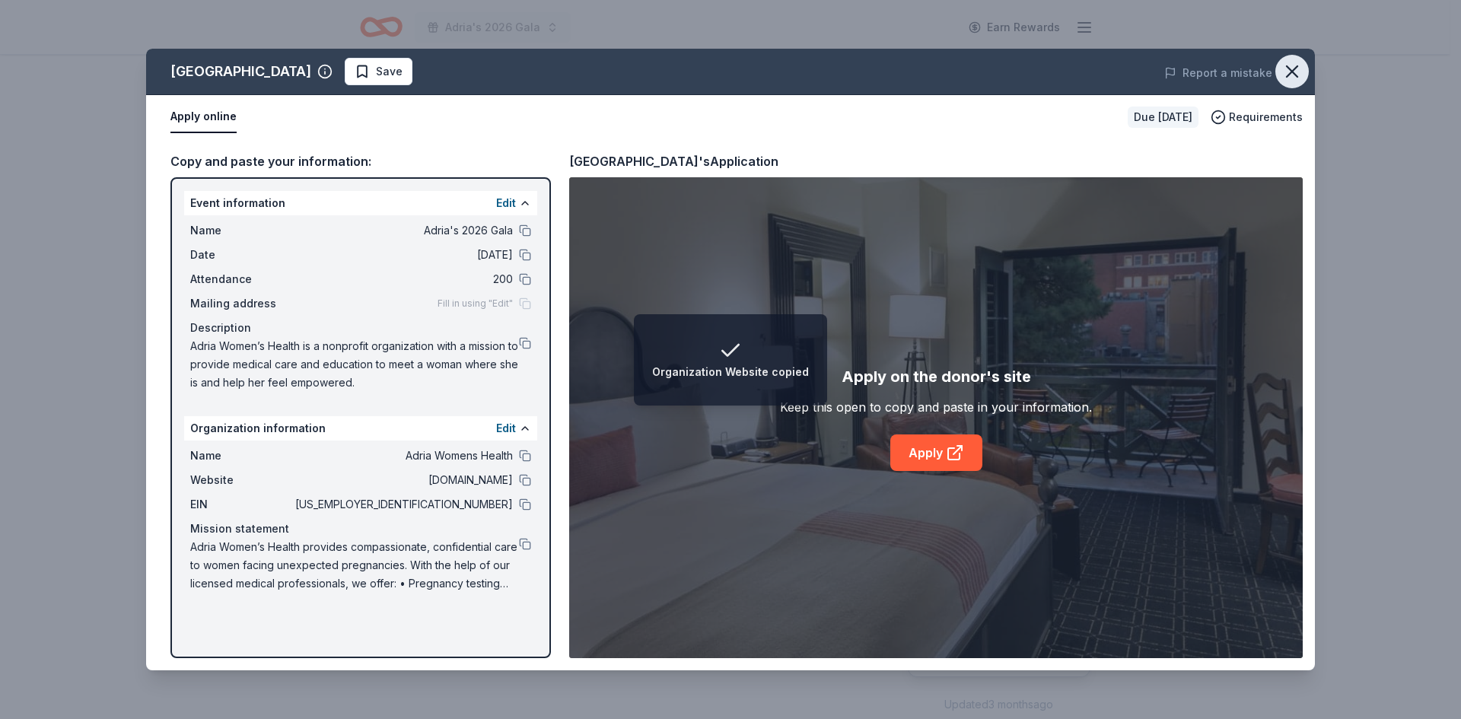
click at [1293, 77] on icon "button" at bounding box center [1291, 71] width 21 height 21
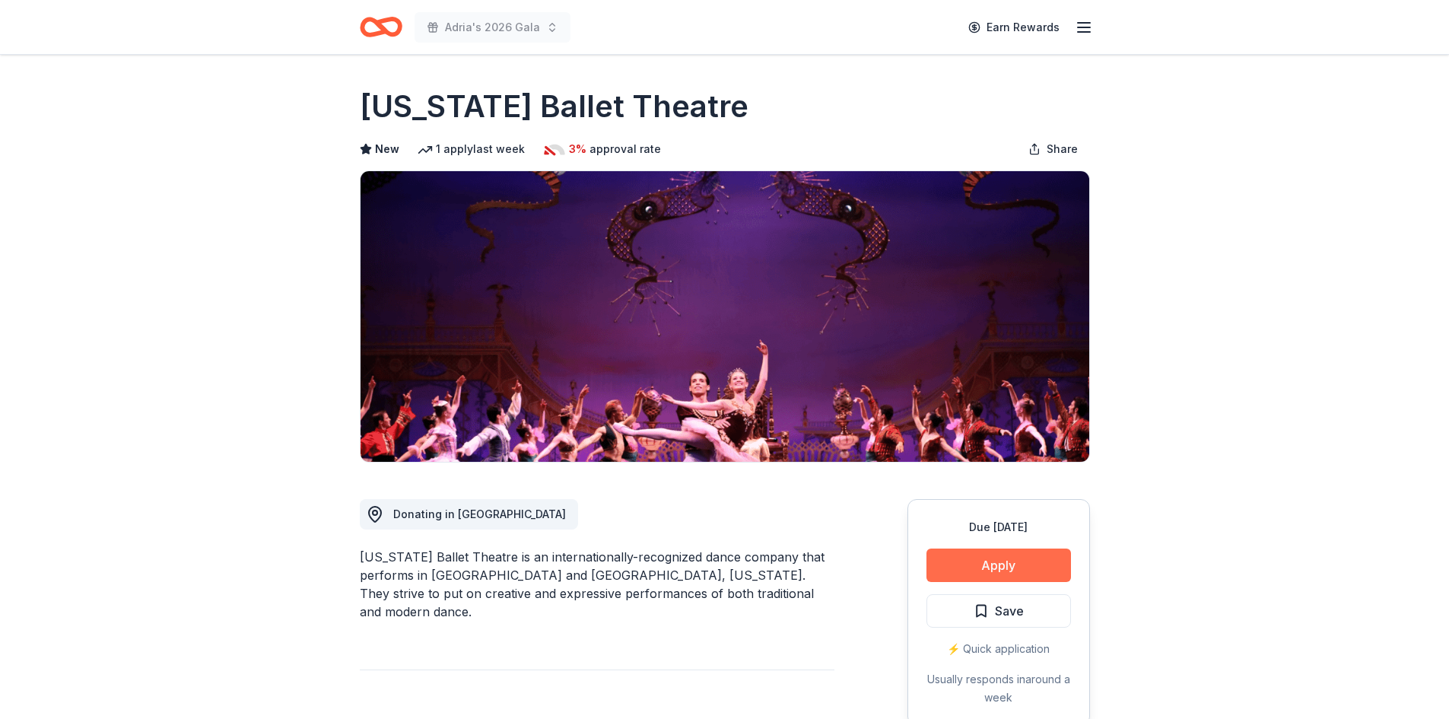
click at [967, 561] on button "Apply" at bounding box center [999, 564] width 145 height 33
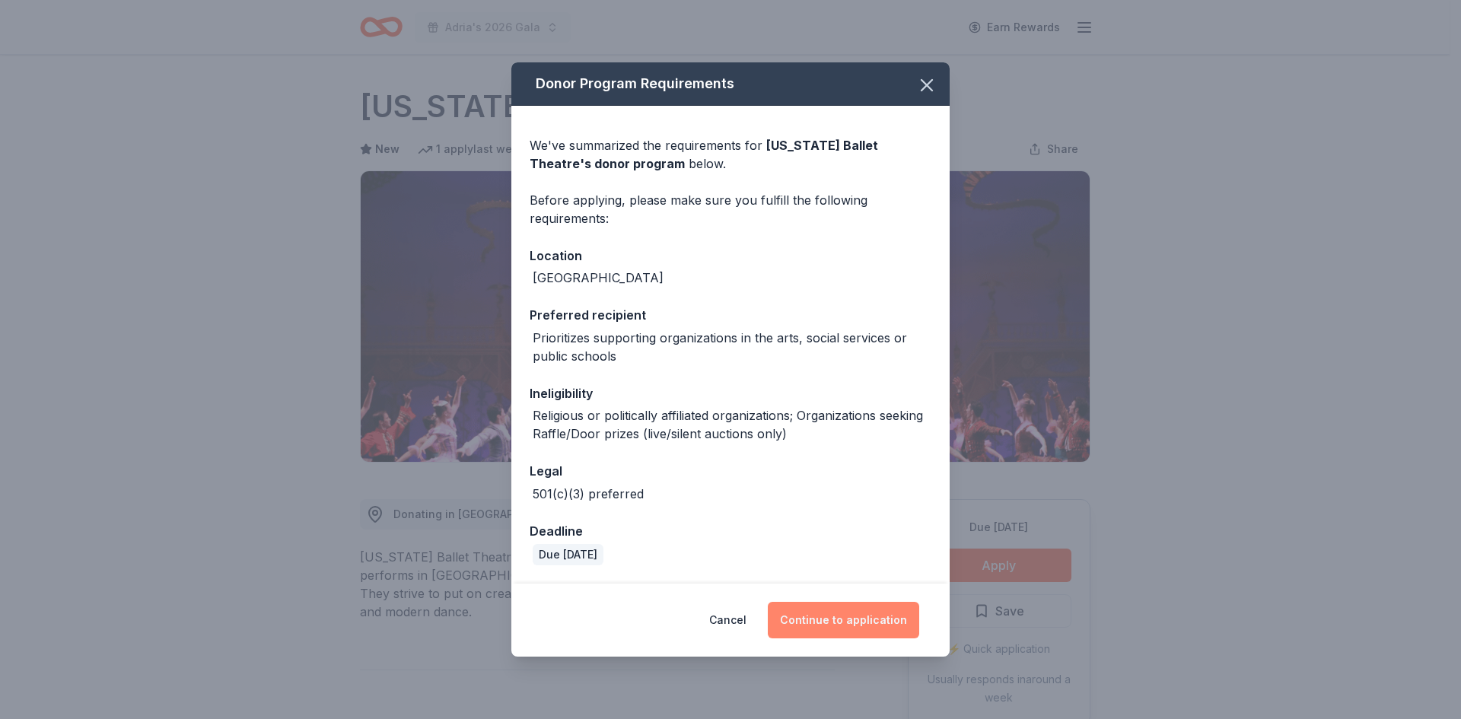
click at [852, 621] on button "Continue to application" at bounding box center [843, 620] width 151 height 37
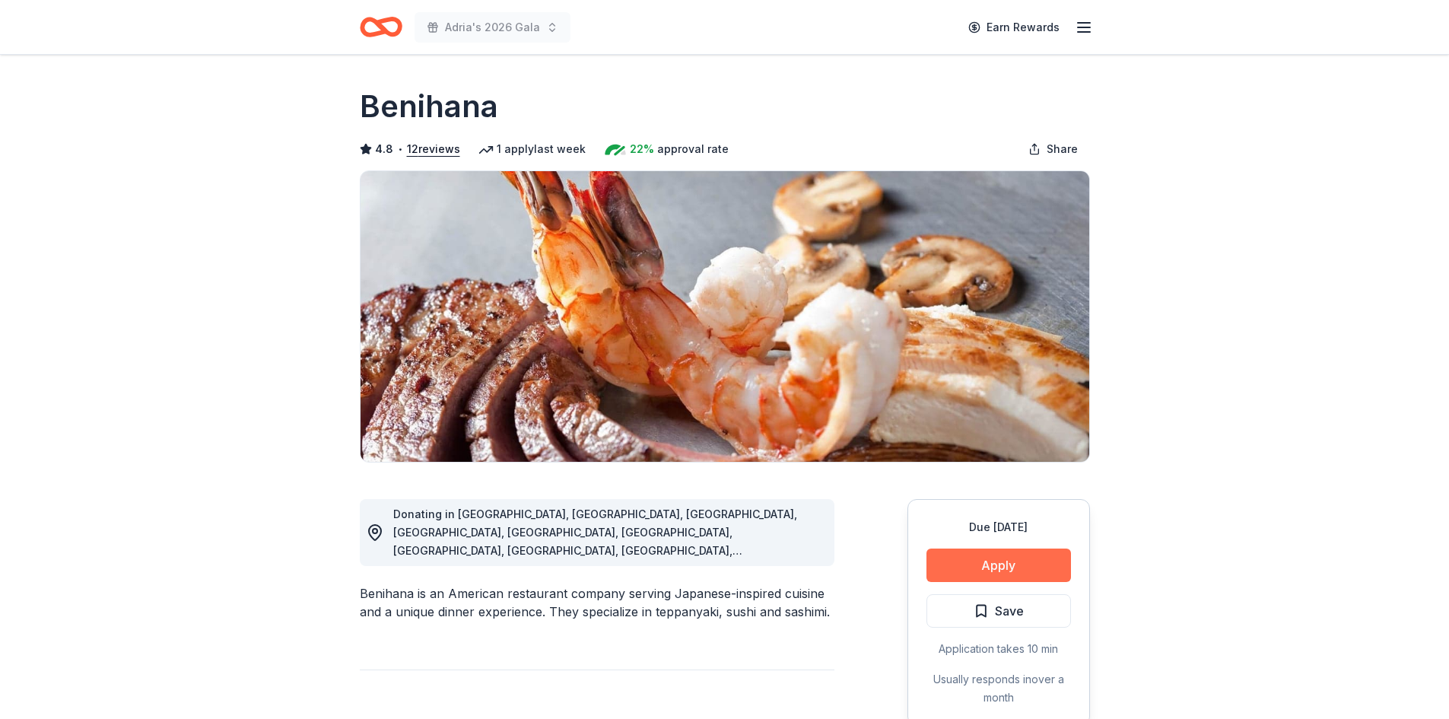
click at [1054, 577] on button "Apply" at bounding box center [999, 564] width 145 height 33
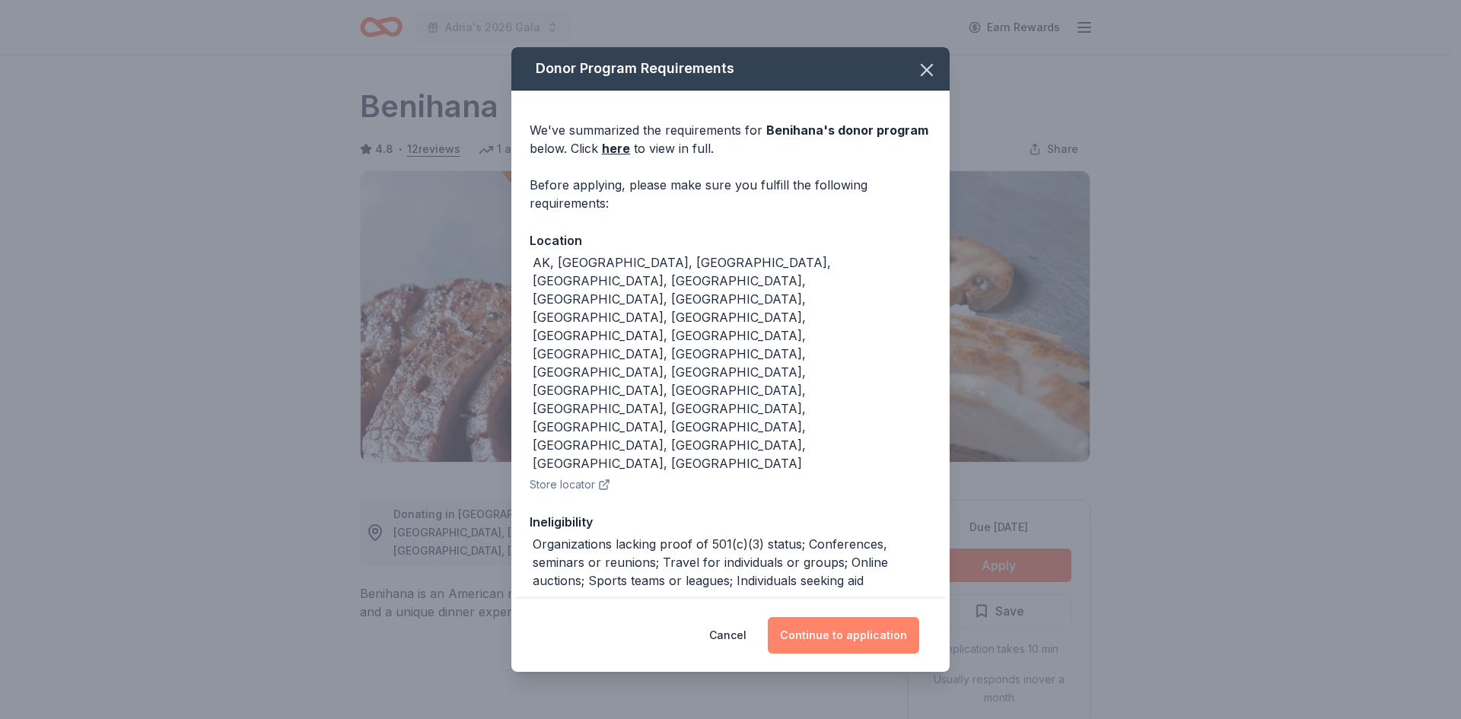
click at [864, 617] on button "Continue to application" at bounding box center [843, 635] width 151 height 37
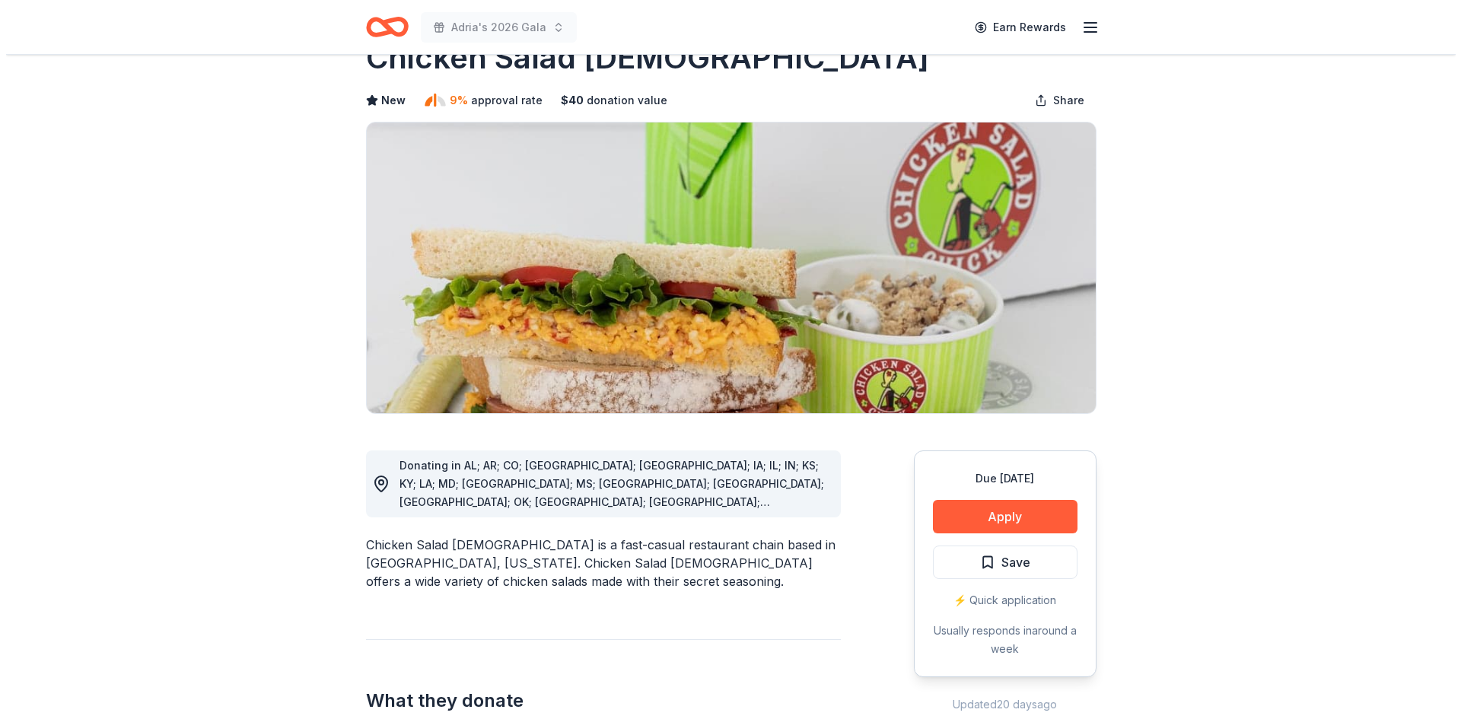
scroll to position [76, 0]
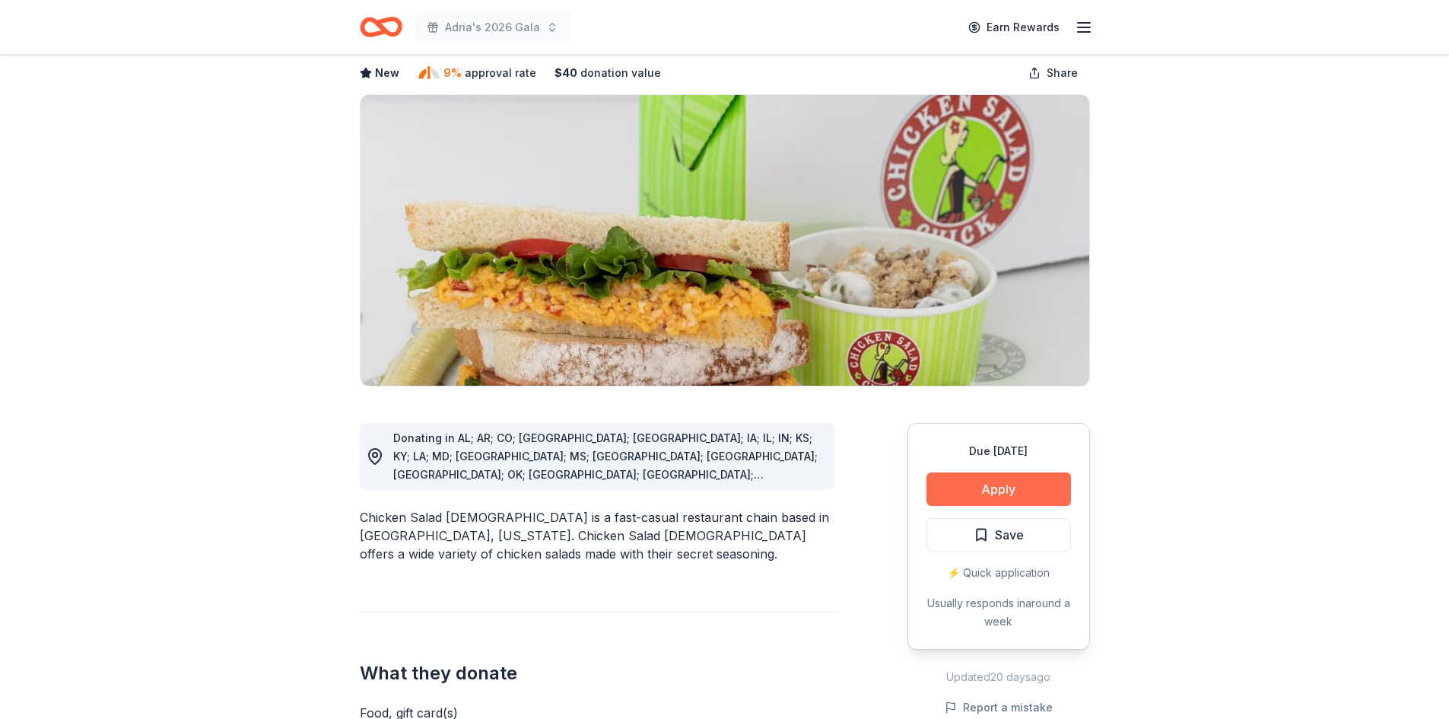
click at [970, 497] on button "Apply" at bounding box center [999, 488] width 145 height 33
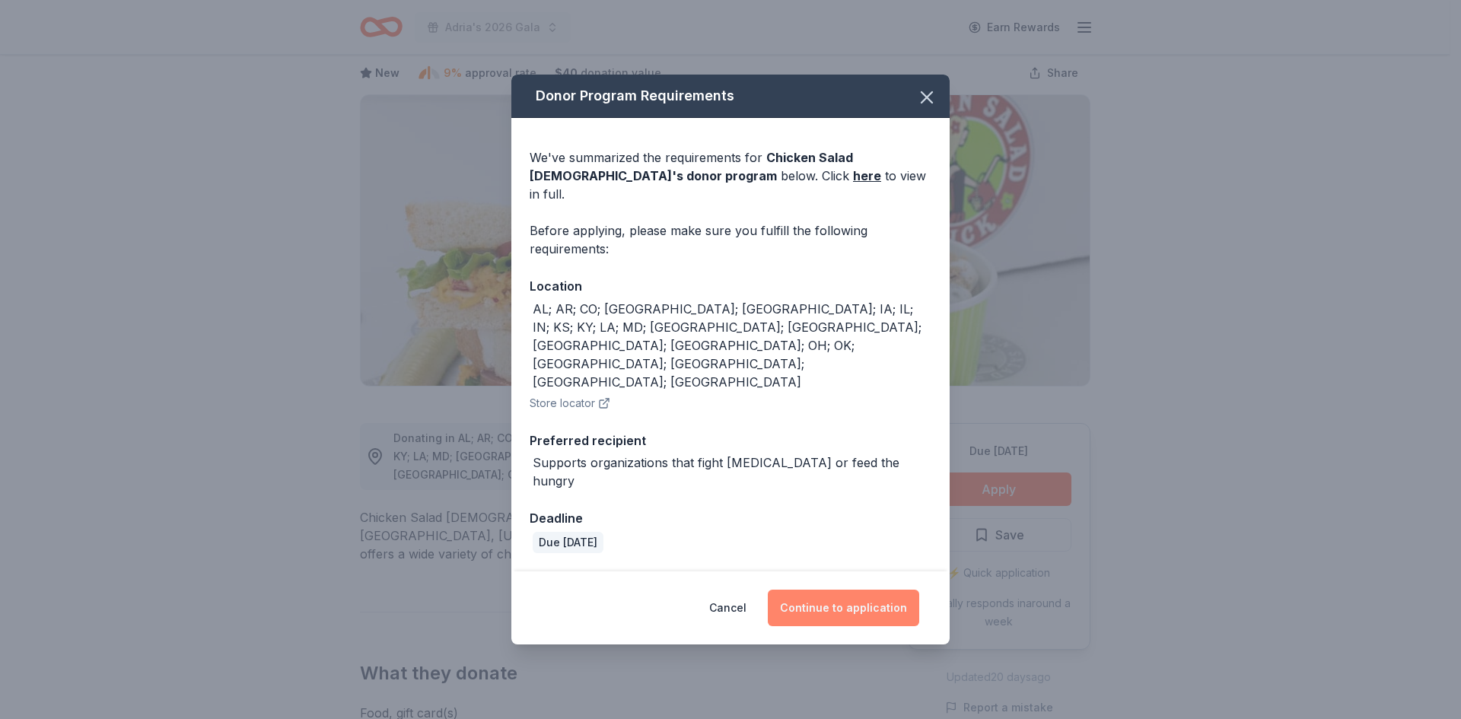
click at [878, 590] on button "Continue to application" at bounding box center [843, 608] width 151 height 37
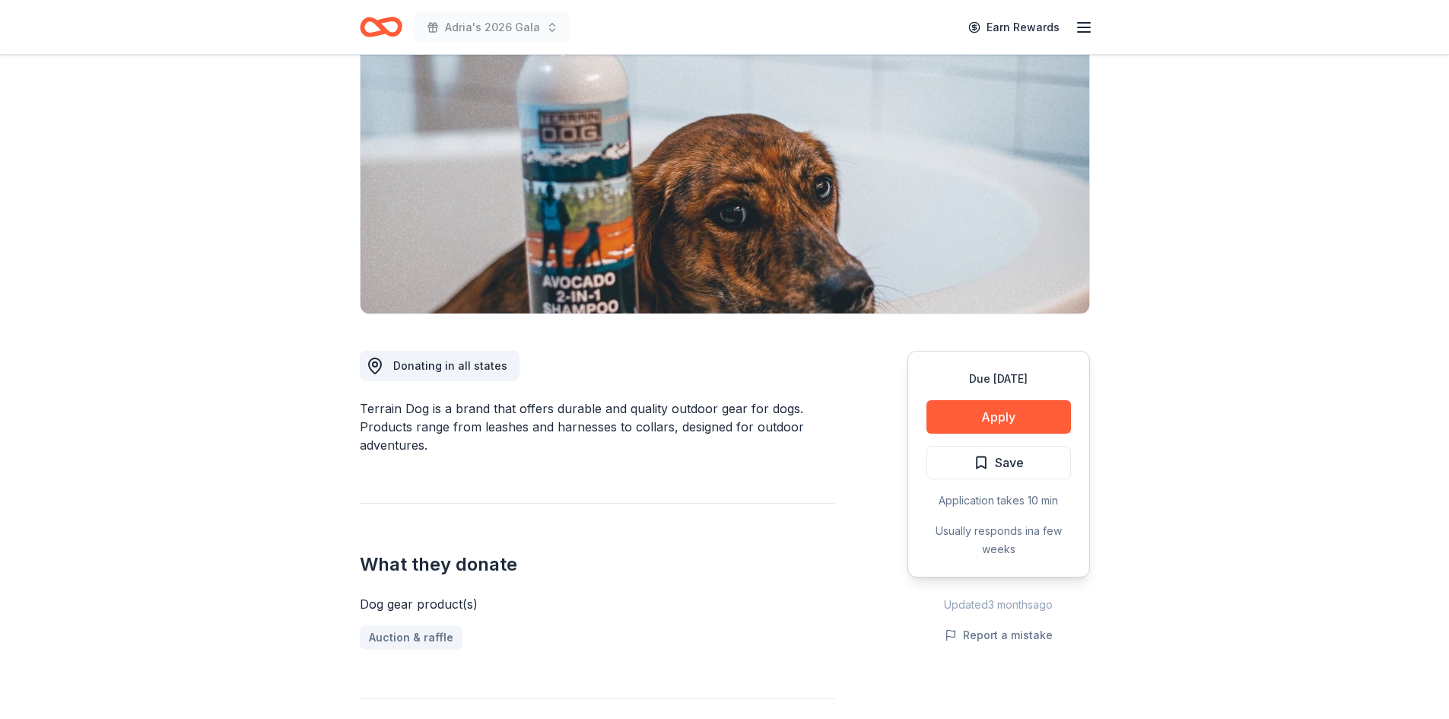
scroll to position [152, 0]
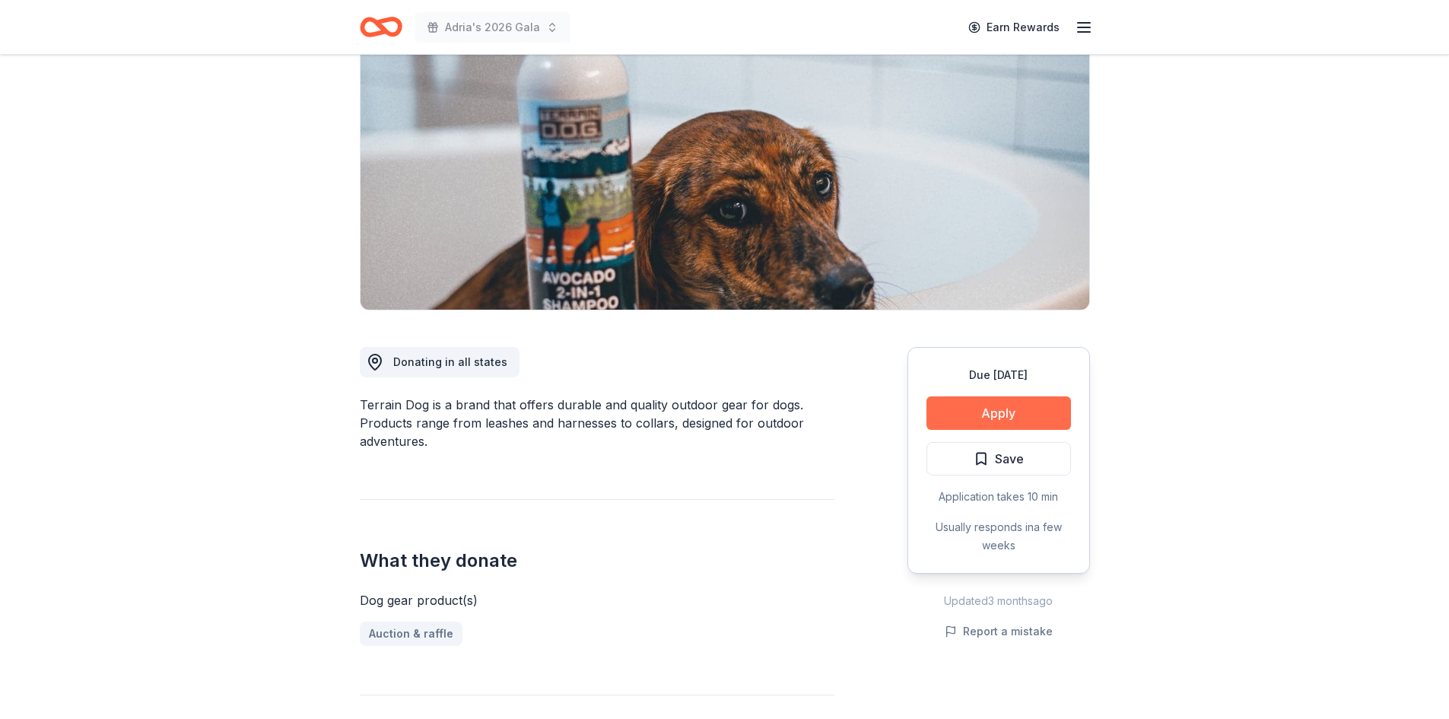
click at [998, 408] on button "Apply" at bounding box center [999, 412] width 145 height 33
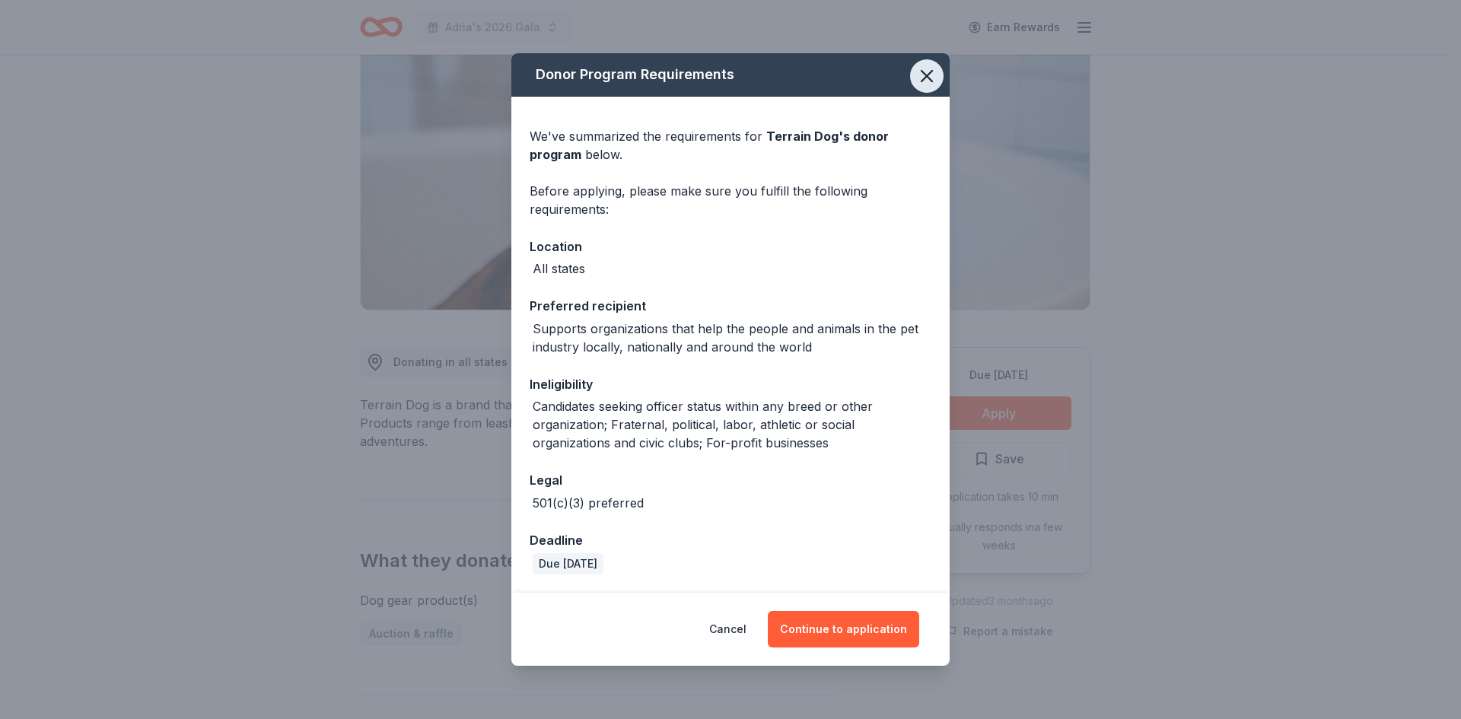
click at [922, 73] on icon "button" at bounding box center [926, 75] width 21 height 21
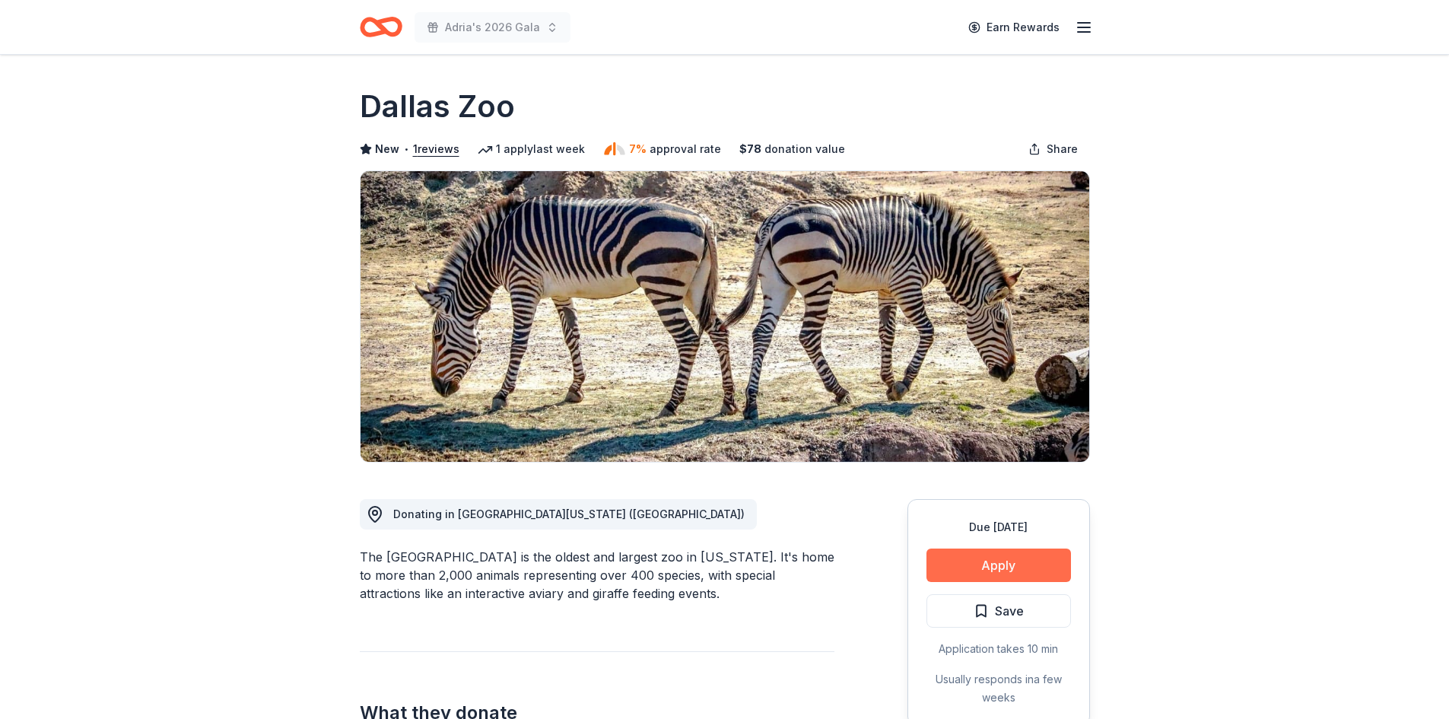
click at [981, 560] on button "Apply" at bounding box center [999, 564] width 145 height 33
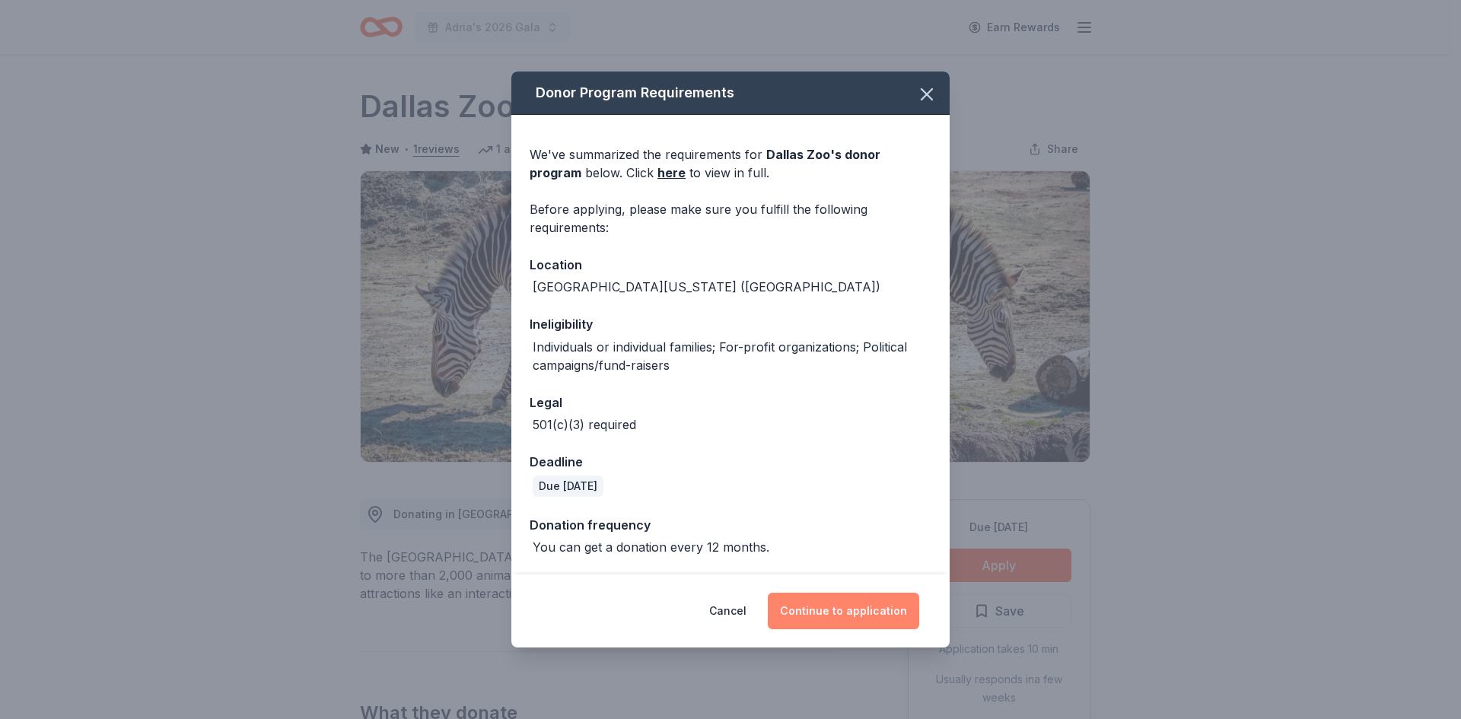
click at [854, 613] on button "Continue to application" at bounding box center [843, 611] width 151 height 37
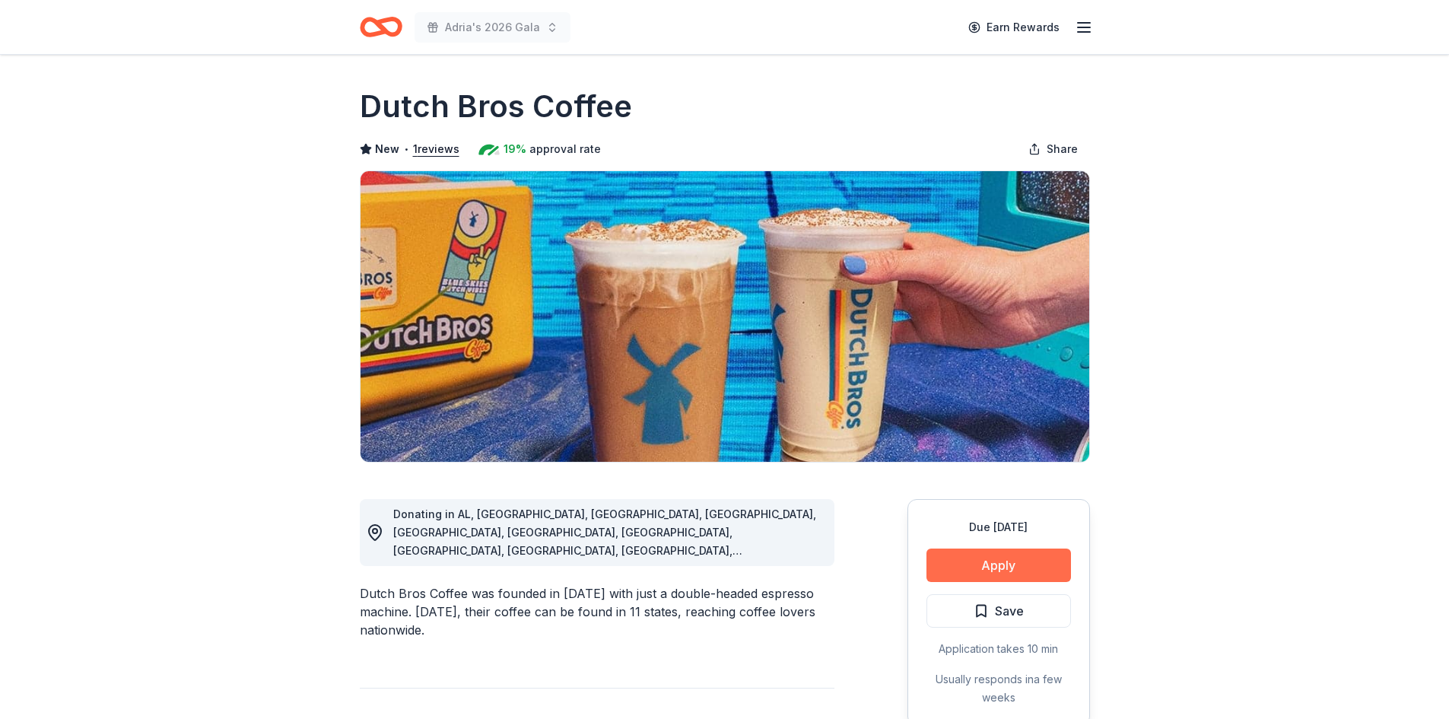
click at [978, 562] on button "Apply" at bounding box center [999, 564] width 145 height 33
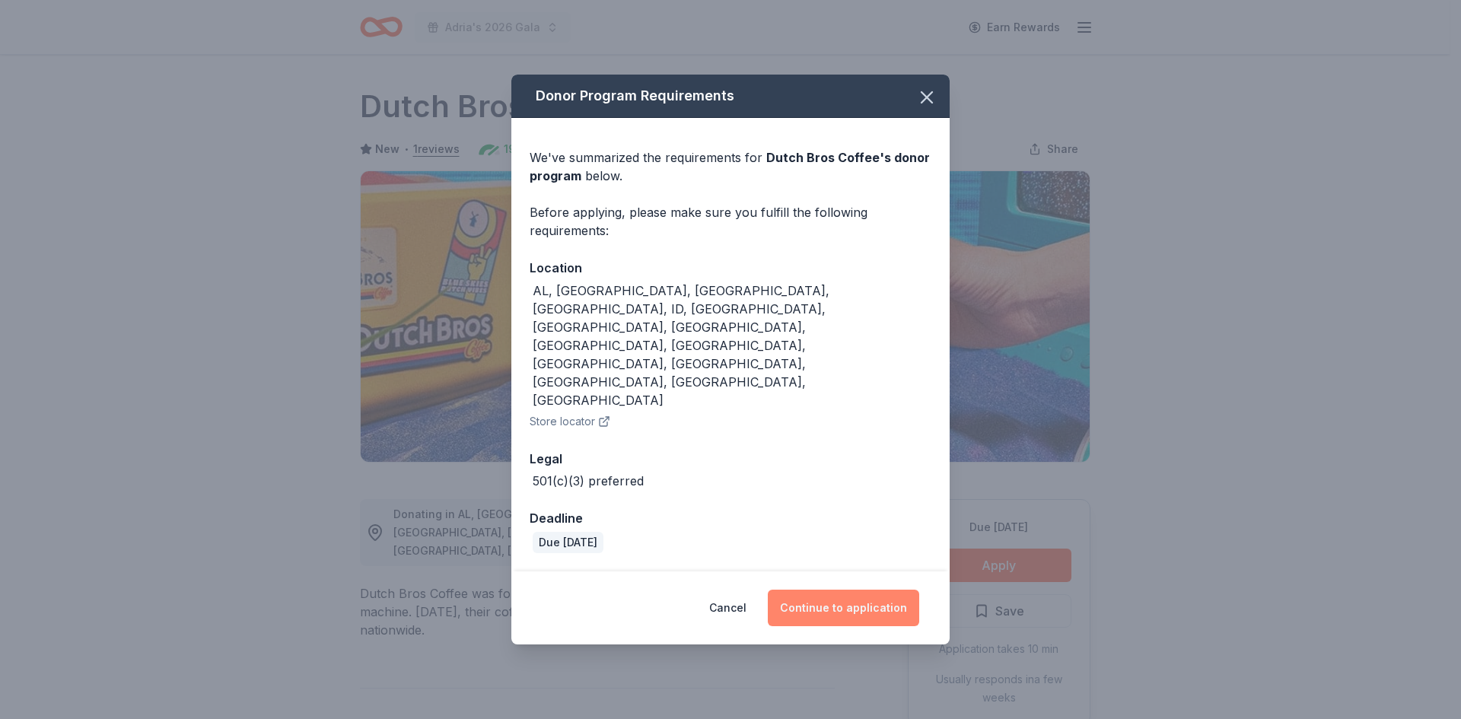
click at [860, 590] on button "Continue to application" at bounding box center [843, 608] width 151 height 37
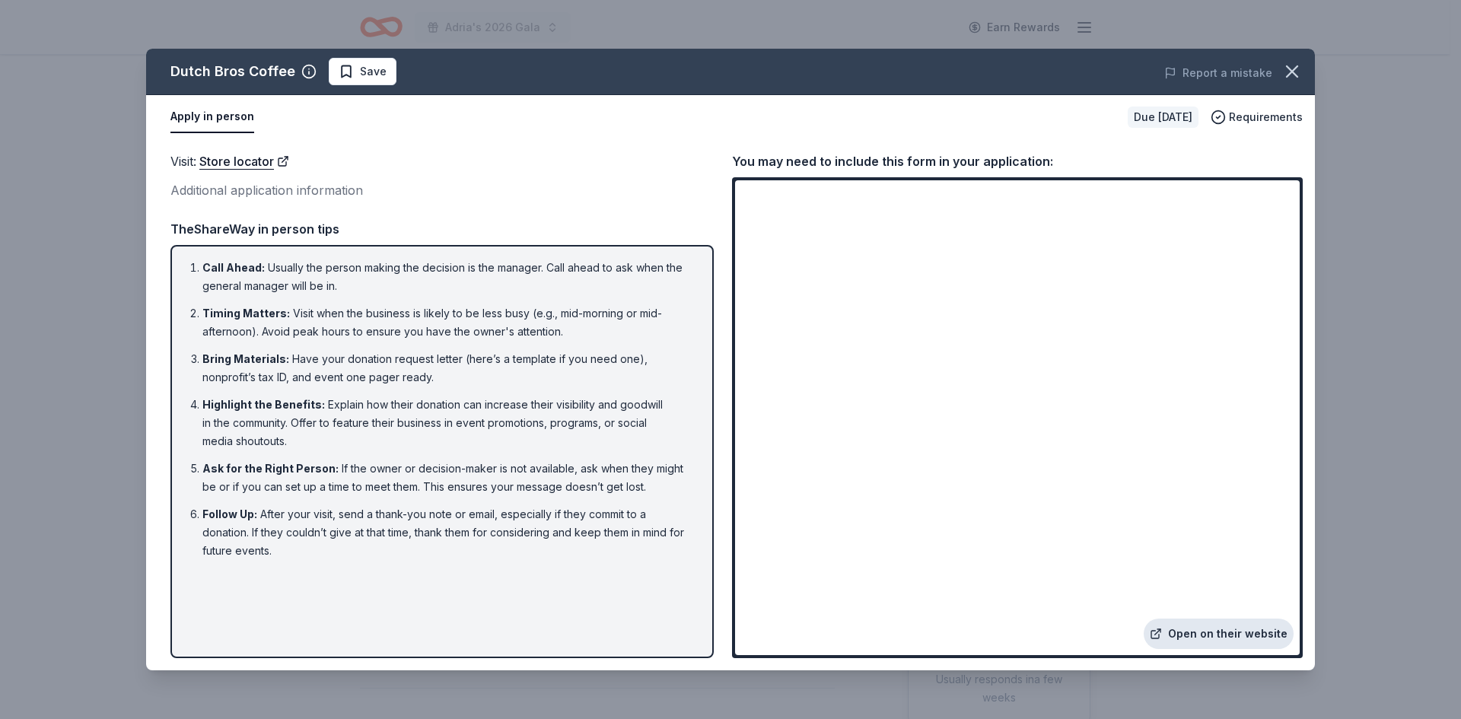
click at [1238, 638] on link "Open on their website" at bounding box center [1218, 633] width 150 height 30
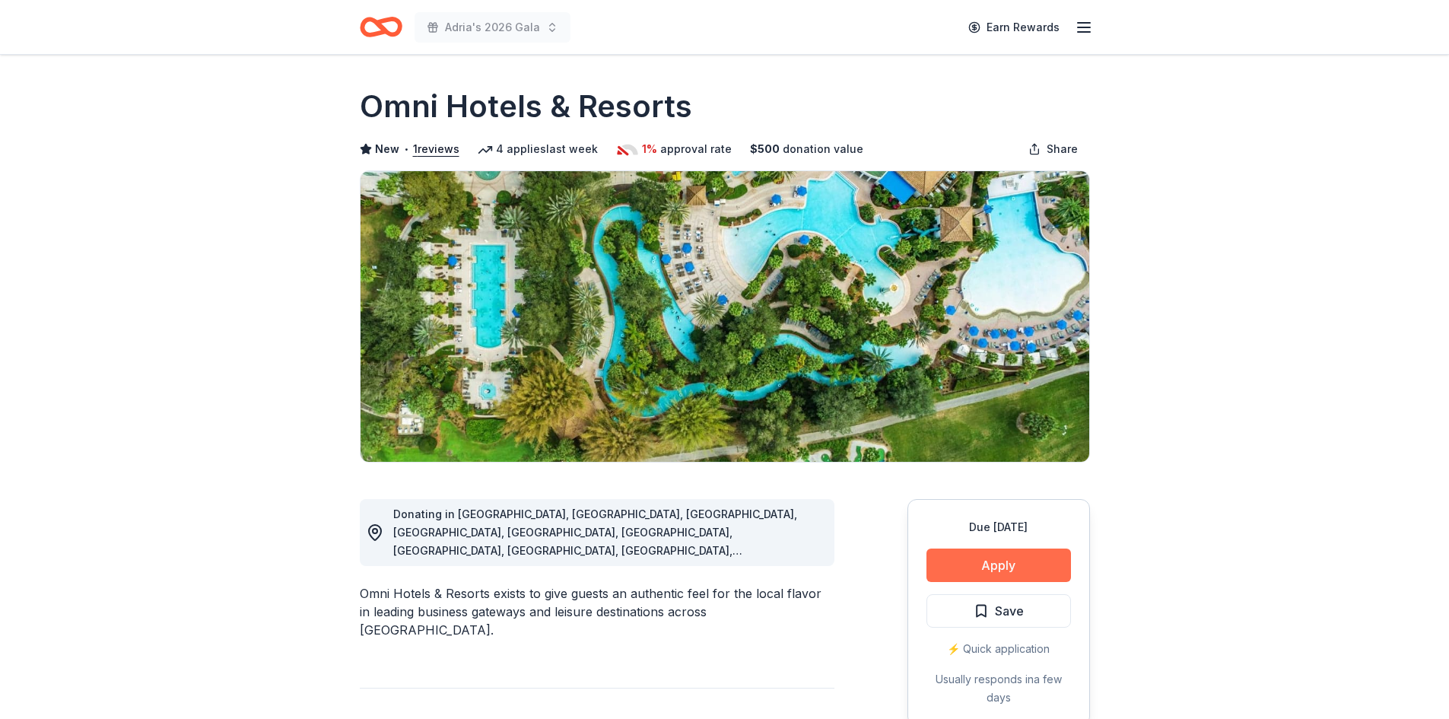
click at [994, 568] on button "Apply" at bounding box center [999, 564] width 145 height 33
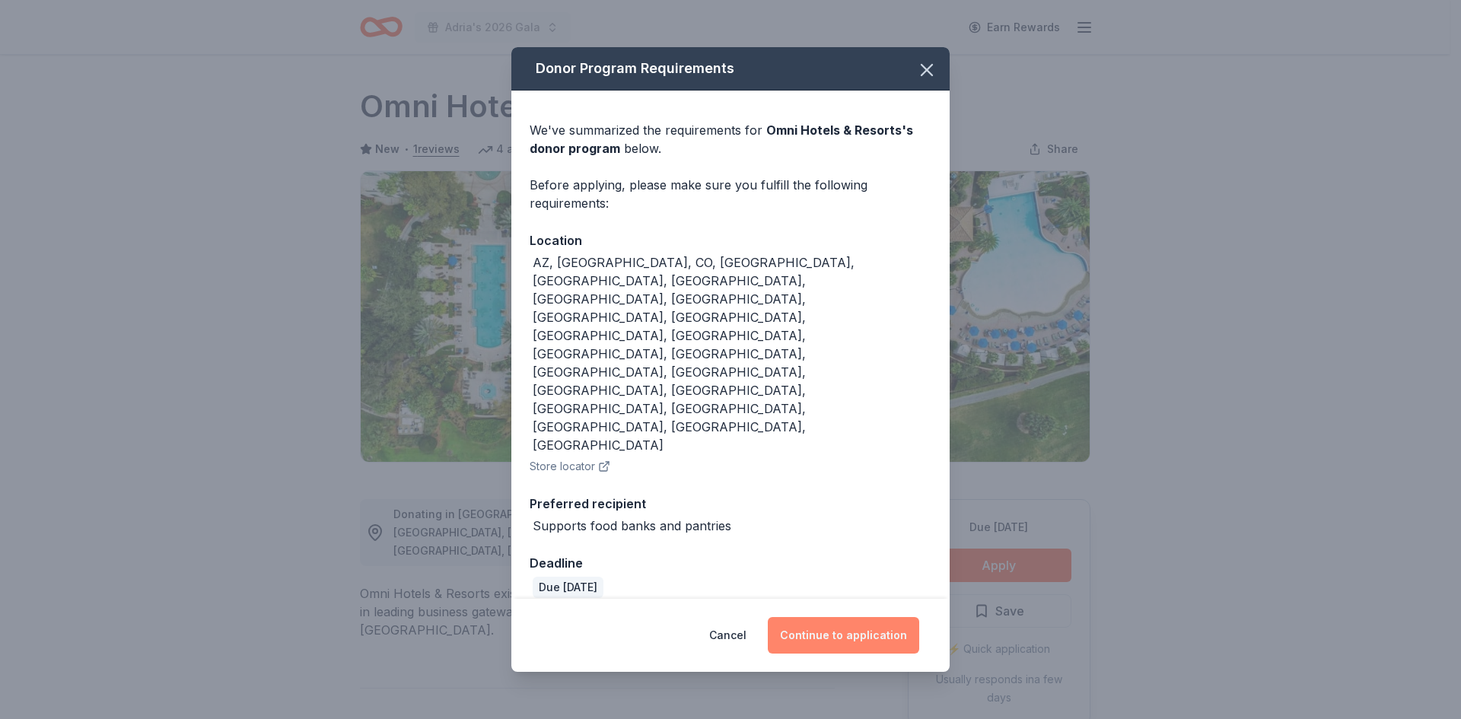
click at [881, 617] on button "Continue to application" at bounding box center [843, 635] width 151 height 37
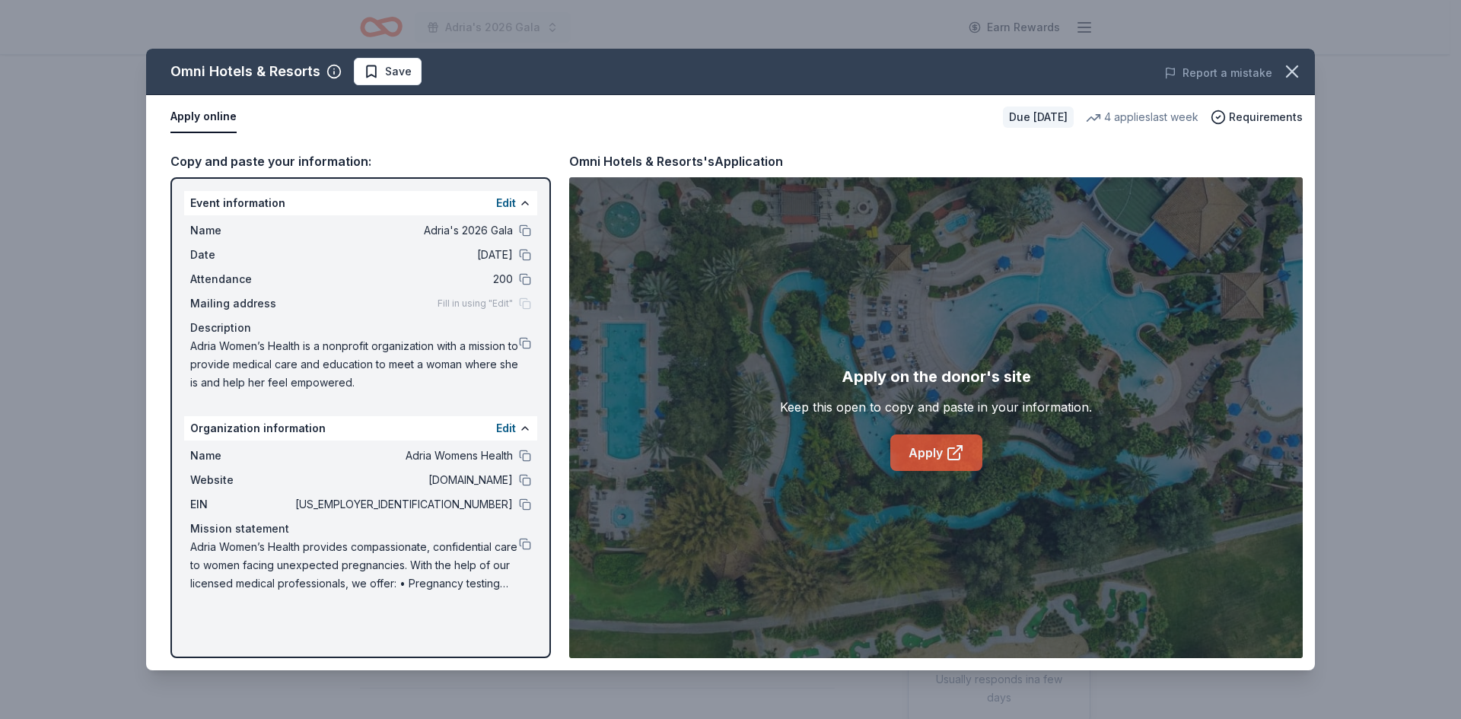
click at [924, 456] on link "Apply" at bounding box center [936, 452] width 92 height 37
click at [528, 342] on button at bounding box center [525, 343] width 12 height 12
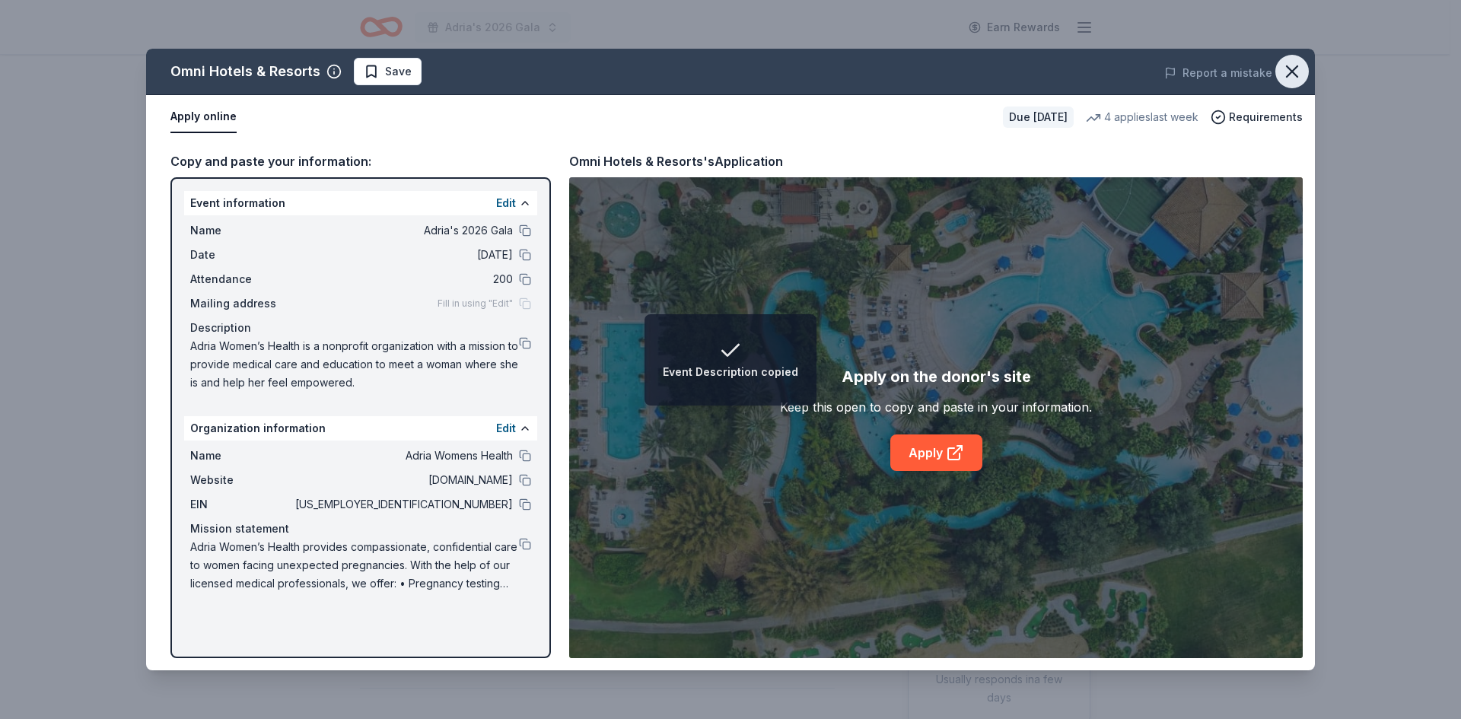
click at [1293, 68] on icon "button" at bounding box center [1291, 71] width 21 height 21
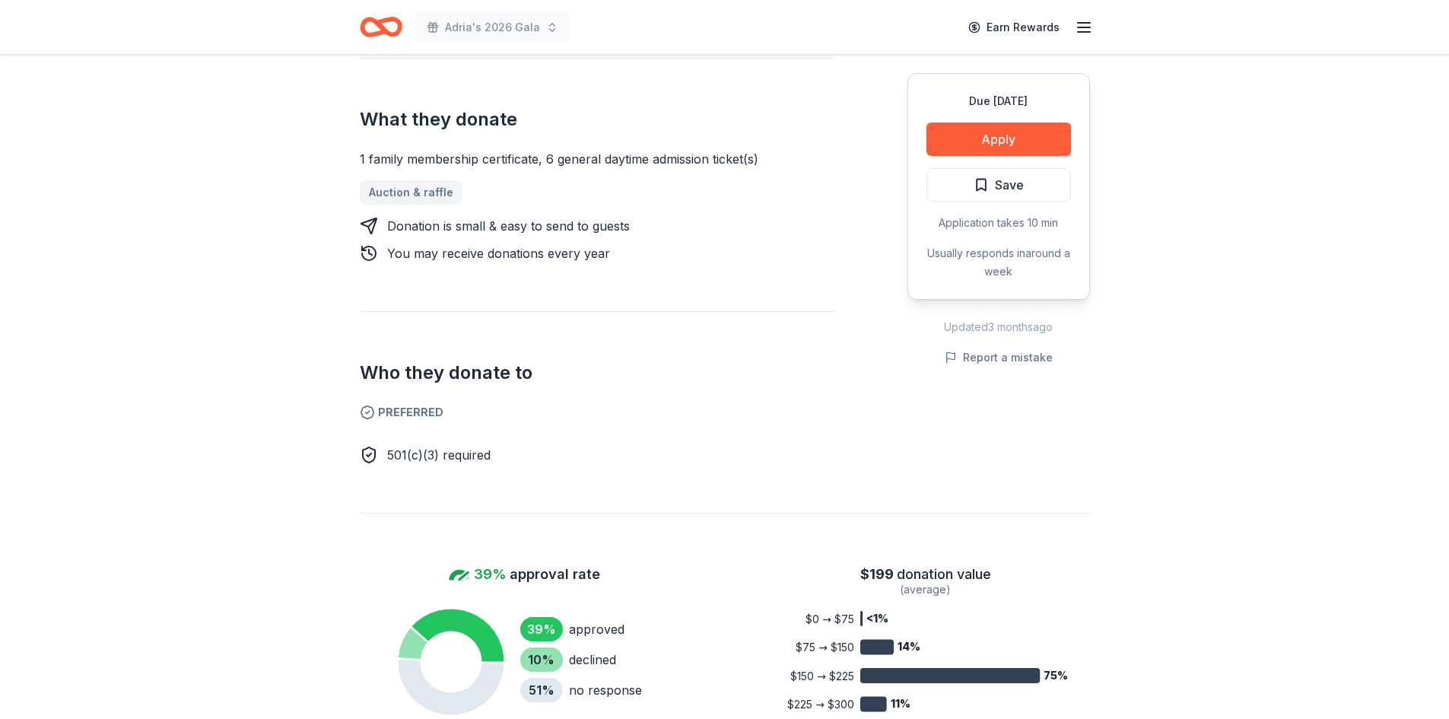
scroll to position [685, 0]
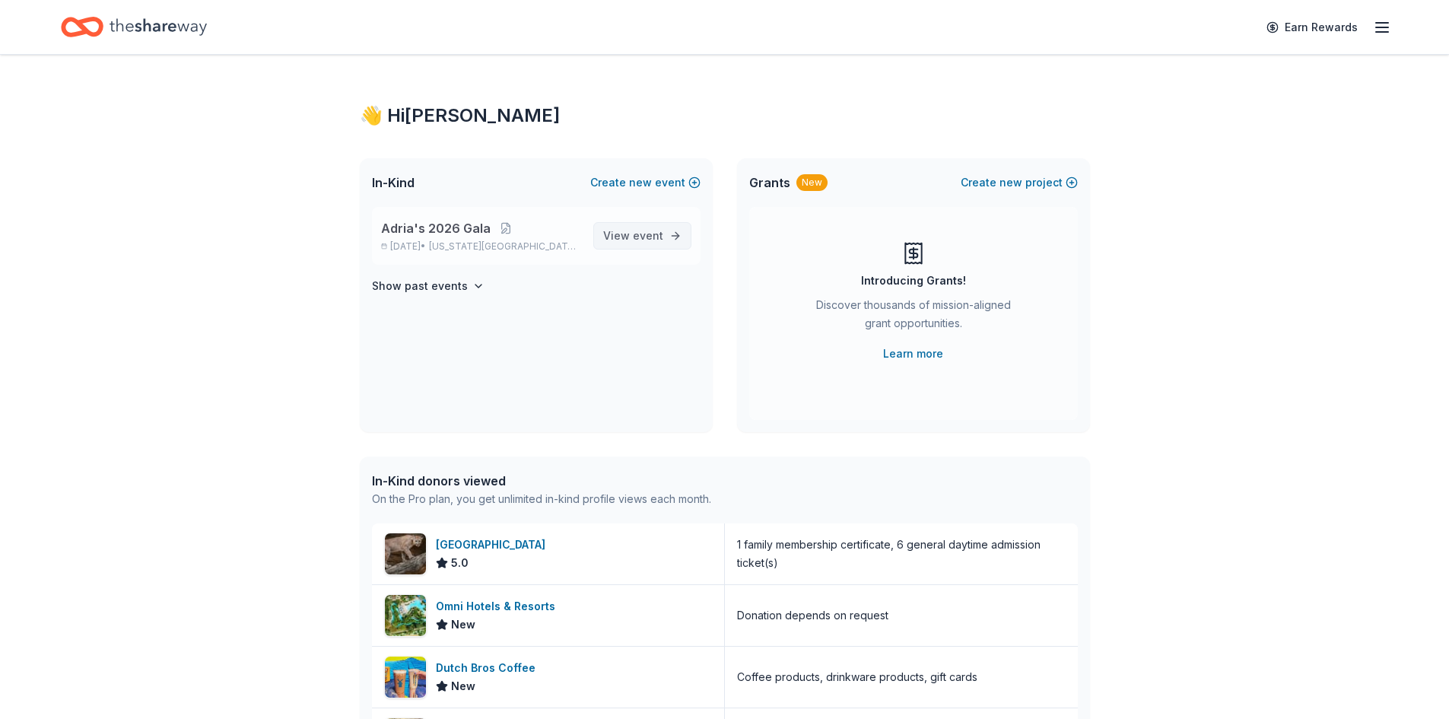
click at [636, 234] on span "event" at bounding box center [648, 235] width 30 height 13
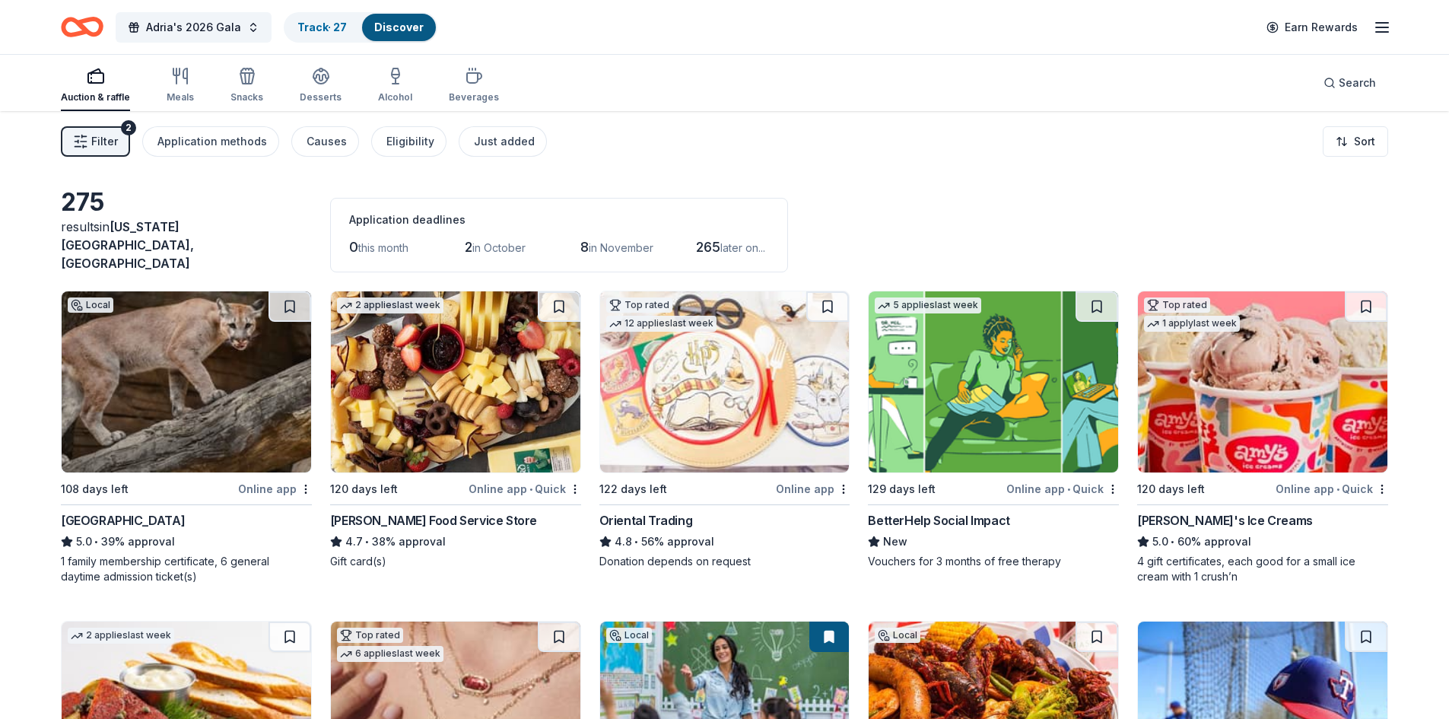
click at [272, 376] on img at bounding box center [187, 381] width 250 height 181
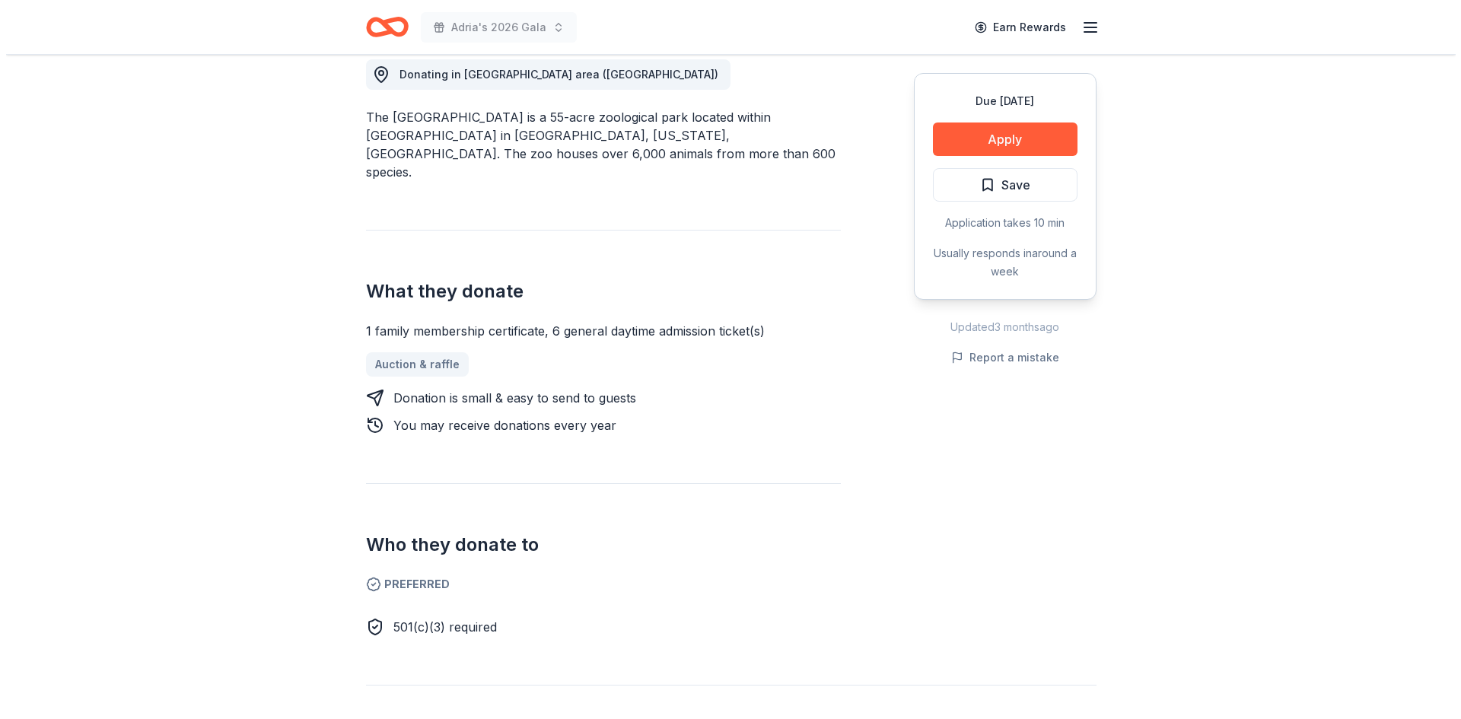
scroll to position [456, 0]
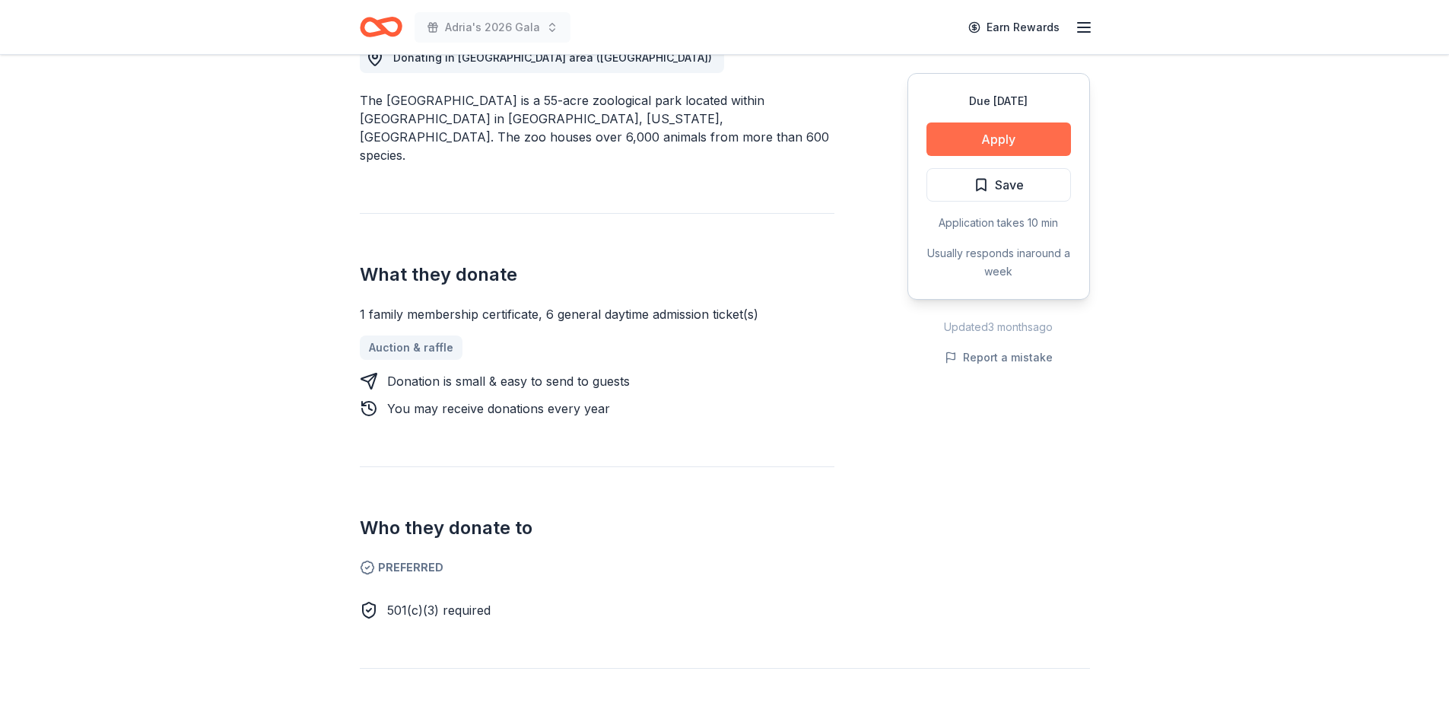
click at [1009, 142] on button "Apply" at bounding box center [999, 138] width 145 height 33
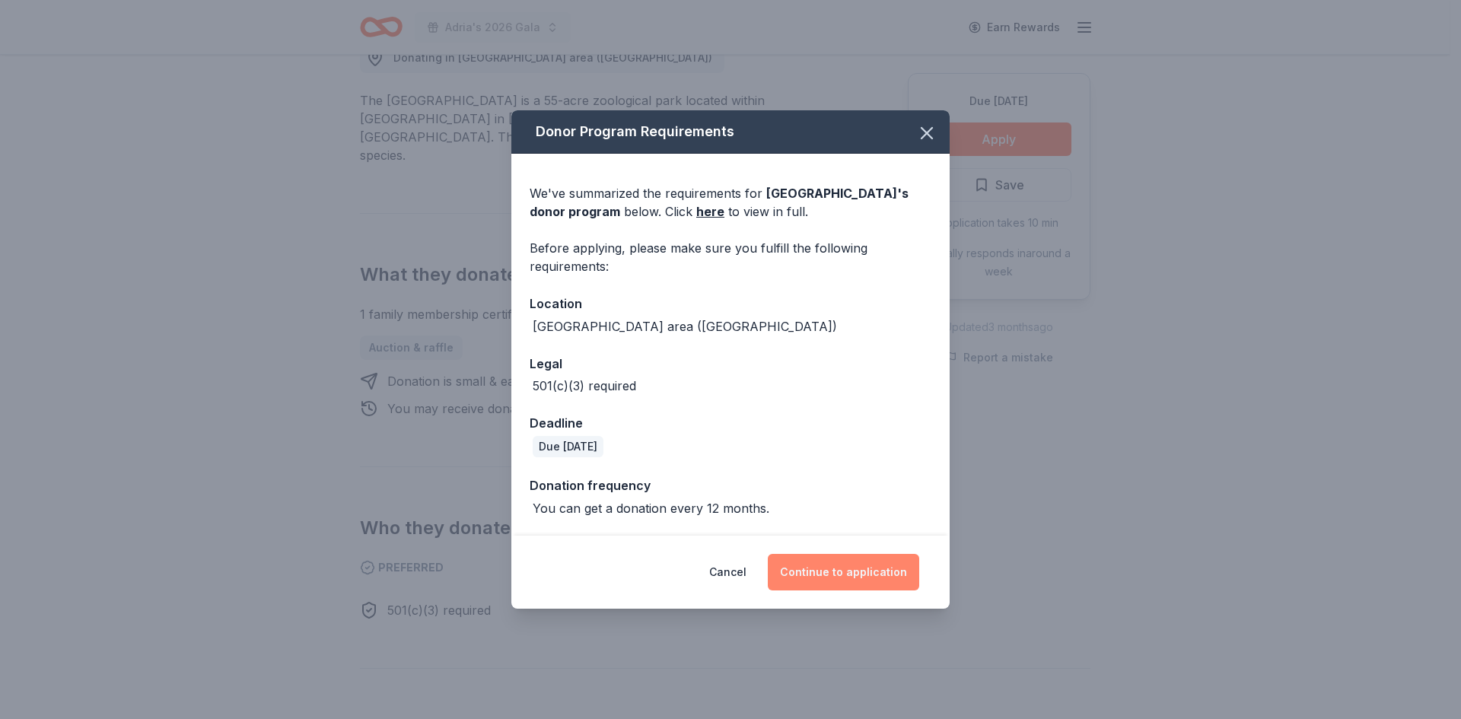
click at [873, 565] on button "Continue to application" at bounding box center [843, 572] width 151 height 37
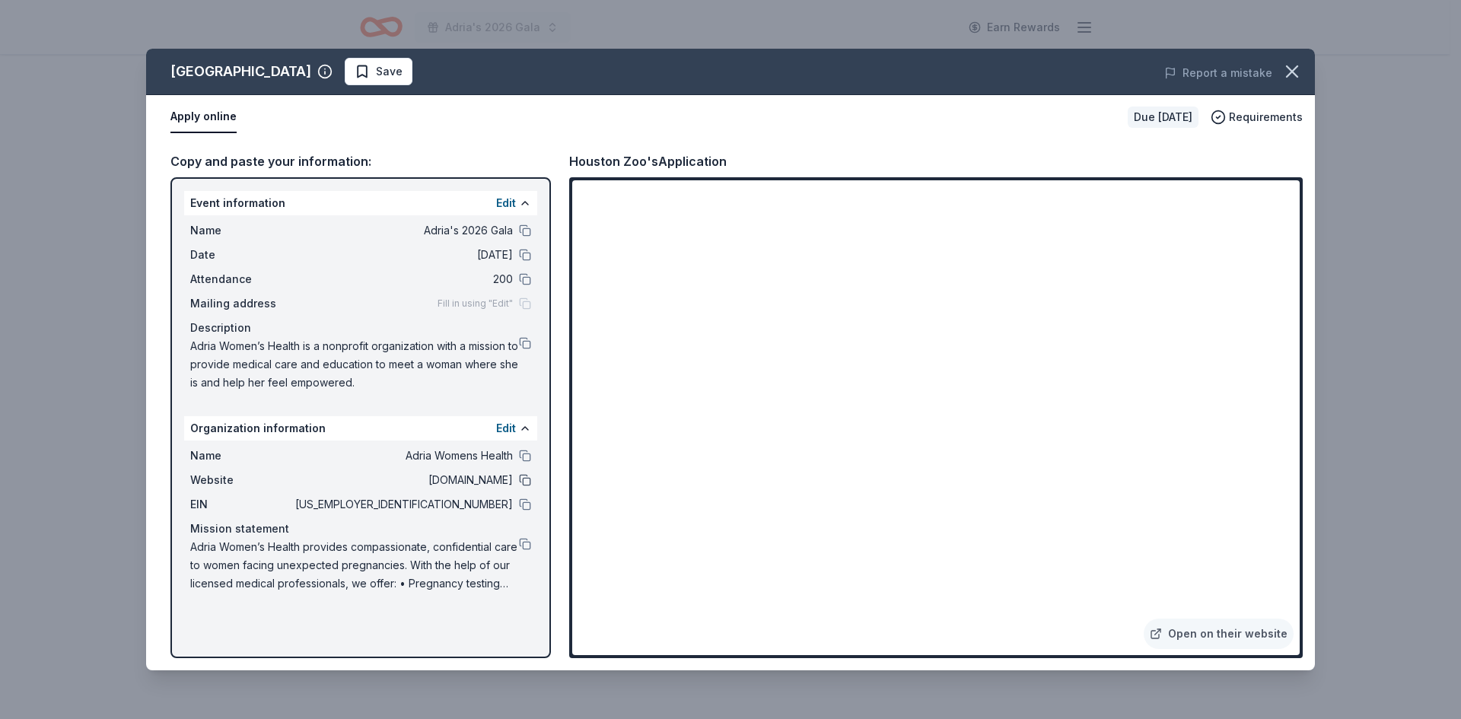
click at [526, 479] on button at bounding box center [525, 480] width 12 height 12
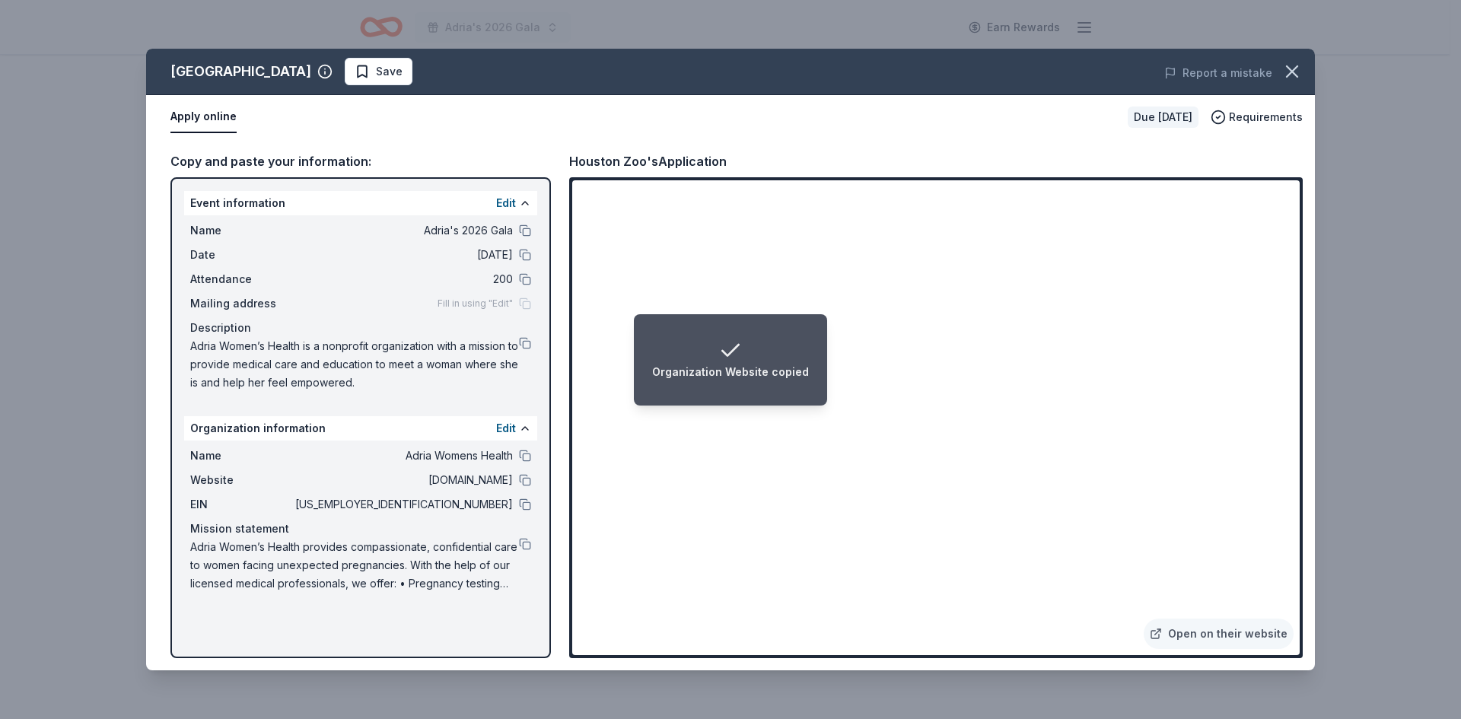
click at [468, 481] on span "[DOMAIN_NAME]" at bounding box center [402, 480] width 221 height 18
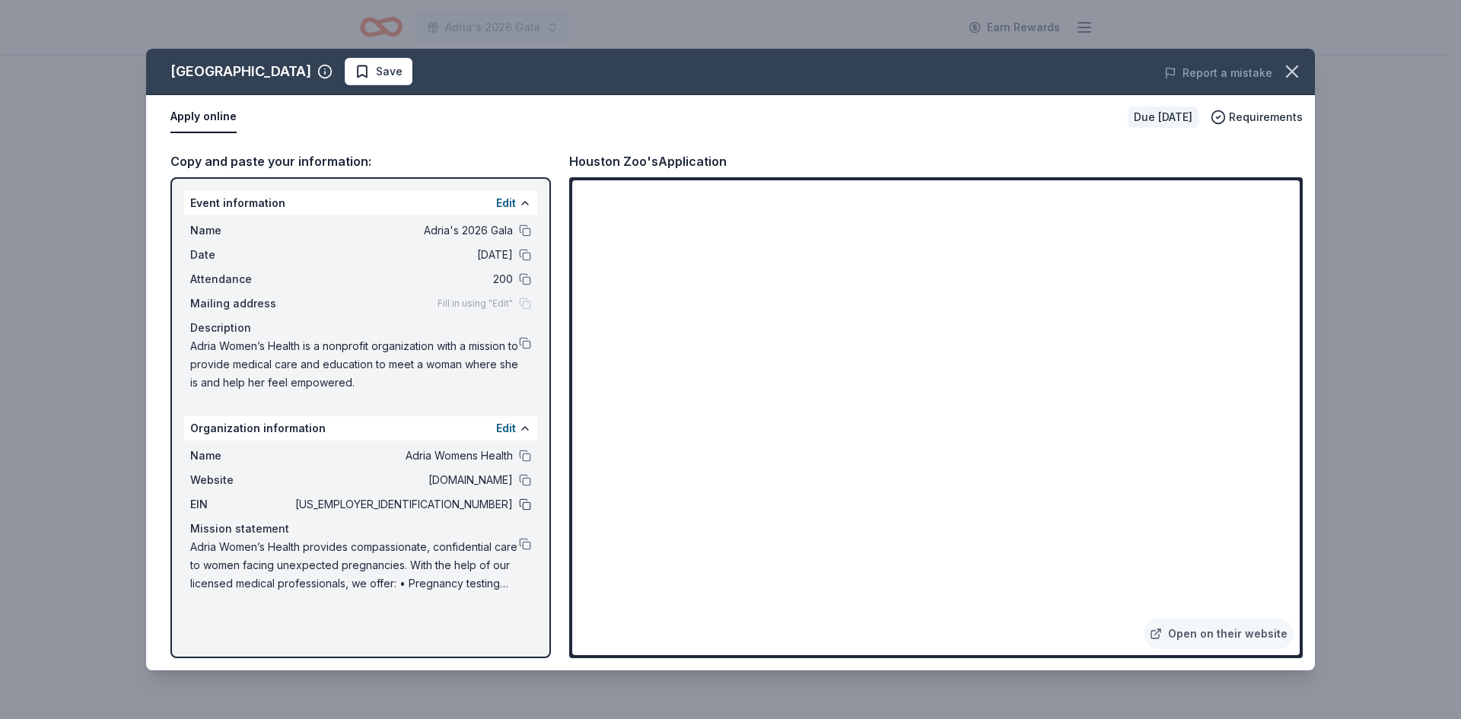
click at [523, 506] on button at bounding box center [525, 504] width 12 height 12
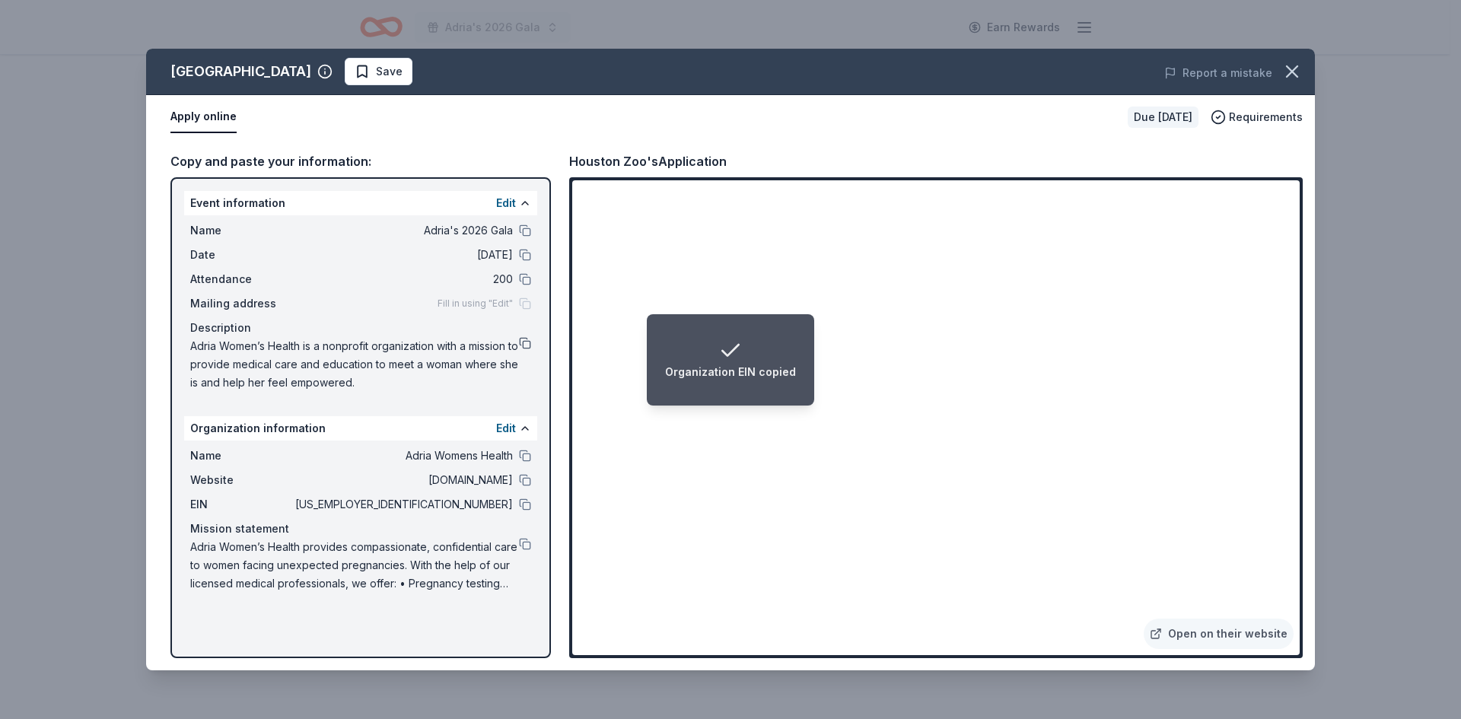
click at [523, 342] on button at bounding box center [525, 343] width 12 height 12
